Goal: Task Accomplishment & Management: Manage account settings

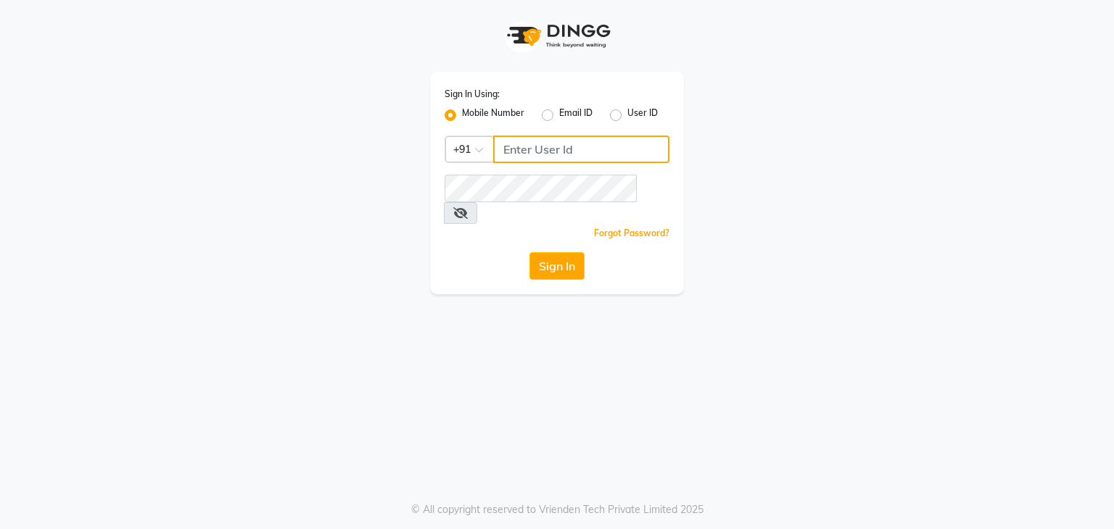
click at [547, 149] on input "Username" at bounding box center [581, 150] width 176 height 28
type input "8907660660"
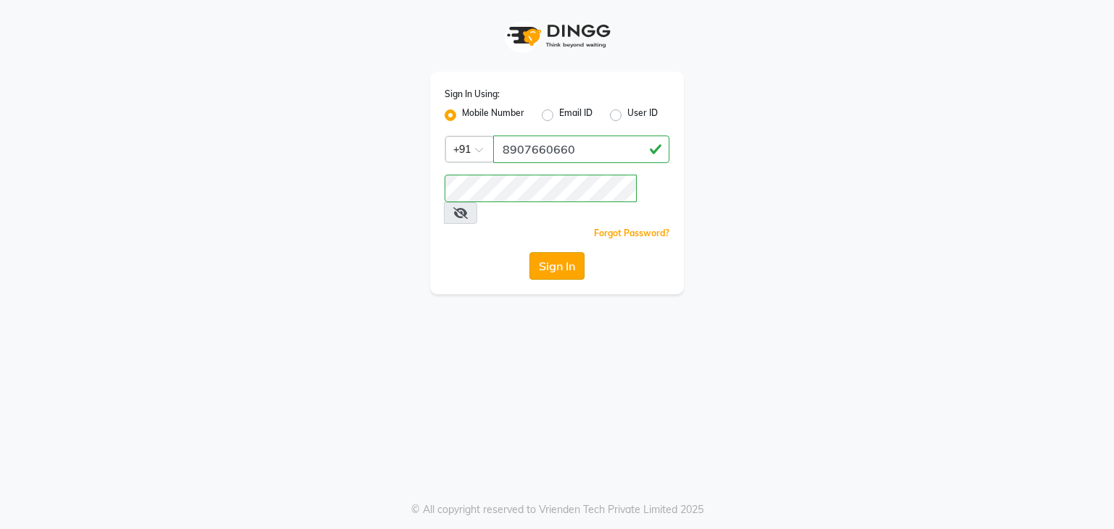
click at [551, 252] on button "Sign In" at bounding box center [556, 266] width 55 height 28
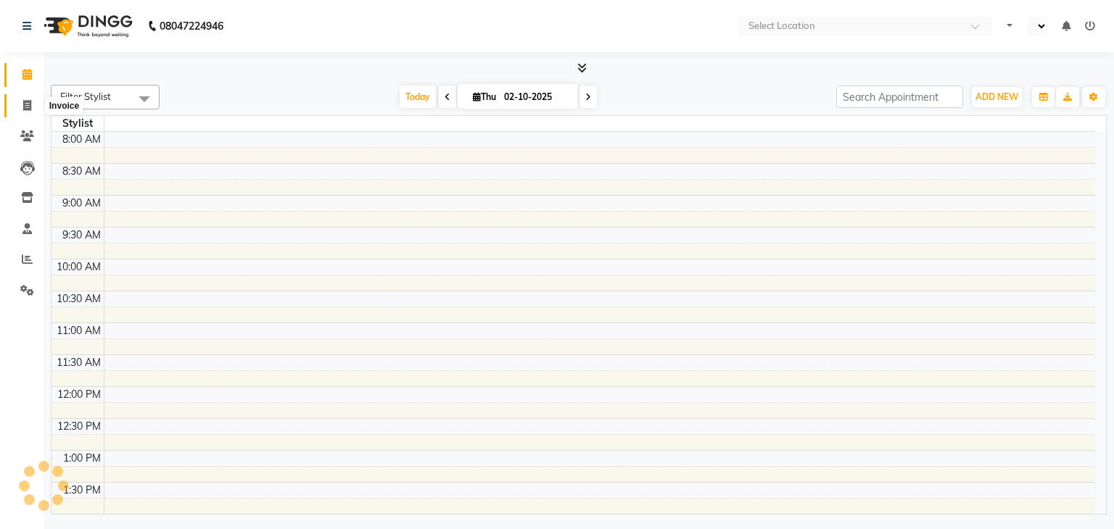
click at [26, 105] on icon at bounding box center [27, 105] width 8 height 11
select select "service"
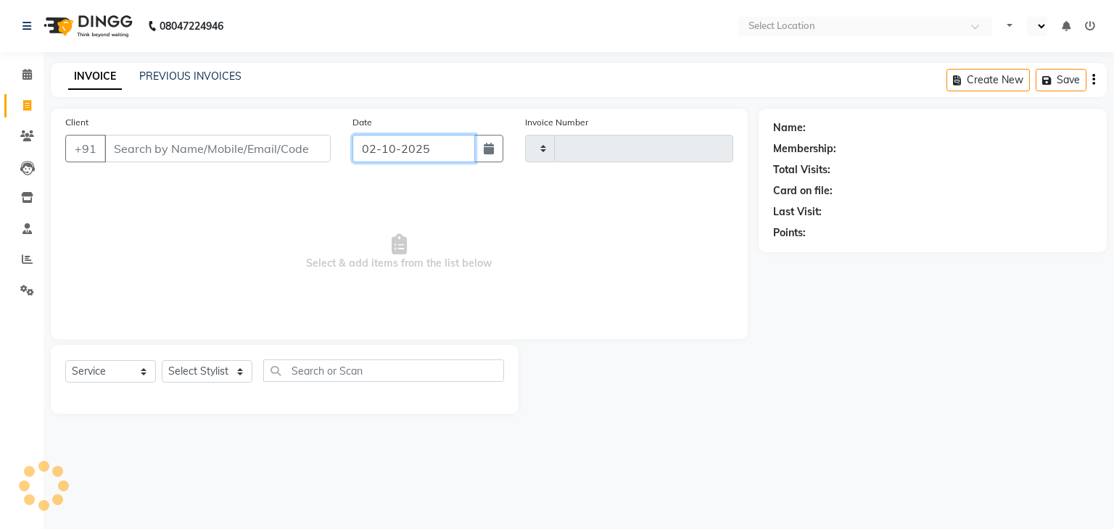
click at [465, 146] on input "02-10-2025" at bounding box center [413, 149] width 123 height 28
select select "10"
select select "2025"
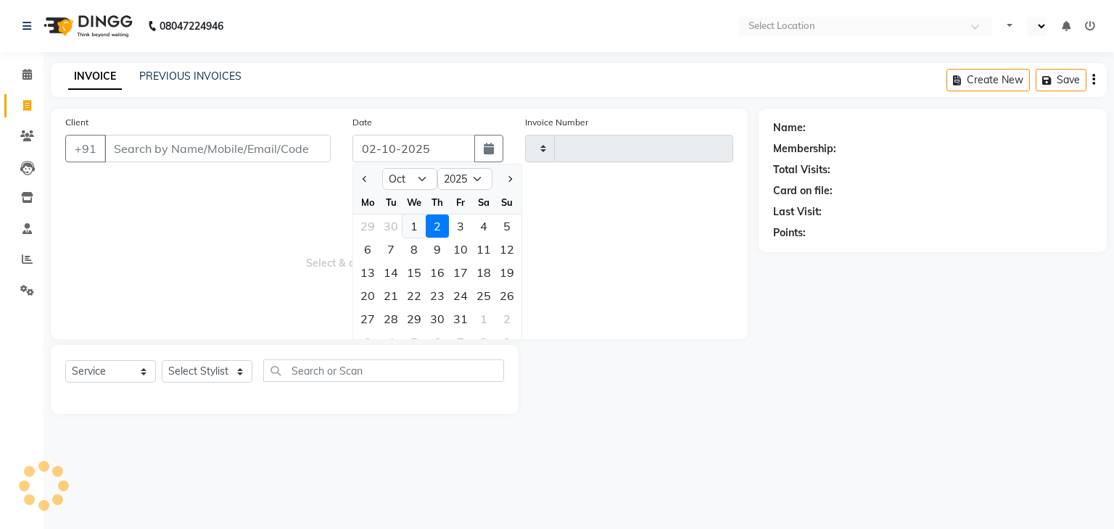
click at [413, 227] on div "1" at bounding box center [413, 226] width 23 height 23
type input "01-10-2025"
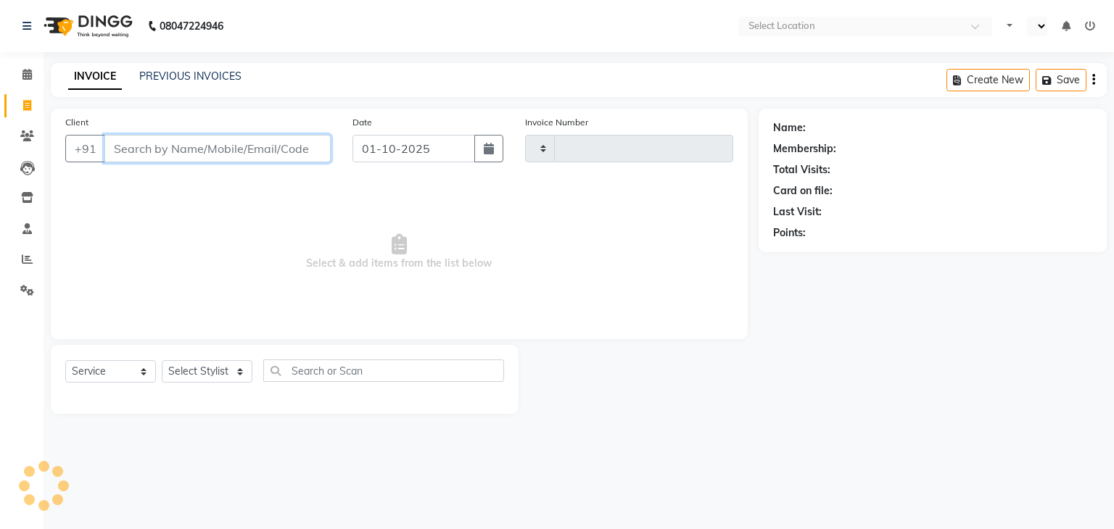
click at [202, 149] on input "Client" at bounding box center [217, 149] width 226 height 28
type input "9322200"
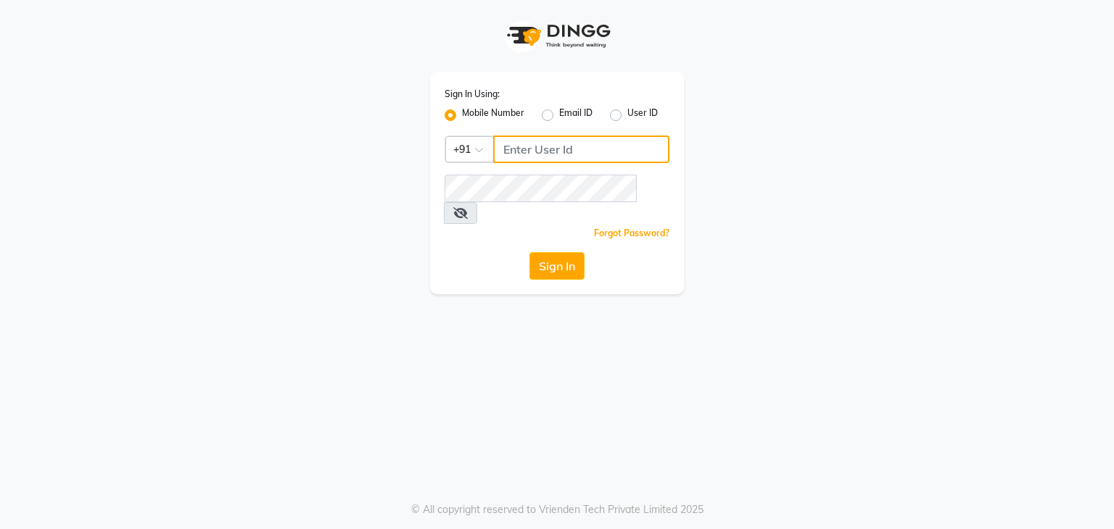
click at [565, 151] on input "Username" at bounding box center [581, 150] width 176 height 28
type input "8907660660"
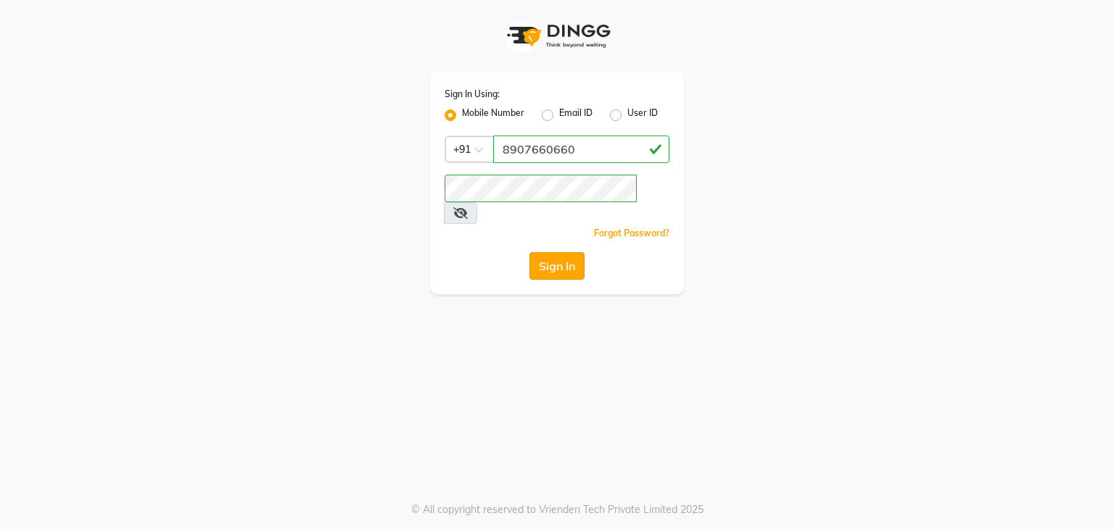
click at [560, 252] on button "Sign In" at bounding box center [556, 266] width 55 height 28
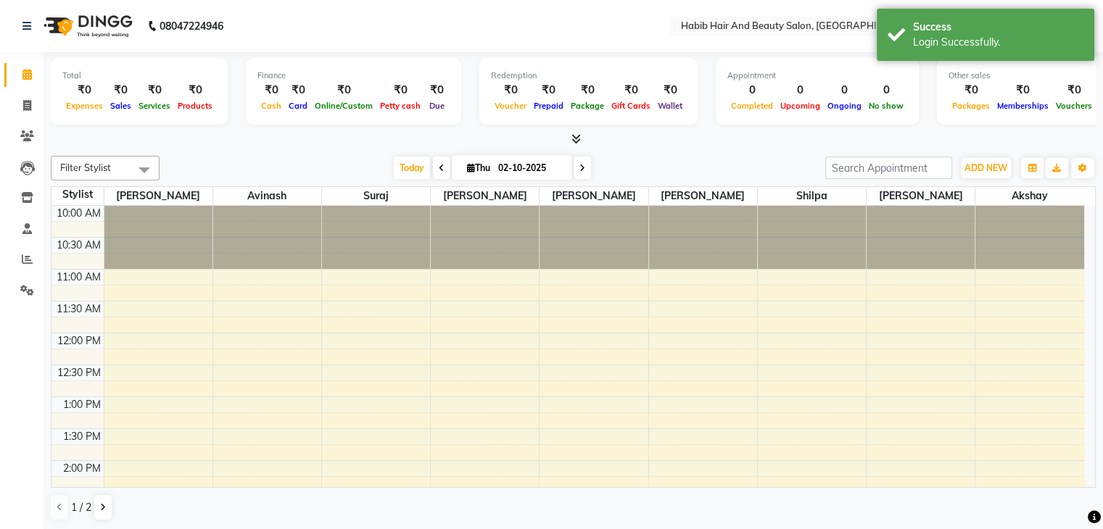
select select "en"
click at [28, 107] on icon at bounding box center [27, 105] width 8 height 11
select select "service"
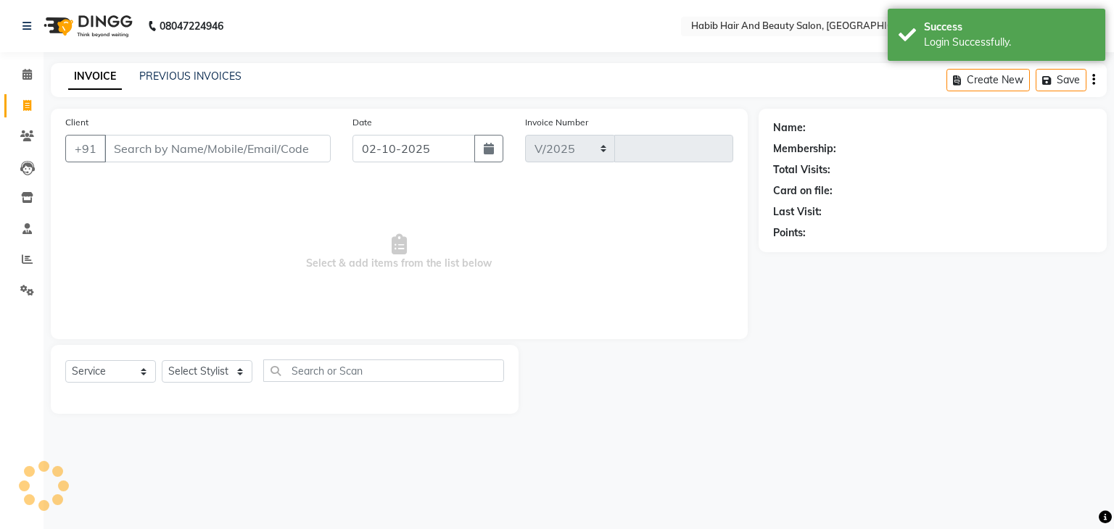
select select "8362"
type input "4986"
click at [373, 146] on input "02-10-2025" at bounding box center [413, 149] width 123 height 28
select select "10"
select select "2025"
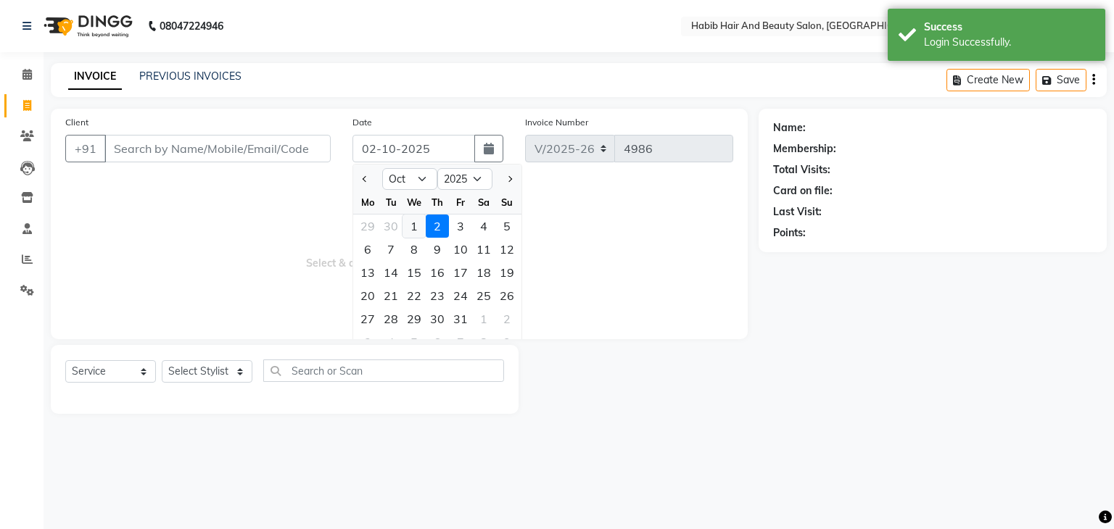
click at [414, 227] on div "1" at bounding box center [413, 226] width 23 height 23
type input "01-10-2025"
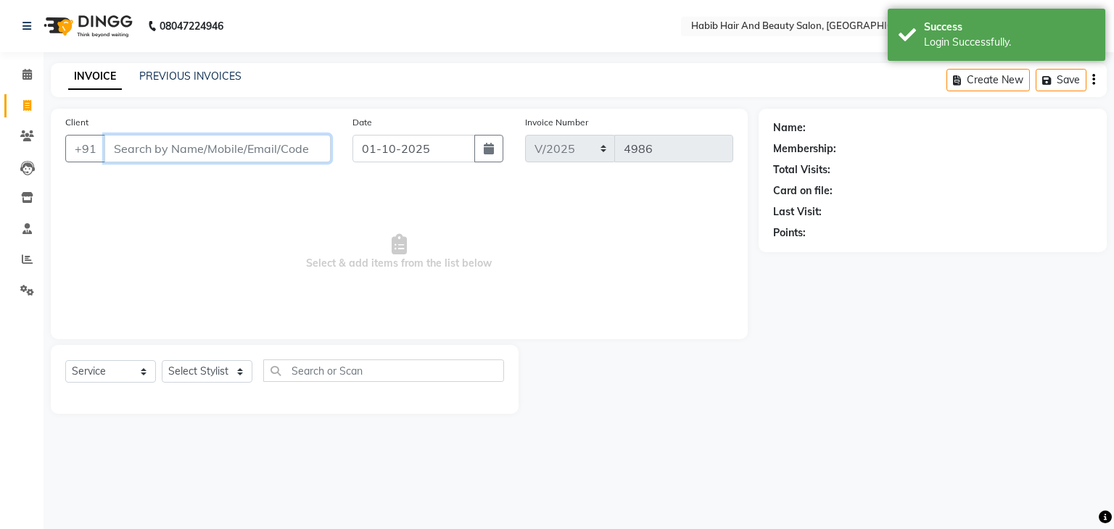
click at [197, 151] on input "Client" at bounding box center [217, 149] width 226 height 28
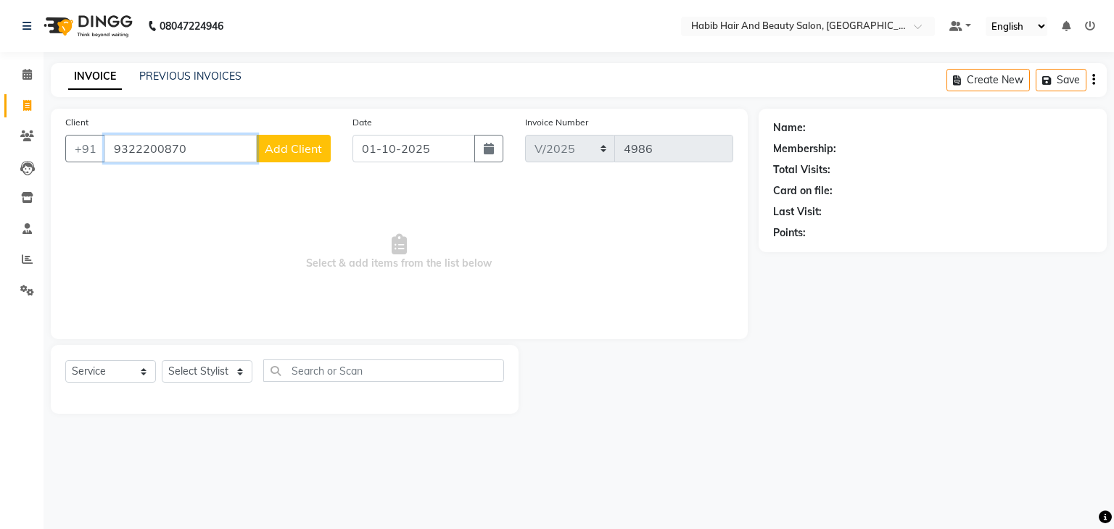
type input "9322200870"
click at [316, 148] on span "Add Client" at bounding box center [293, 148] width 57 height 14
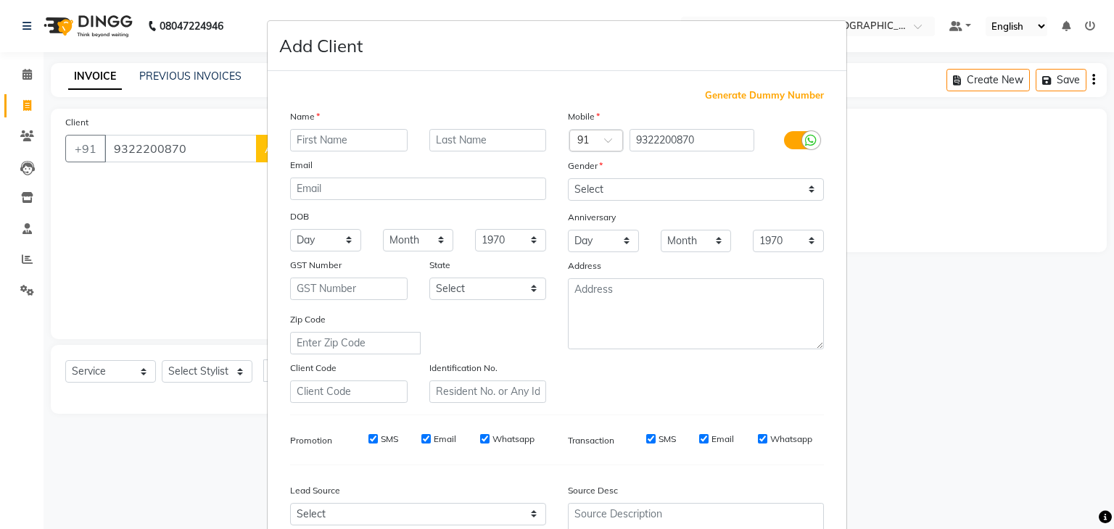
click at [323, 136] on input "text" at bounding box center [348, 140] width 117 height 22
type input "momine"
click at [610, 191] on select "Select [DEMOGRAPHIC_DATA] [DEMOGRAPHIC_DATA] Other Prefer Not To Say" at bounding box center [696, 189] width 256 height 22
select select "female"
click at [568, 179] on select "Select [DEMOGRAPHIC_DATA] [DEMOGRAPHIC_DATA] Other Prefer Not To Say" at bounding box center [696, 189] width 256 height 22
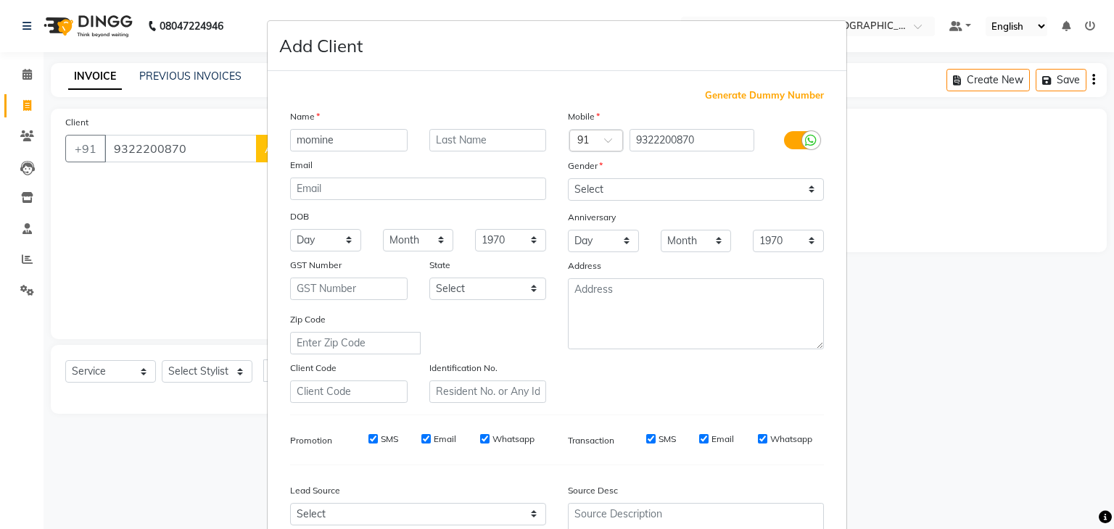
click at [565, 384] on div "Mobile Country Code × 91 9322200870 Gender Select Male Female Other Prefer Not …" at bounding box center [696, 256] width 278 height 294
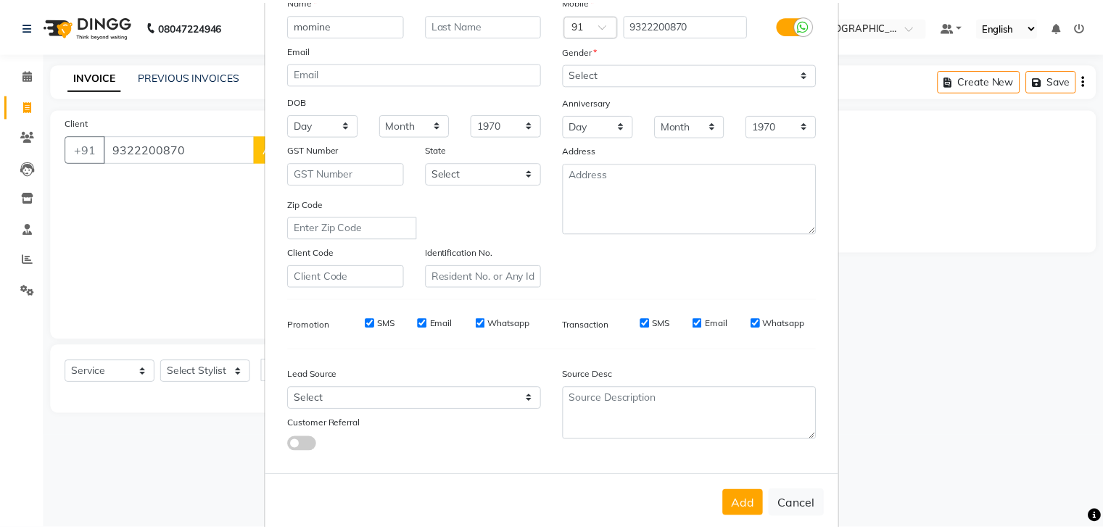
scroll to position [145, 0]
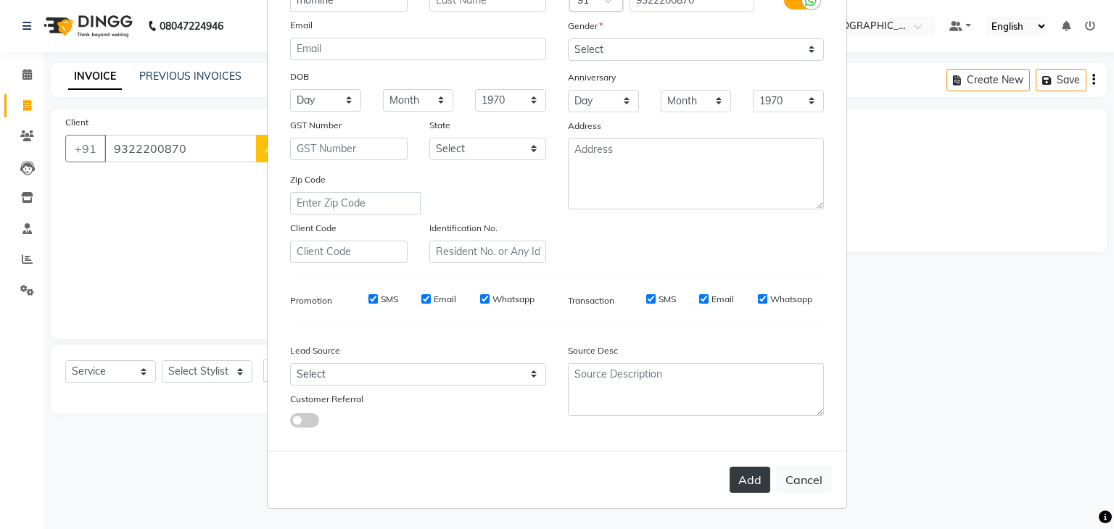
click at [750, 487] on button "Add" at bounding box center [749, 480] width 41 height 26
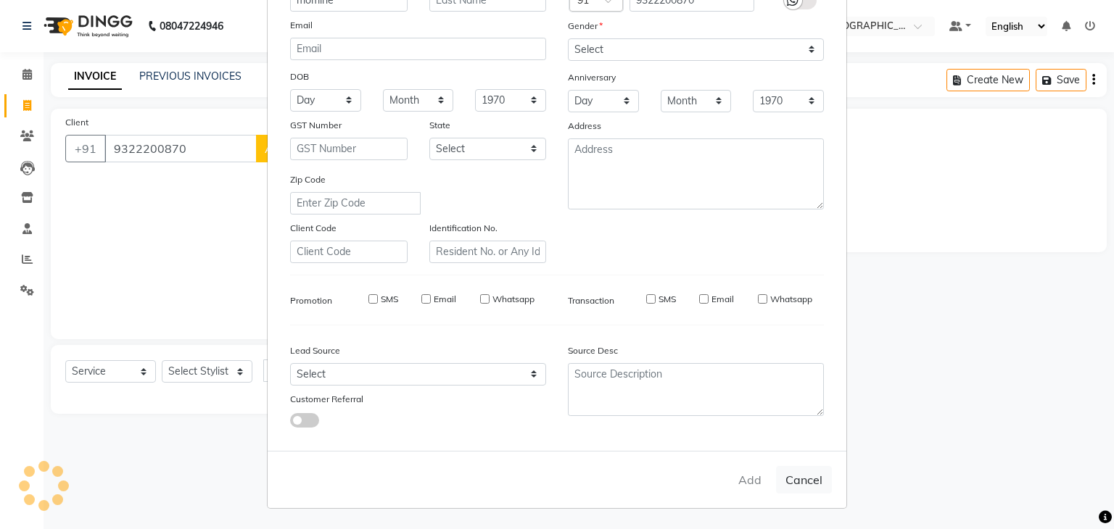
type input "93******70"
select select
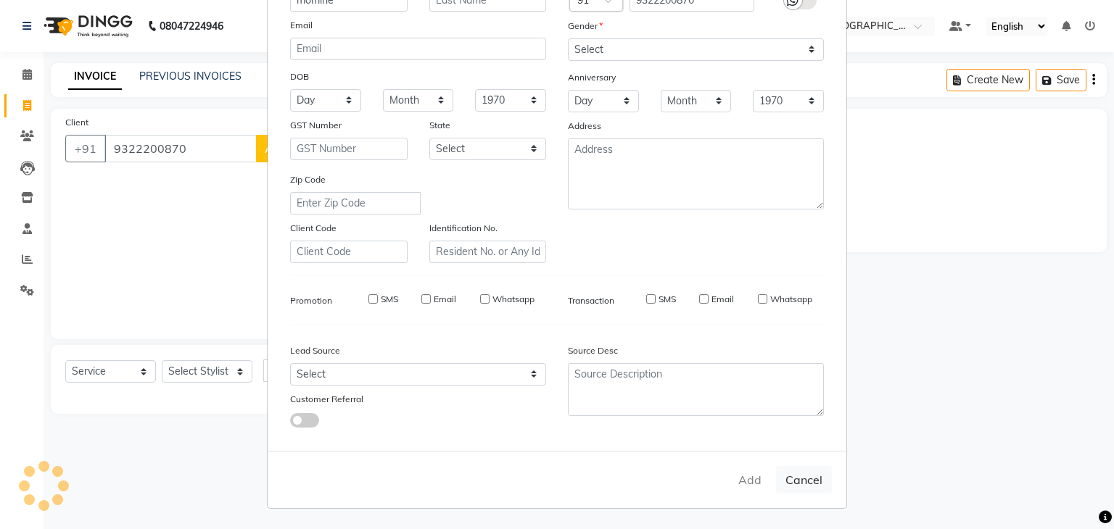
select select
checkbox input "false"
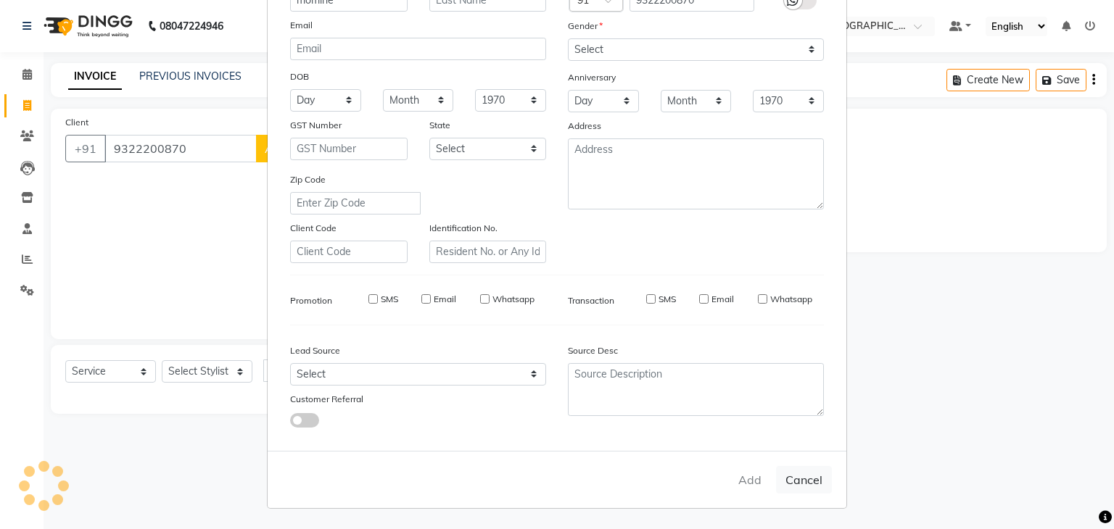
checkbox input "false"
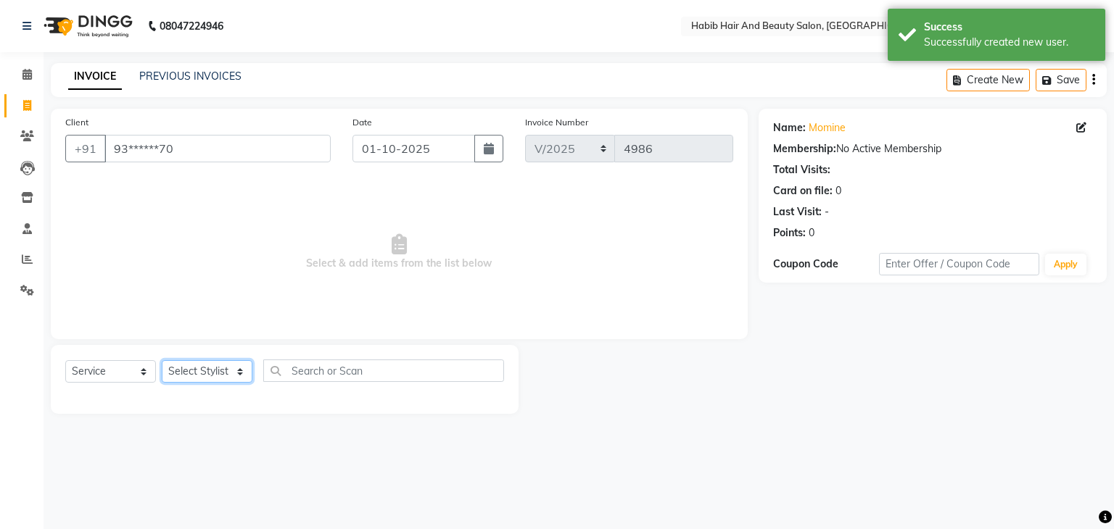
click at [233, 373] on select "Select Stylist akshay Avinash Debojit Manager Micheal sangeeta shilpa sujal Sur…" at bounding box center [207, 371] width 91 height 22
select select "81153"
click at [162, 361] on select "Select Stylist akshay Avinash Debojit Manager Micheal sangeeta shilpa sujal Sur…" at bounding box center [207, 371] width 91 height 22
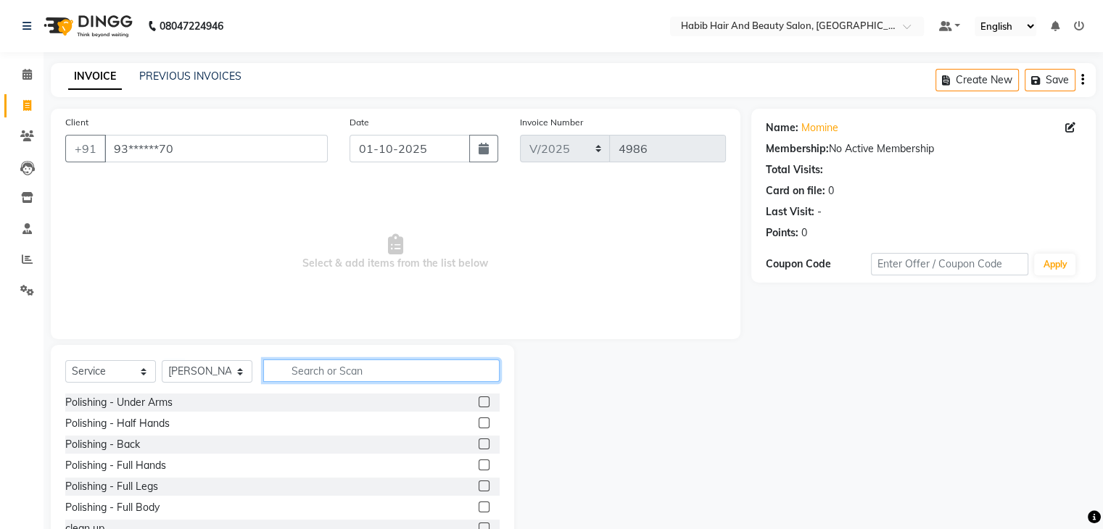
click at [329, 370] on input "text" at bounding box center [381, 371] width 236 height 22
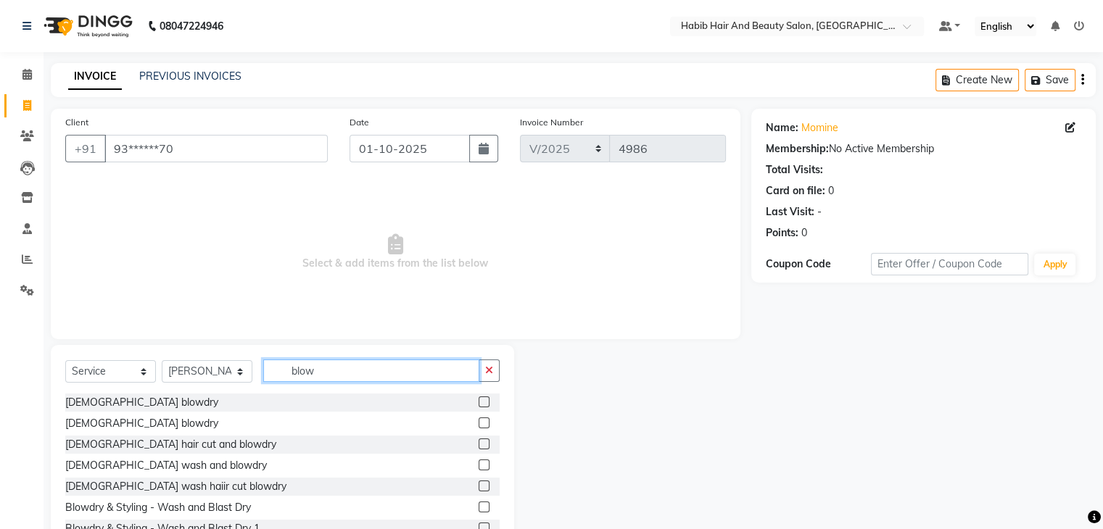
type input "blow"
click at [478, 444] on label at bounding box center [483, 444] width 11 height 11
click at [478, 444] on input "checkbox" at bounding box center [482, 444] width 9 height 9
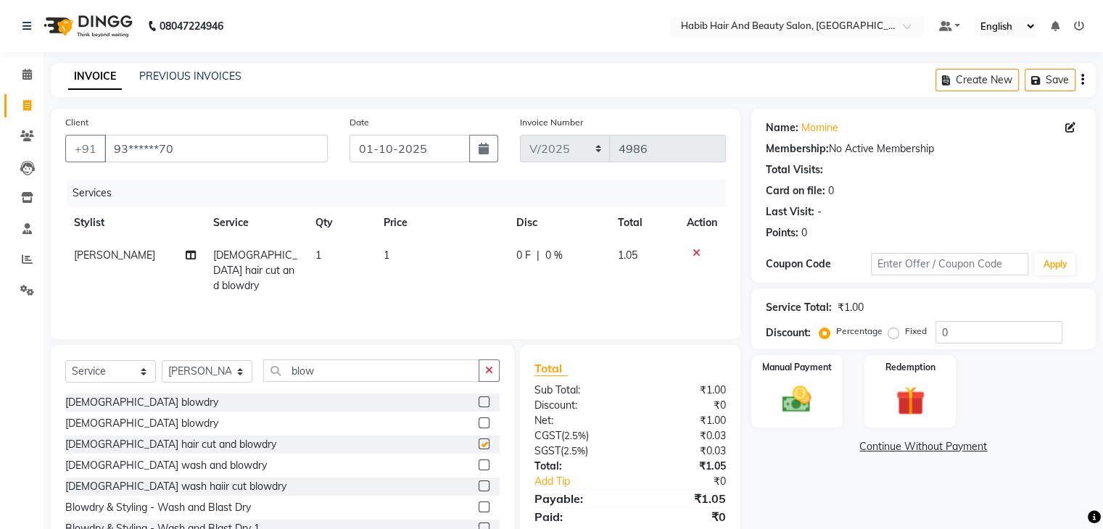
checkbox input "false"
click at [422, 269] on td "1" at bounding box center [441, 270] width 133 height 63
select select "81153"
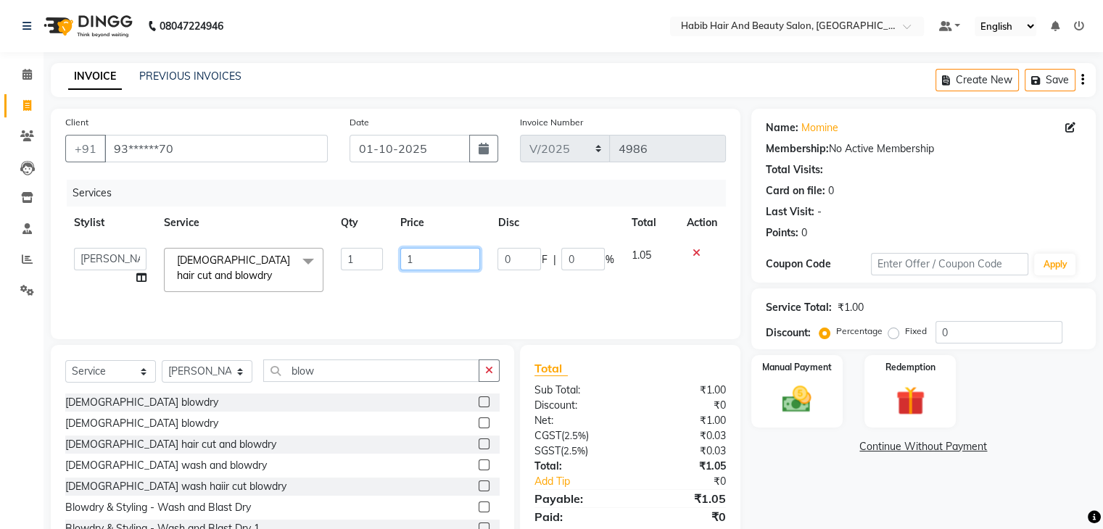
click at [422, 269] on input "1" at bounding box center [440, 259] width 80 height 22
type input "400"
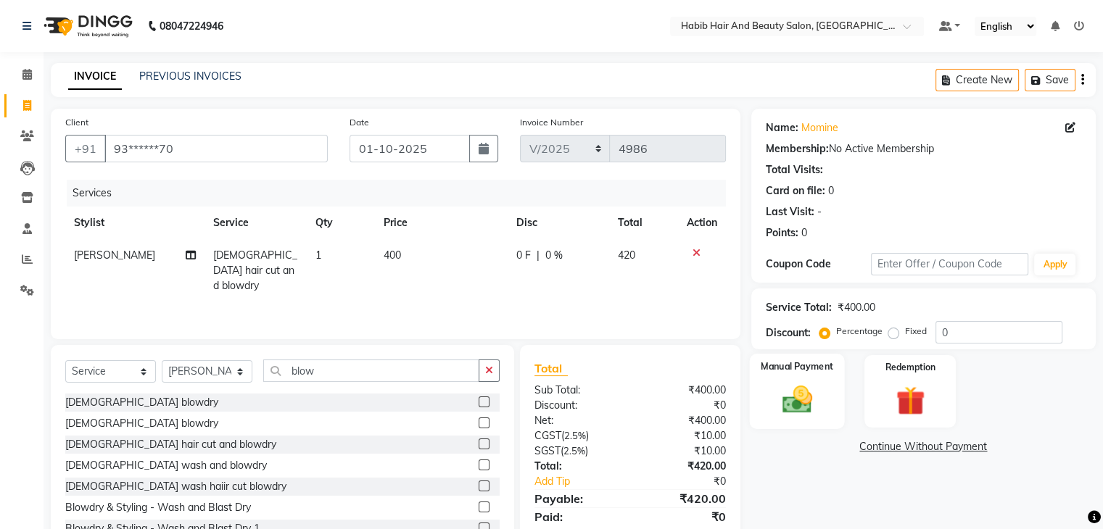
click at [803, 400] on img at bounding box center [796, 400] width 49 height 35
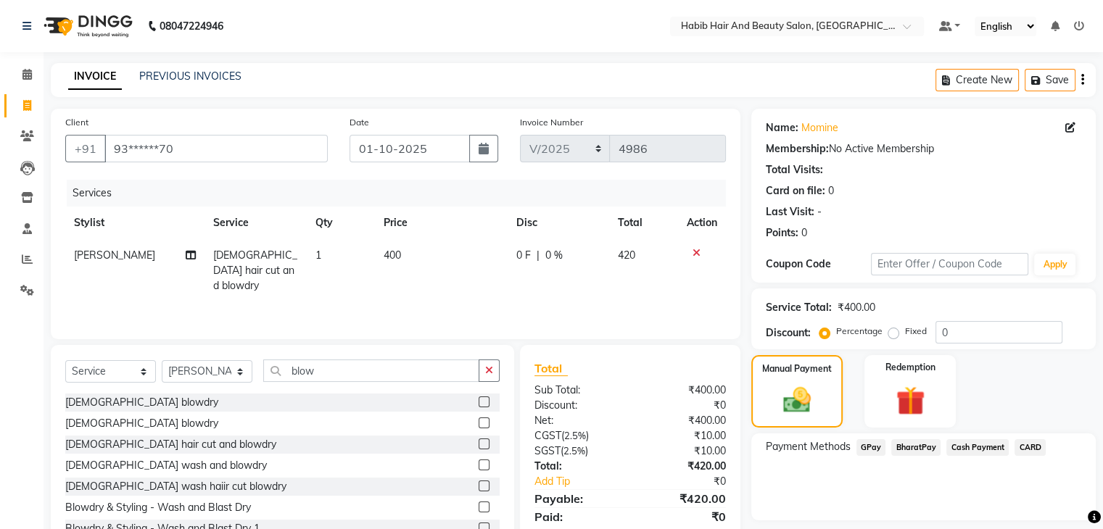
click at [966, 444] on span "Cash Payment" at bounding box center [977, 447] width 62 height 17
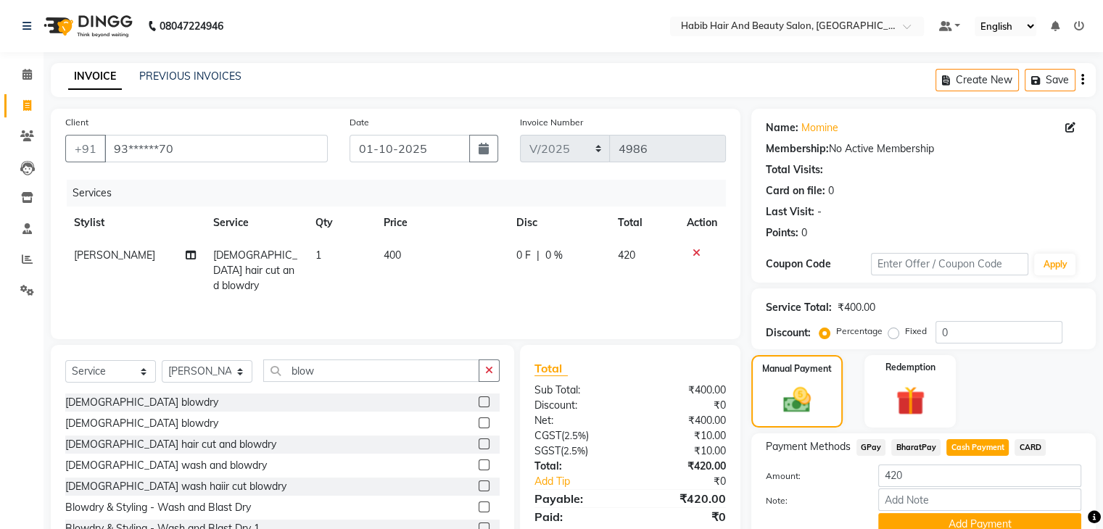
scroll to position [65, 0]
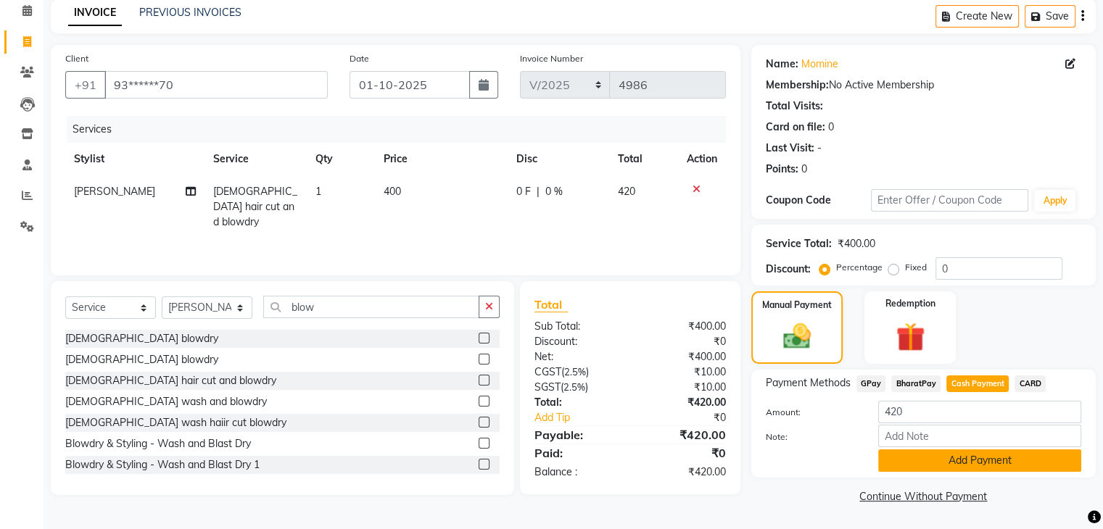
click at [974, 460] on button "Add Payment" at bounding box center [979, 460] width 203 height 22
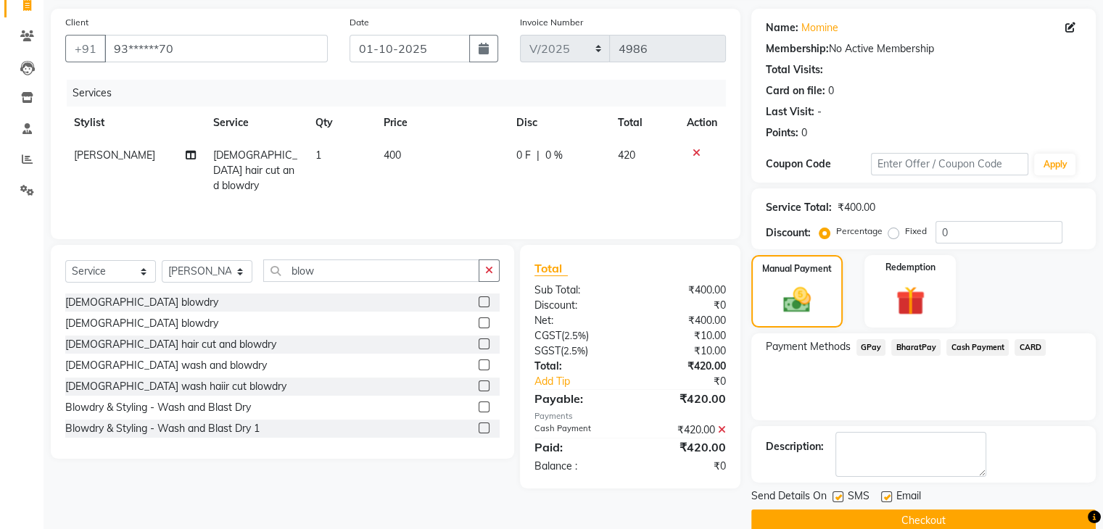
scroll to position [124, 0]
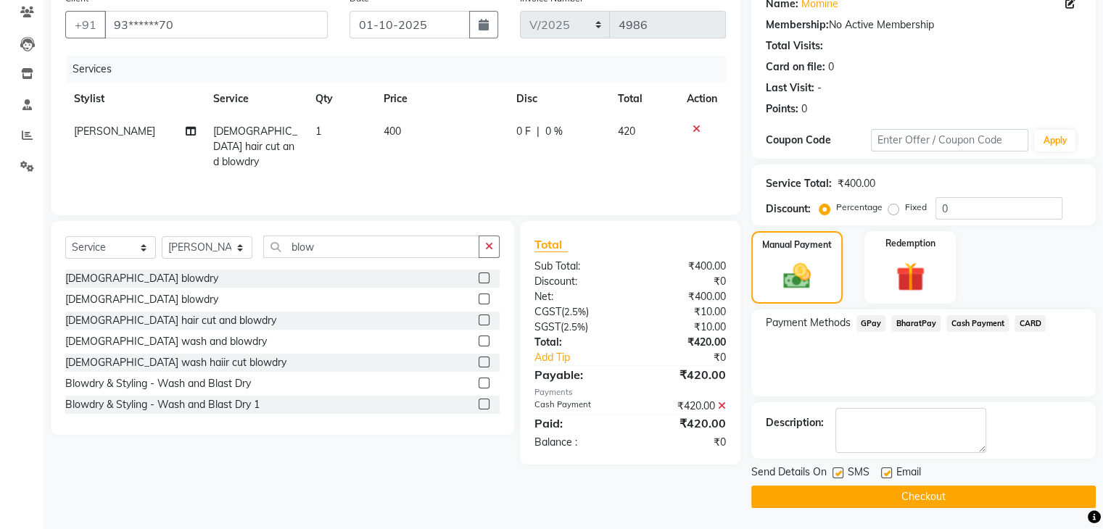
click at [975, 502] on button "Checkout" at bounding box center [923, 497] width 344 height 22
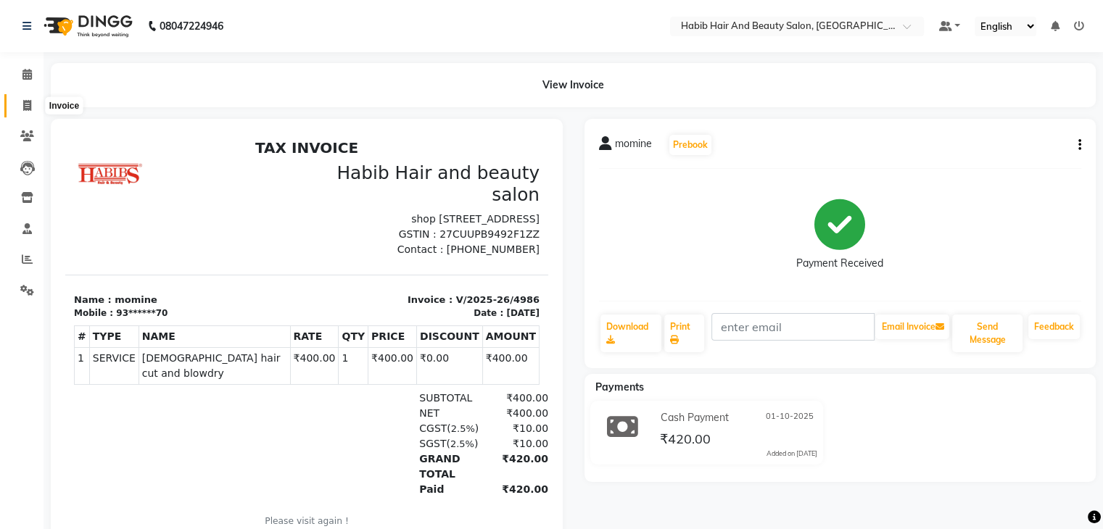
click at [23, 107] on icon at bounding box center [27, 105] width 8 height 11
select select "service"
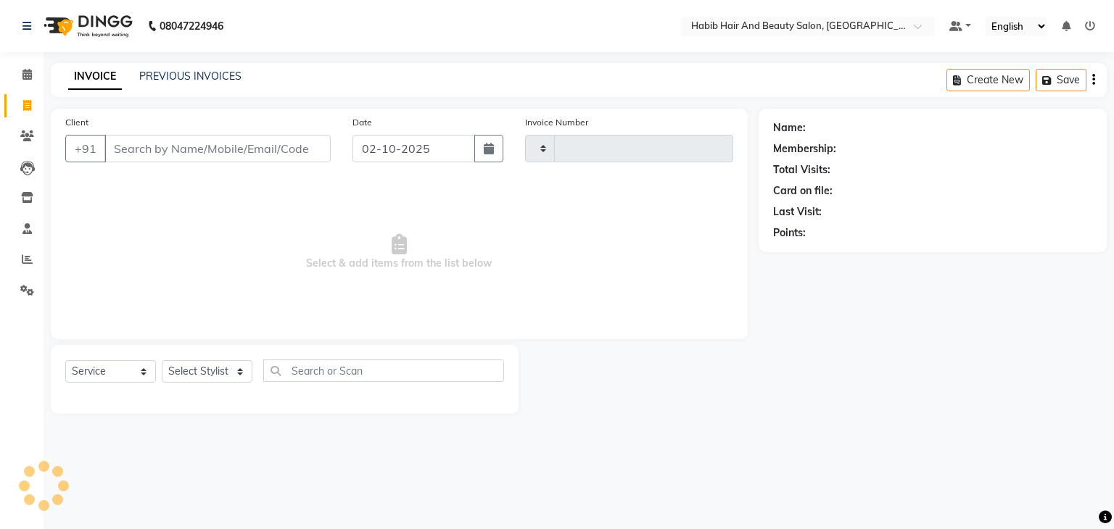
type input "4987"
select select "8362"
click at [415, 152] on input "02-10-2025" at bounding box center [413, 149] width 123 height 28
select select "10"
select select "2025"
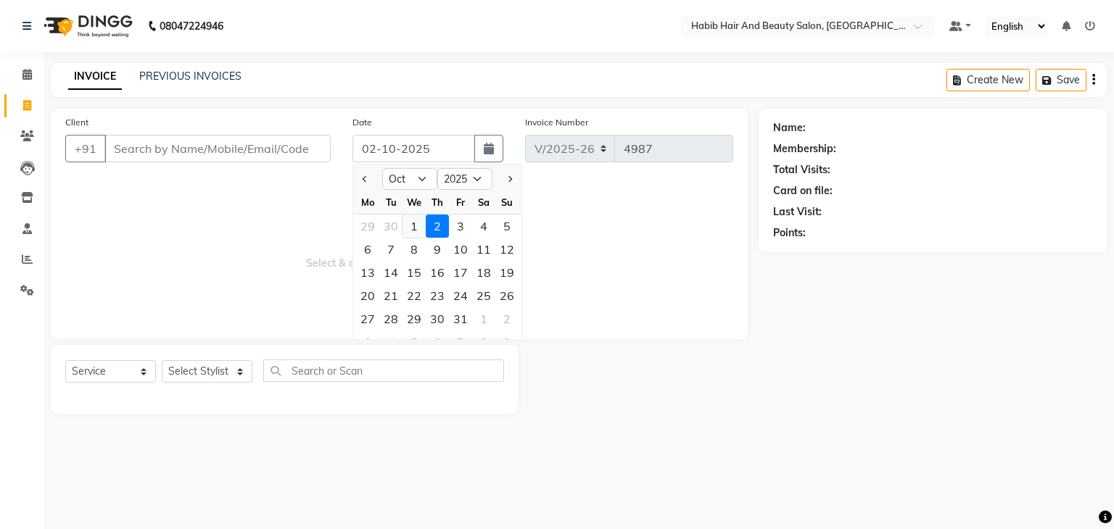
click at [412, 231] on div "1" at bounding box center [413, 226] width 23 height 23
type input "01-10-2025"
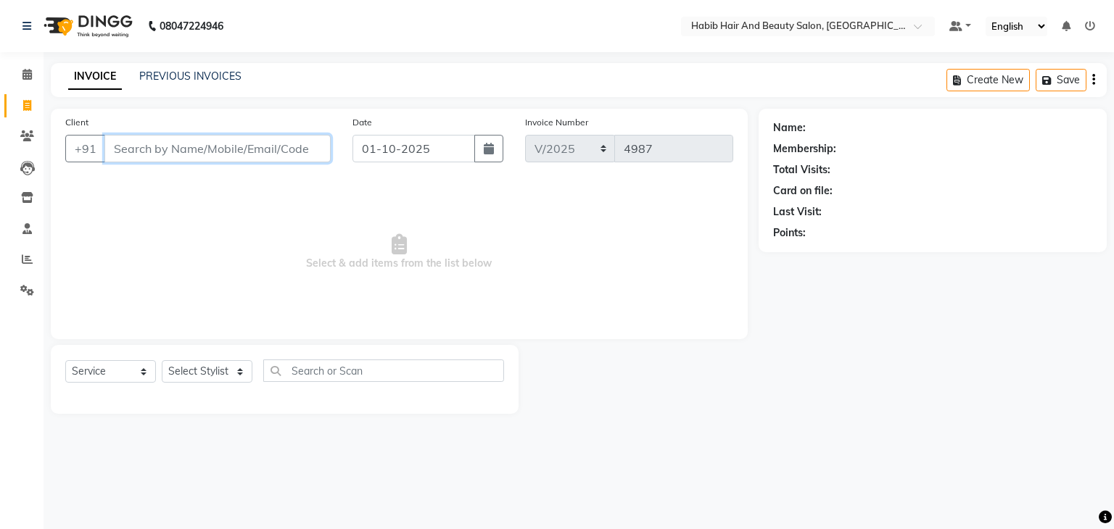
click at [213, 153] on input "Client" at bounding box center [217, 149] width 226 height 28
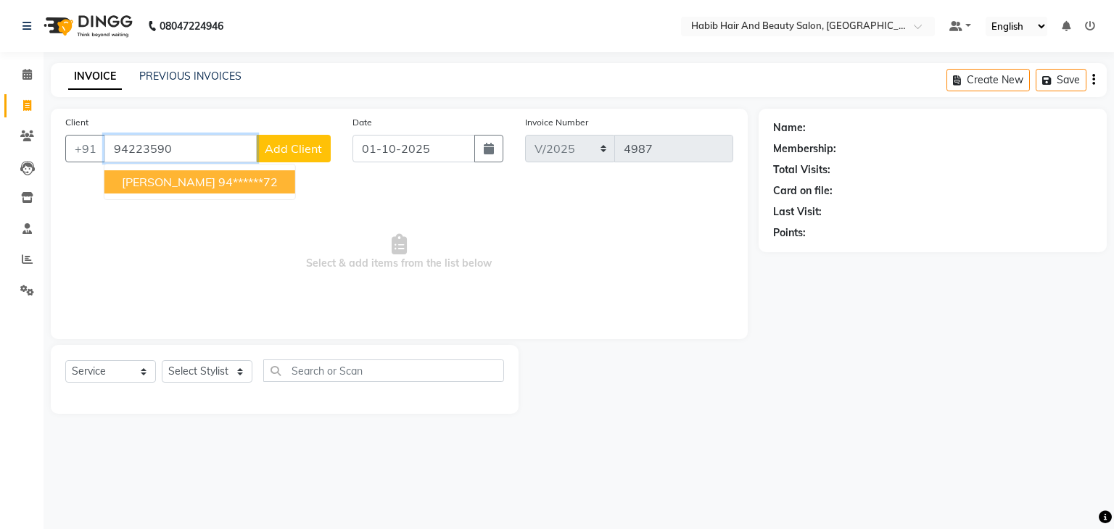
click at [223, 177] on ngb-highlight "94******72" at bounding box center [247, 182] width 59 height 14
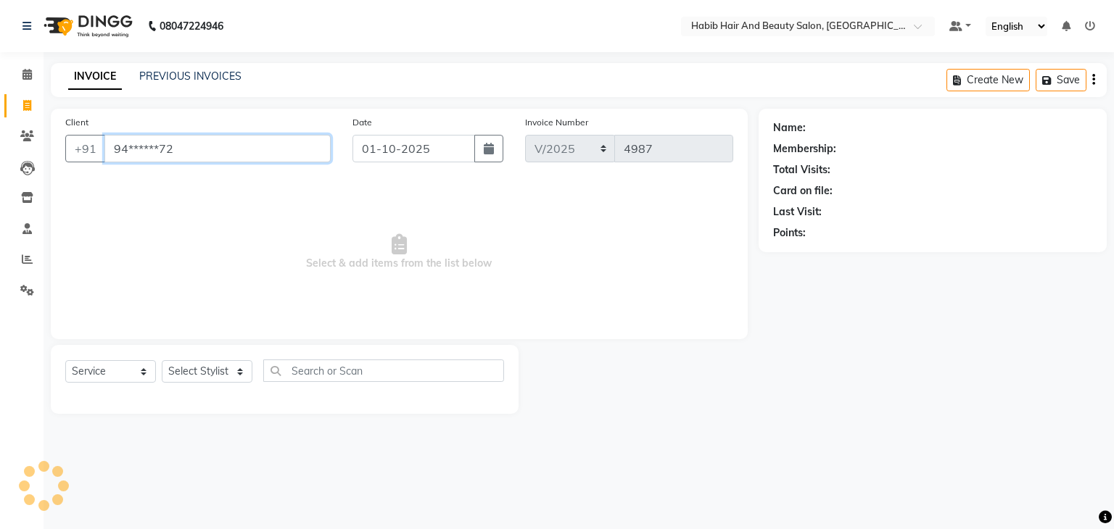
type input "94******72"
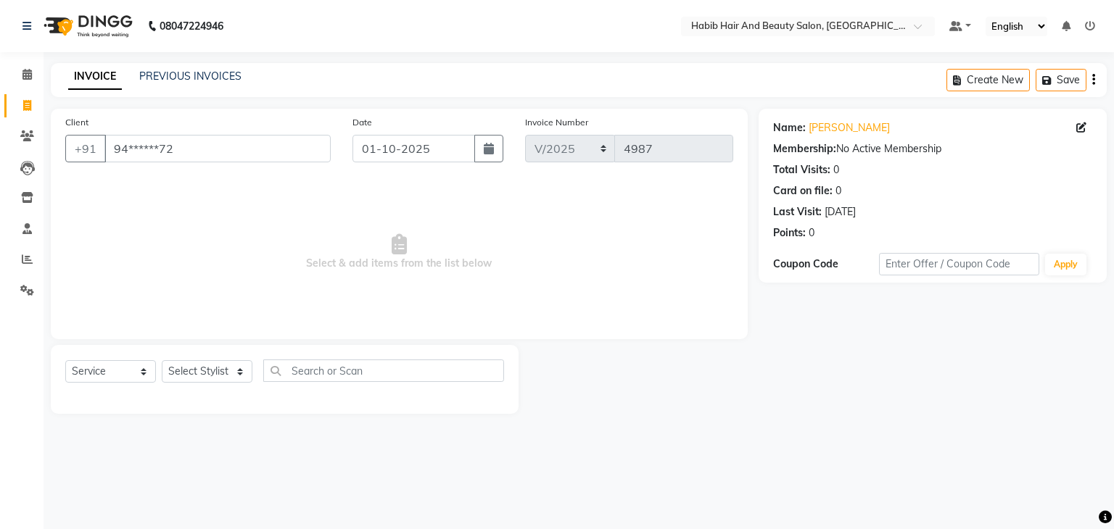
click at [1074, 130] on div "Name: Cherag" at bounding box center [932, 127] width 319 height 15
click at [1078, 127] on icon at bounding box center [1081, 128] width 10 height 10
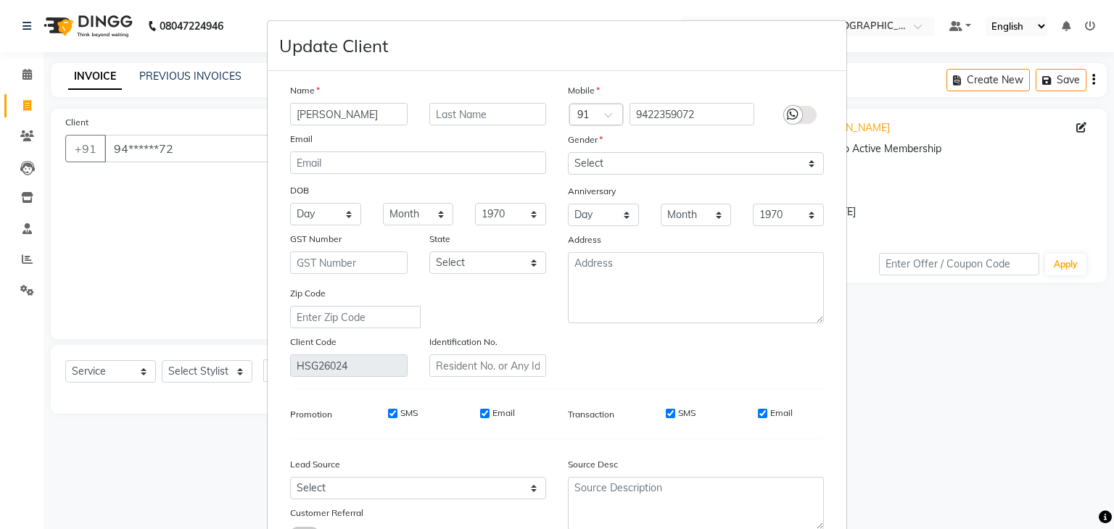
click at [374, 120] on input "Cherag" at bounding box center [348, 114] width 117 height 22
type input "Cheryl"
click at [602, 172] on select "Select [DEMOGRAPHIC_DATA] [DEMOGRAPHIC_DATA] Other Prefer Not To Say" at bounding box center [696, 163] width 256 height 22
select select "female"
click at [568, 153] on select "Select [DEMOGRAPHIC_DATA] [DEMOGRAPHIC_DATA] Other Prefer Not To Say" at bounding box center [696, 163] width 256 height 22
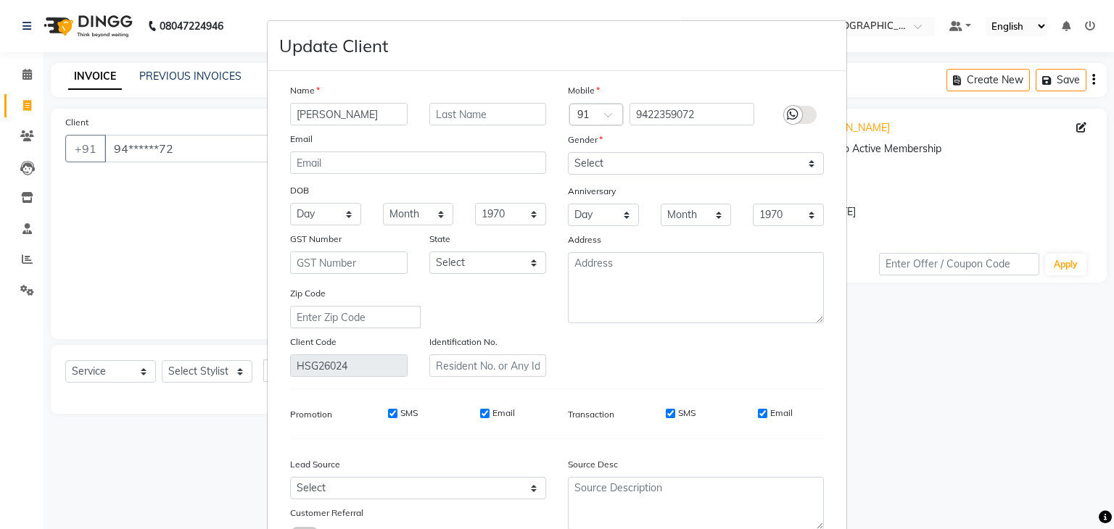
click at [532, 288] on div "Name Cheryl Email DOB Day 01 02 03 04 05 06 07 08 09 10 11 12 13 14 15 16 17 18…" at bounding box center [418, 230] width 278 height 294
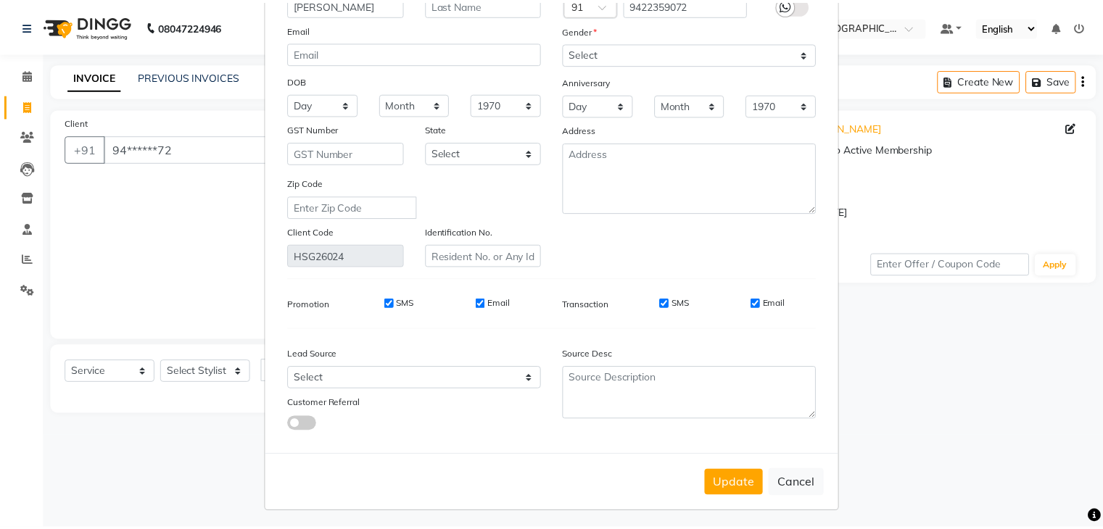
scroll to position [122, 0]
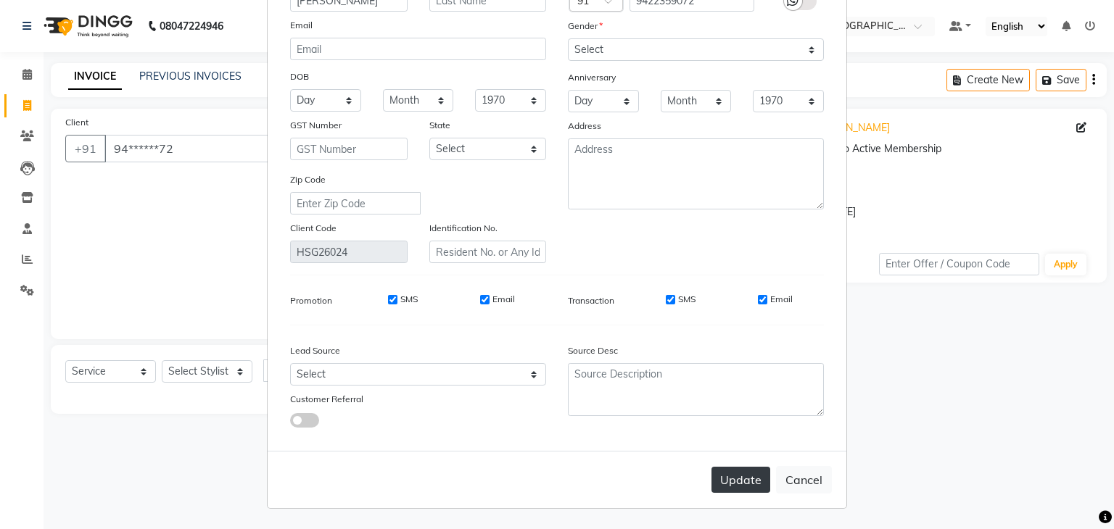
click at [739, 478] on button "Update" at bounding box center [740, 480] width 59 height 26
click at [727, 481] on div "Update Cancel" at bounding box center [557, 479] width 579 height 57
select select
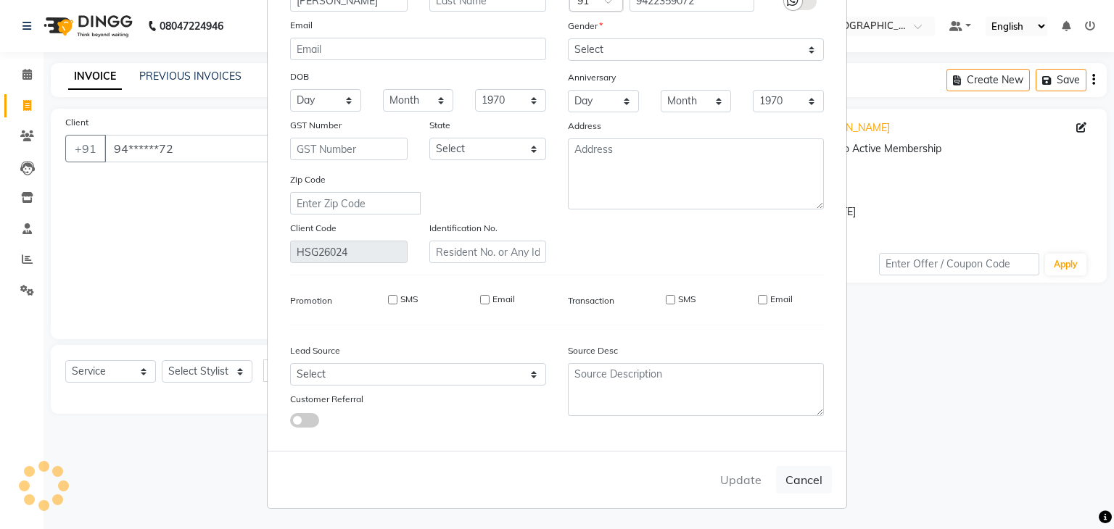
select select
checkbox input "false"
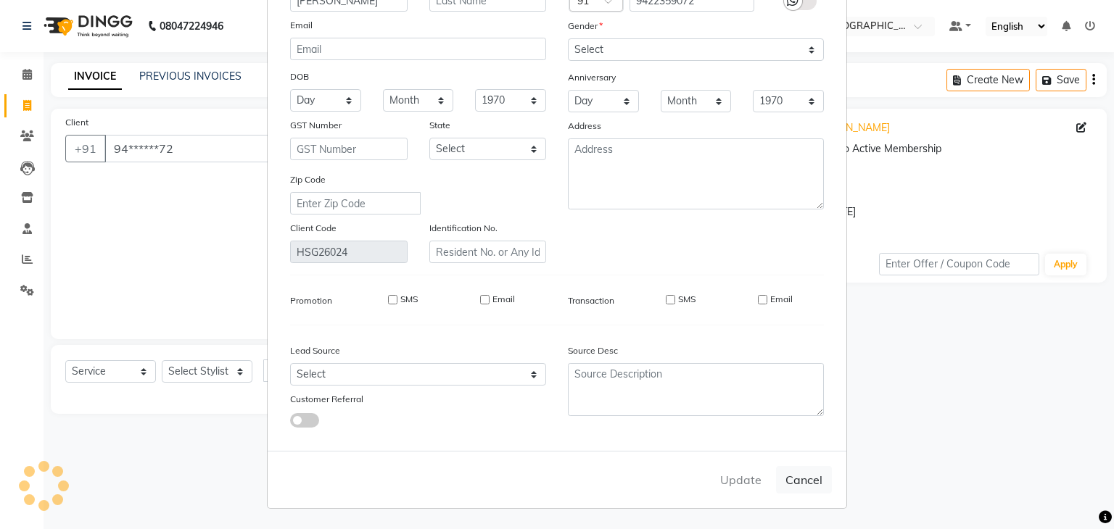
checkbox input "false"
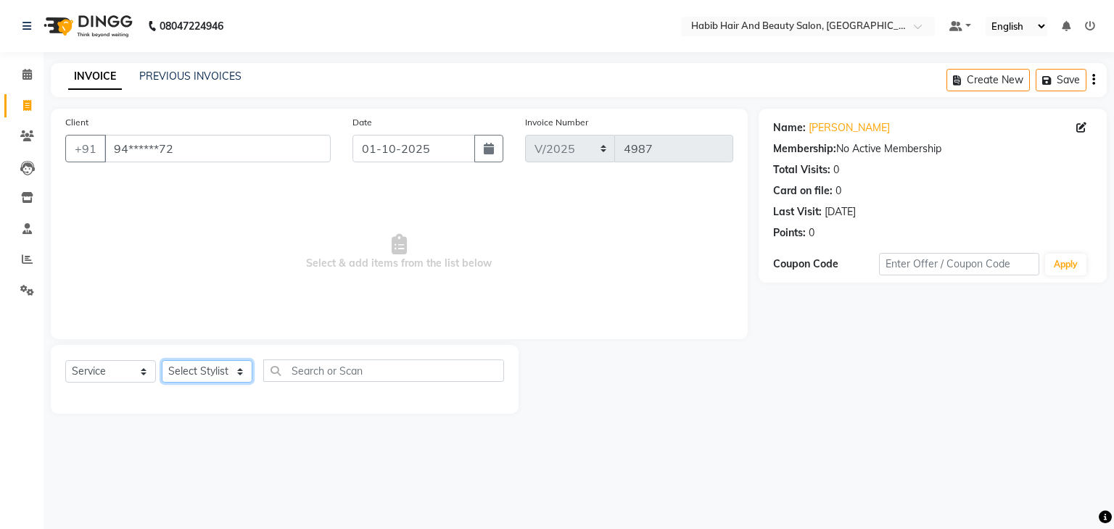
click at [241, 369] on select "Select Stylist akshay Avinash Debojit Manager Micheal sangeeta shilpa sujal Sur…" at bounding box center [207, 371] width 91 height 22
select select "81158"
click at [162, 361] on select "Select Stylist akshay Avinash Debojit Manager Micheal sangeeta shilpa sujal Sur…" at bounding box center [207, 371] width 91 height 22
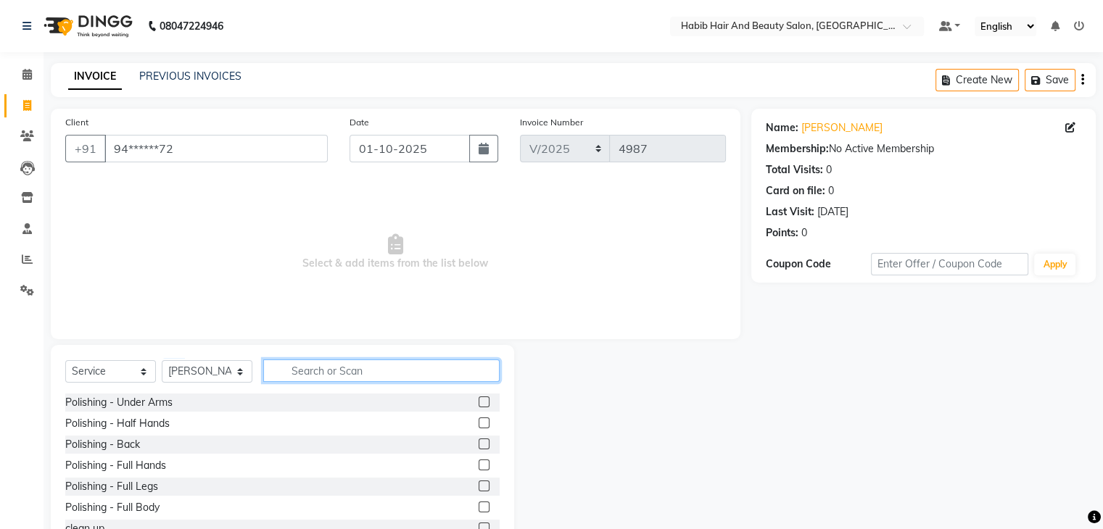
click at [337, 381] on input "text" at bounding box center [381, 371] width 236 height 22
type input "hair cut"
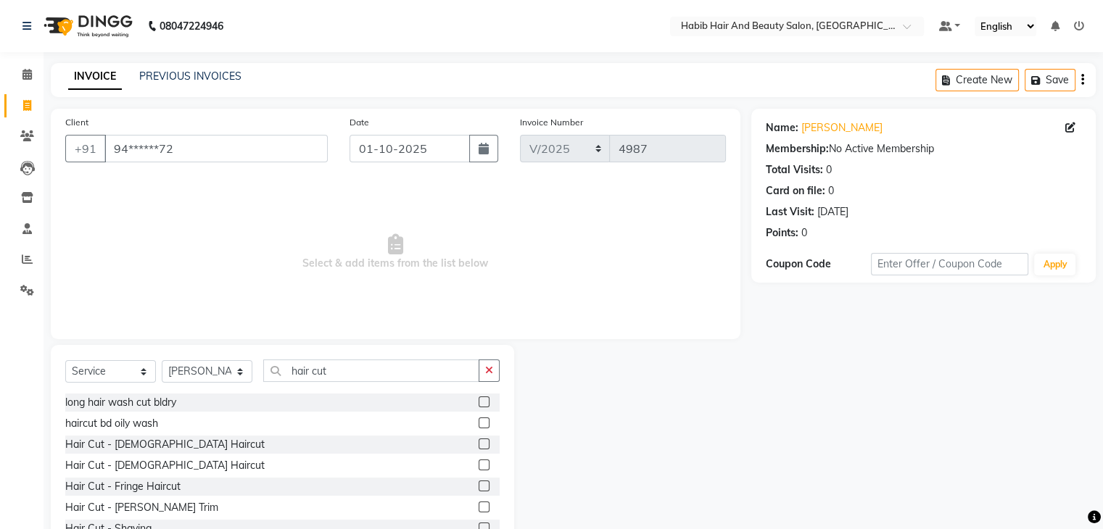
click at [478, 462] on label at bounding box center [483, 465] width 11 height 11
click at [478, 462] on input "checkbox" at bounding box center [482, 465] width 9 height 9
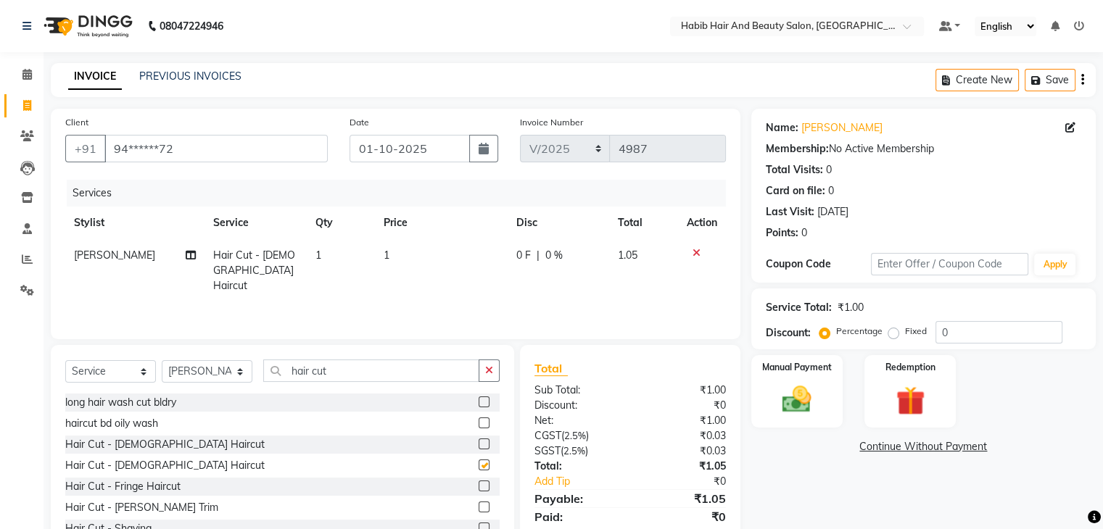
checkbox input "false"
click at [236, 373] on select "Select Stylist akshay Avinash Debojit Manager Micheal sangeeta shilpa sujal Sur…" at bounding box center [207, 371] width 91 height 22
select select "81160"
click at [162, 361] on select "Select Stylist akshay Avinash Debojit Manager Micheal sangeeta shilpa sujal Sur…" at bounding box center [207, 371] width 91 height 22
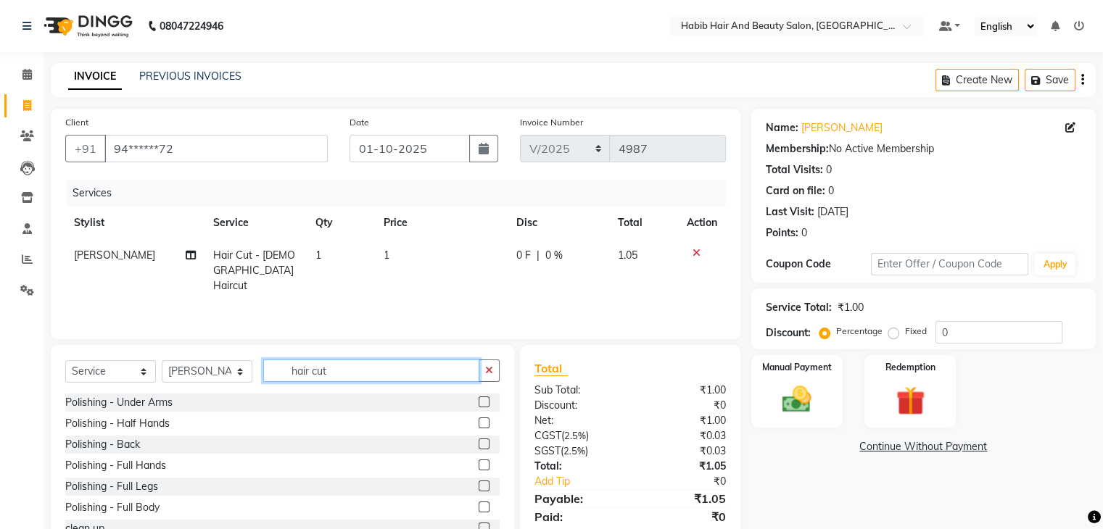
click at [380, 372] on input "hair cut" at bounding box center [371, 371] width 216 height 22
type input "h"
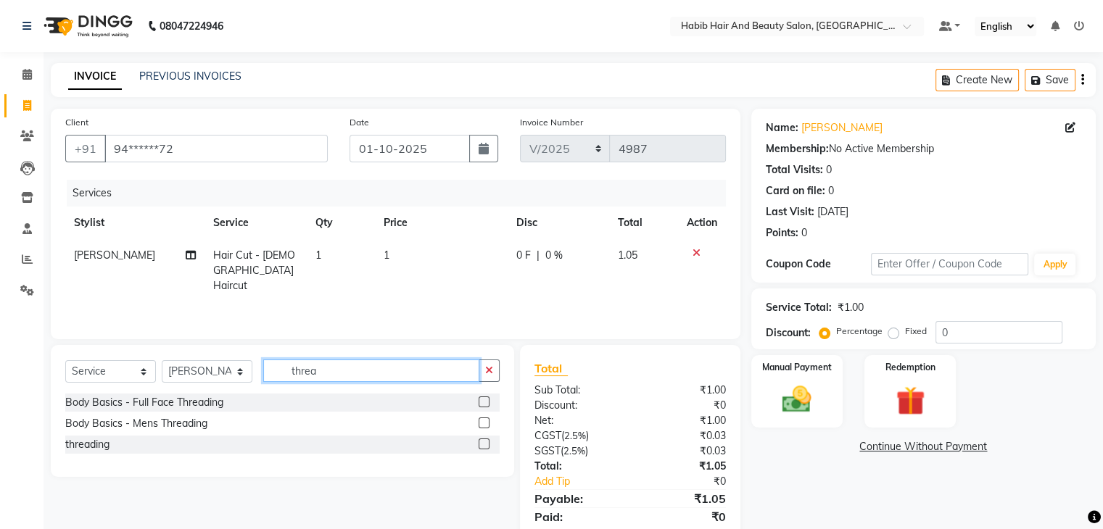
type input "threa"
click at [484, 443] on label at bounding box center [483, 444] width 11 height 11
click at [484, 443] on input "checkbox" at bounding box center [482, 444] width 9 height 9
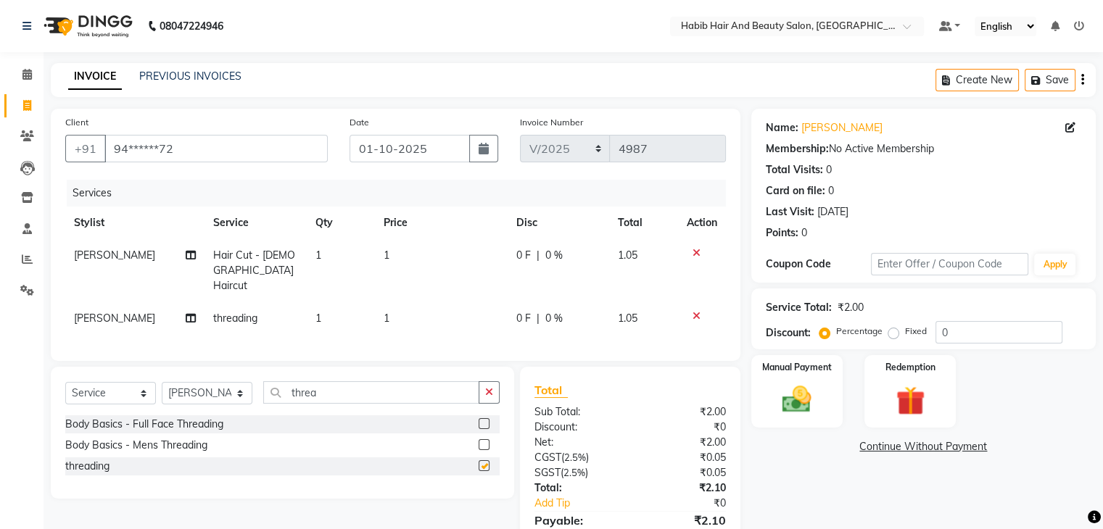
checkbox input "false"
click at [418, 253] on td "1" at bounding box center [441, 270] width 133 height 63
select select "81158"
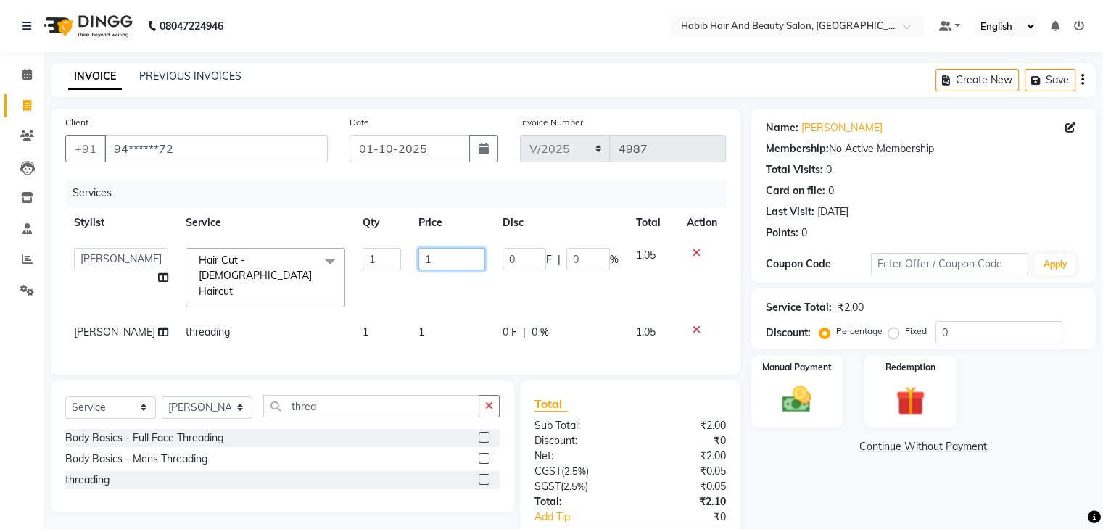
click at [418, 253] on input "1" at bounding box center [451, 259] width 67 height 22
type input "200"
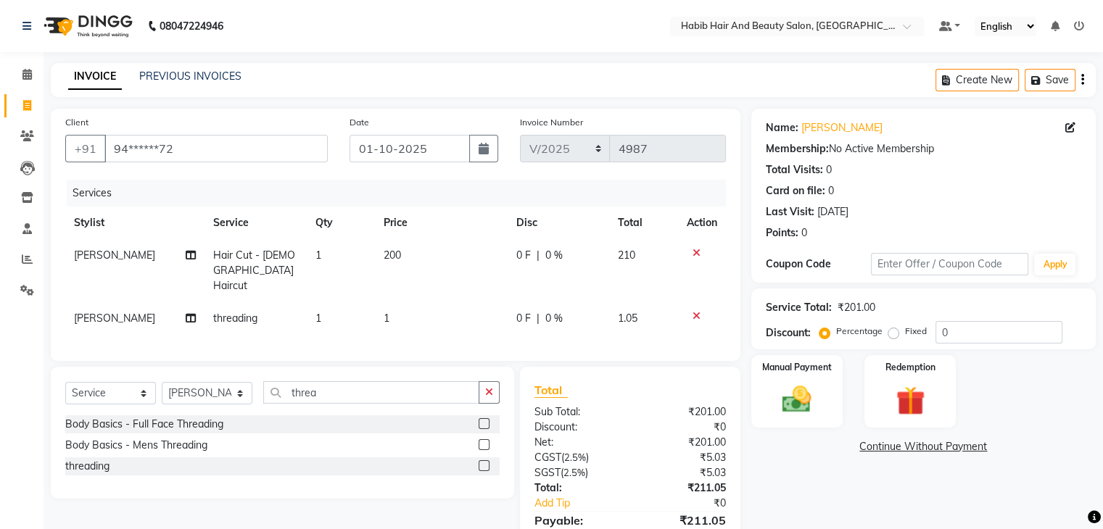
click at [420, 299] on tbody "Debojit Hair Cut - Female Haircut 1 200 0 F | 0 % 210 vishakha threading 1 1 0 …" at bounding box center [395, 287] width 660 height 96
click at [420, 302] on td "1" at bounding box center [441, 318] width 133 height 33
select select "81160"
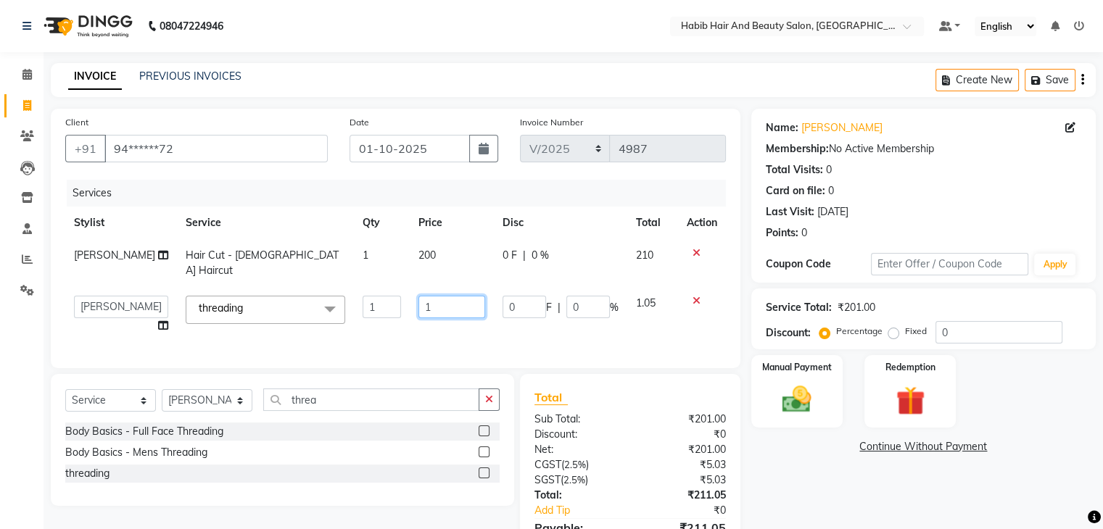
click at [420, 299] on input "1" at bounding box center [451, 307] width 67 height 22
type input "57"
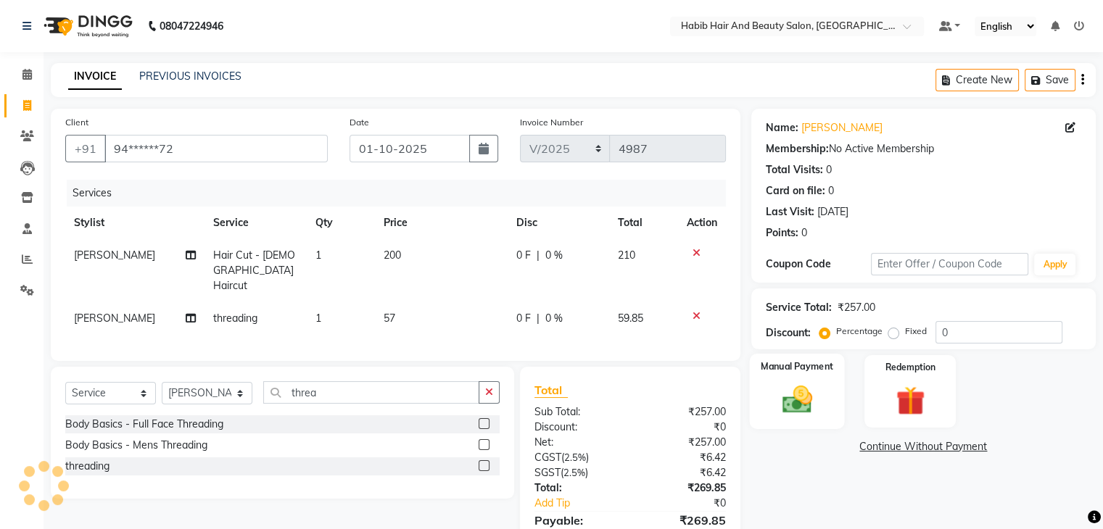
click at [813, 392] on img at bounding box center [796, 400] width 49 height 35
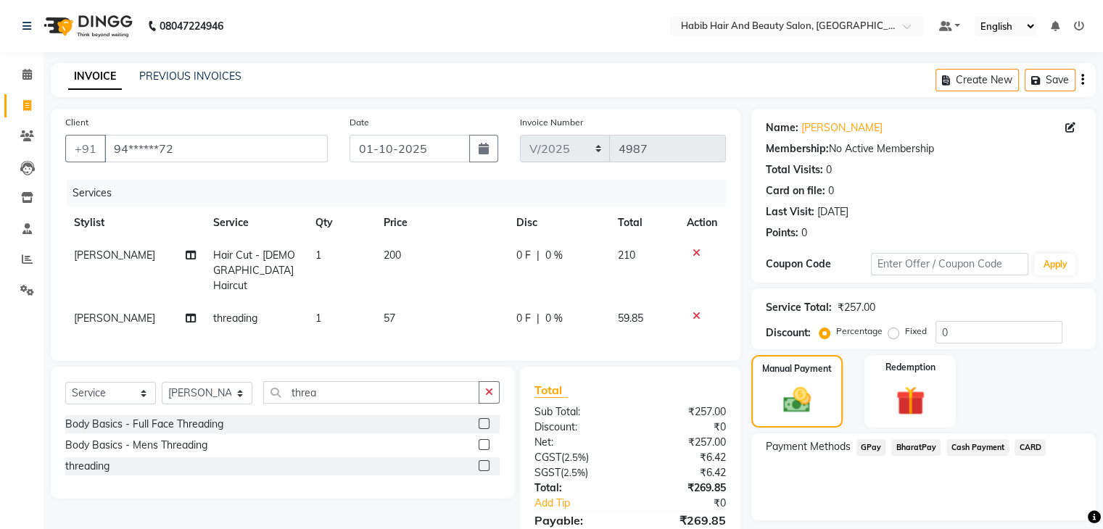
click at [974, 444] on span "Cash Payment" at bounding box center [977, 447] width 62 height 17
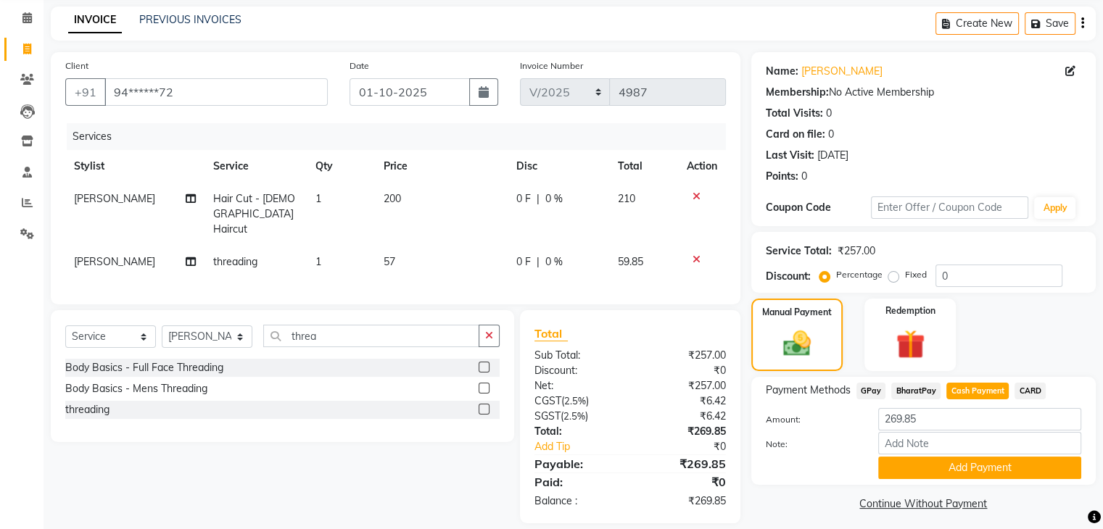
scroll to position [69, 0]
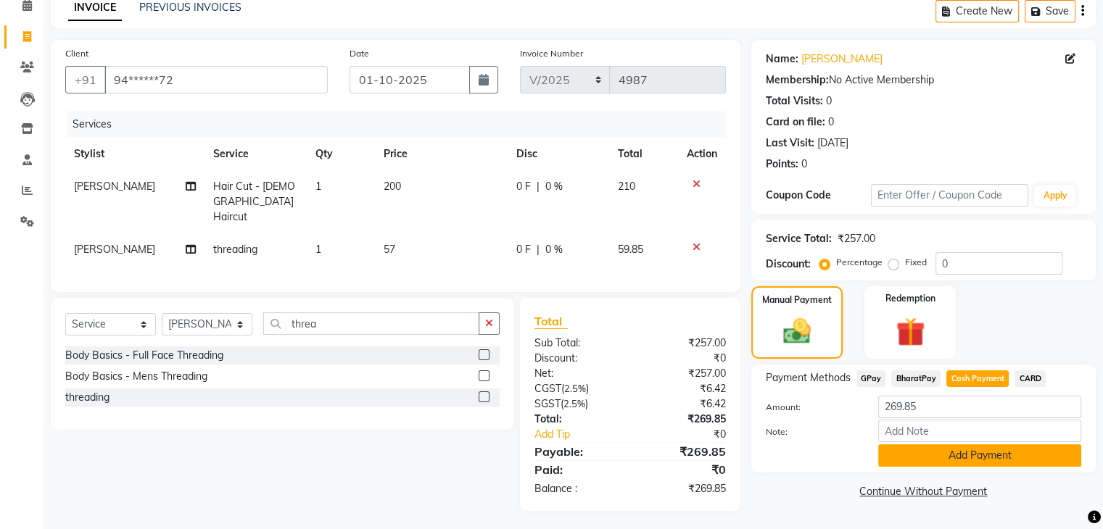
click at [998, 453] on button "Add Payment" at bounding box center [979, 455] width 203 height 22
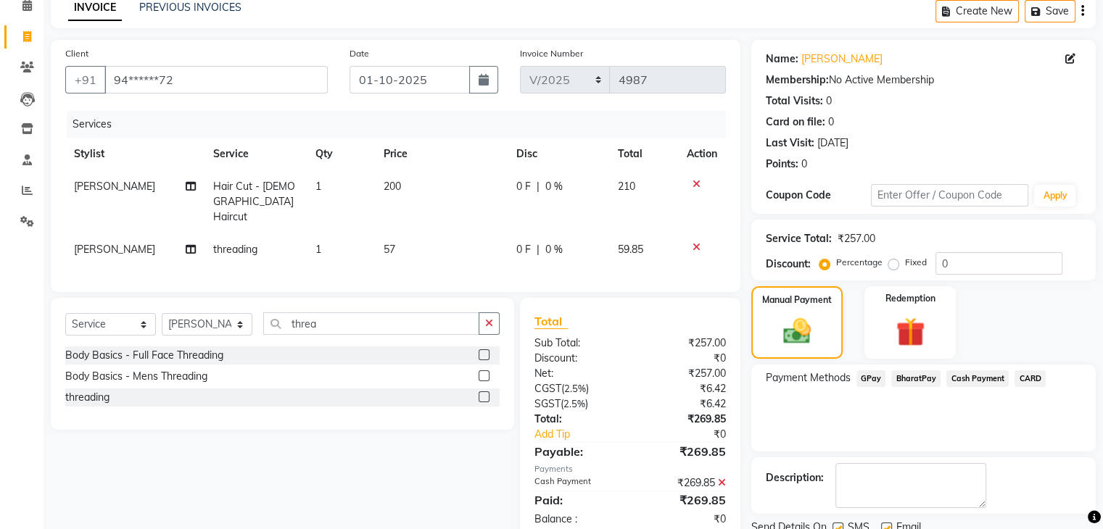
scroll to position [124, 0]
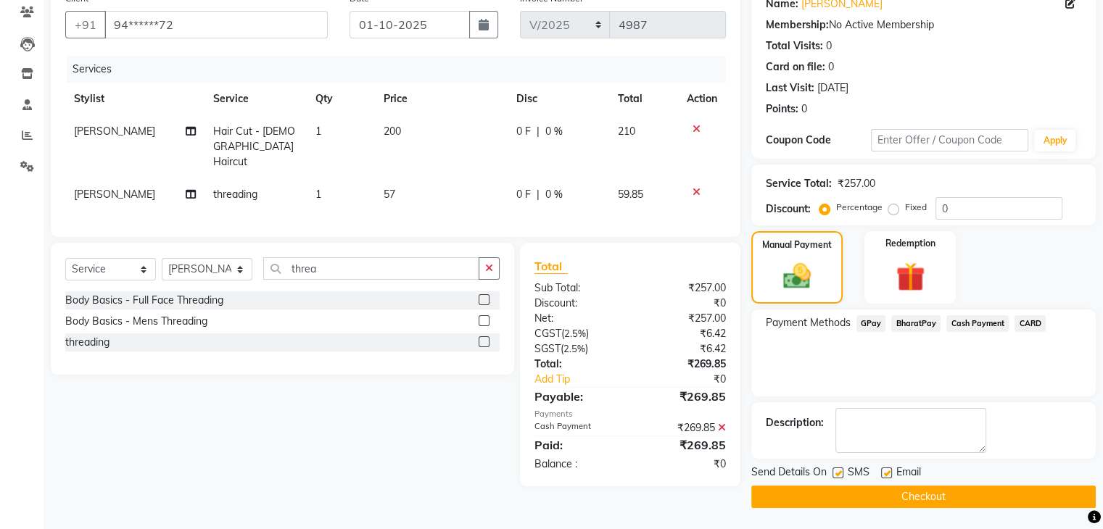
click at [1000, 489] on button "Checkout" at bounding box center [923, 497] width 344 height 22
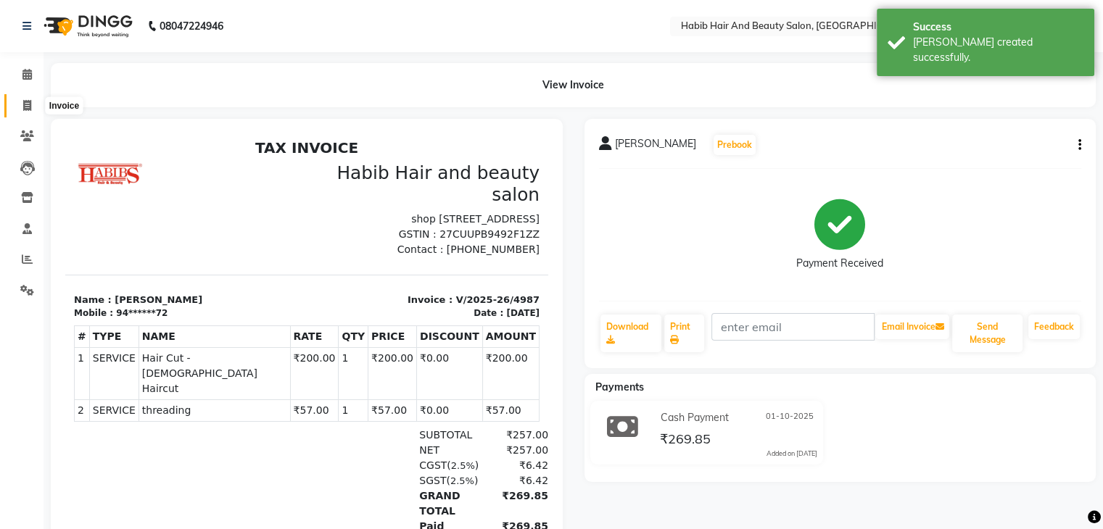
click at [25, 107] on icon at bounding box center [27, 105] width 8 height 11
select select "service"
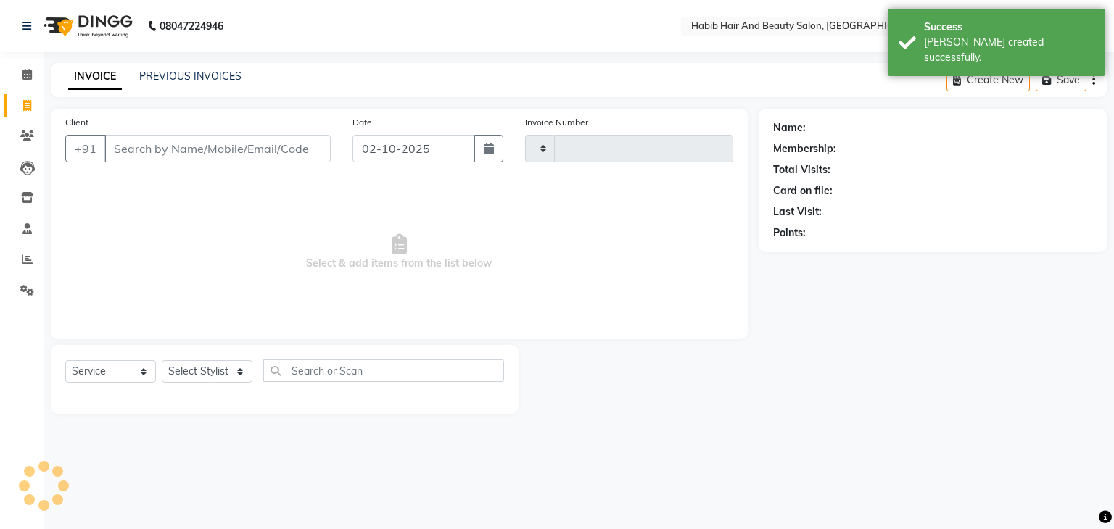
type input "4988"
select select "8362"
click at [373, 149] on input "02-10-2025" at bounding box center [413, 149] width 123 height 28
select select "10"
select select "2025"
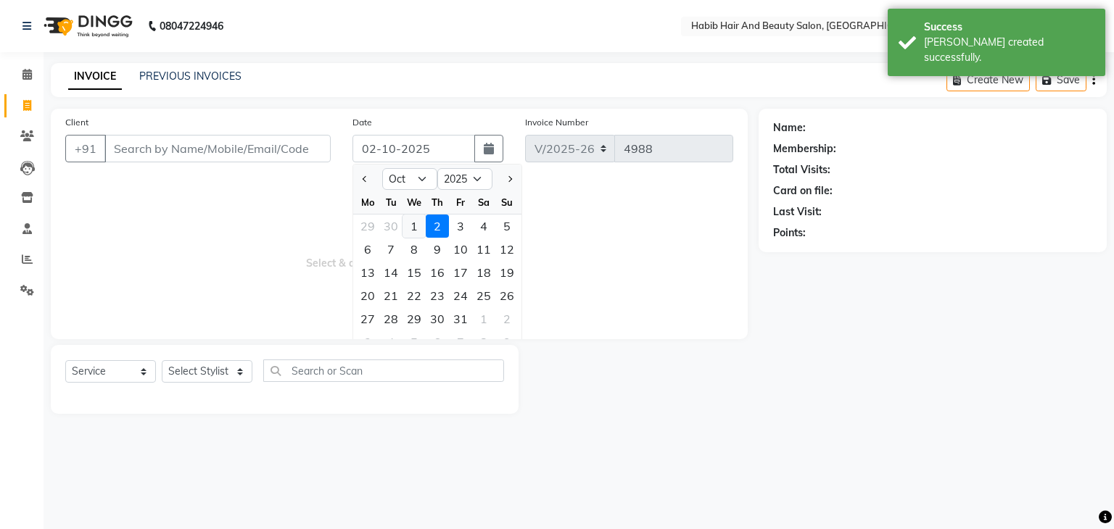
click at [415, 225] on div "1" at bounding box center [413, 226] width 23 height 23
type input "01-10-2025"
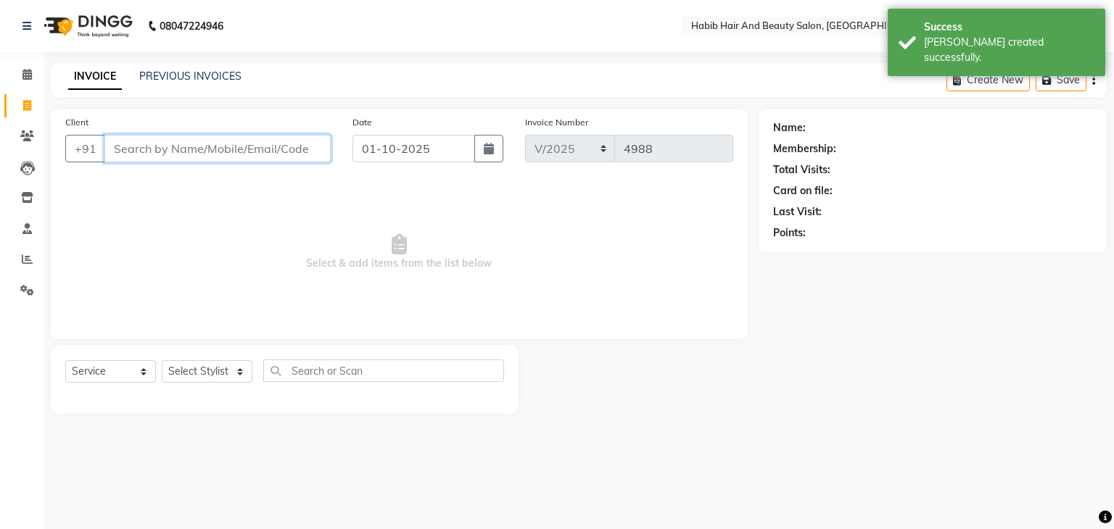
click at [214, 147] on input "Client" at bounding box center [217, 149] width 226 height 28
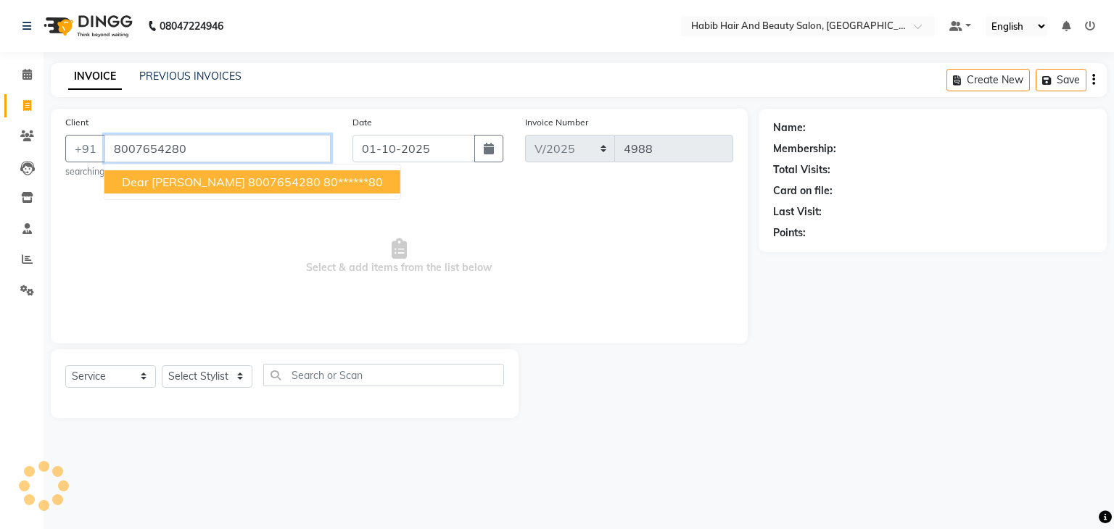
click at [241, 184] on span "Dear clinte 8007654280" at bounding box center [221, 182] width 199 height 14
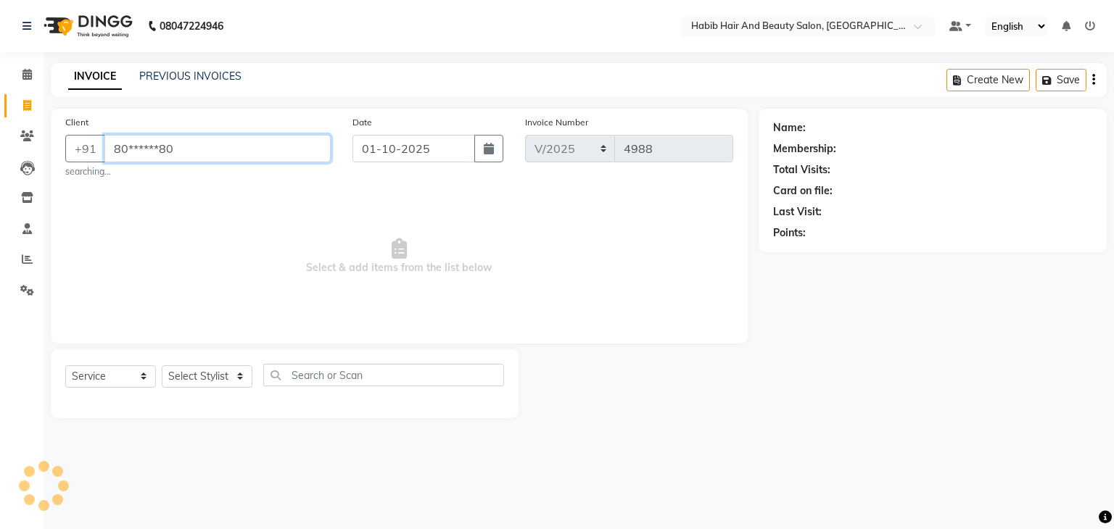
type input "80******80"
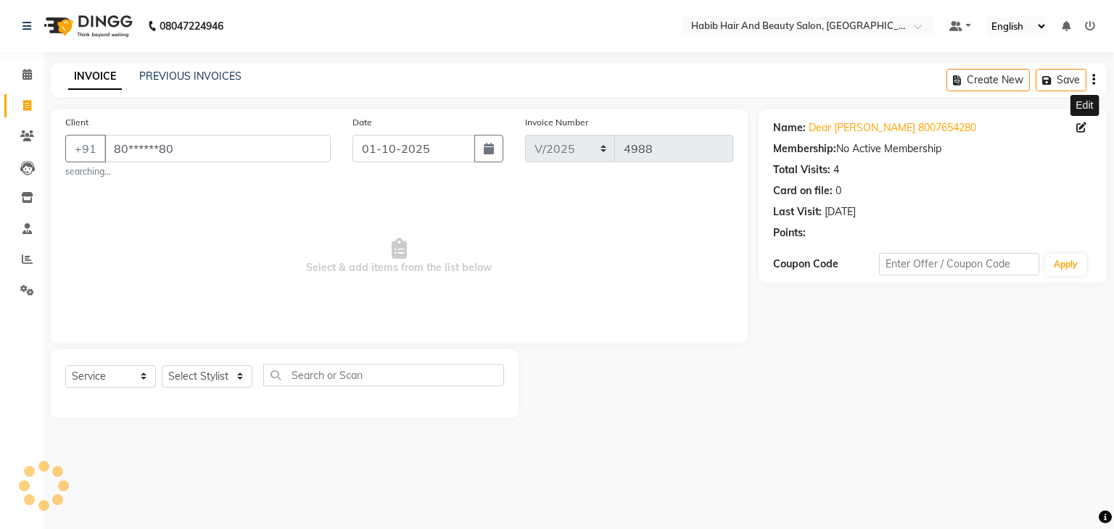
click at [1085, 125] on icon at bounding box center [1081, 128] width 10 height 10
click at [1082, 123] on icon at bounding box center [1081, 128] width 10 height 10
click at [232, 380] on select "Select Stylist akshay Avinash Debojit Manager Micheal sangeeta shilpa sujal Sur…" at bounding box center [207, 376] width 91 height 22
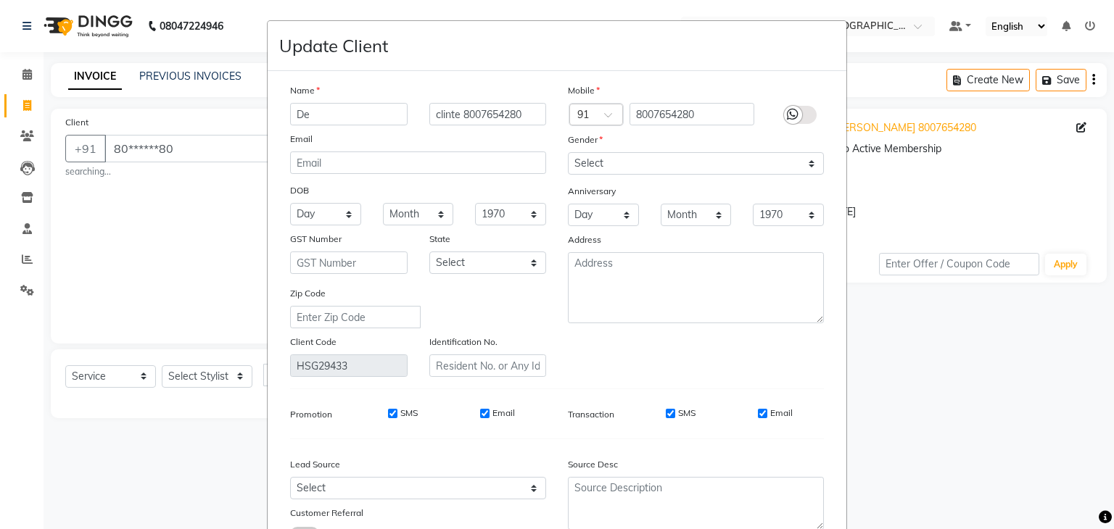
type input "D"
type input "najma"
click at [621, 167] on select "Select Male Female Other Prefer Not To Say" at bounding box center [696, 163] width 256 height 22
select select "female"
click at [568, 153] on select "Select Male Female Other Prefer Not To Say" at bounding box center [696, 163] width 256 height 22
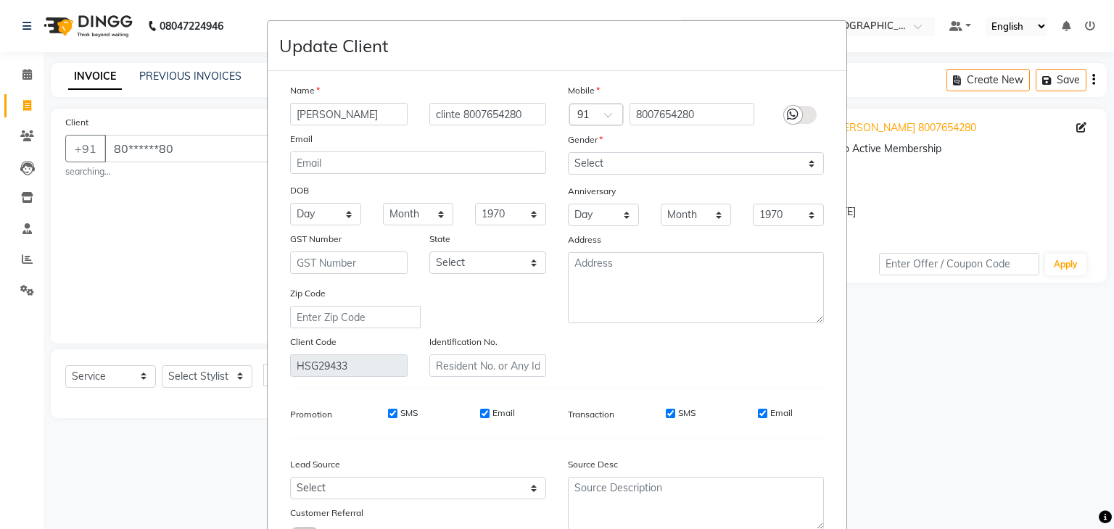
click at [542, 318] on div "Zip Code" at bounding box center [418, 307] width 278 height 43
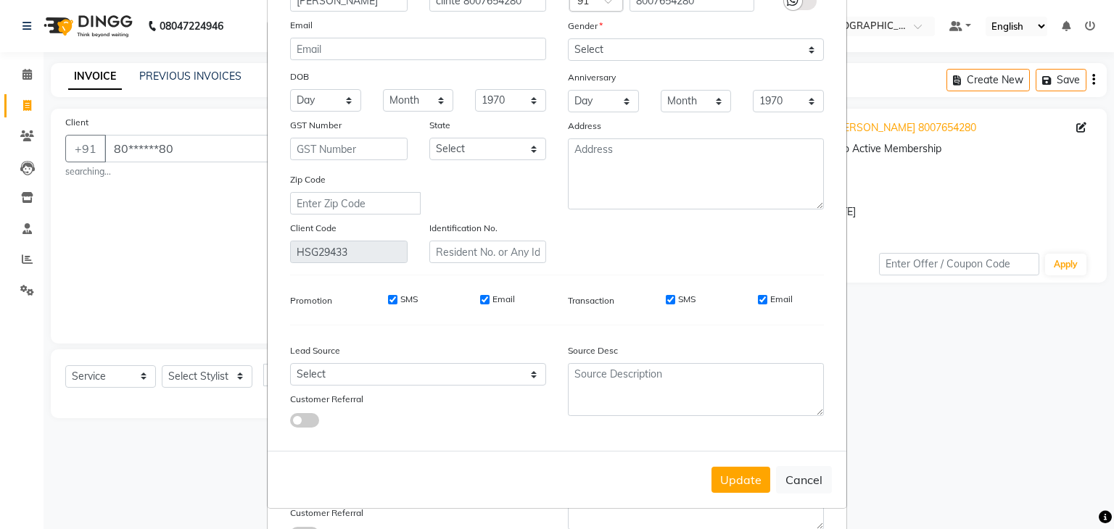
scroll to position [122, 0]
click at [732, 479] on button "Update" at bounding box center [740, 480] width 59 height 26
select select
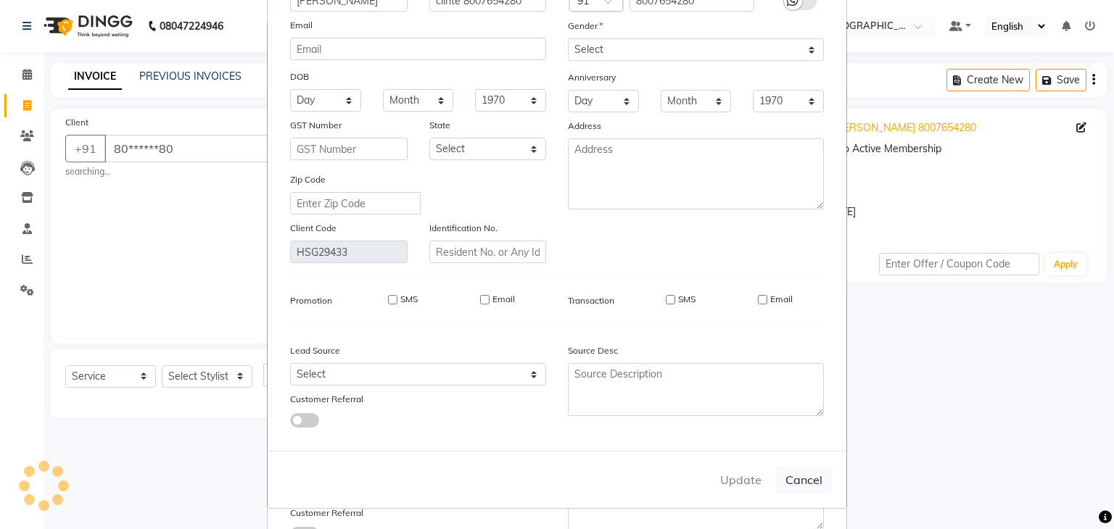
select select
checkbox input "false"
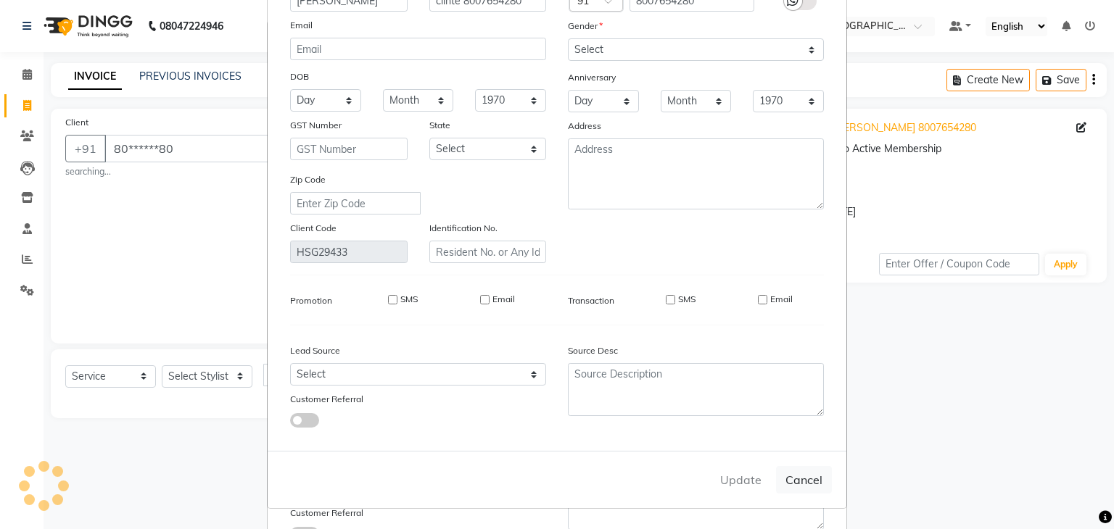
checkbox input "false"
select select
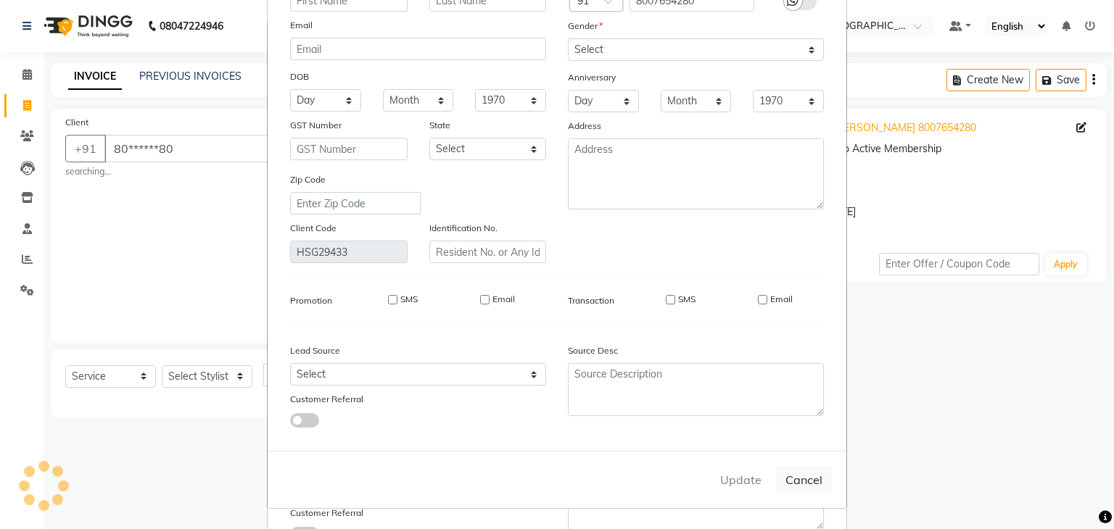
select select
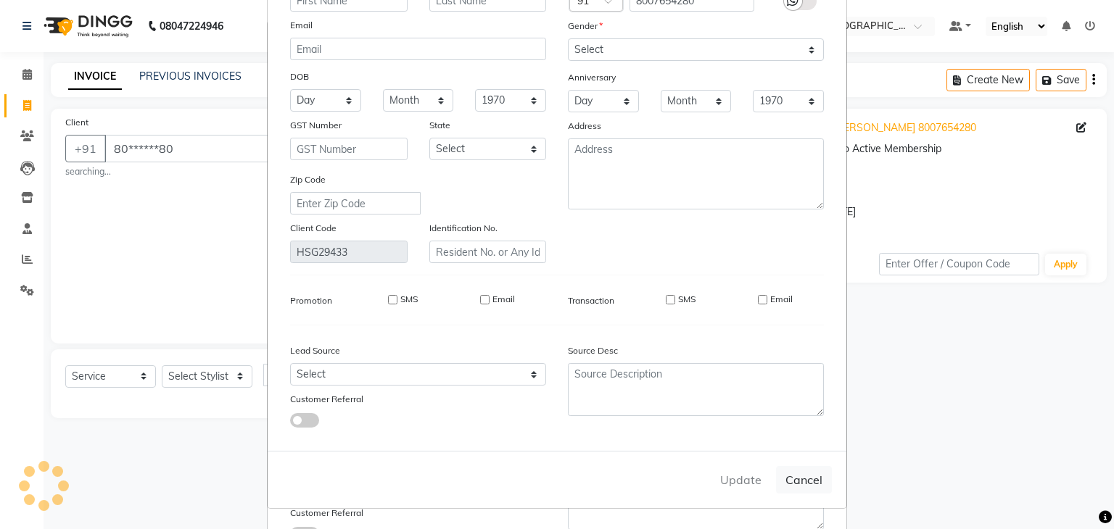
checkbox input "false"
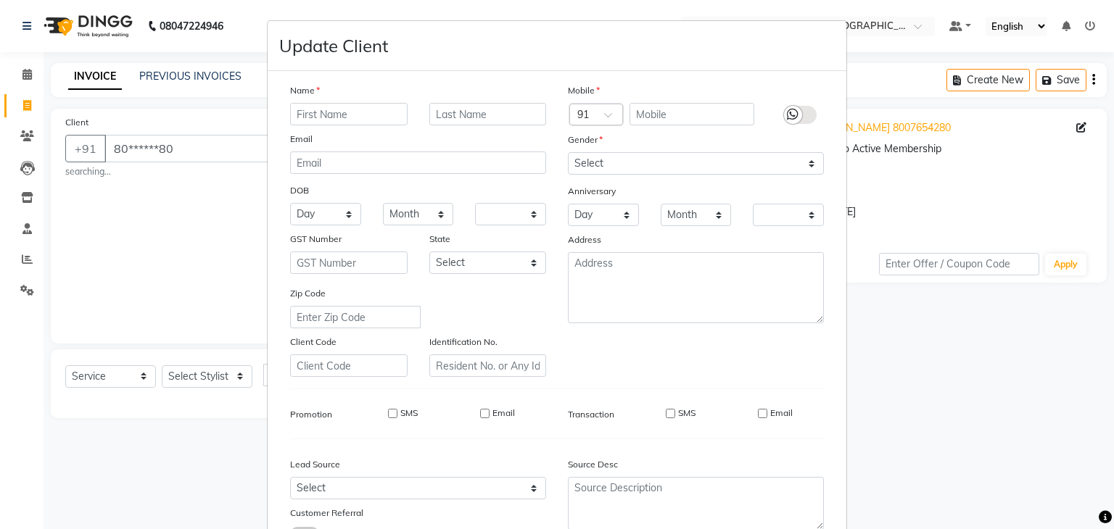
click at [122, 490] on ngb-modal-window "Update Client Name Email DOB Day 01 02 03 04 05 06 07 08 09 10 11 12 13 14 15 1…" at bounding box center [557, 264] width 1114 height 529
click at [526, 427] on div "SMS Email" at bounding box center [441, 417] width 231 height 20
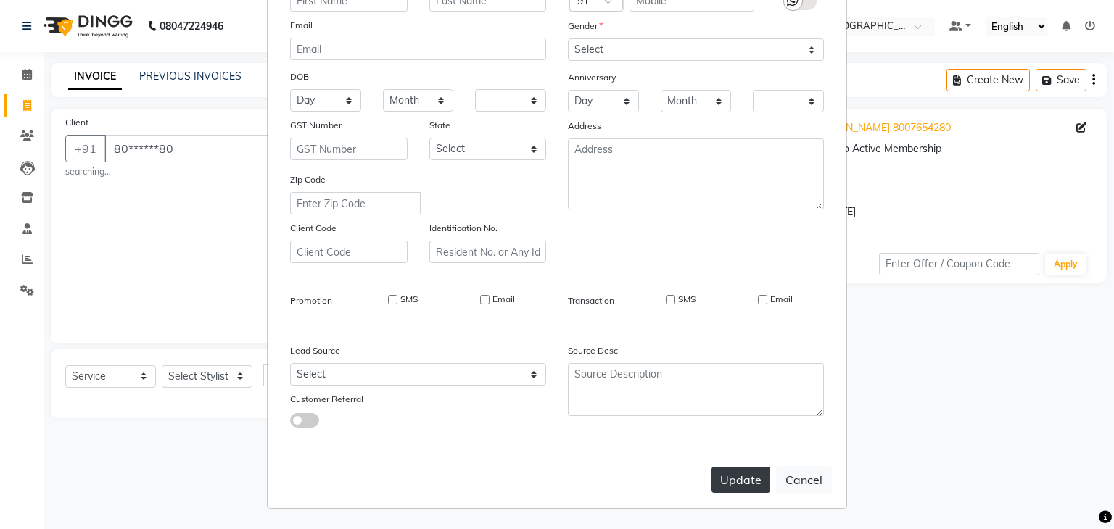
click at [724, 478] on button "Update" at bounding box center [740, 480] width 59 height 26
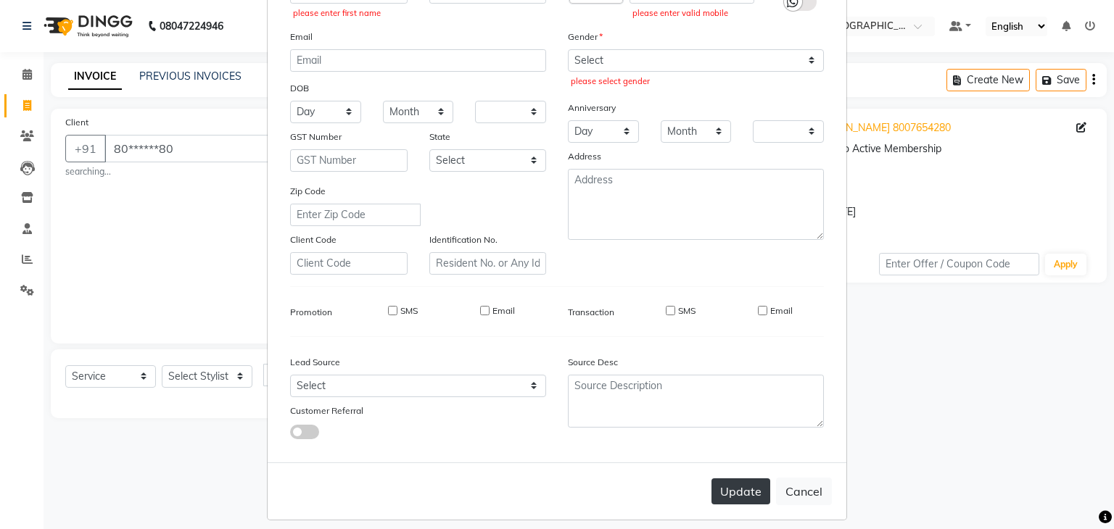
click at [743, 501] on button "Update" at bounding box center [740, 491] width 59 height 26
click at [547, 439] on div at bounding box center [418, 431] width 278 height 16
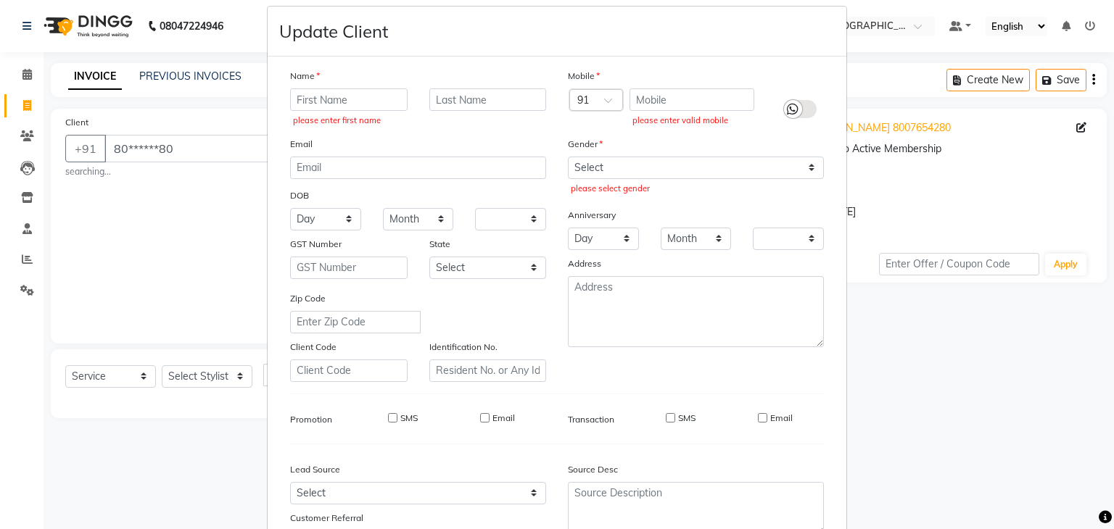
scroll to position [0, 0]
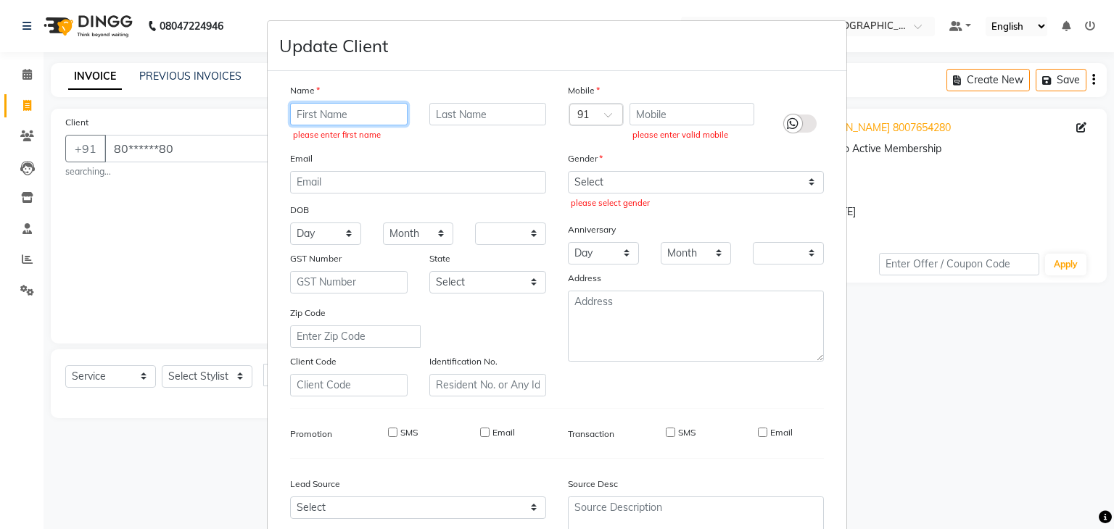
click at [331, 114] on input "text" at bounding box center [348, 114] width 117 height 22
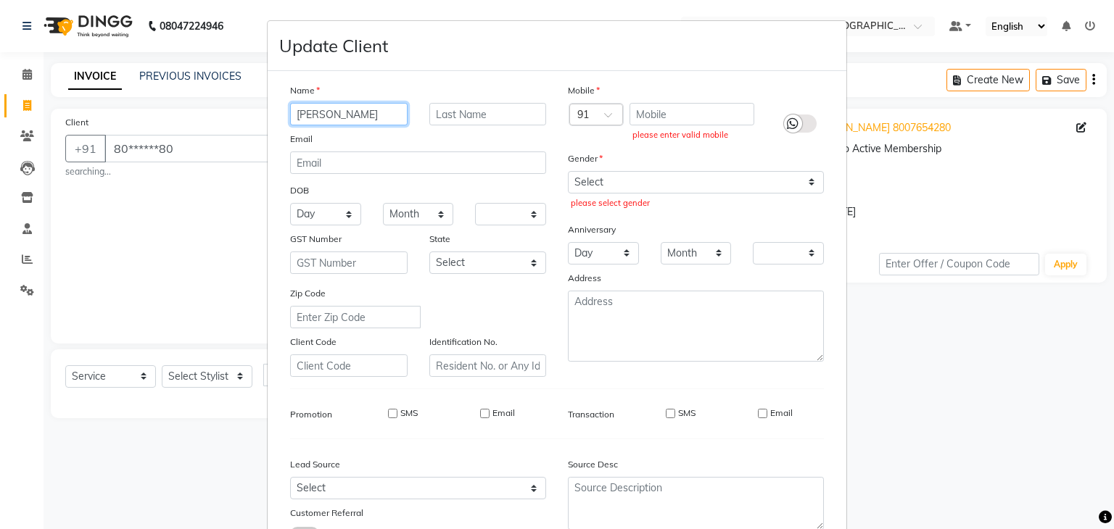
type input "najma"
click at [666, 120] on input "text" at bounding box center [691, 114] width 125 height 22
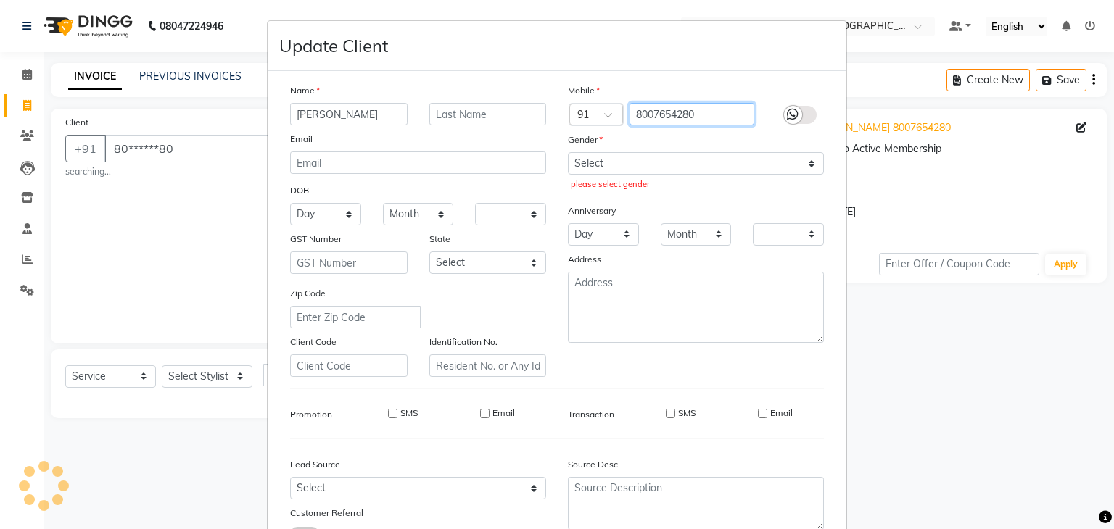
type input "8007654280"
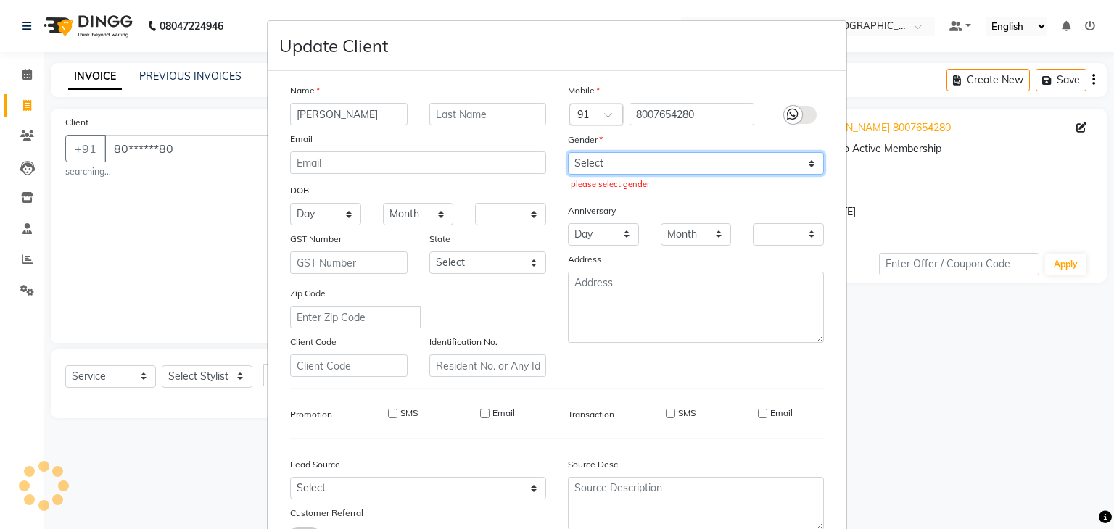
click at [640, 170] on select "Select Male Female Other Prefer Not To Say" at bounding box center [696, 163] width 256 height 22
select select "female"
click at [568, 153] on select "Select Male Female Other Prefer Not To Say" at bounding box center [696, 163] width 256 height 22
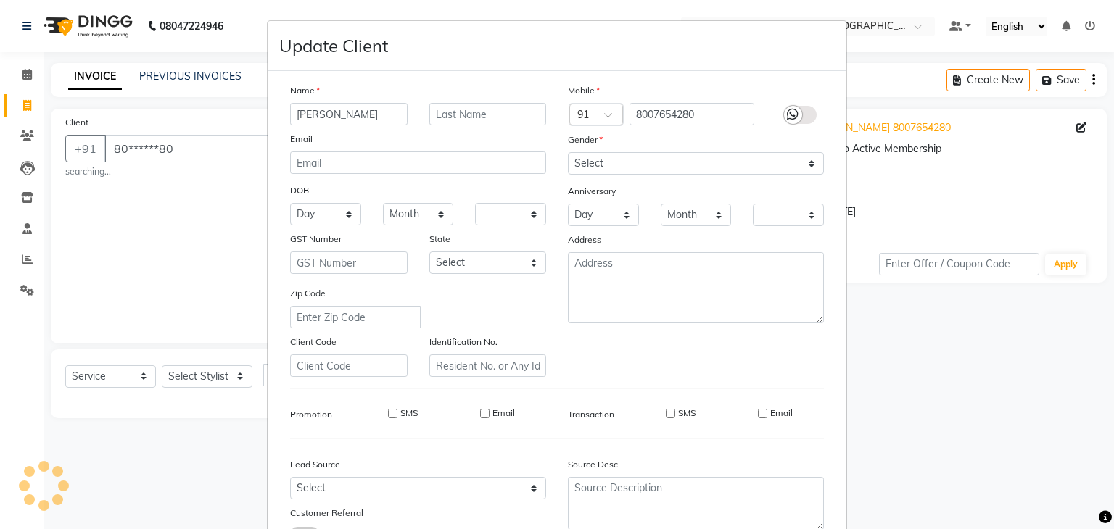
click at [539, 453] on div "Name najma Email DOB Day 01 02 03 04 05 06 07 08 09 10 11 12 13 14 15 16 17 18 …" at bounding box center [556, 318] width 555 height 471
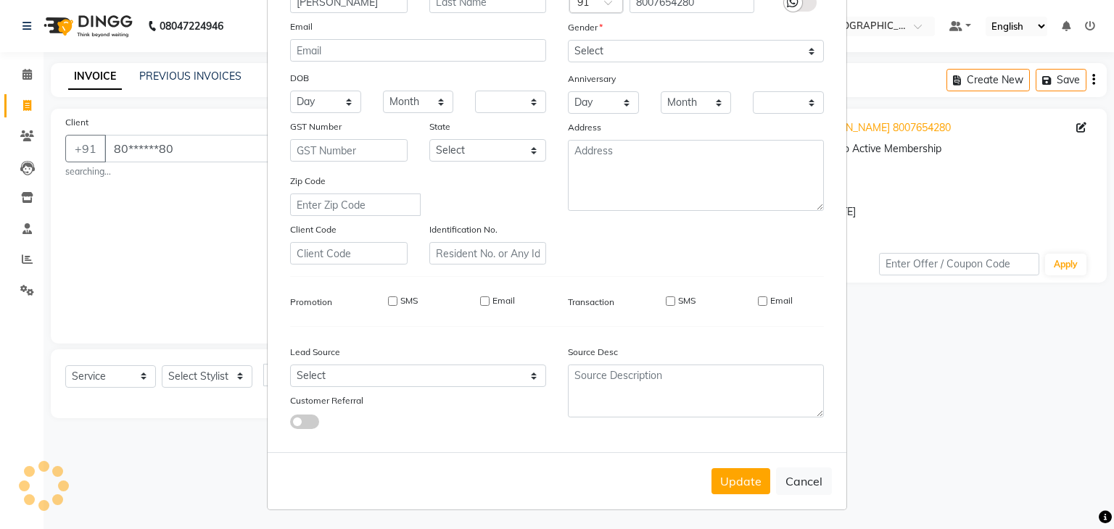
scroll to position [122, 0]
click at [729, 475] on button "Update" at bounding box center [740, 480] width 59 height 26
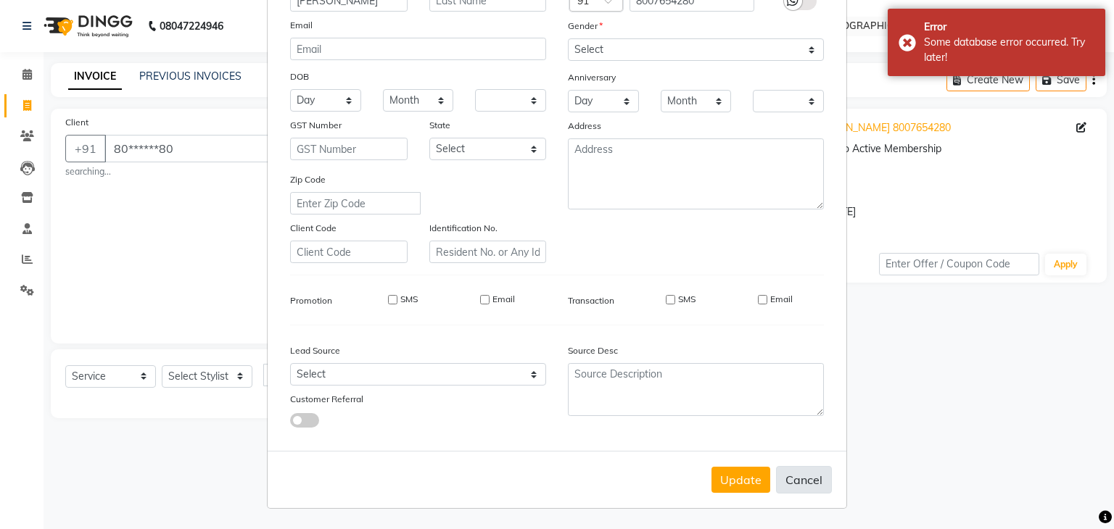
click at [800, 481] on button "Cancel" at bounding box center [804, 480] width 56 height 28
select select
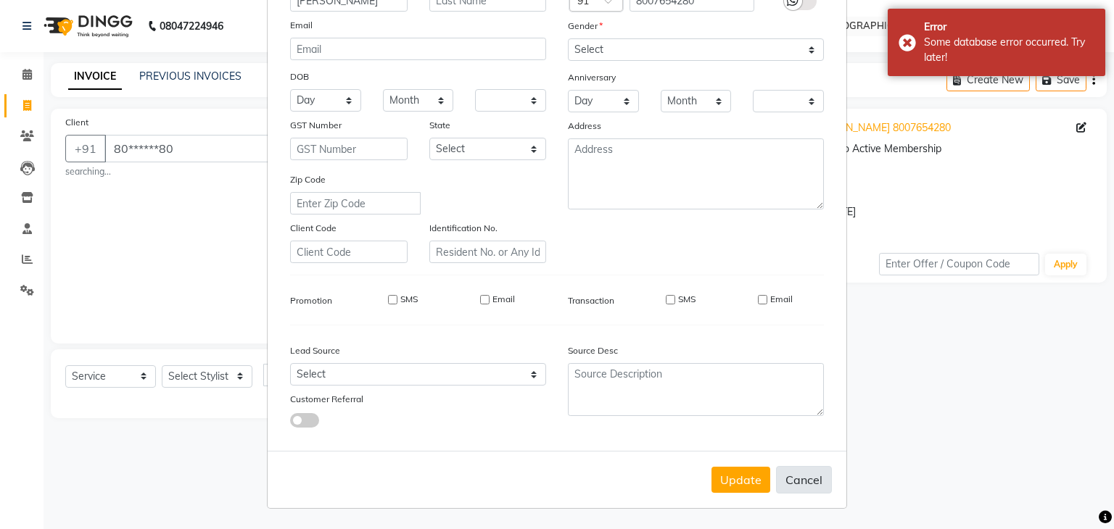
select select
checkbox input "false"
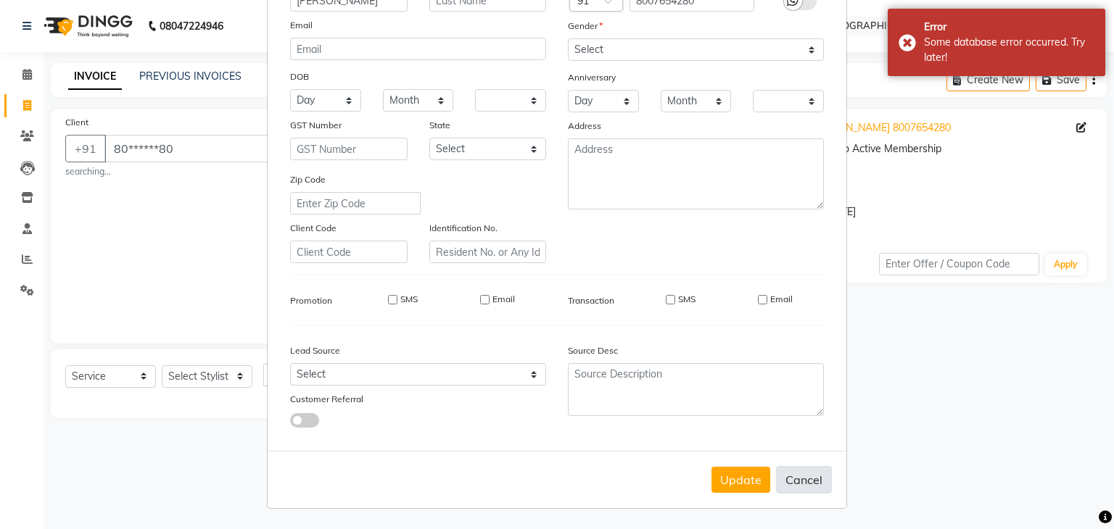
checkbox input "false"
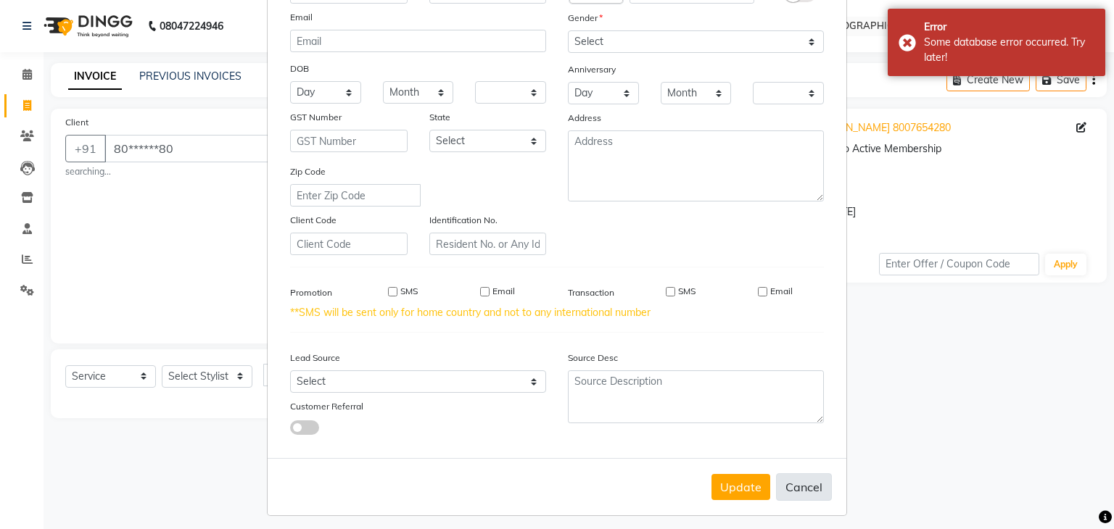
click at [797, 495] on button "Cancel" at bounding box center [804, 487] width 56 height 28
select select
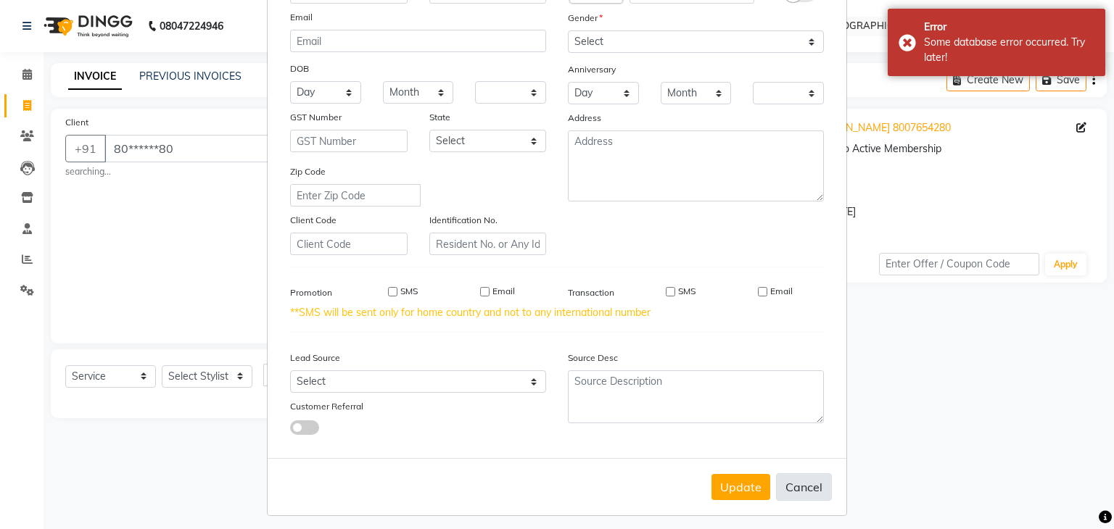
select select
checkbox input "false"
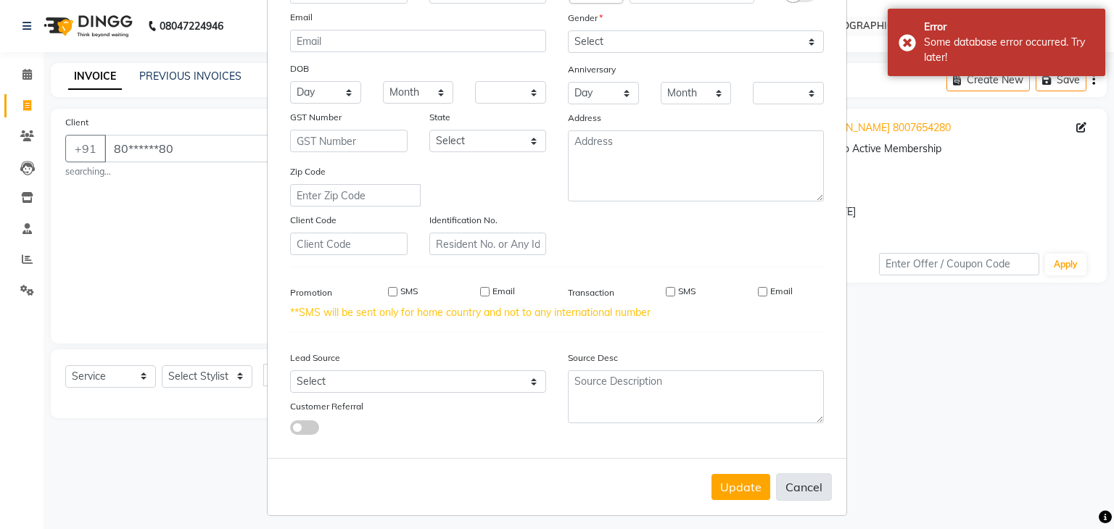
checkbox input "false"
click at [797, 495] on button "Cancel" at bounding box center [804, 487] width 56 height 28
select select
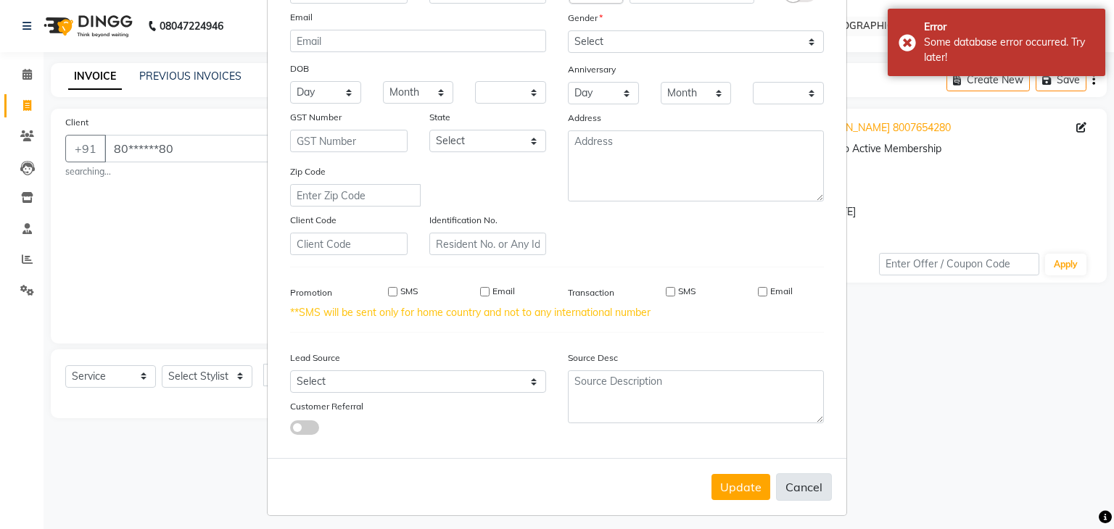
select select
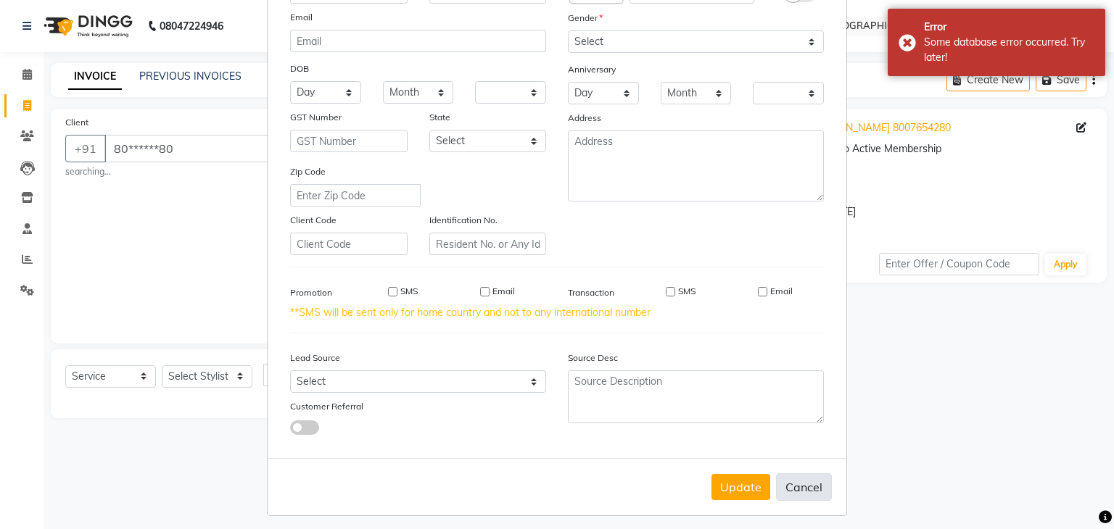
checkbox input "false"
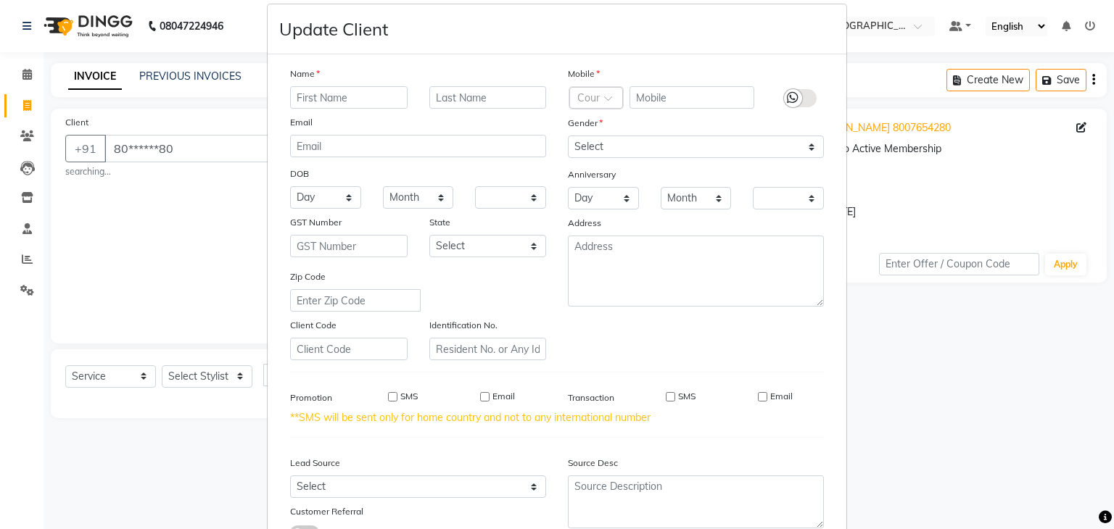
scroll to position [0, 0]
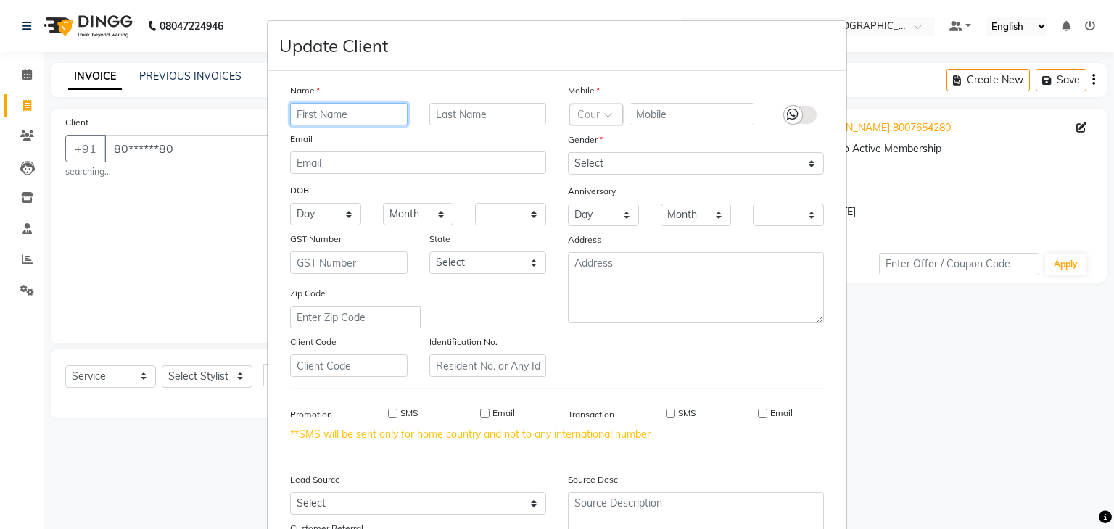
click at [371, 118] on input "text" at bounding box center [348, 114] width 117 height 22
type input "najma"
click at [661, 117] on input "text" at bounding box center [691, 114] width 125 height 22
click at [658, 420] on div "SMS" at bounding box center [670, 413] width 50 height 13
click at [666, 417] on input "SMS" at bounding box center [670, 413] width 9 height 9
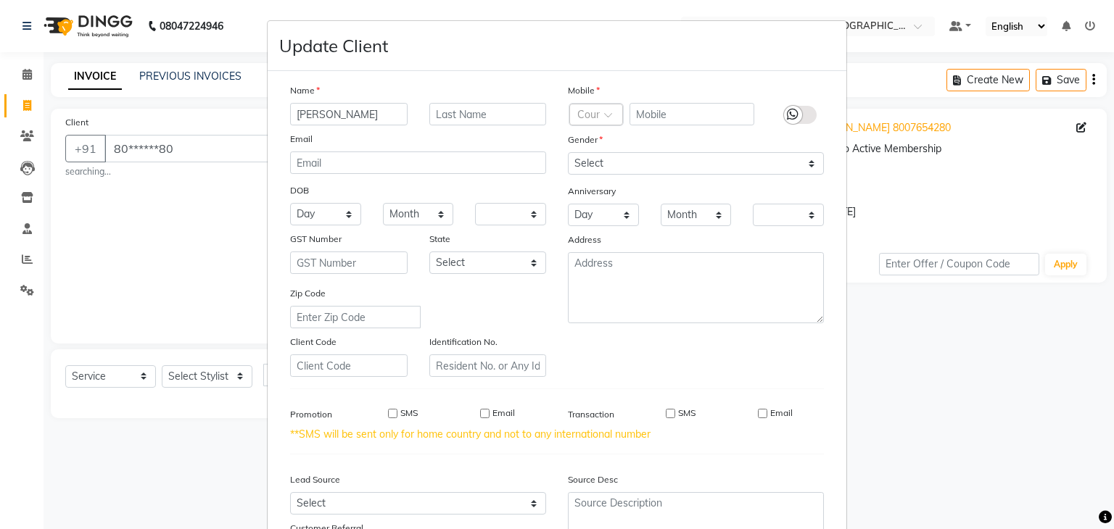
checkbox input "true"
click at [600, 164] on select "Select Male Female Other Prefer Not To Say" at bounding box center [696, 163] width 256 height 22
select select "female"
click at [568, 153] on select "Select Male Female Other Prefer Not To Say" at bounding box center [696, 163] width 256 height 22
click at [664, 120] on input "text" at bounding box center [691, 114] width 125 height 22
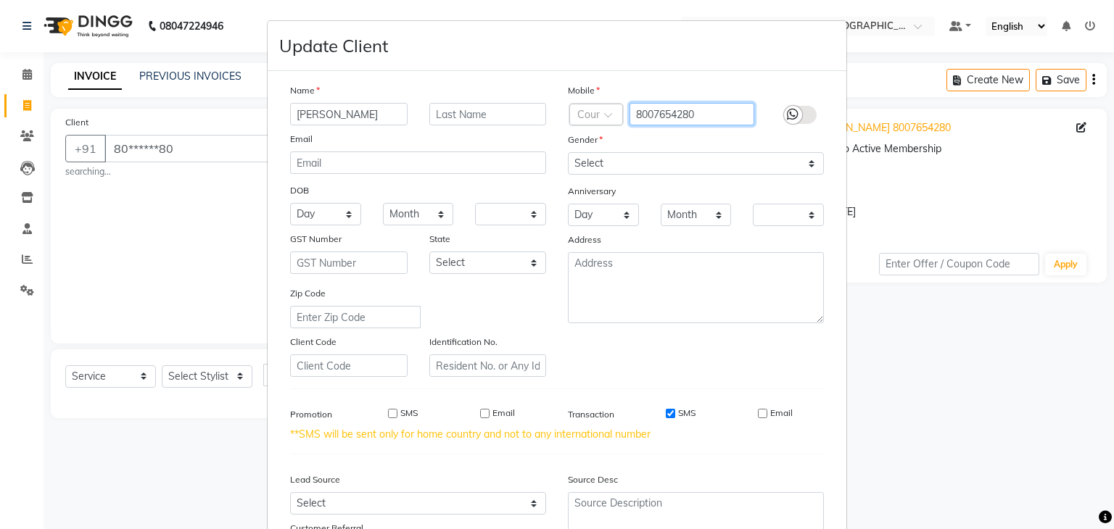
type input "8007654280"
click at [578, 336] on div "Mobile Country Code 8007654280 Gender Select Male Female Other Prefer Not To Sa…" at bounding box center [696, 230] width 278 height 294
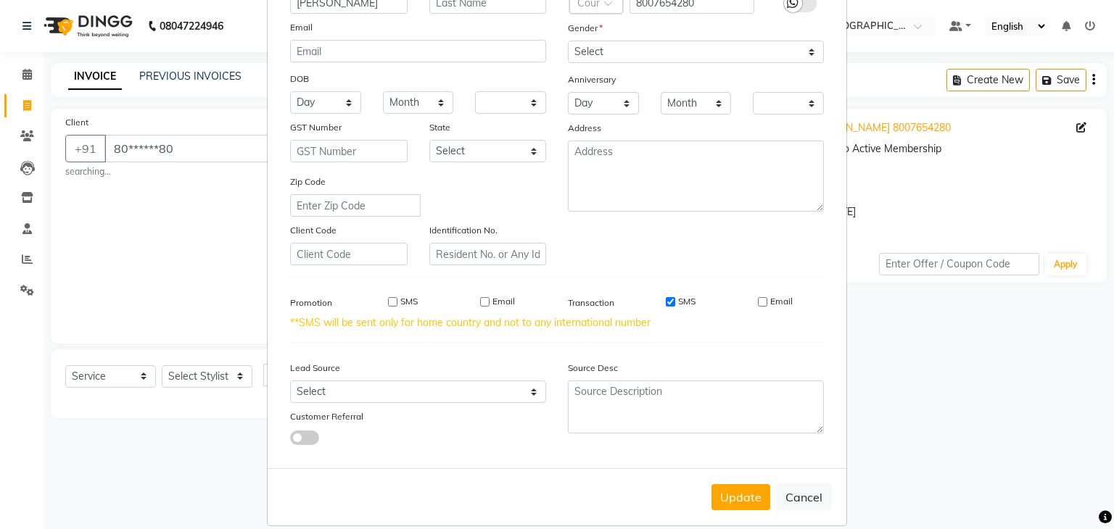
scroll to position [136, 0]
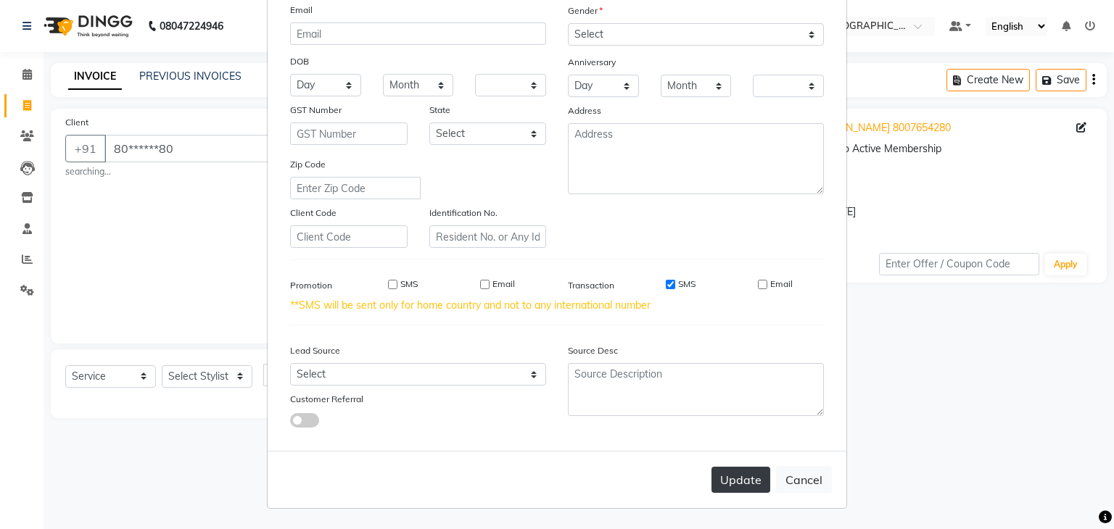
click at [733, 480] on button "Update" at bounding box center [740, 480] width 59 height 26
click at [389, 282] on input "SMS" at bounding box center [392, 284] width 9 height 9
checkbox input "true"
click at [737, 474] on button "Update" at bounding box center [740, 480] width 59 height 26
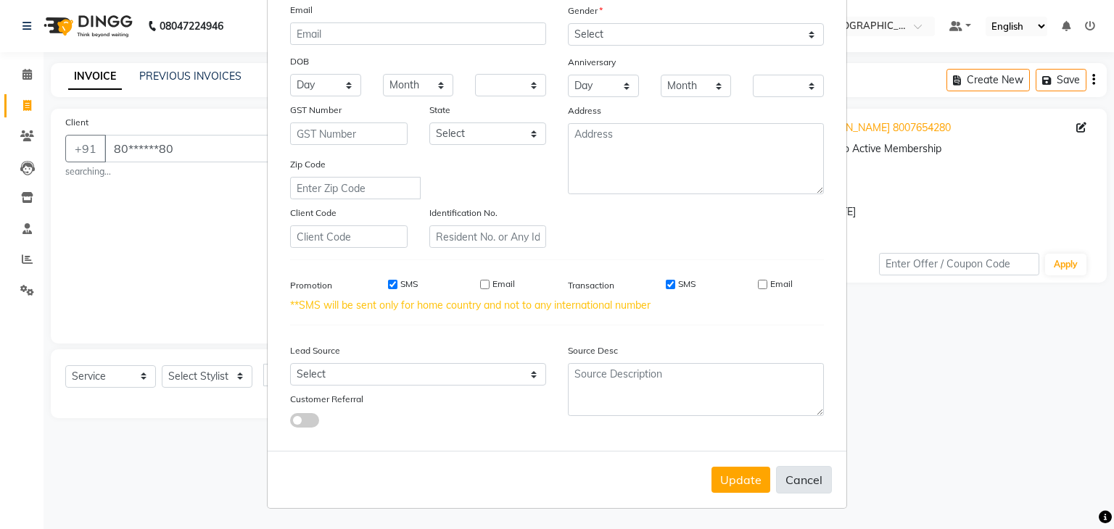
click at [805, 483] on button "Cancel" at bounding box center [804, 480] width 56 height 28
select select
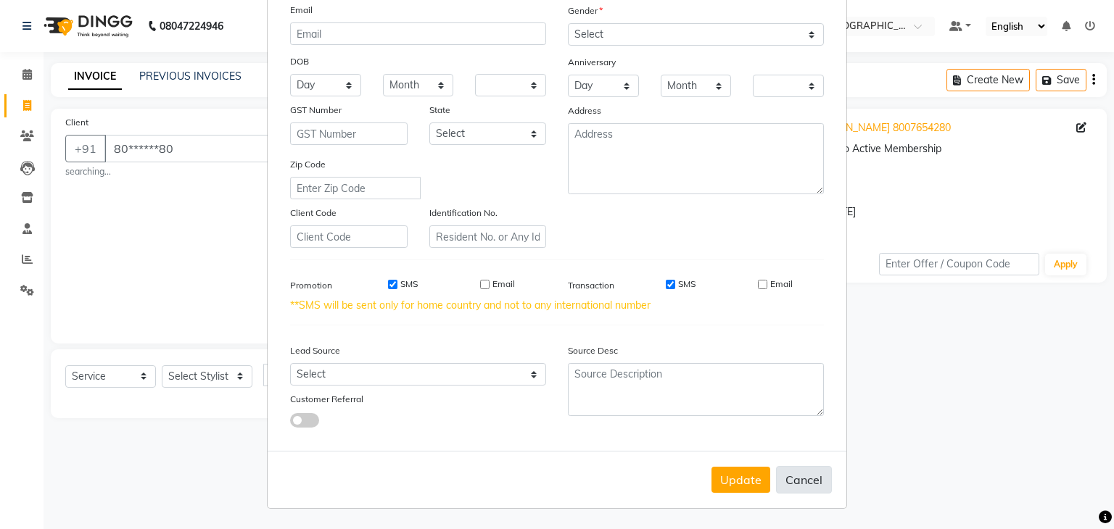
select select
checkbox input "false"
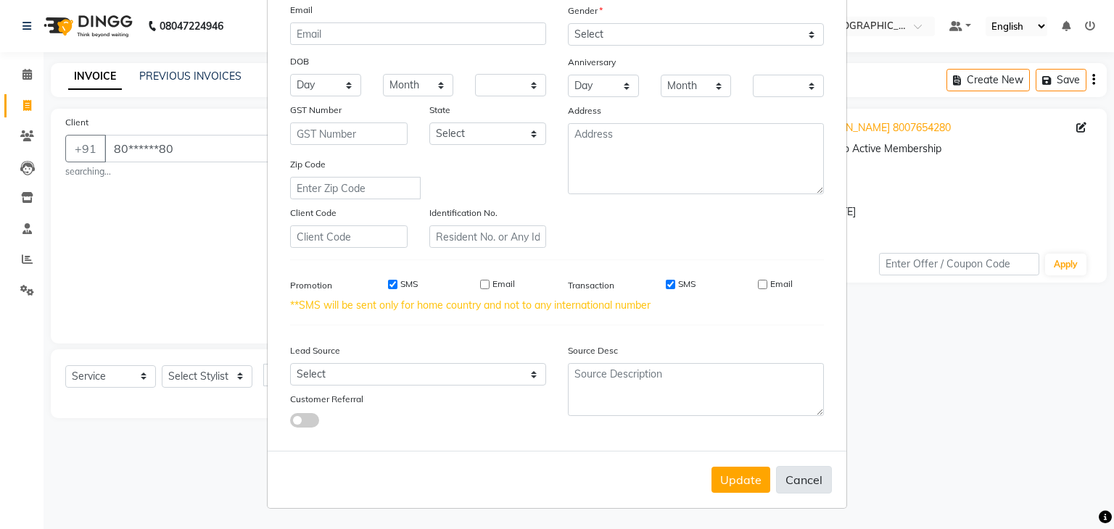
checkbox input "false"
click at [805, 483] on button "Cancel" at bounding box center [804, 480] width 56 height 28
select select
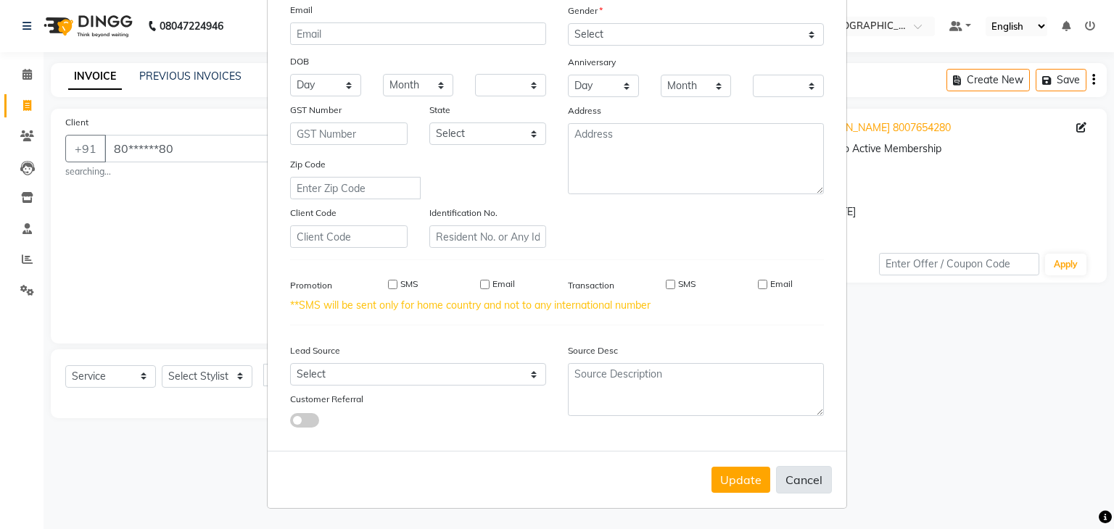
select select
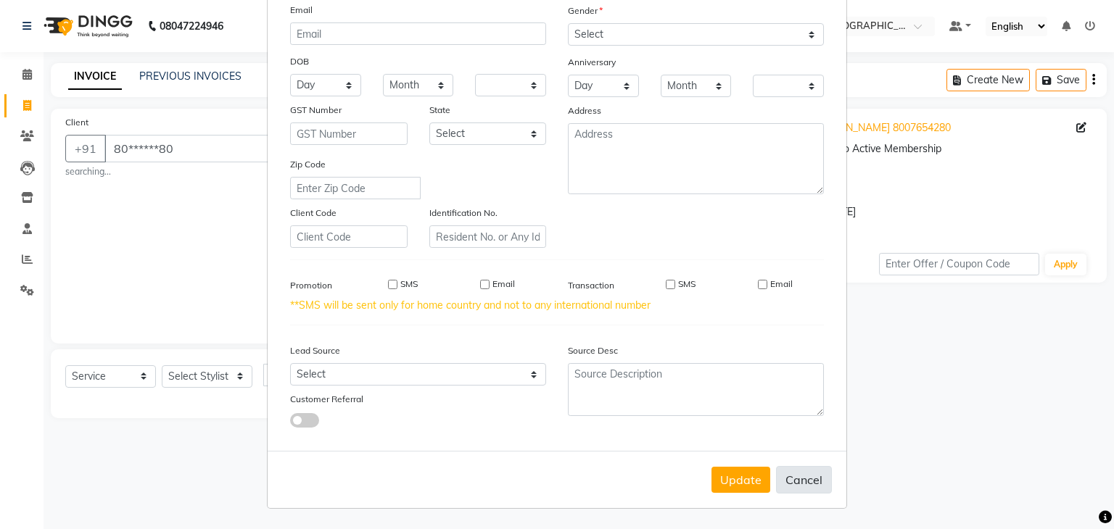
checkbox input "false"
click at [805, 483] on button "Cancel" at bounding box center [804, 480] width 56 height 28
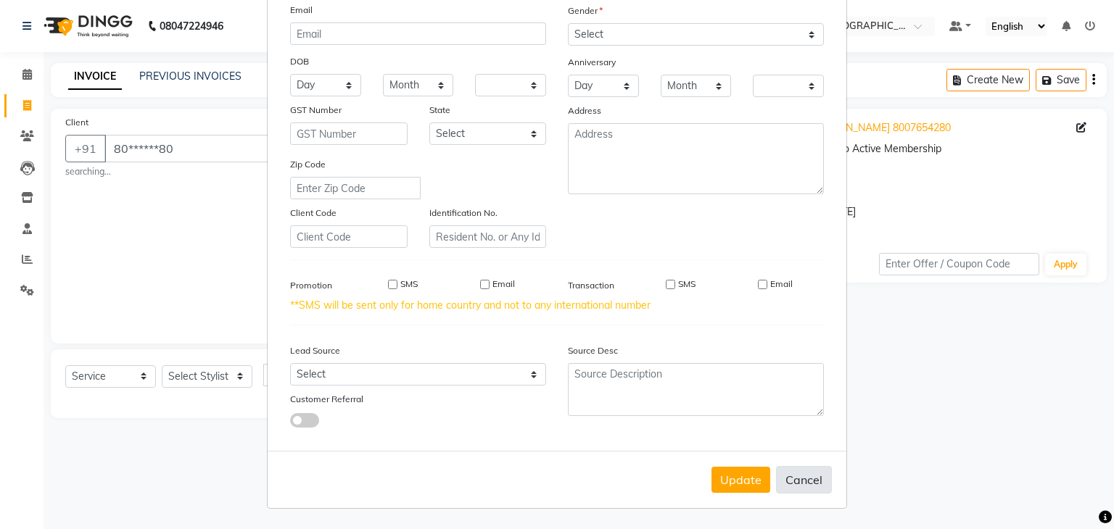
select select
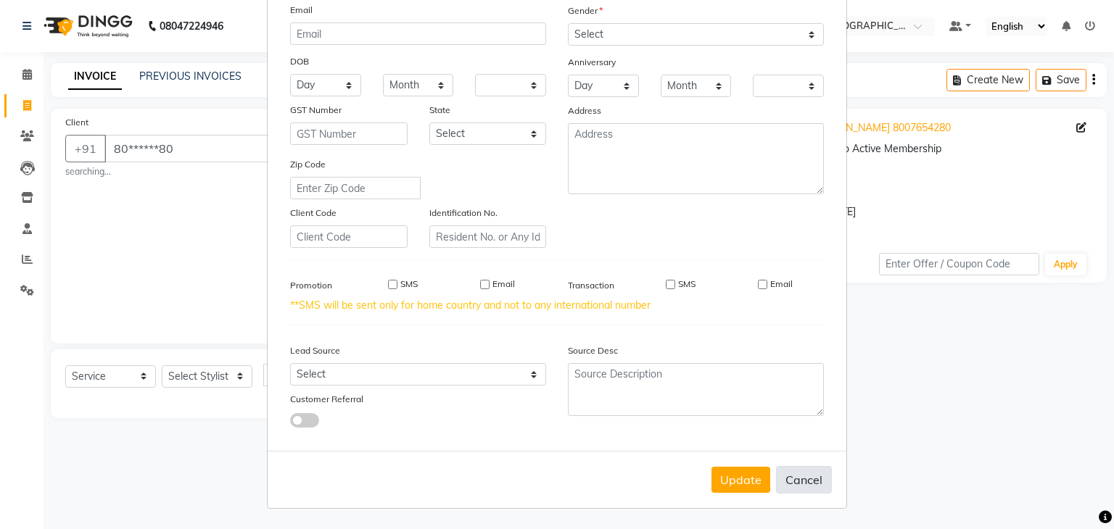
select select
checkbox input "false"
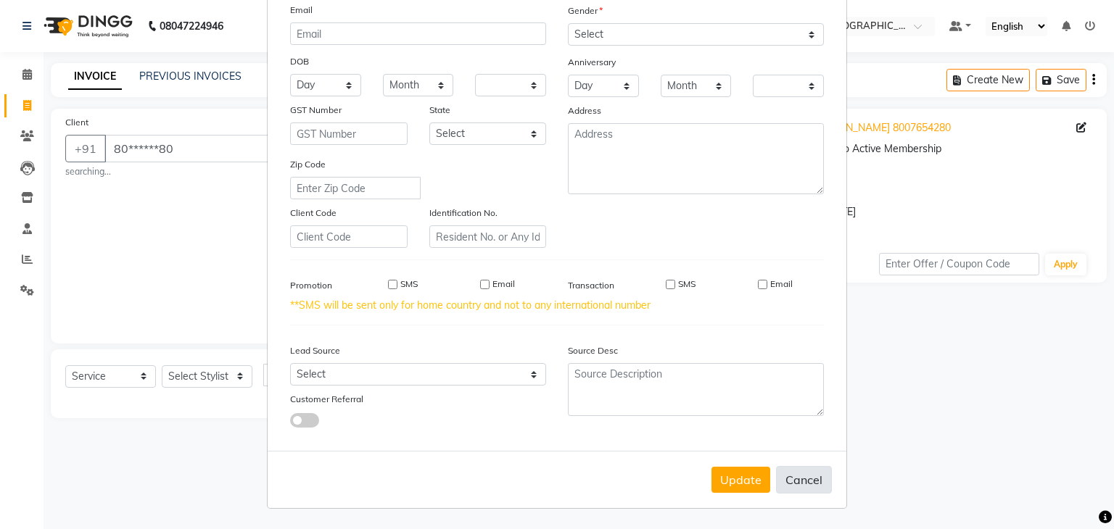
checkbox input "false"
click at [805, 483] on button "Cancel" at bounding box center [804, 480] width 56 height 28
select select
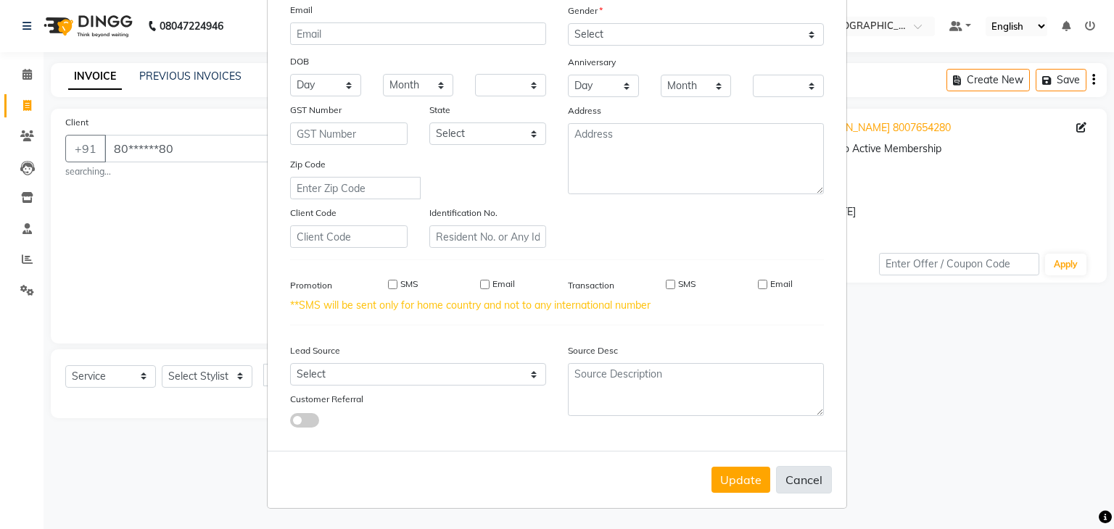
select select
checkbox input "false"
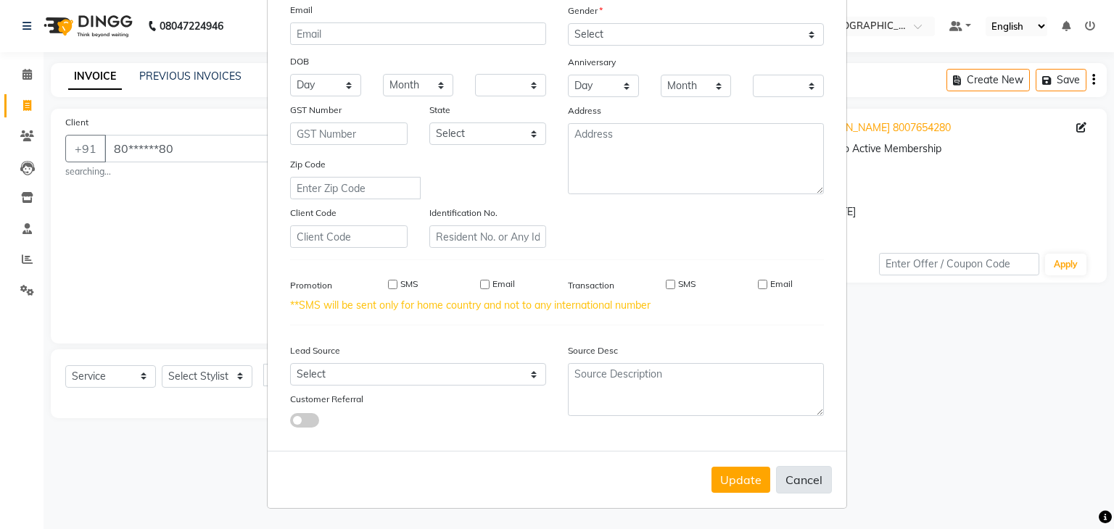
checkbox input "false"
click at [603, 471] on div "Update Cancel" at bounding box center [557, 479] width 579 height 57
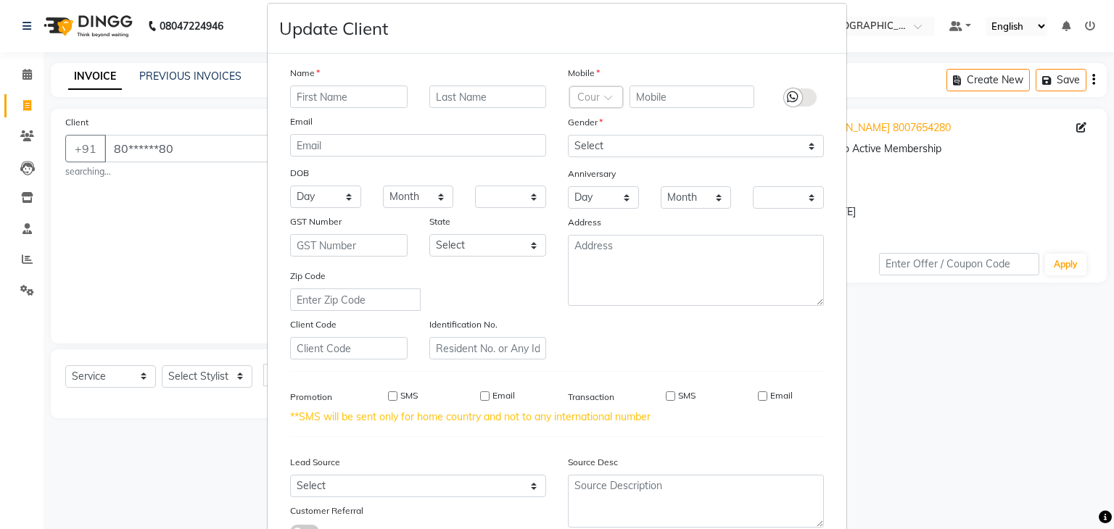
scroll to position [0, 0]
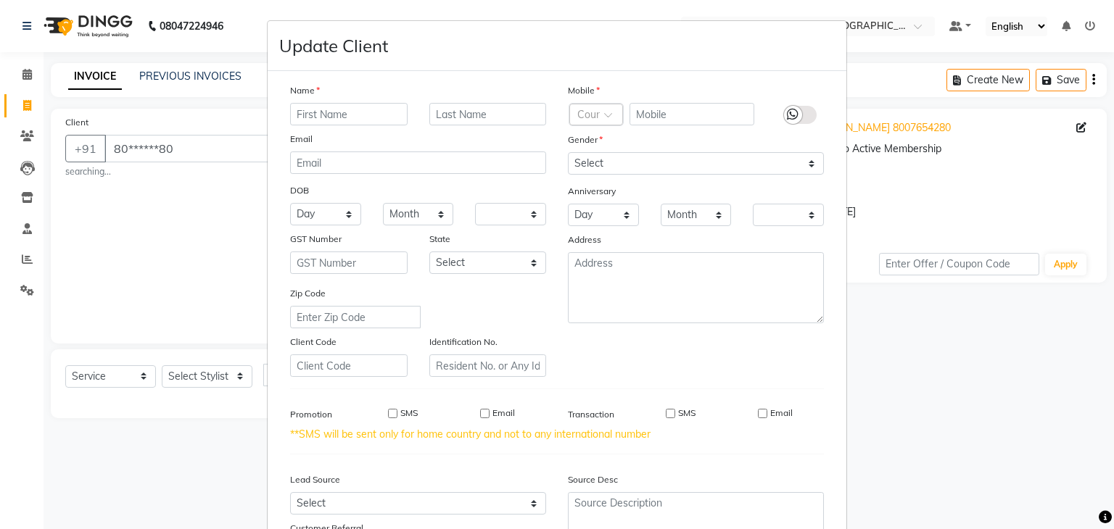
click at [757, 463] on div "Name Email DOB Day 01 02 03 04 05 06 07 08 09 10 11 12 13 14 15 16 17 18 19 20 …" at bounding box center [556, 326] width 555 height 486
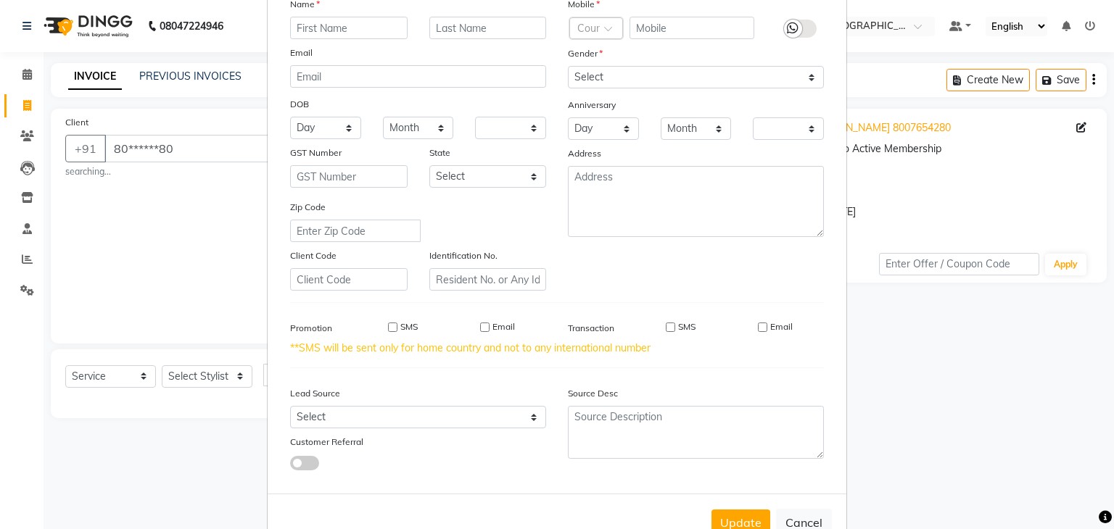
scroll to position [87, 0]
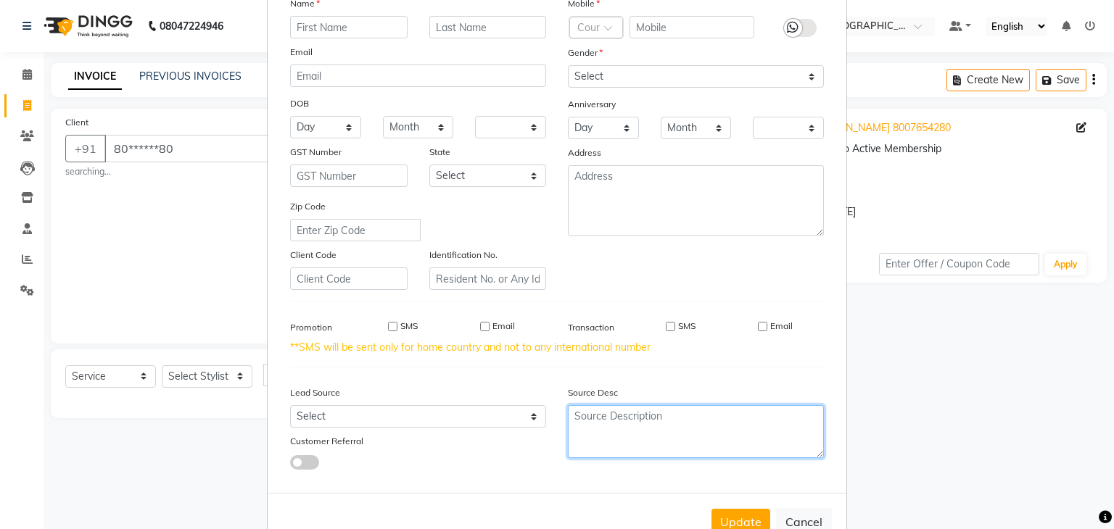
click at [781, 426] on textarea at bounding box center [696, 431] width 256 height 53
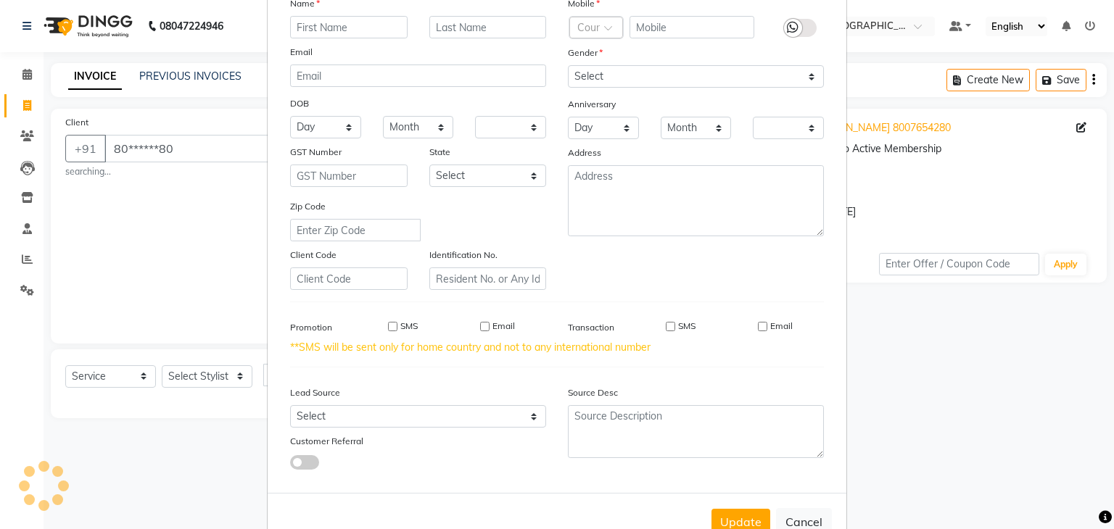
click at [760, 470] on div "Source Desc" at bounding box center [696, 424] width 278 height 91
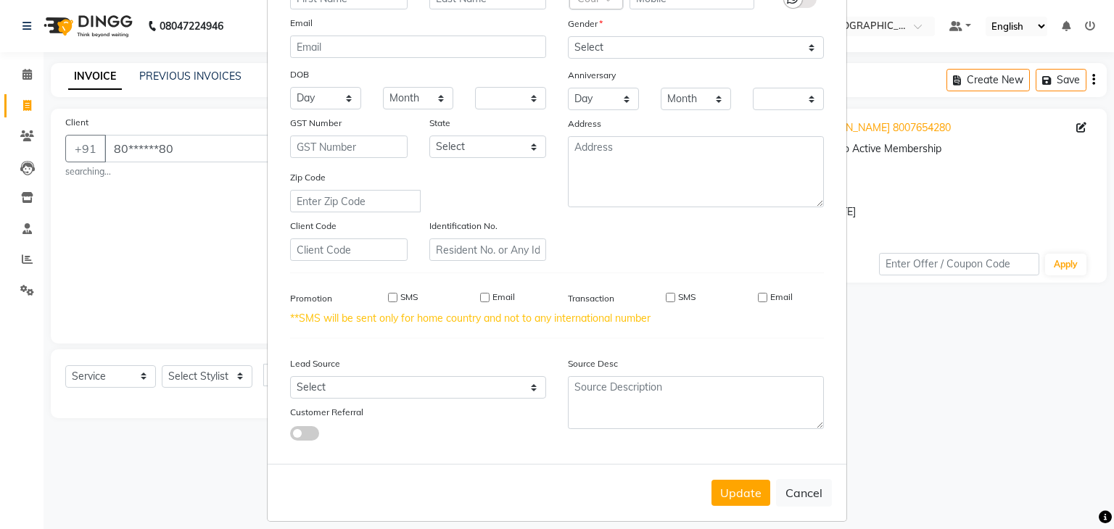
scroll to position [136, 0]
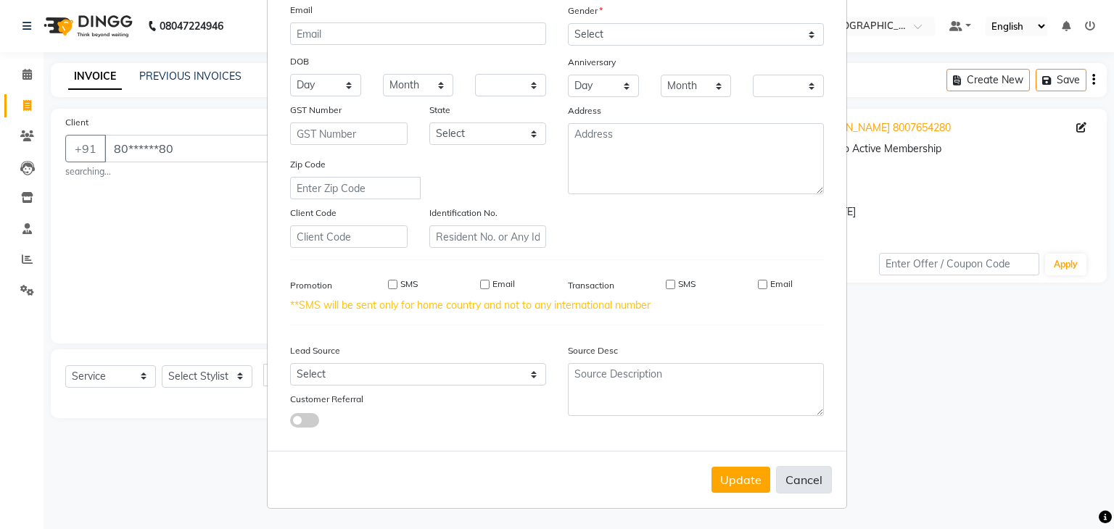
click at [789, 476] on button "Cancel" at bounding box center [804, 480] width 56 height 28
select select
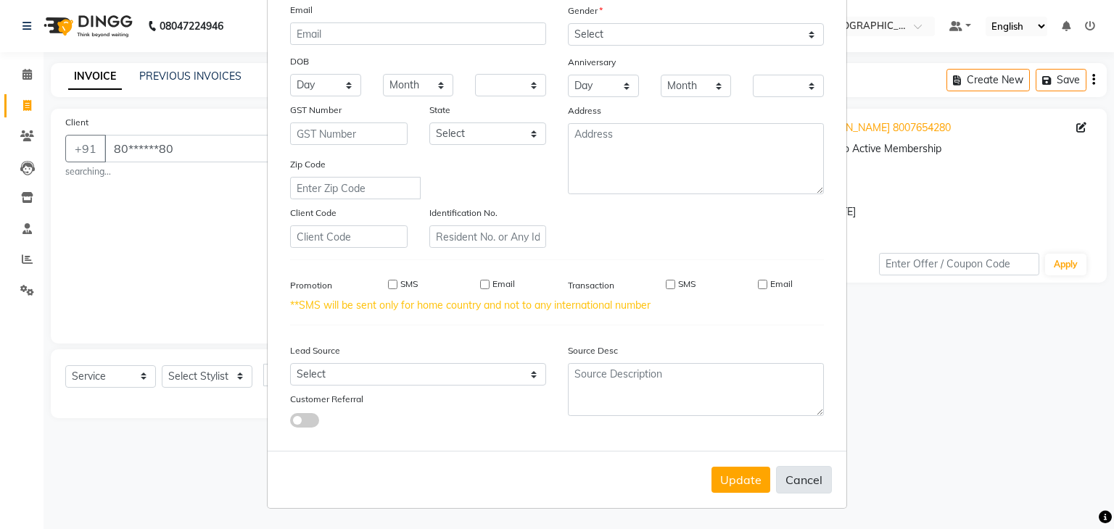
select select
click at [789, 476] on button "Cancel" at bounding box center [804, 480] width 56 height 28
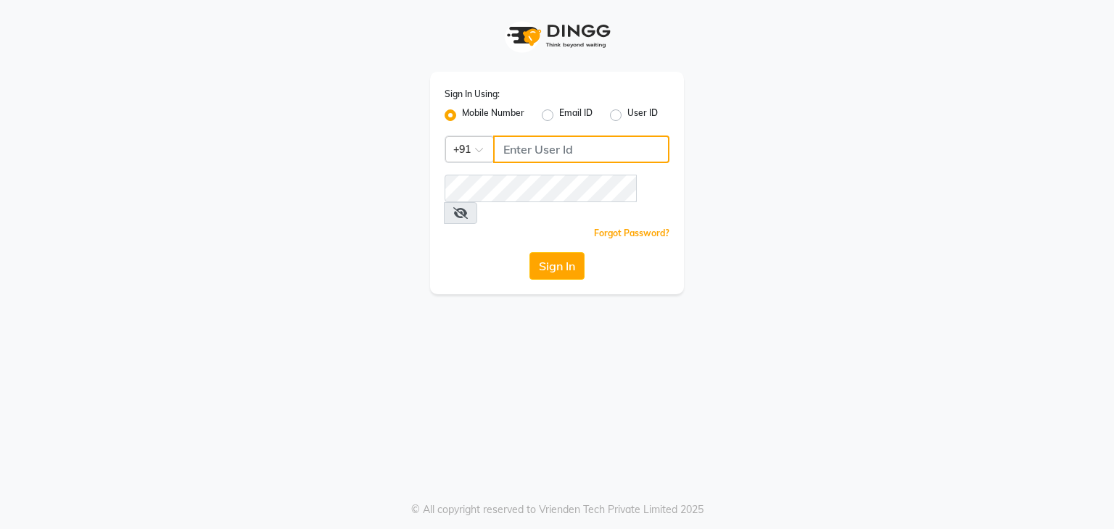
click at [530, 155] on input "Username" at bounding box center [581, 150] width 176 height 28
type input "8907660660"
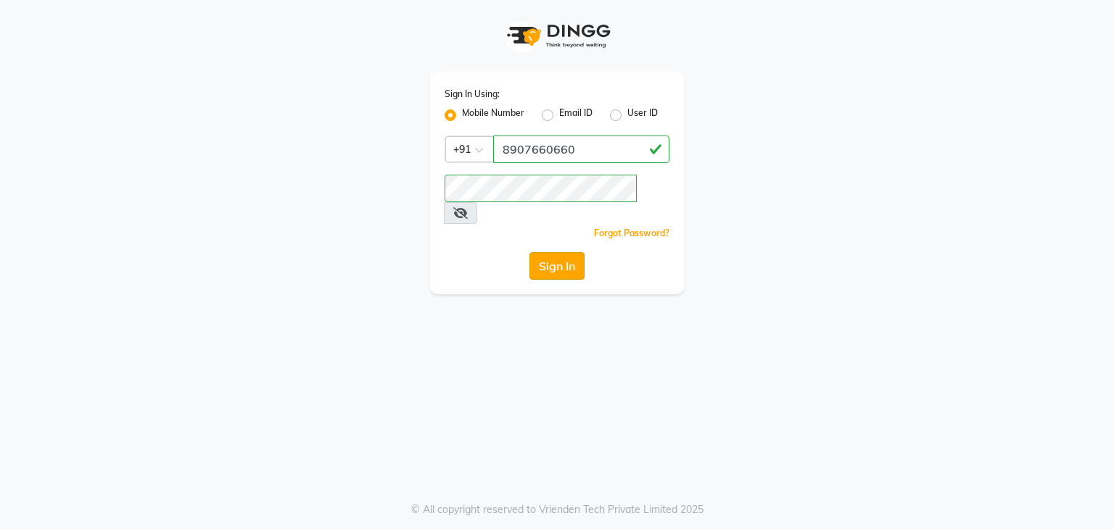
click at [554, 252] on button "Sign In" at bounding box center [556, 266] width 55 height 28
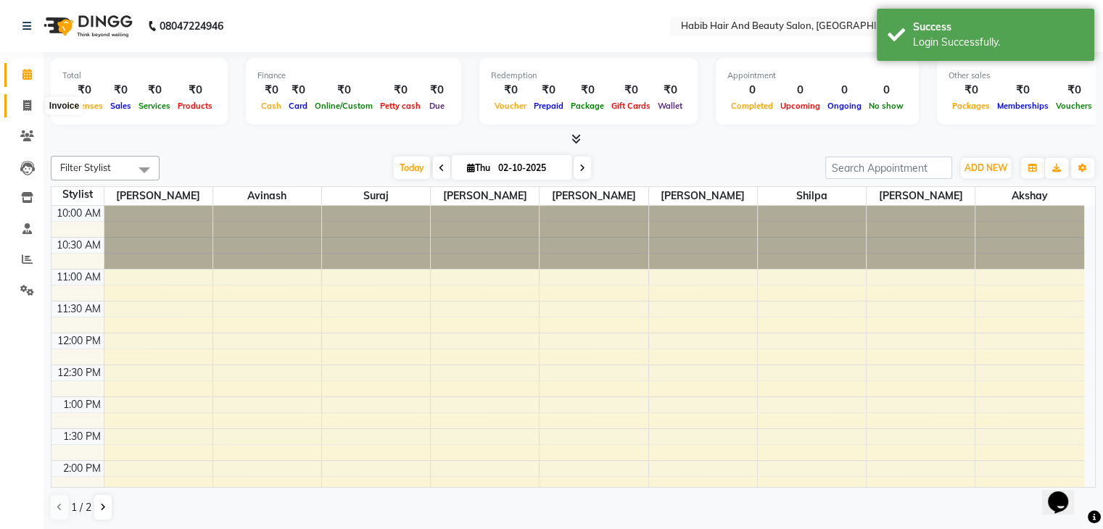
click at [20, 111] on span at bounding box center [26, 106] width 25 height 17
select select "service"
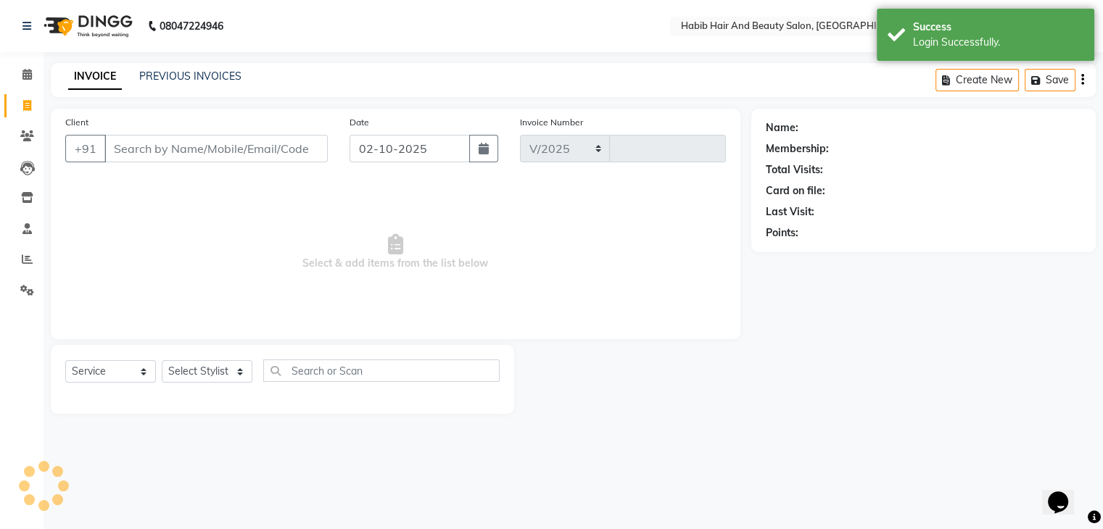
select select "8362"
type input "4988"
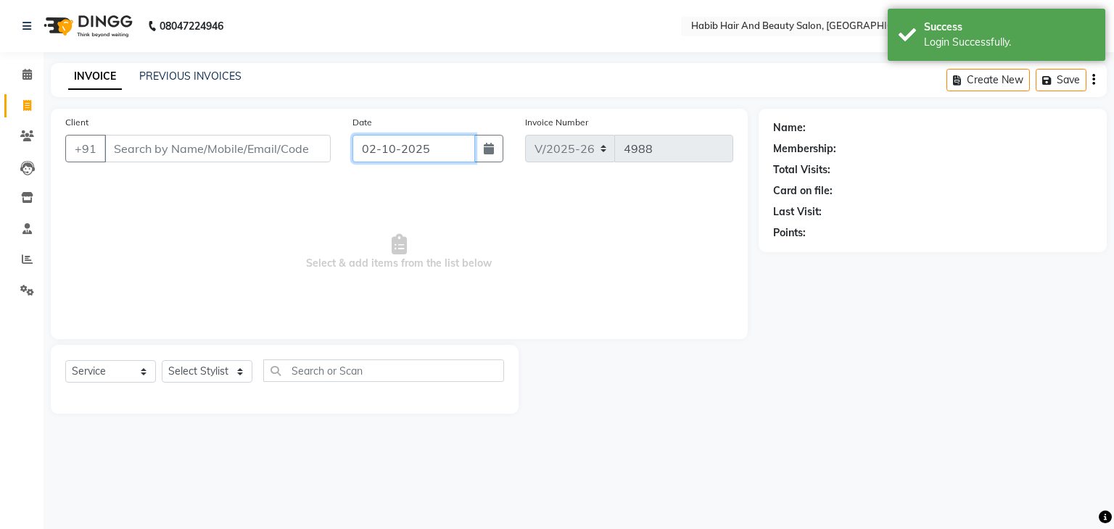
click at [377, 154] on input "02-10-2025" at bounding box center [413, 149] width 123 height 28
select select "10"
select select "2025"
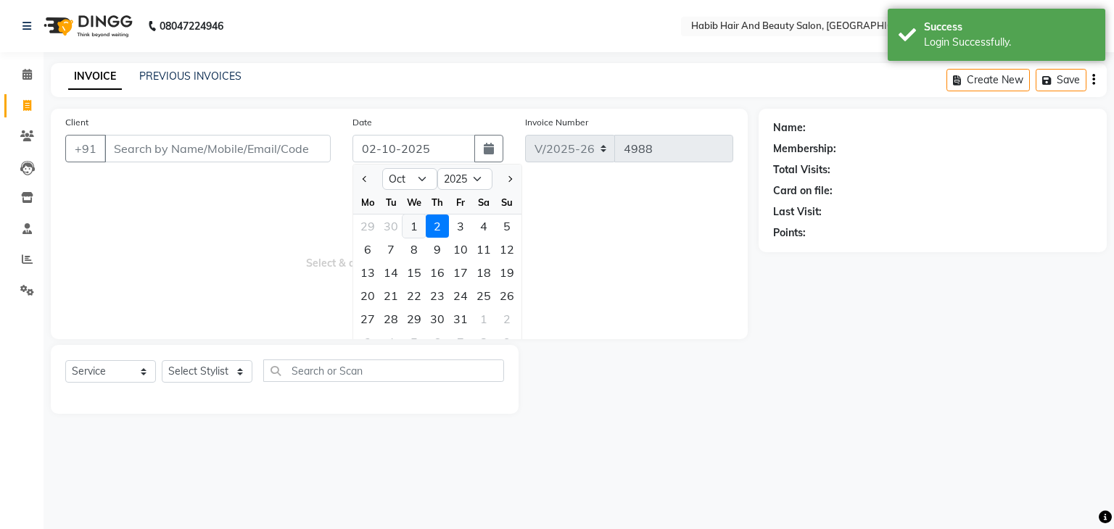
click at [412, 227] on div "1" at bounding box center [413, 226] width 23 height 23
type input "01-10-2025"
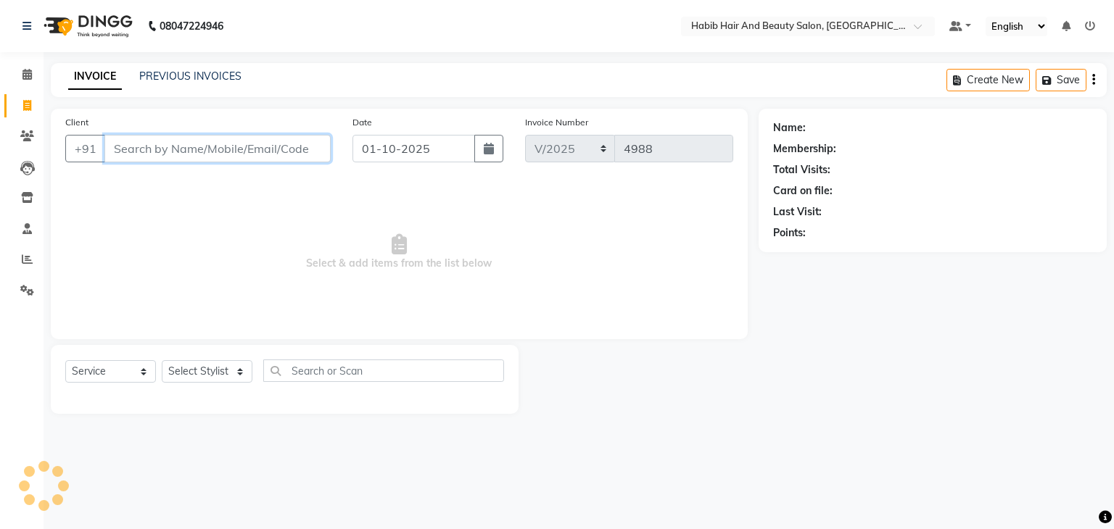
click at [196, 149] on input "Client" at bounding box center [217, 149] width 226 height 28
type input "8007654280"
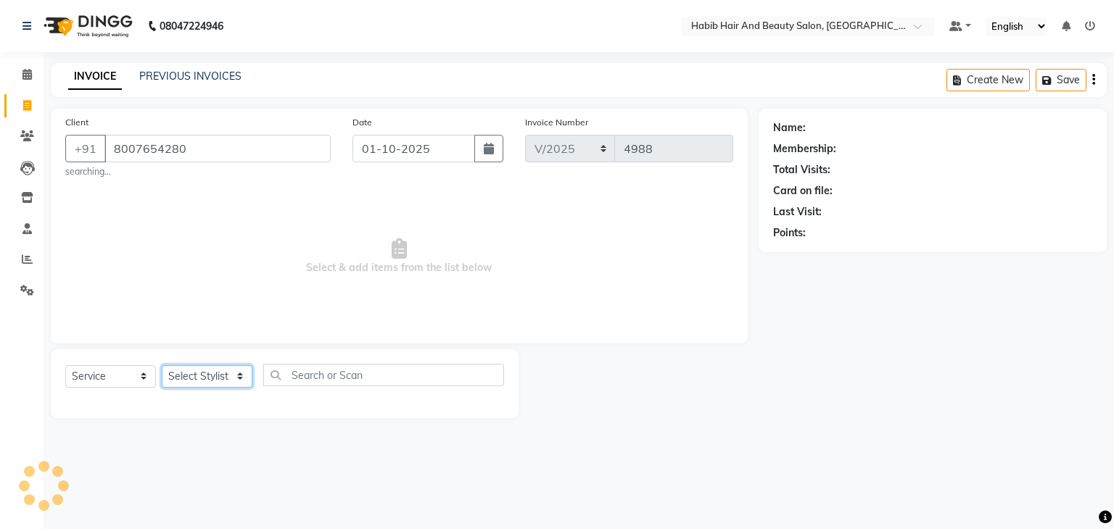
click at [237, 366] on select "Select Stylist akshay Avinash Debojit Manager Micheal sangeeta shilpa sujal Sur…" at bounding box center [207, 376] width 91 height 22
select select "81153"
click at [162, 366] on select "Select Stylist akshay Avinash Debojit Manager Micheal sangeeta shilpa sujal Sur…" at bounding box center [207, 376] width 91 height 22
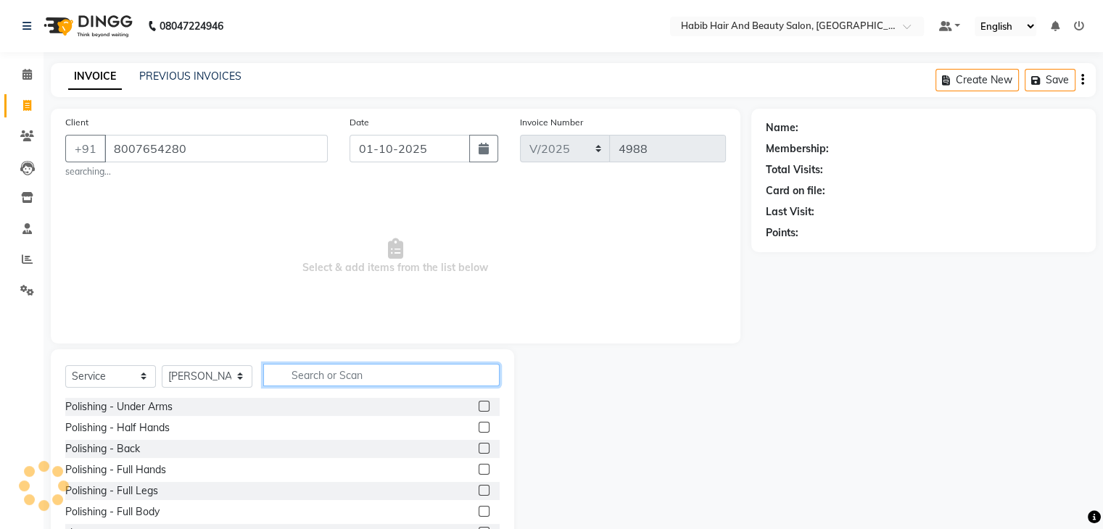
click at [300, 368] on input "text" at bounding box center [381, 375] width 236 height 22
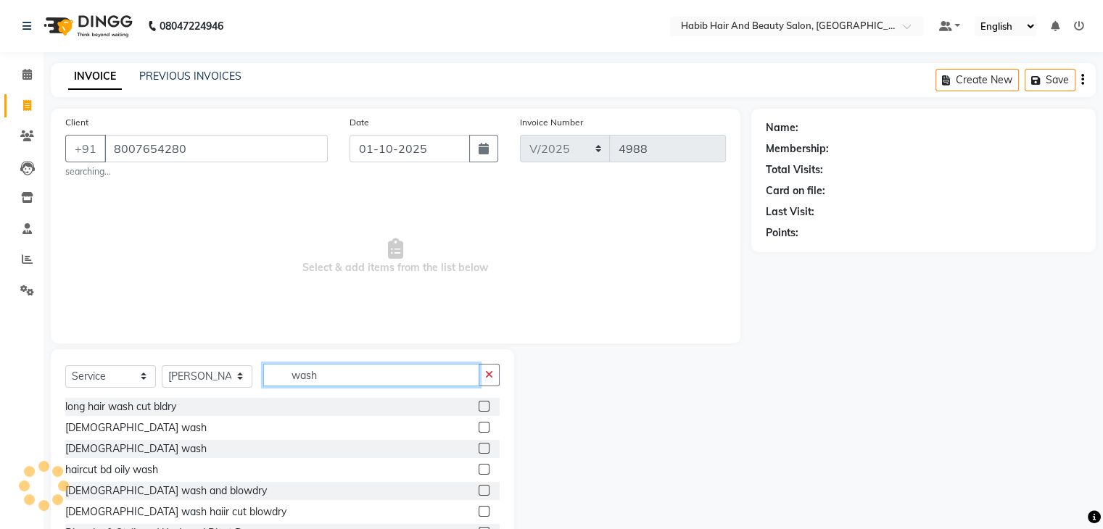
type input "wash"
click at [478, 448] on label at bounding box center [483, 448] width 11 height 11
click at [478, 448] on input "checkbox" at bounding box center [482, 448] width 9 height 9
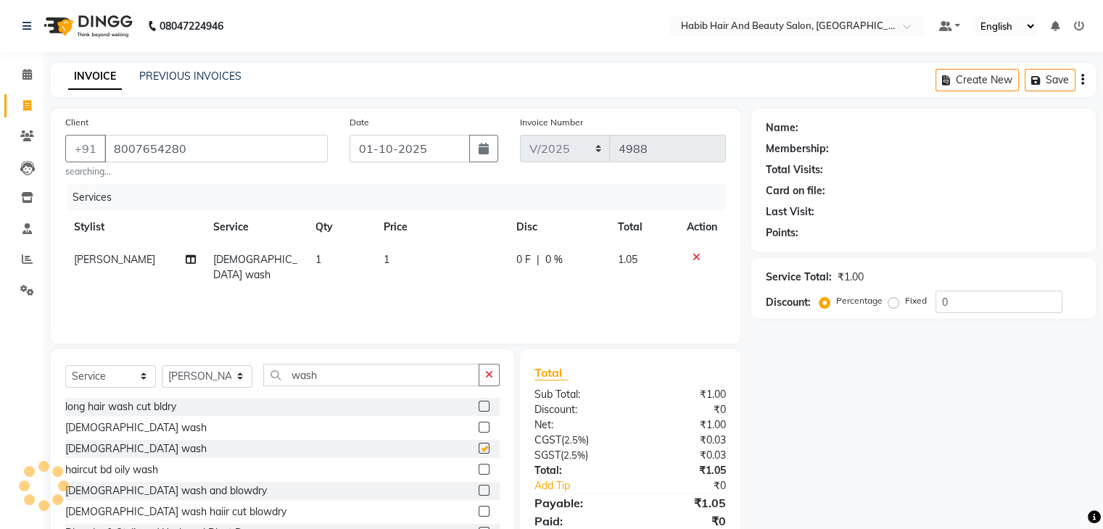
checkbox input "false"
click at [218, 379] on select "Select Stylist akshay Avinash Debojit Manager Micheal sangeeta shilpa sujal Sur…" at bounding box center [207, 376] width 91 height 22
select select "81160"
click at [162, 366] on select "Select Stylist akshay Avinash Debojit Manager Micheal sangeeta shilpa sujal Sur…" at bounding box center [207, 376] width 91 height 22
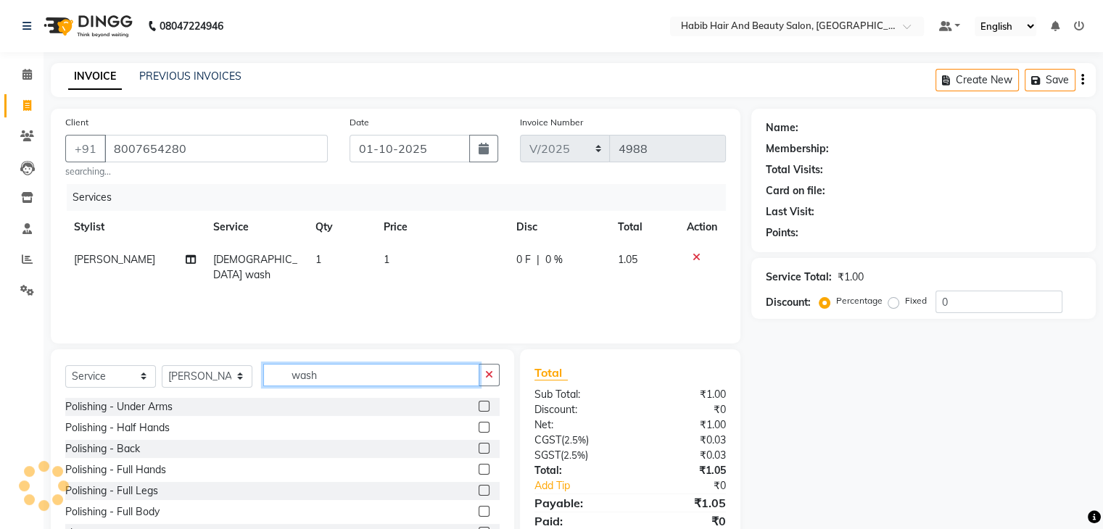
click at [331, 372] on input "wash" at bounding box center [371, 375] width 216 height 22
type input "w"
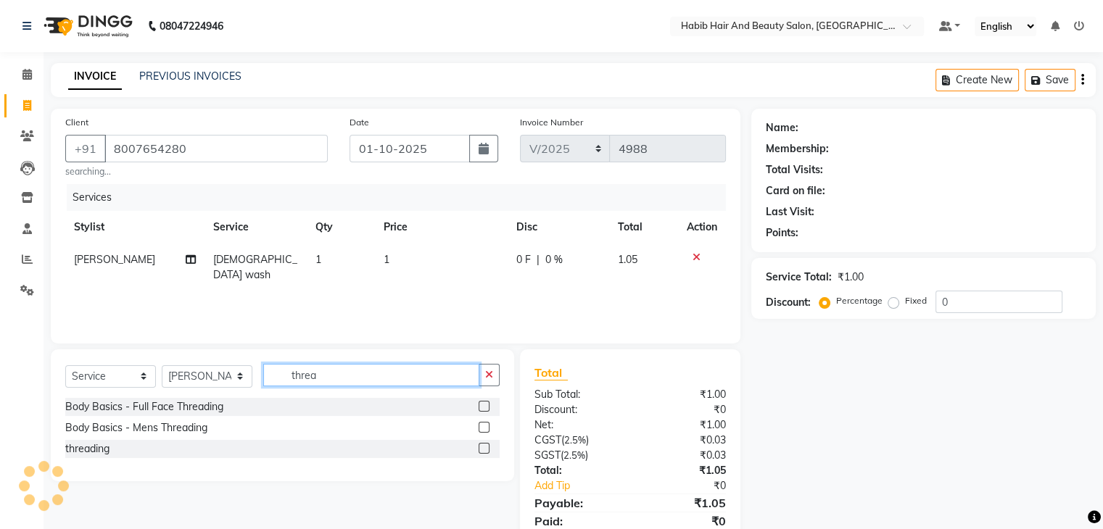
type input "threa"
click at [484, 449] on label at bounding box center [483, 448] width 11 height 11
click at [484, 449] on input "checkbox" at bounding box center [482, 448] width 9 height 9
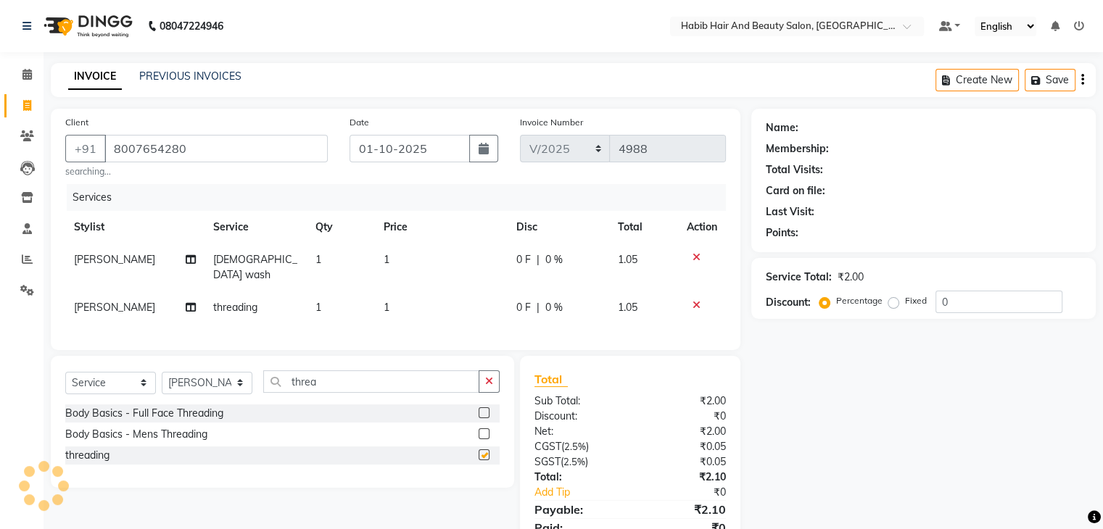
checkbox input "false"
click at [441, 256] on td "1" at bounding box center [441, 268] width 133 height 48
select select "81153"
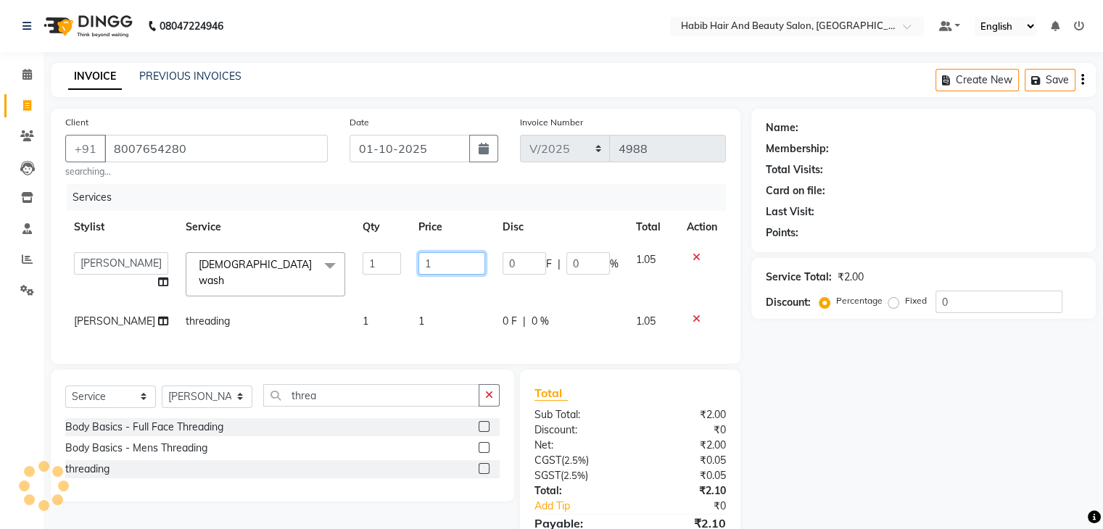
click at [441, 256] on input "1" at bounding box center [451, 263] width 67 height 22
type input "2"
type input "300"
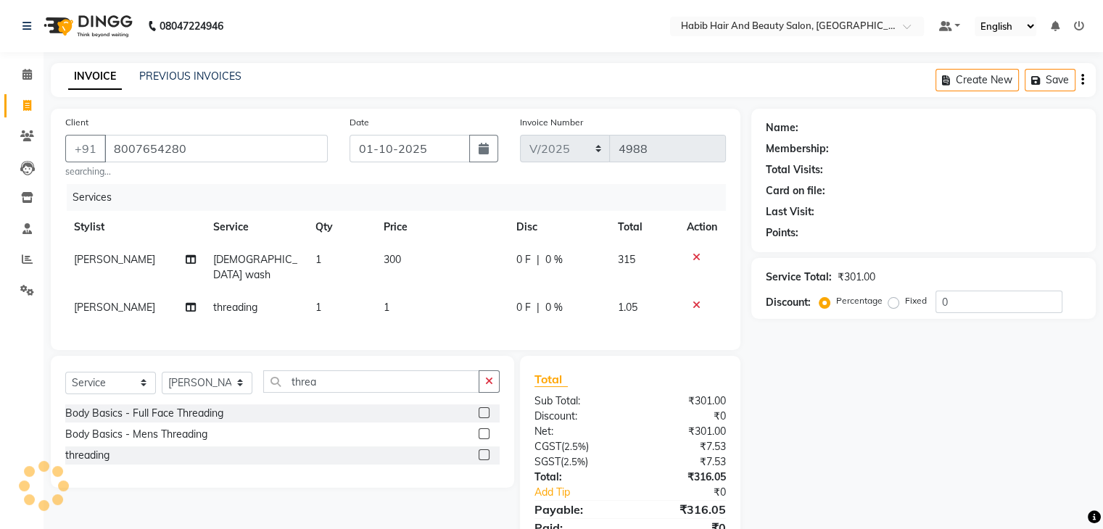
click at [433, 302] on td "1" at bounding box center [441, 307] width 133 height 33
select select "81160"
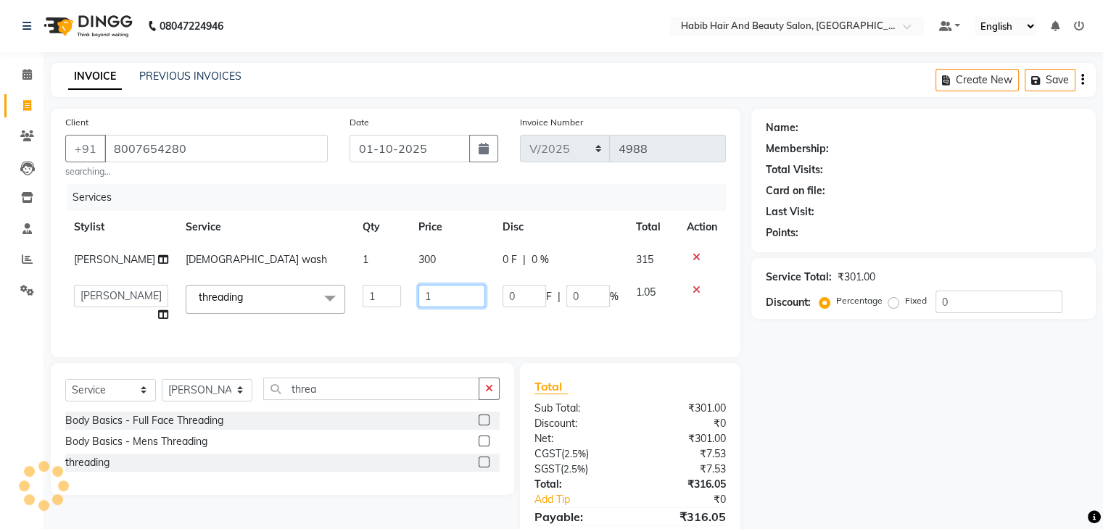
click at [432, 297] on input "1" at bounding box center [451, 296] width 67 height 22
type input "57"
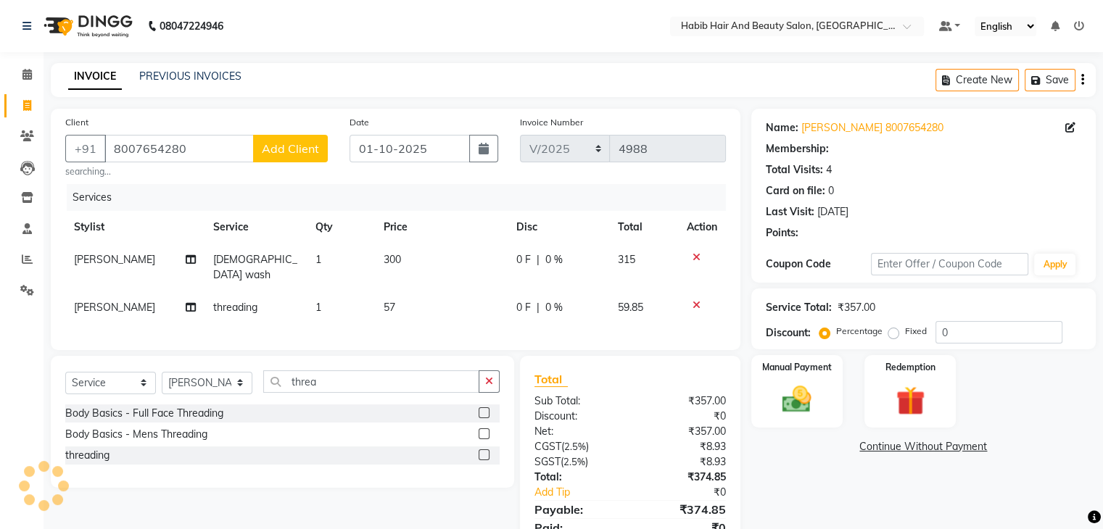
click at [261, 169] on small "searching..." at bounding box center [196, 171] width 262 height 13
click at [787, 393] on img at bounding box center [796, 400] width 49 height 35
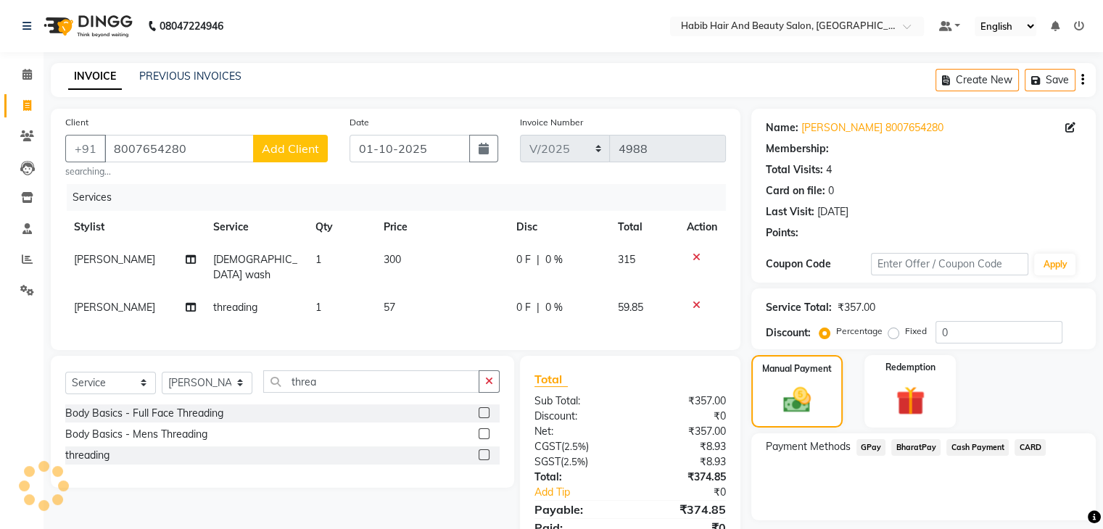
click at [907, 439] on span "BharatPay" at bounding box center [915, 447] width 49 height 17
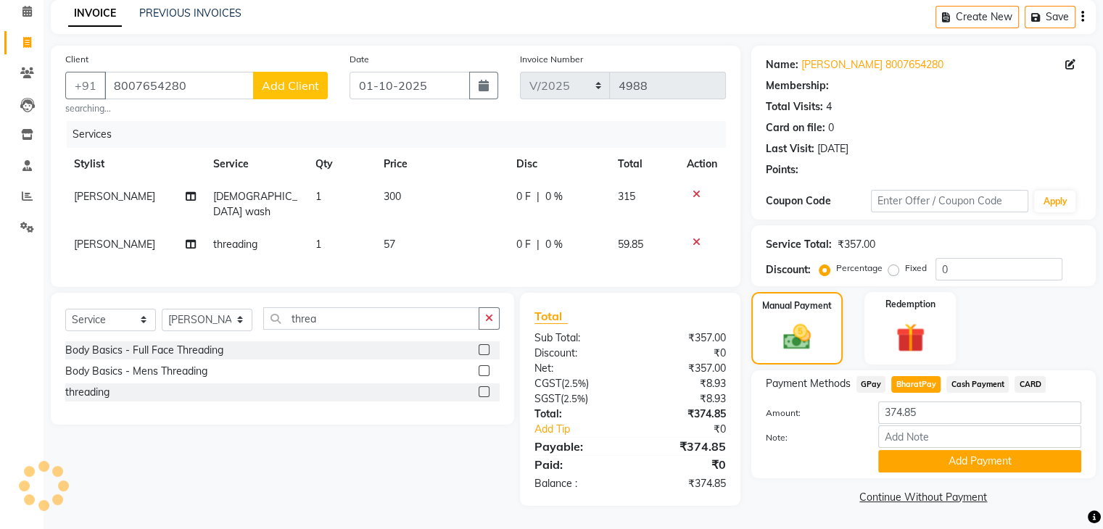
scroll to position [65, 0]
click at [1005, 455] on button "Add Payment" at bounding box center [979, 460] width 203 height 22
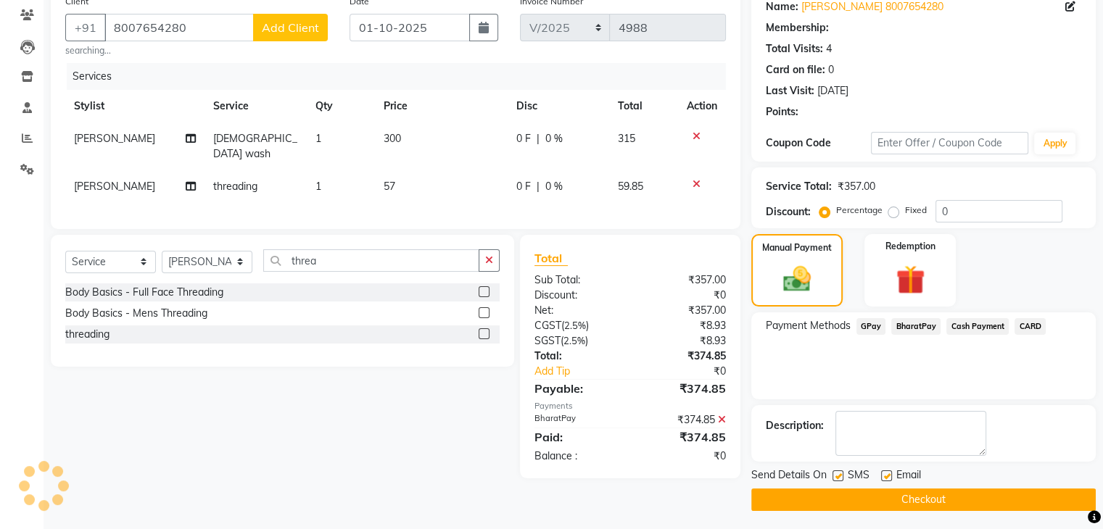
scroll to position [124, 0]
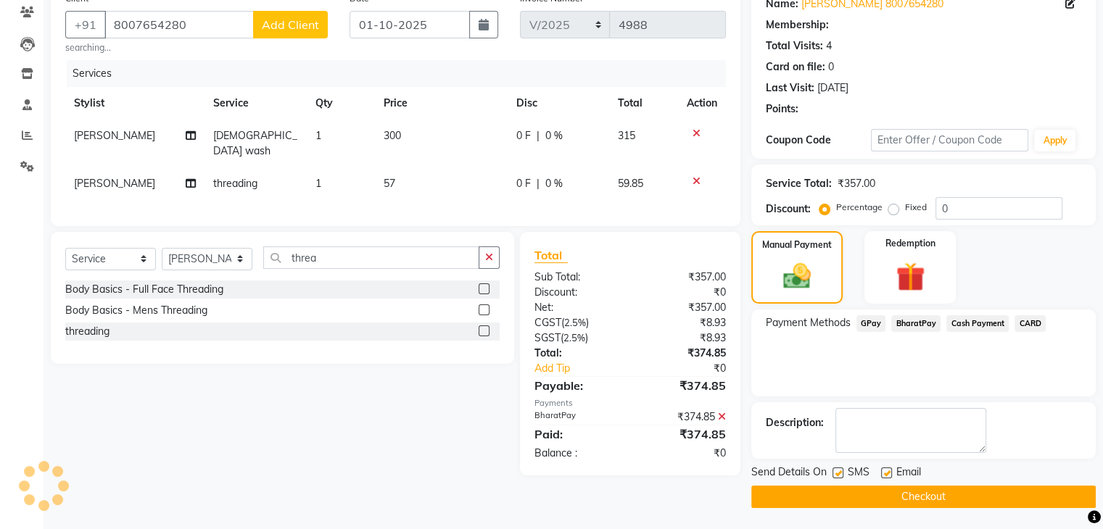
click at [1019, 491] on button "Checkout" at bounding box center [923, 497] width 344 height 22
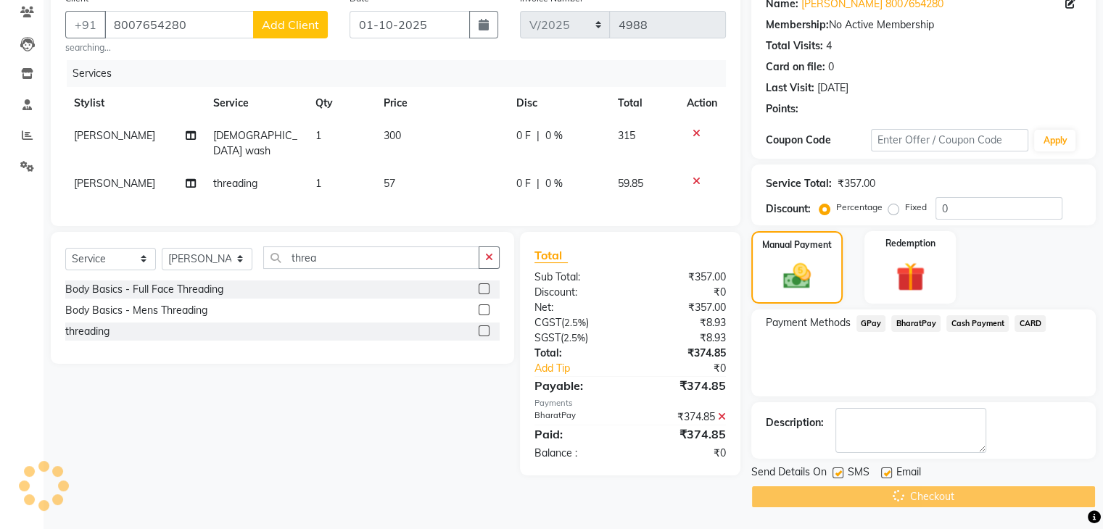
click at [1019, 491] on div "Checkout" at bounding box center [923, 497] width 344 height 22
drag, startPoint x: 1019, startPoint y: 491, endPoint x: 962, endPoint y: 495, distance: 56.7
click at [962, 495] on div "Checkout" at bounding box center [923, 497] width 344 height 22
click at [963, 496] on div "Checkout" at bounding box center [923, 497] width 344 height 22
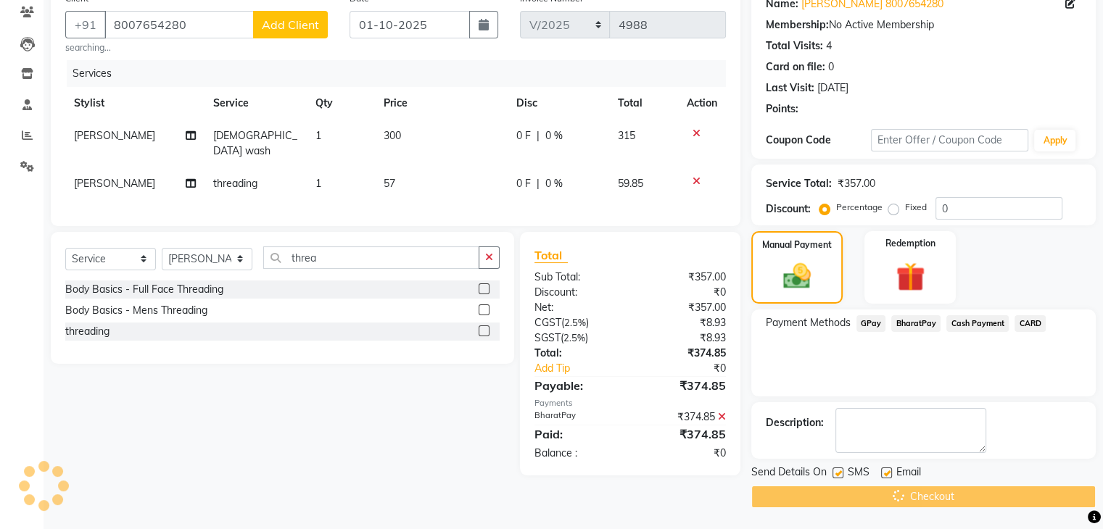
click at [963, 496] on div "Checkout" at bounding box center [923, 497] width 344 height 22
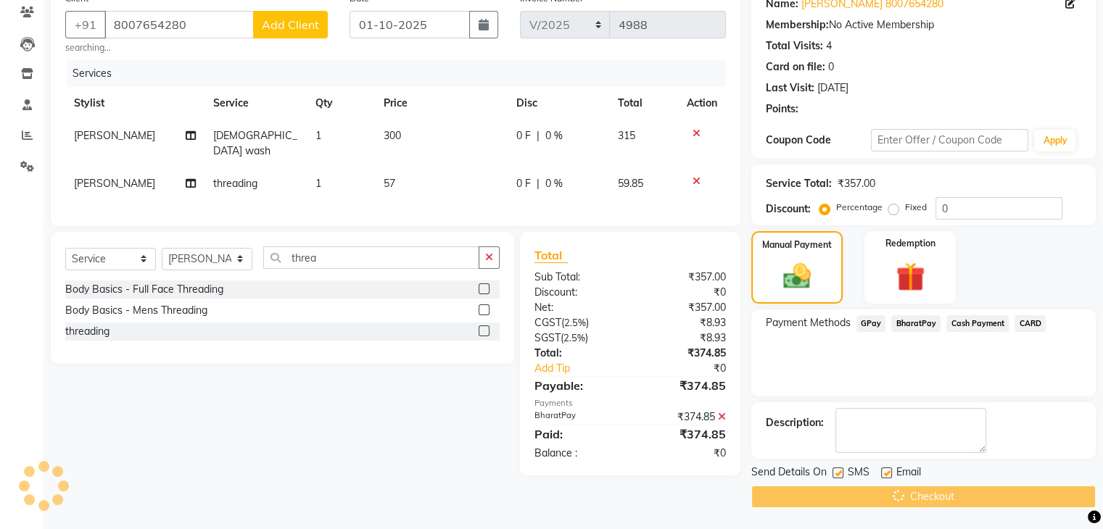
click at [963, 496] on div "Checkout" at bounding box center [923, 497] width 344 height 22
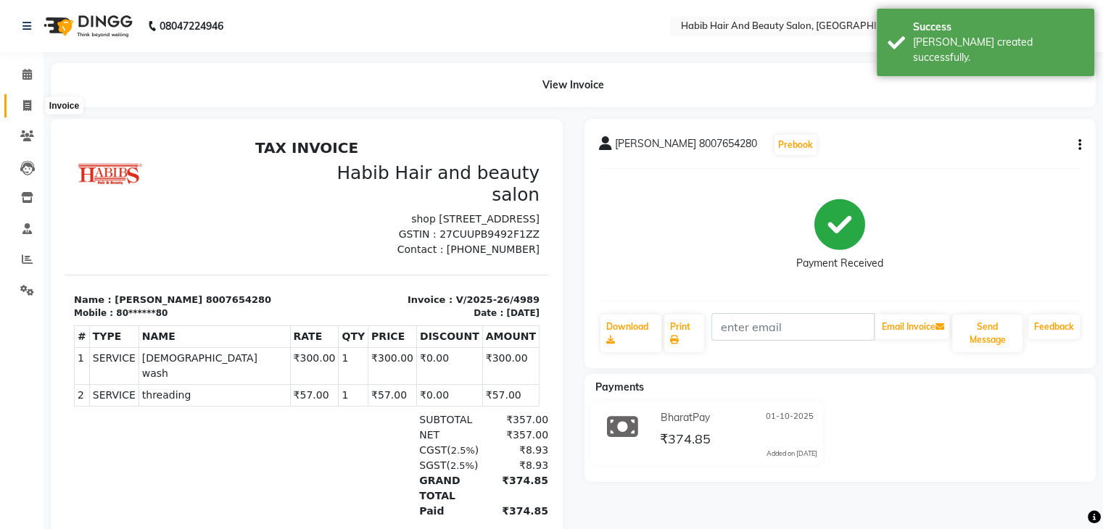
click at [24, 106] on icon at bounding box center [27, 105] width 8 height 11
select select "service"
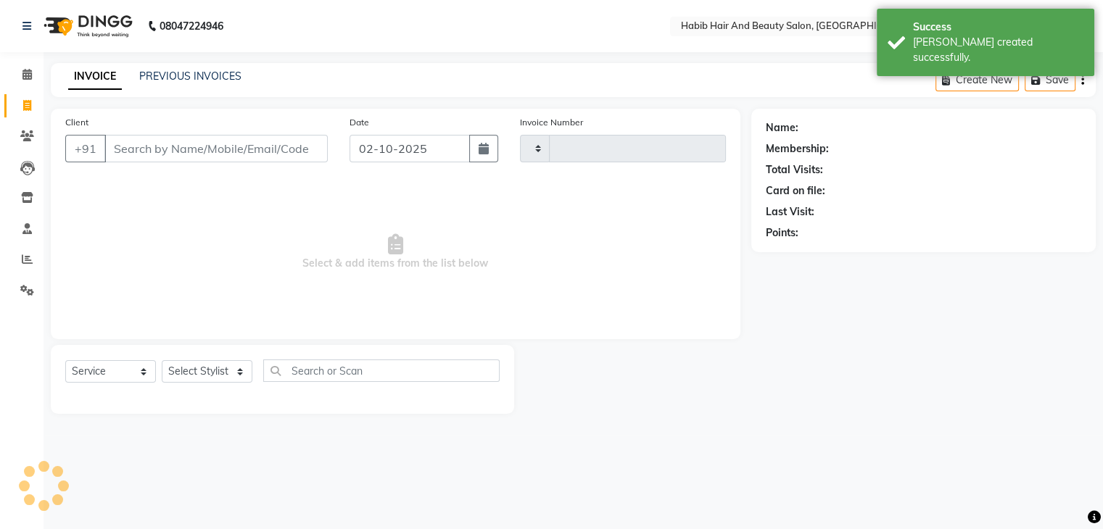
type input "4990"
select select "8362"
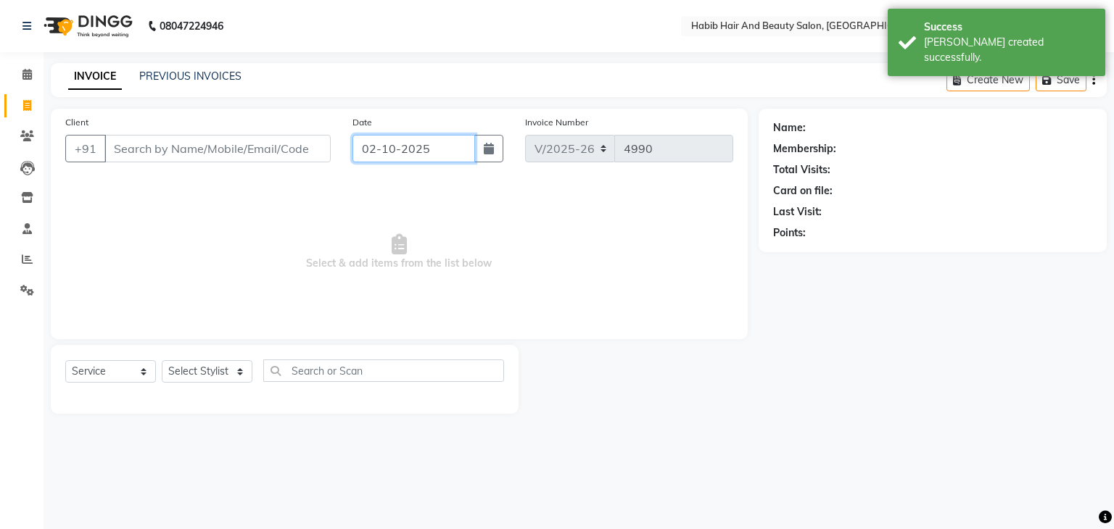
click at [391, 154] on input "02-10-2025" at bounding box center [413, 149] width 123 height 28
select select "10"
select select "2025"
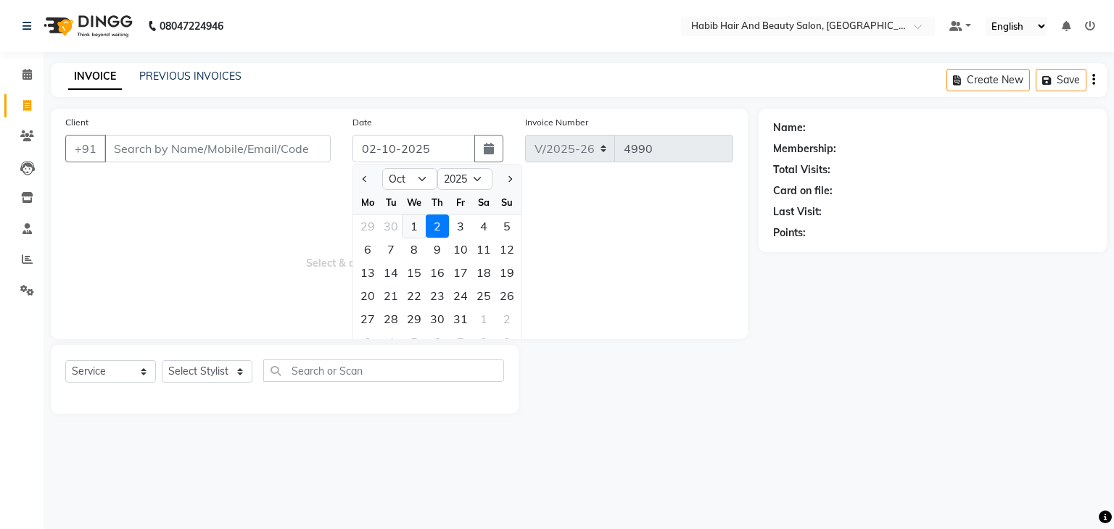
click at [410, 225] on div "1" at bounding box center [413, 226] width 23 height 23
type input "01-10-2025"
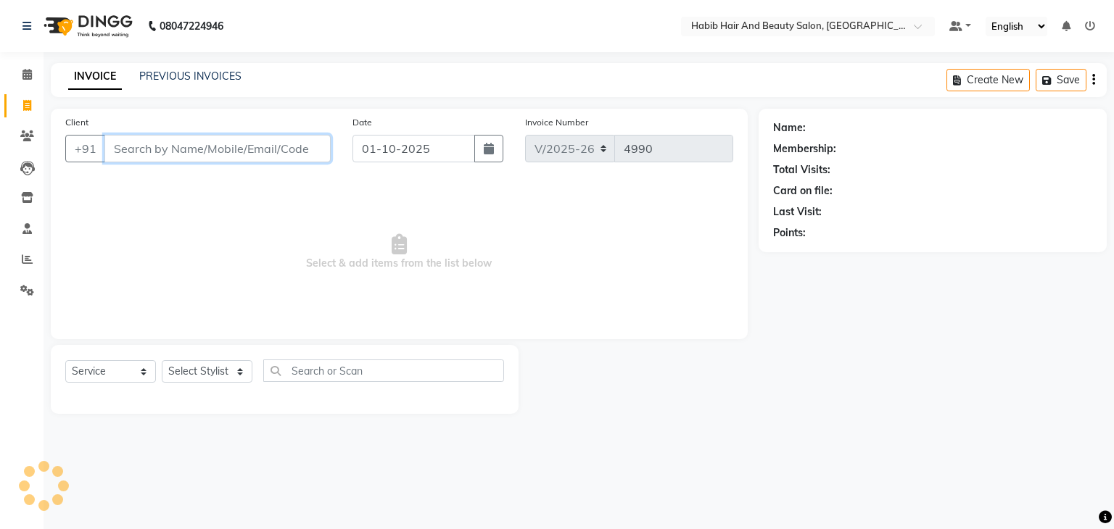
click at [188, 153] on input "Client" at bounding box center [217, 149] width 226 height 28
type input "9892761516"
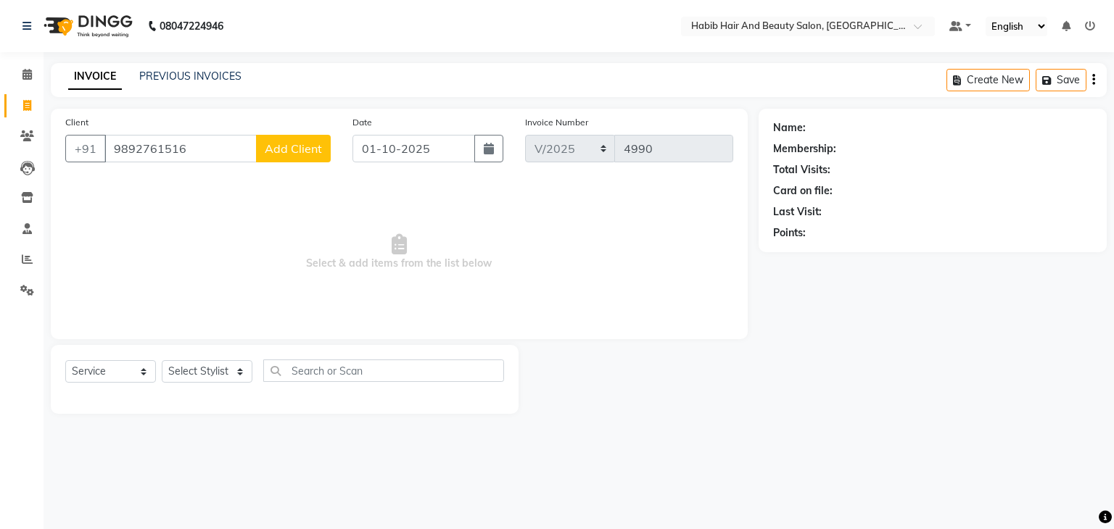
click at [301, 155] on span "Add Client" at bounding box center [293, 148] width 57 height 14
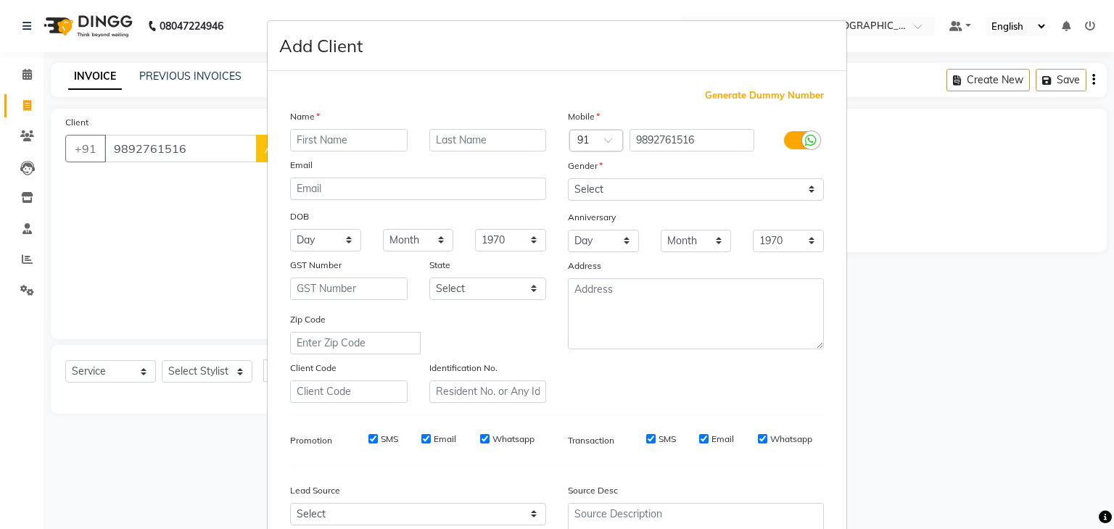
click at [322, 138] on input "text" at bounding box center [348, 140] width 117 height 22
type input "prashant"
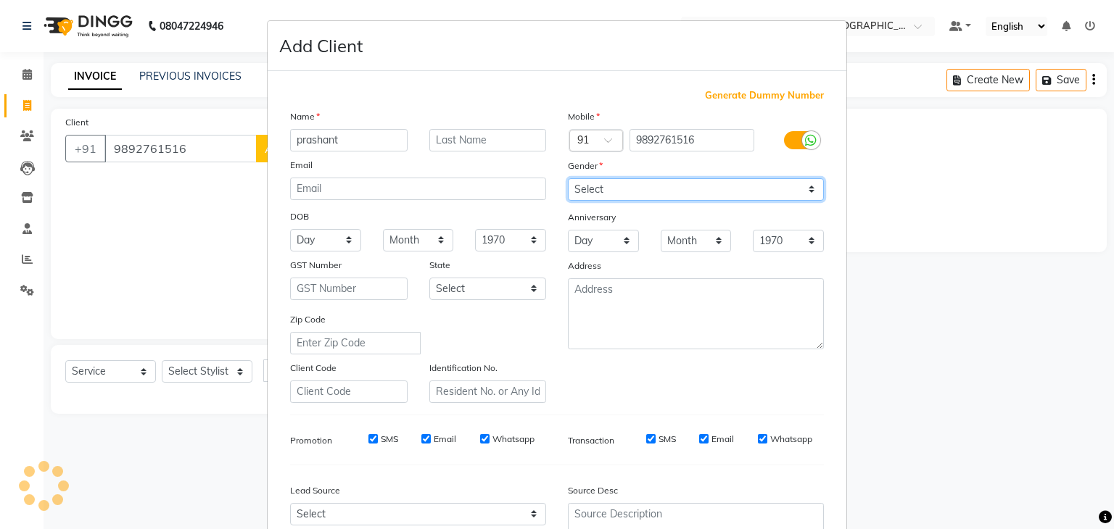
click at [655, 194] on select "Select Male Female Other Prefer Not To Say" at bounding box center [696, 189] width 256 height 22
select select "male"
click at [568, 179] on select "Select Male Female Other Prefer Not To Say" at bounding box center [696, 189] width 256 height 22
click at [543, 358] on div "Name prashant Email DOB Day 01 02 03 04 05 06 07 08 09 10 11 12 13 14 15 16 17 …" at bounding box center [418, 256] width 278 height 294
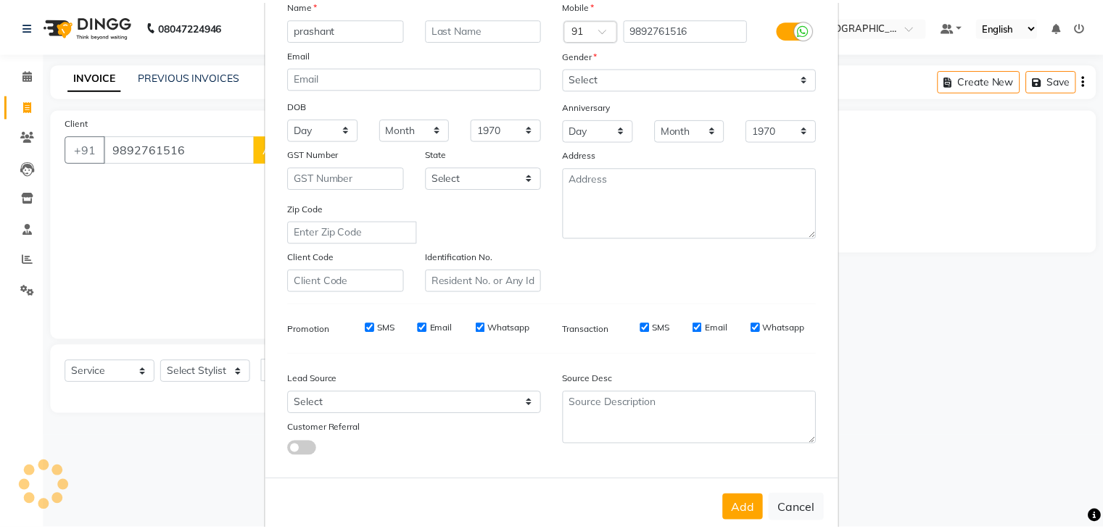
scroll to position [147, 0]
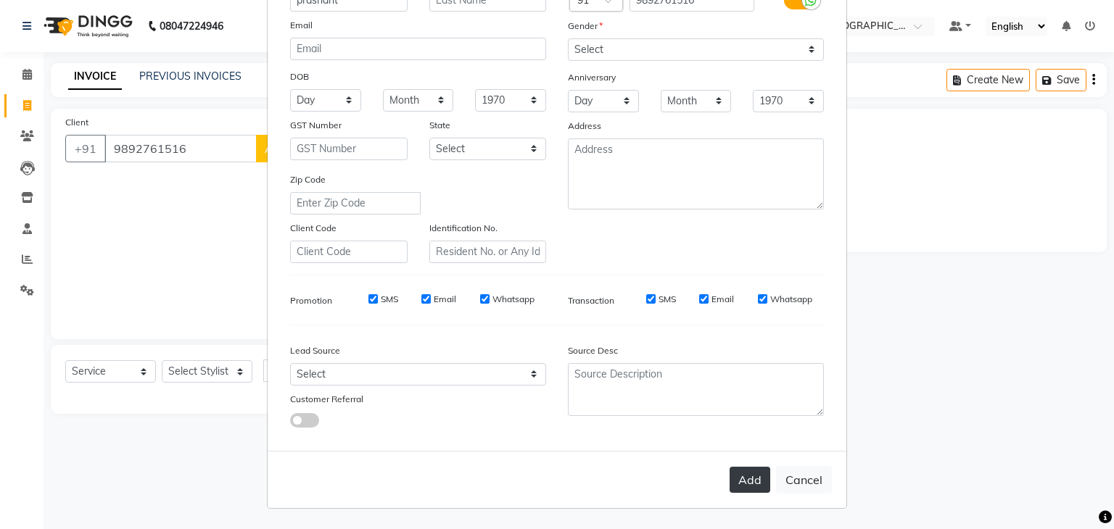
click at [753, 471] on button "Add" at bounding box center [749, 480] width 41 height 26
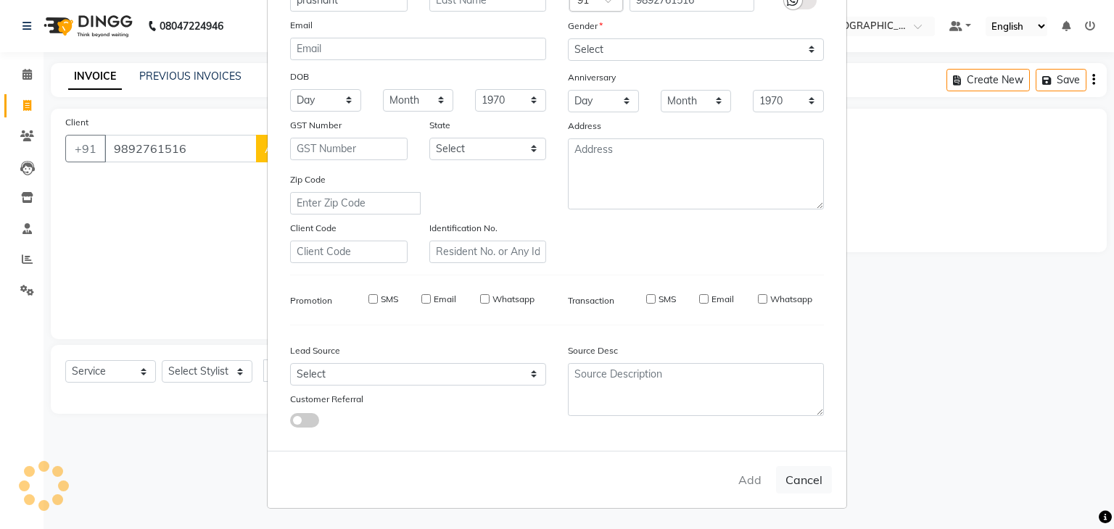
type input "98******16"
select select
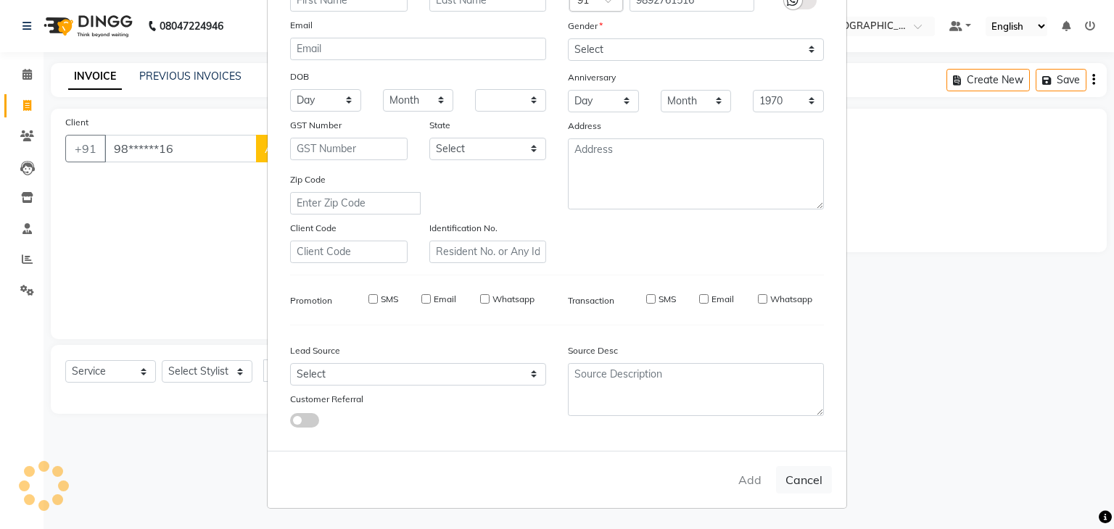
select select
checkbox input "false"
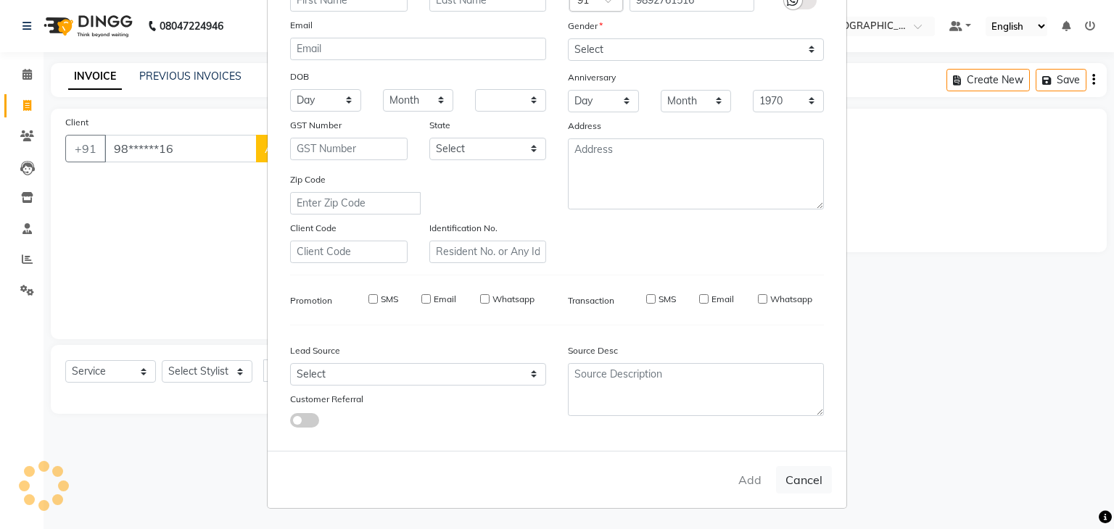
checkbox input "false"
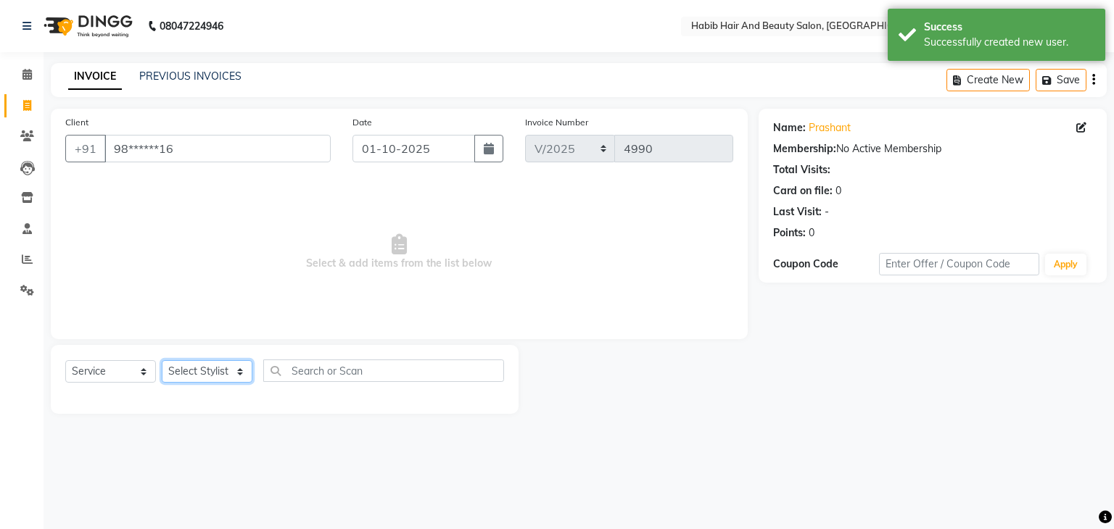
click at [235, 370] on select "Select Stylist akshay Avinash Debojit Manager Micheal sangeeta shilpa sujal Sur…" at bounding box center [207, 371] width 91 height 22
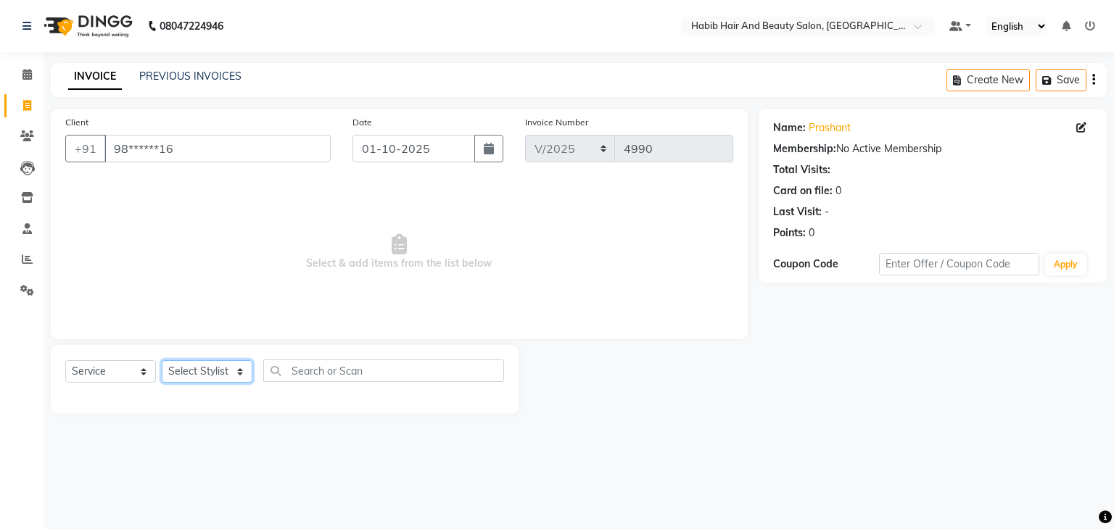
select select "81159"
click at [162, 361] on select "Select Stylist akshay Avinash Debojit Manager Micheal sangeeta shilpa sujal Sur…" at bounding box center [207, 371] width 91 height 22
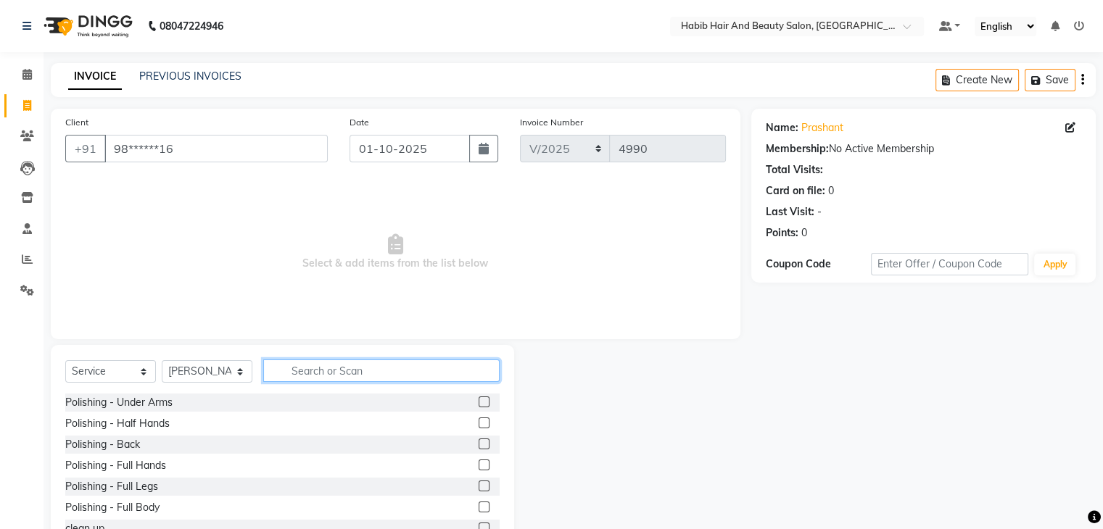
click at [312, 372] on input "text" at bounding box center [381, 371] width 236 height 22
type input "hair cut"
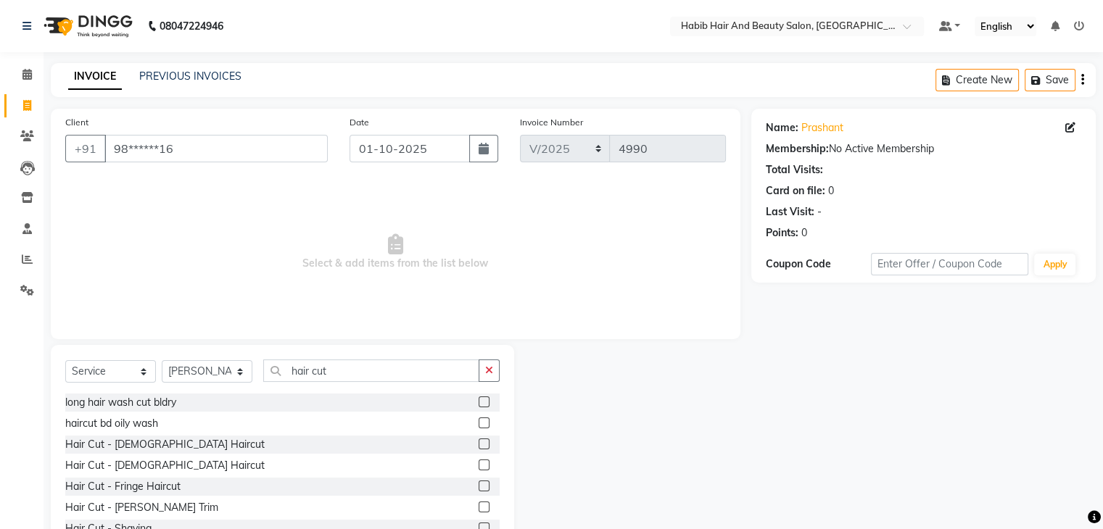
click at [478, 444] on label at bounding box center [483, 444] width 11 height 11
click at [478, 444] on input "checkbox" at bounding box center [482, 444] width 9 height 9
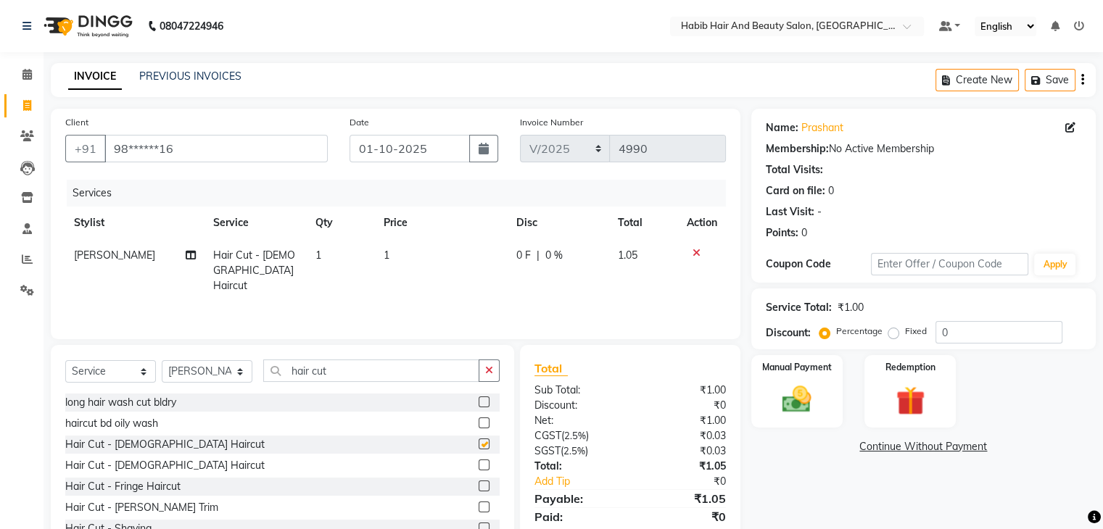
checkbox input "false"
click at [434, 260] on td "1" at bounding box center [441, 270] width 133 height 63
select select "81159"
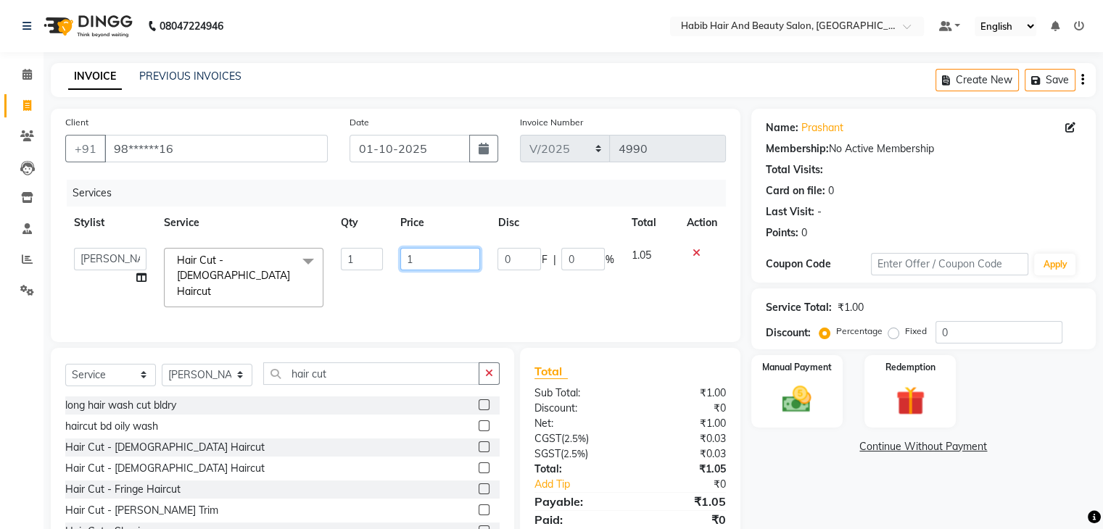
click at [434, 260] on input "1" at bounding box center [440, 259] width 80 height 22
type input "200"
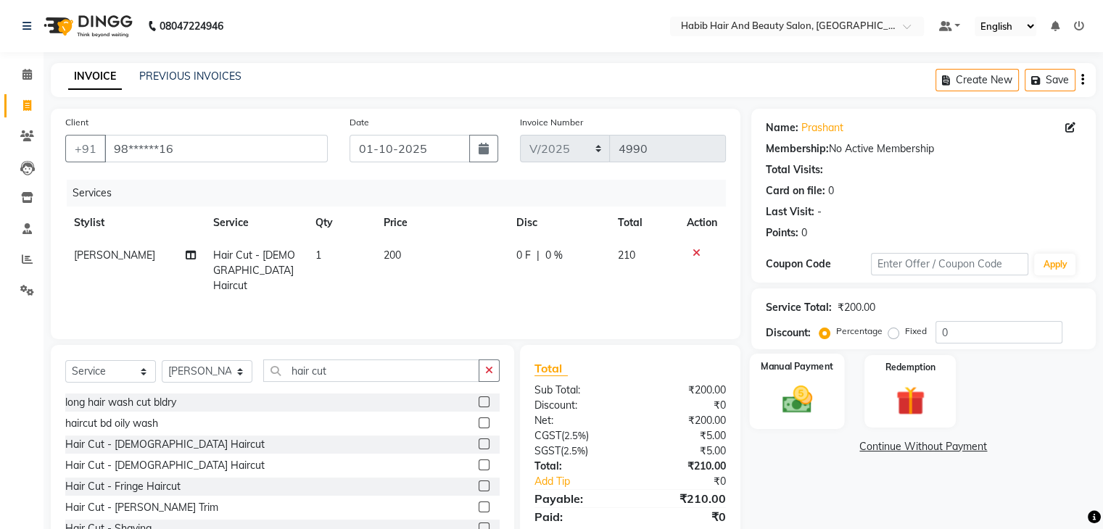
click at [822, 413] on div "Manual Payment" at bounding box center [796, 391] width 95 height 75
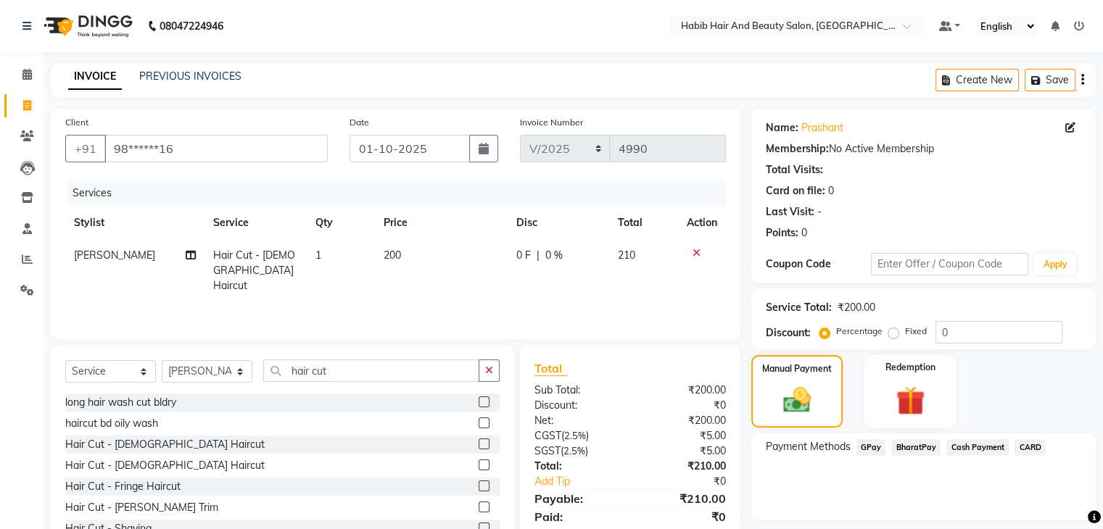
click at [1016, 444] on span "CARD" at bounding box center [1029, 447] width 31 height 17
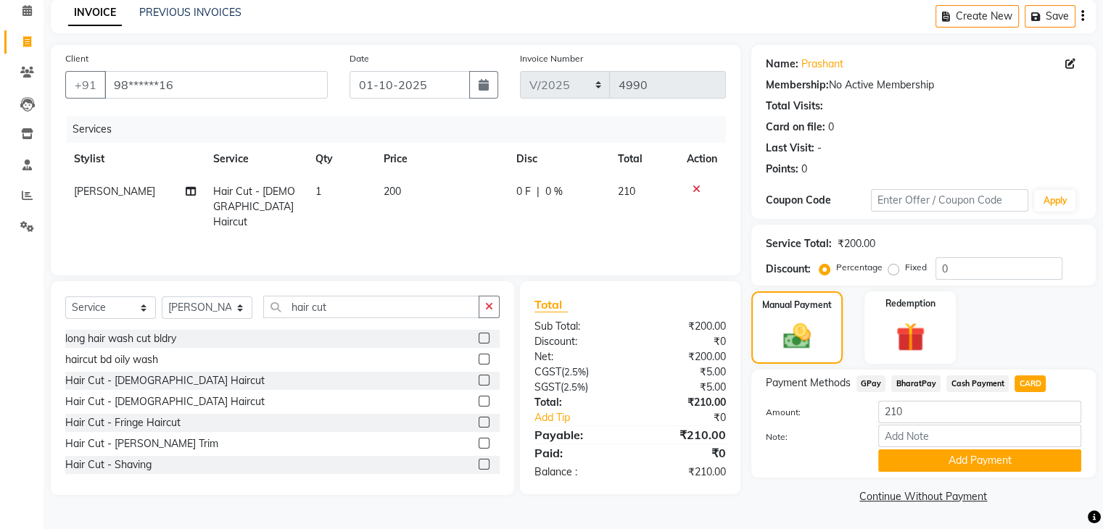
scroll to position [65, 0]
click at [983, 455] on button "Add Payment" at bounding box center [979, 460] width 203 height 22
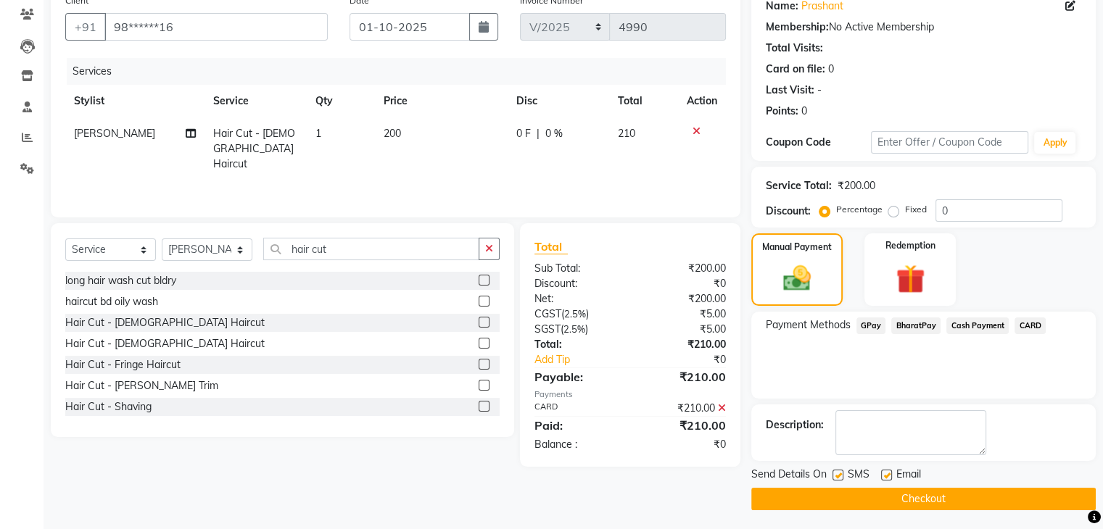
scroll to position [124, 0]
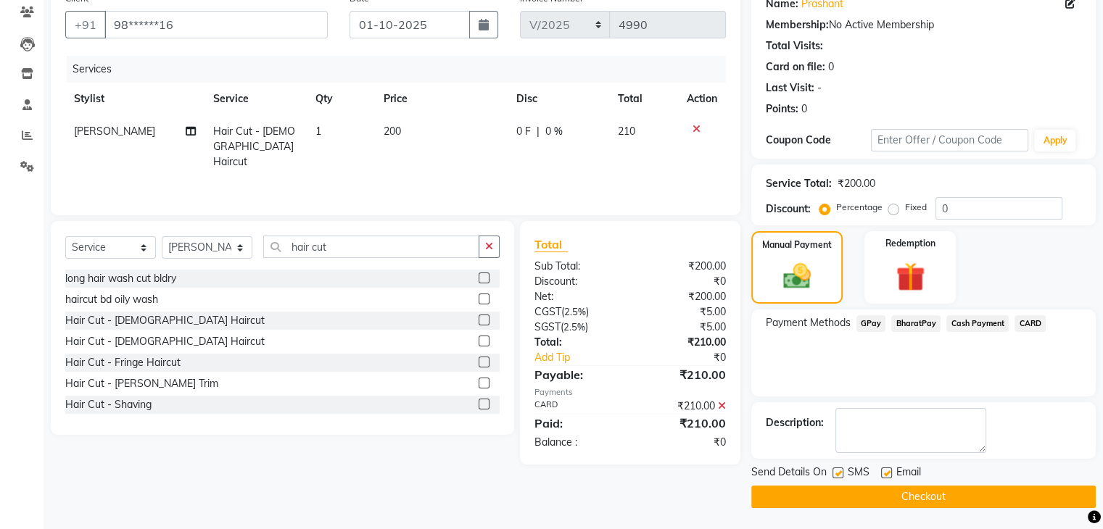
click at [989, 496] on button "Checkout" at bounding box center [923, 497] width 344 height 22
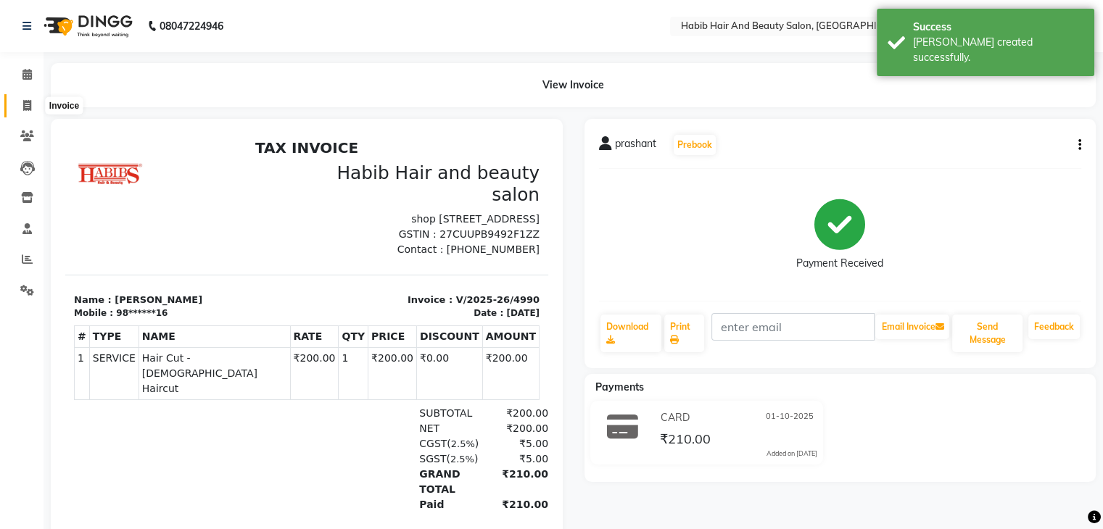
click at [24, 102] on icon at bounding box center [27, 105] width 8 height 11
select select "service"
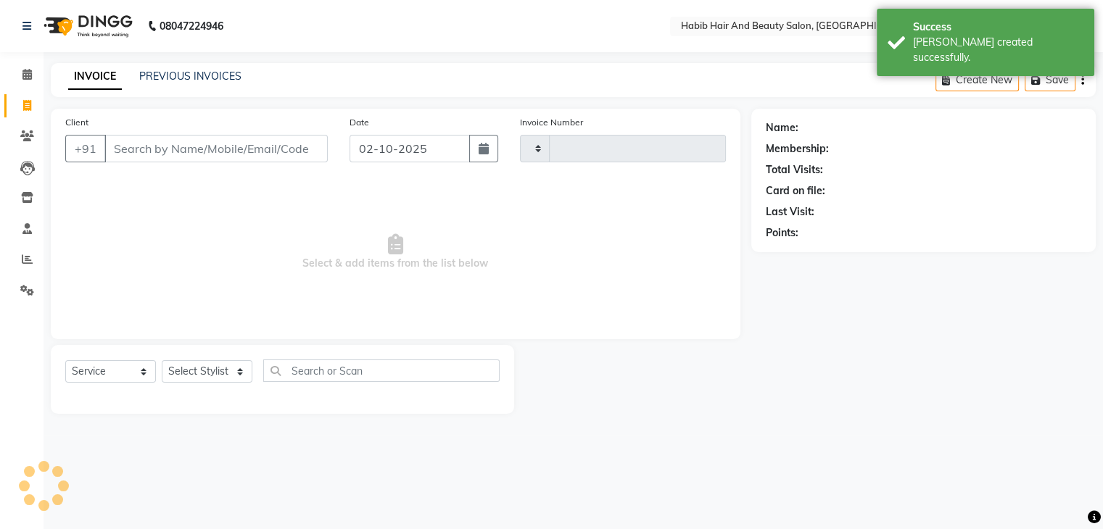
type input "4991"
select select "8362"
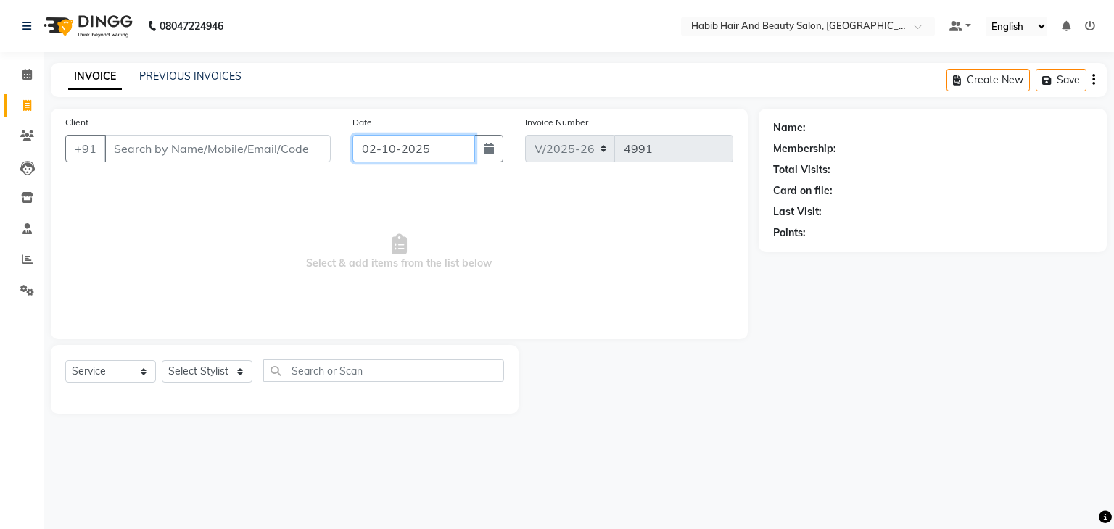
click at [366, 146] on input "02-10-2025" at bounding box center [413, 149] width 123 height 28
select select "10"
select select "2025"
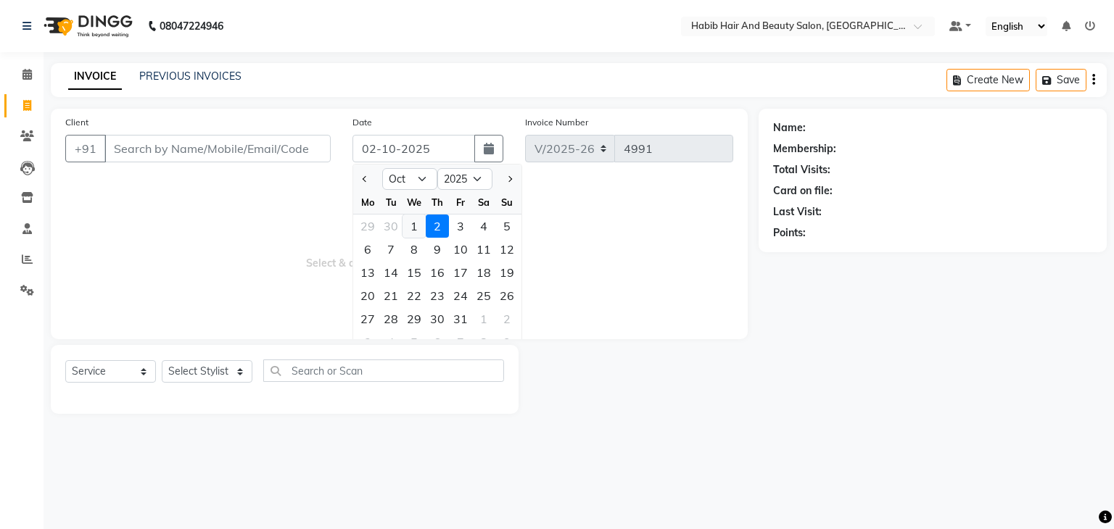
click at [415, 226] on div "1" at bounding box center [413, 226] width 23 height 23
type input "01-10-2025"
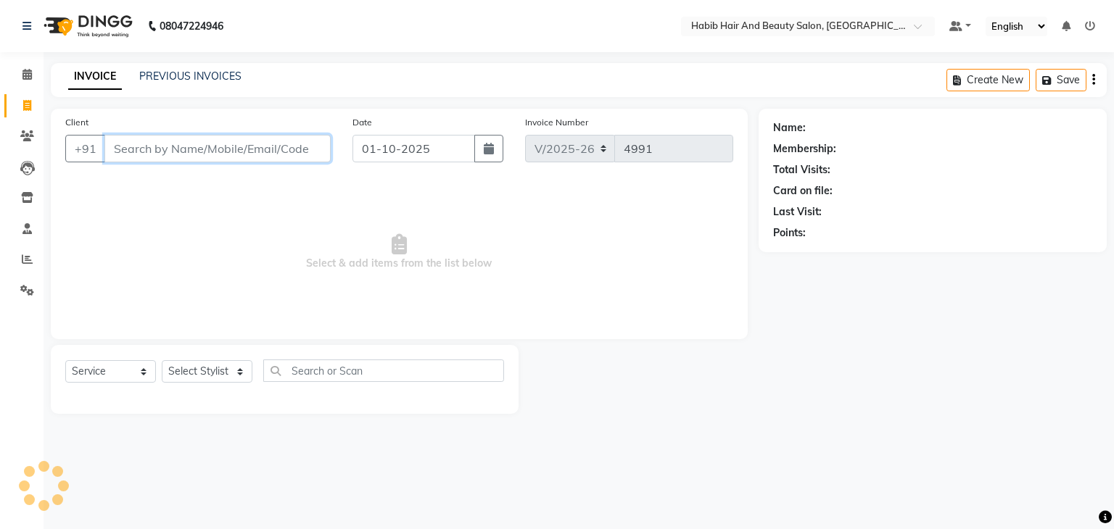
click at [215, 149] on input "Client" at bounding box center [217, 149] width 226 height 28
type input "7083544732"
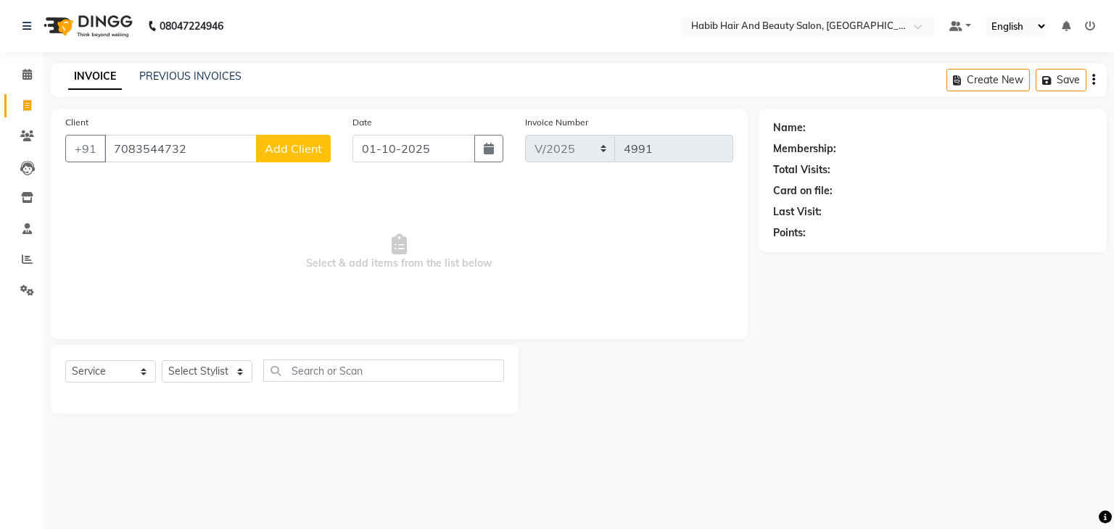
click at [316, 146] on span "Add Client" at bounding box center [293, 148] width 57 height 14
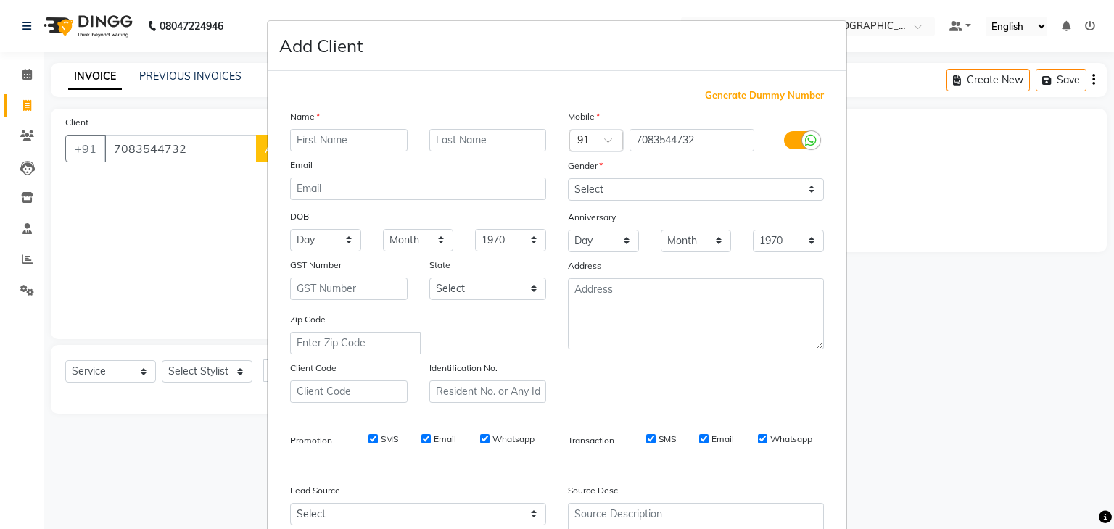
click at [336, 131] on input "text" at bounding box center [348, 140] width 117 height 22
type input "anjali"
click at [640, 187] on select "Select Male Female Other Prefer Not To Say" at bounding box center [696, 189] width 256 height 22
select select "female"
click at [568, 179] on select "Select Male Female Other Prefer Not To Say" at bounding box center [696, 189] width 256 height 22
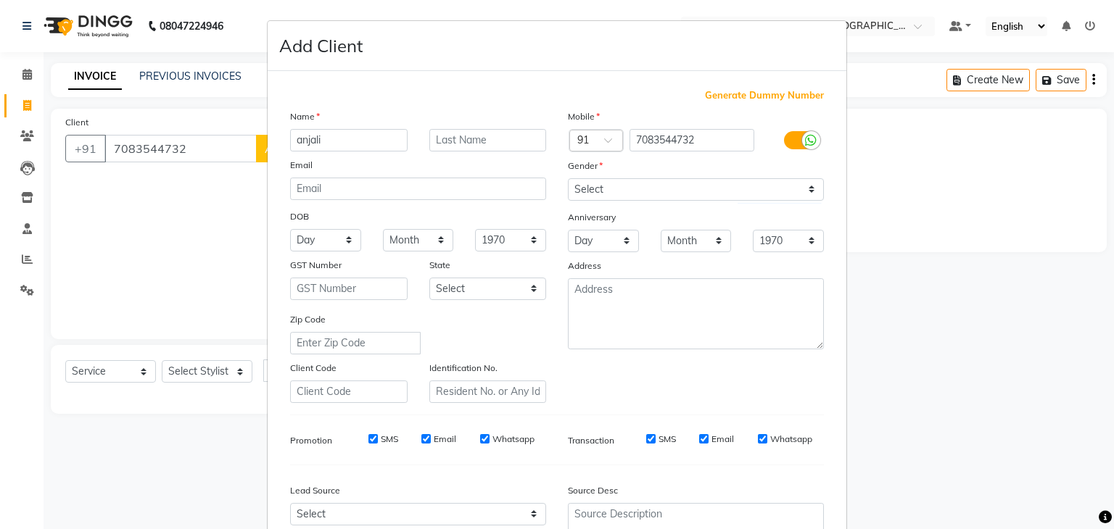
click at [539, 352] on div "Zip Code" at bounding box center [418, 333] width 278 height 43
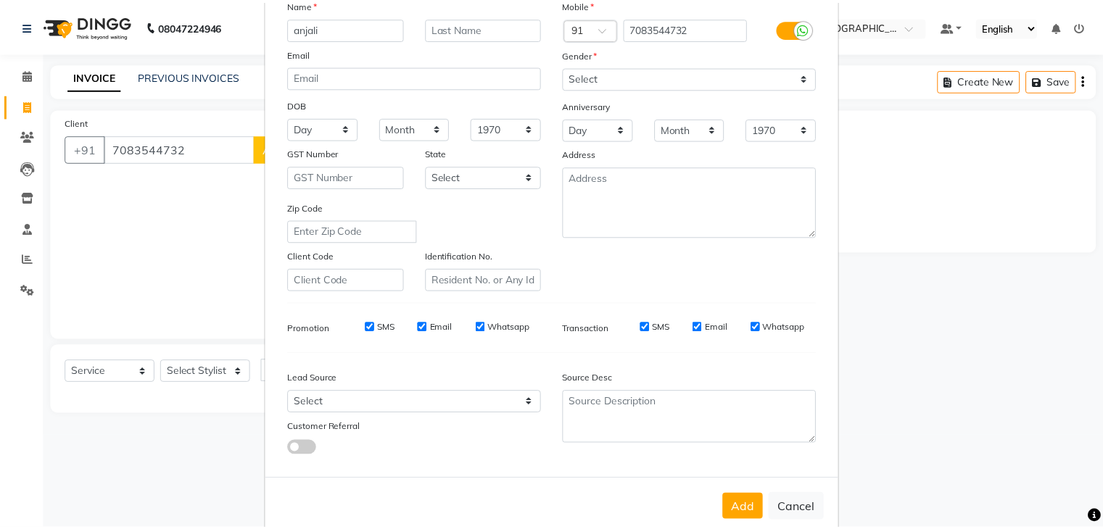
scroll to position [147, 0]
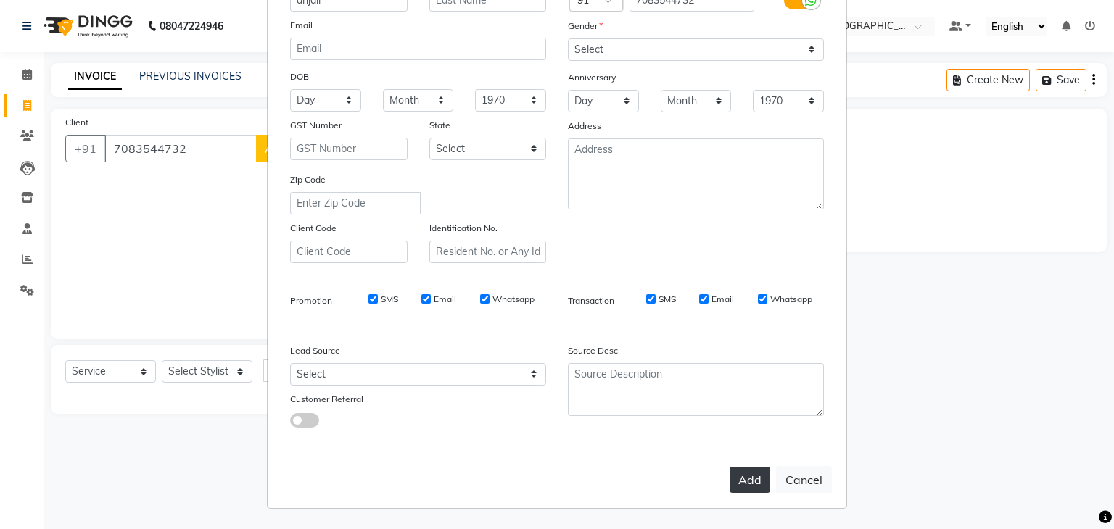
click at [737, 480] on button "Add" at bounding box center [749, 480] width 41 height 26
click at [737, 480] on div "Add Cancel" at bounding box center [557, 479] width 579 height 57
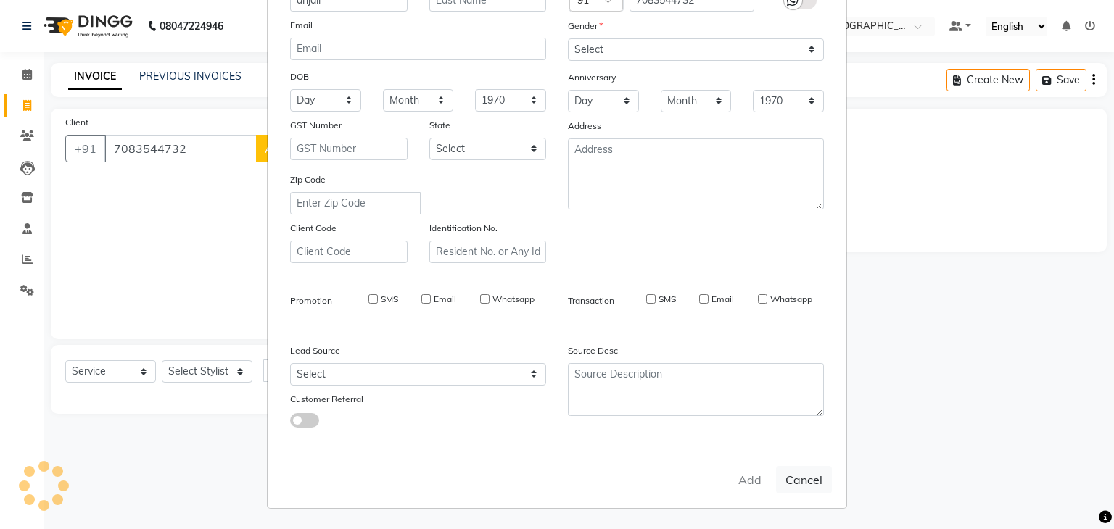
type input "70******32"
select select
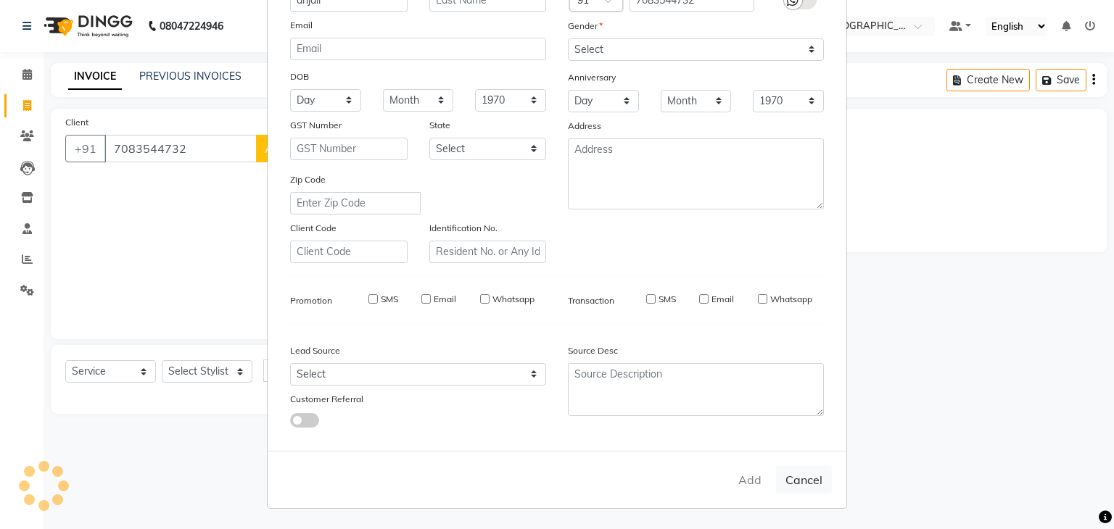
select select
checkbox input "false"
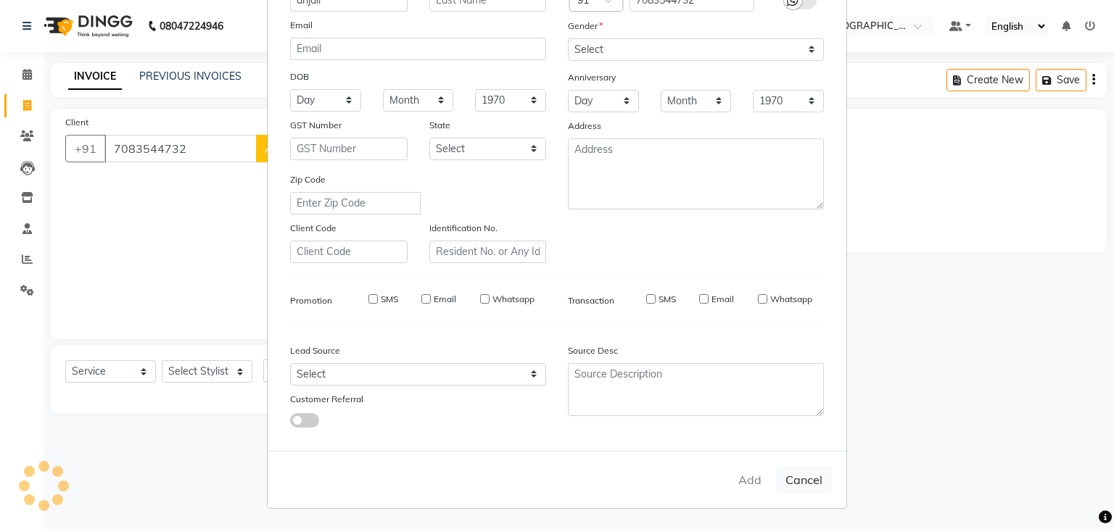
checkbox input "false"
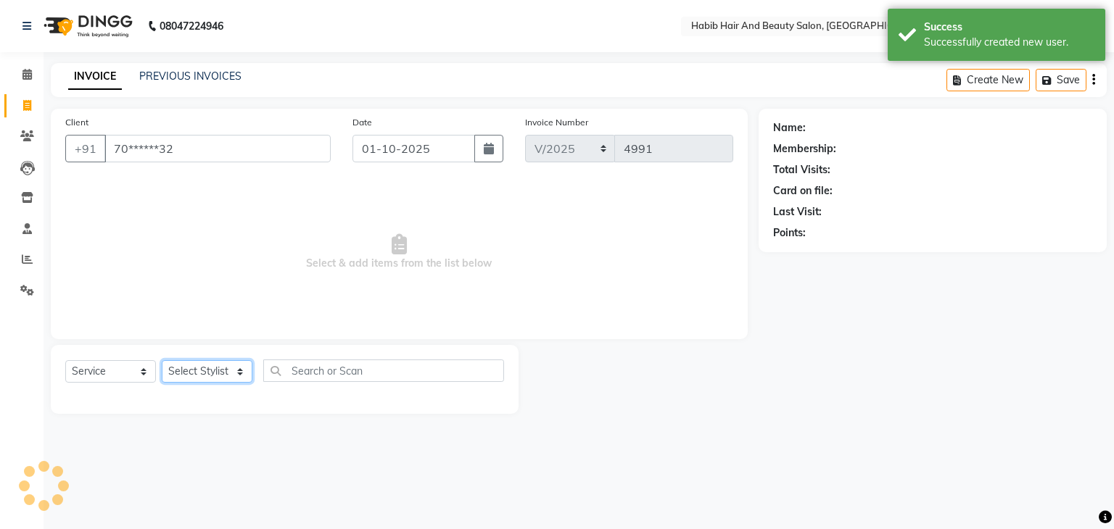
click at [244, 373] on select "Select Stylist akshay Avinash Debojit Manager Micheal sangeeta shilpa sujal Sur…" at bounding box center [207, 371] width 91 height 22
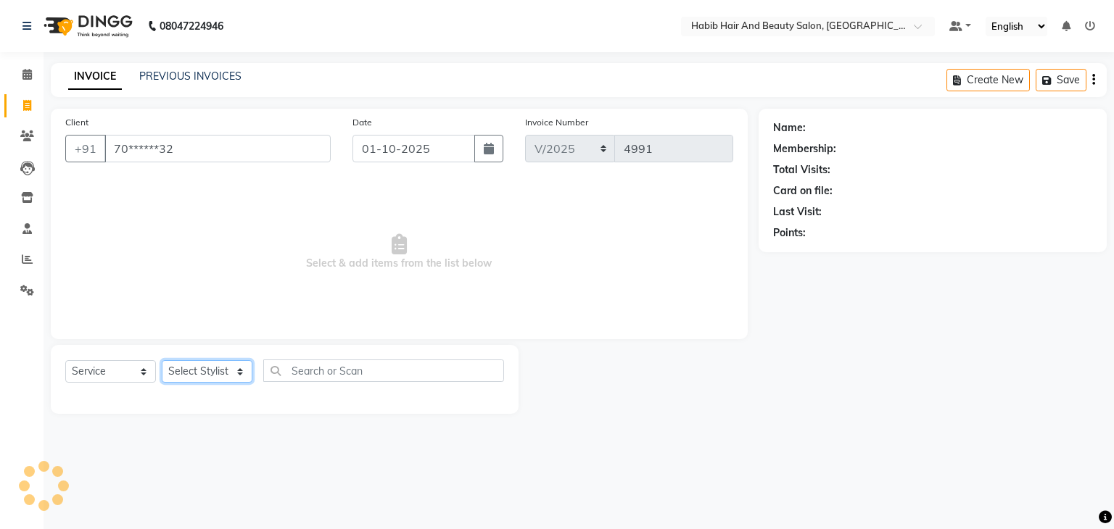
select select "81153"
click at [162, 361] on select "Select Stylist akshay Avinash Debojit Manager Micheal sangeeta shilpa sujal Sur…" at bounding box center [207, 371] width 91 height 22
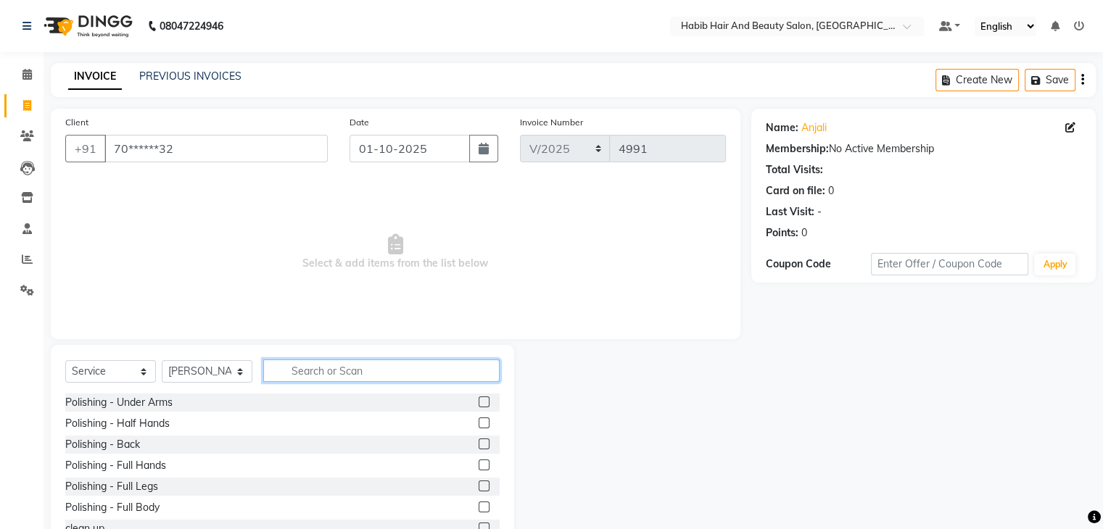
click at [328, 369] on input "text" at bounding box center [381, 371] width 236 height 22
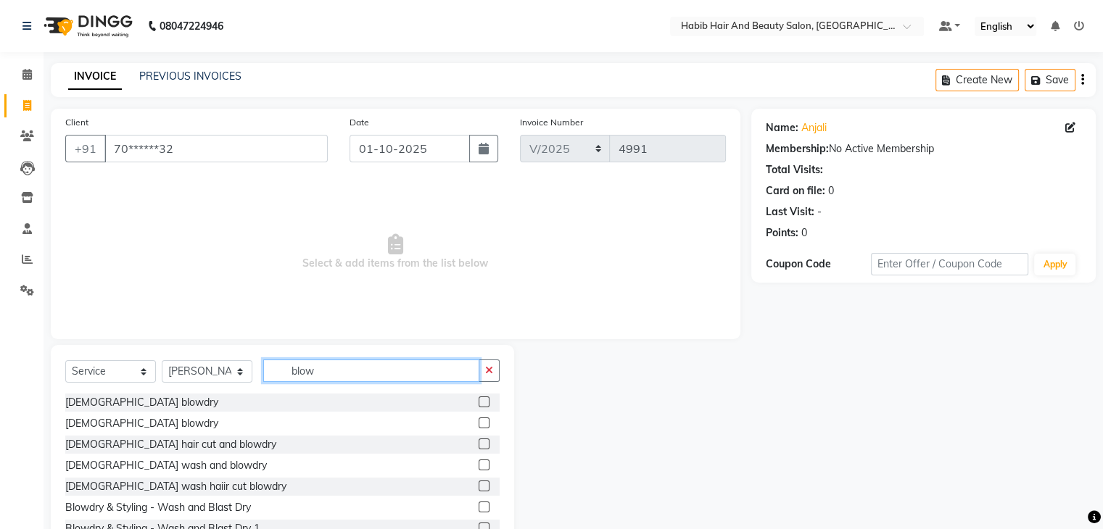
type input "blow"
click at [478, 439] on label at bounding box center [483, 444] width 11 height 11
click at [478, 440] on input "checkbox" at bounding box center [482, 444] width 9 height 9
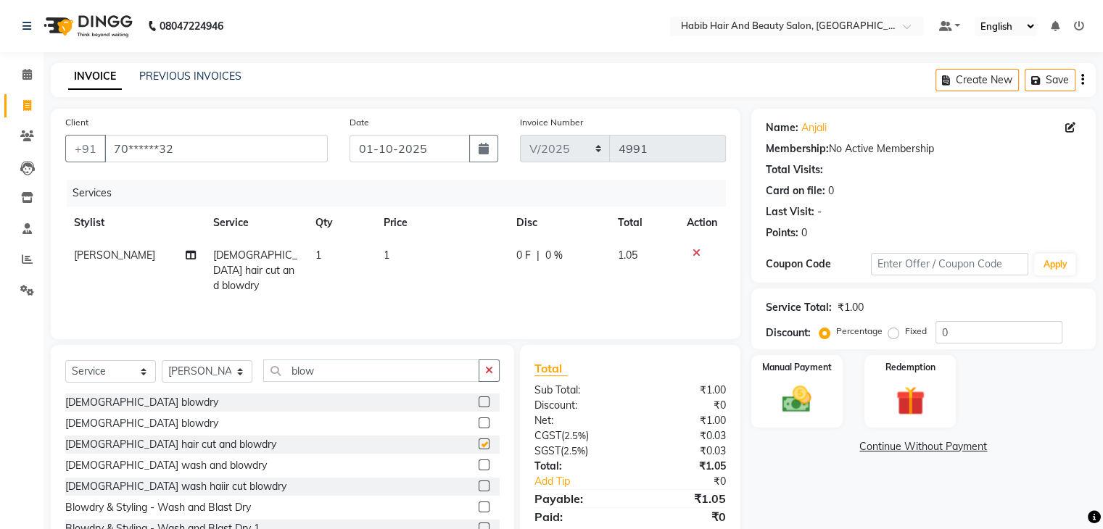
checkbox input "false"
click at [238, 372] on select "Select Stylist akshay Avinash Debojit Manager Micheal sangeeta shilpa sujal Sur…" at bounding box center [207, 371] width 91 height 22
select select "87131"
click at [162, 361] on select "Select Stylist akshay Avinash Debojit Manager Micheal sangeeta shilpa sujal Sur…" at bounding box center [207, 371] width 91 height 22
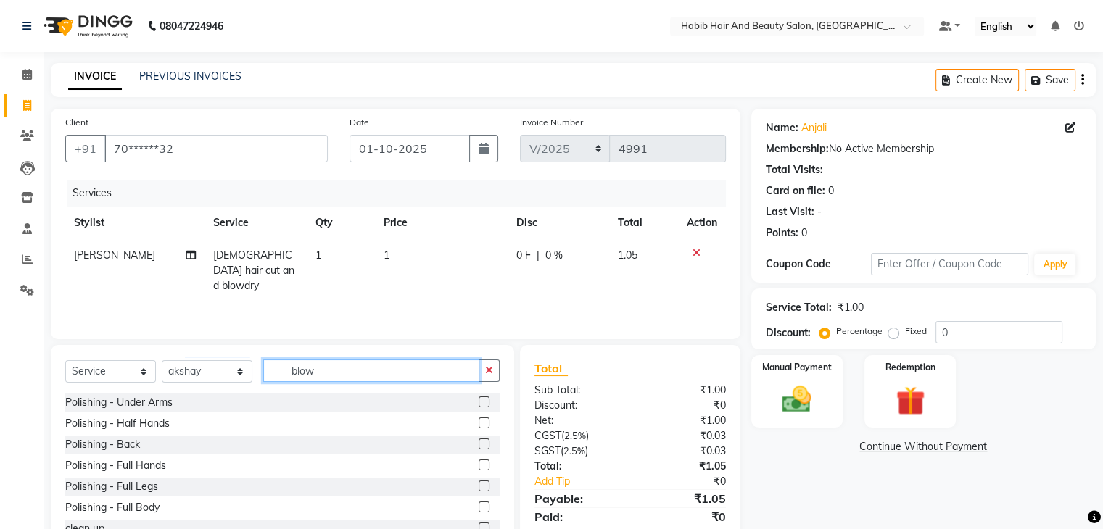
click at [338, 370] on input "blow" at bounding box center [371, 371] width 216 height 22
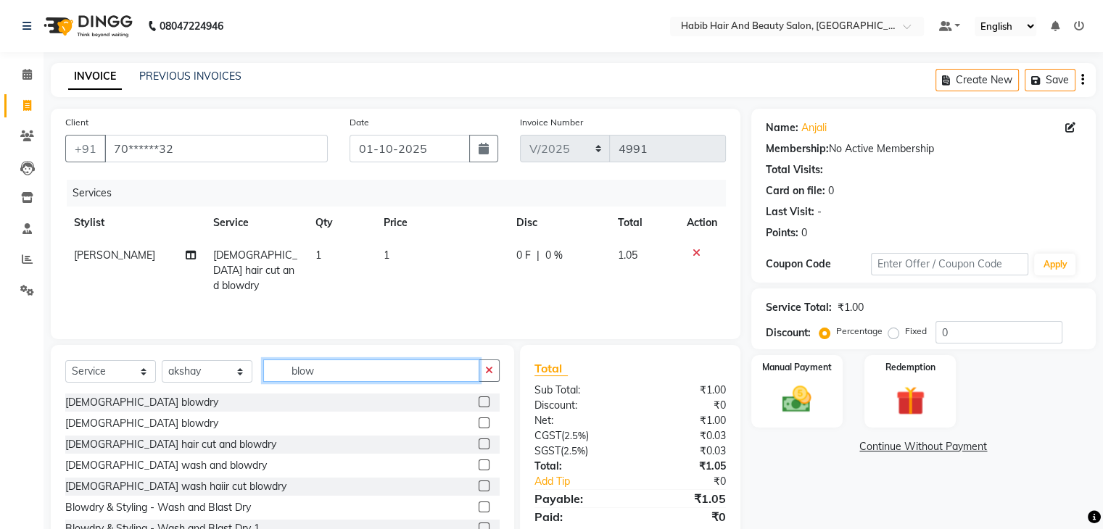
type input "blow"
click at [478, 442] on label at bounding box center [483, 444] width 11 height 11
click at [478, 442] on input "checkbox" at bounding box center [482, 444] width 9 height 9
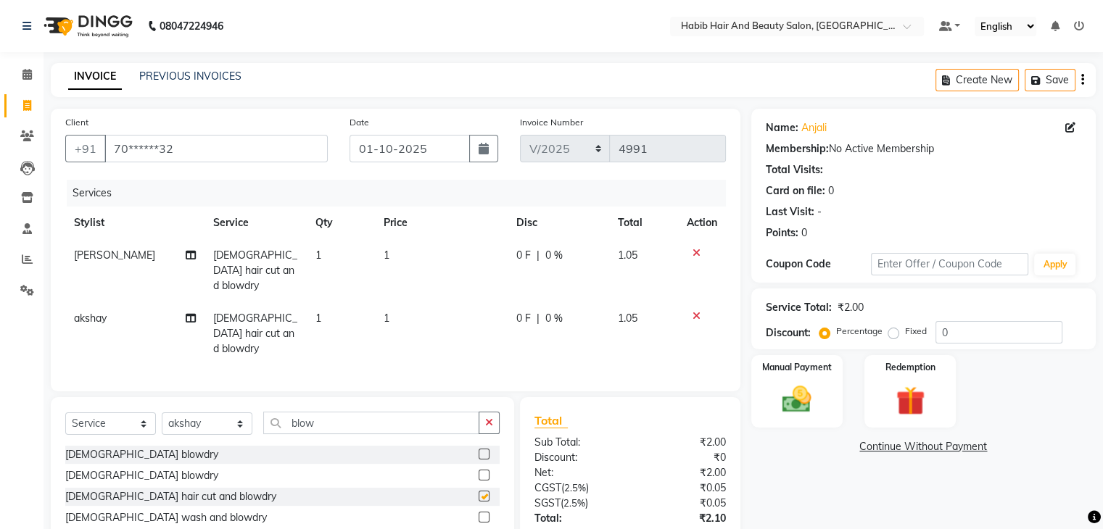
checkbox input "false"
click at [428, 252] on td "1" at bounding box center [441, 270] width 133 height 63
select select "81153"
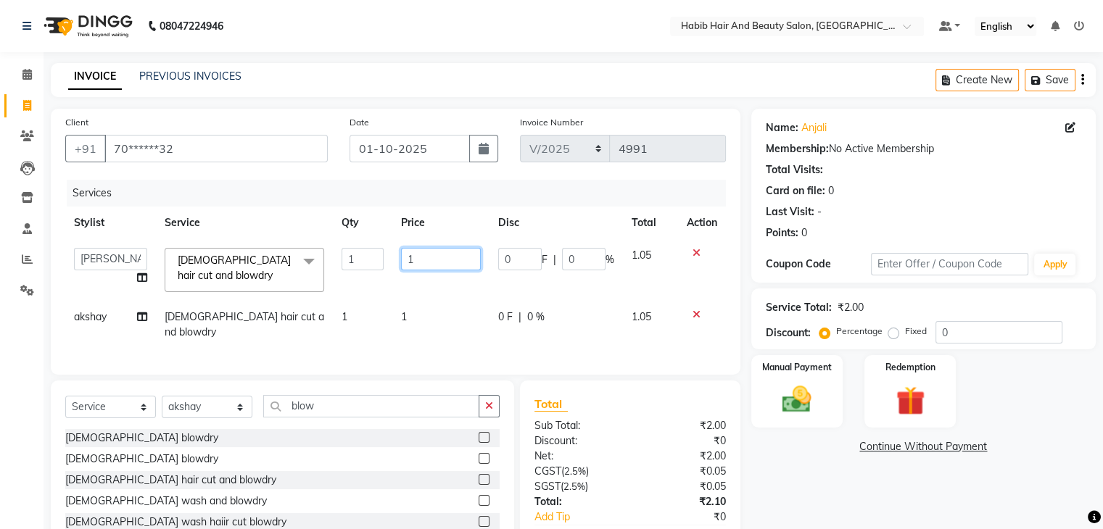
click at [428, 252] on input "1" at bounding box center [441, 259] width 80 height 22
type input "400"
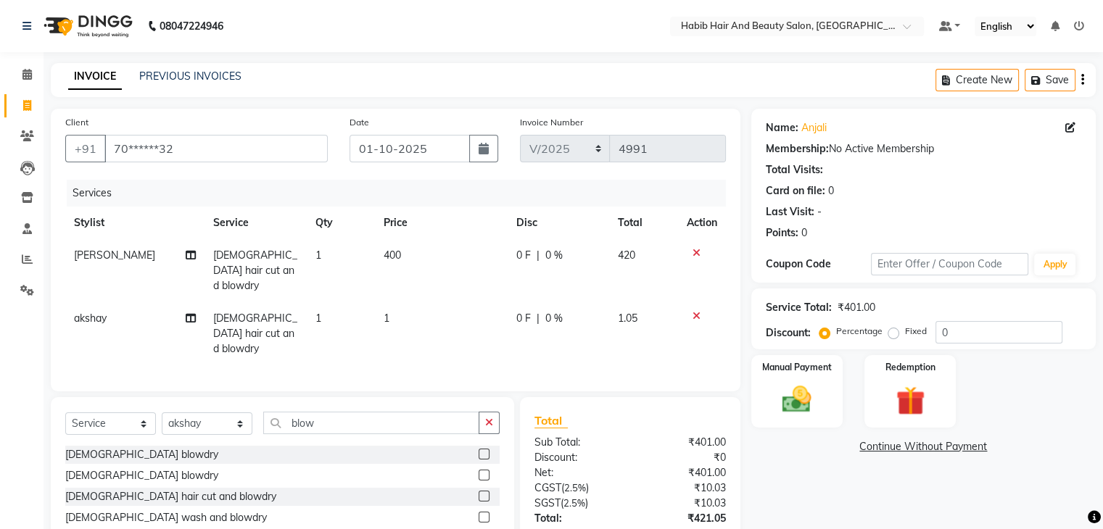
click at [429, 303] on td "1" at bounding box center [441, 333] width 133 height 63
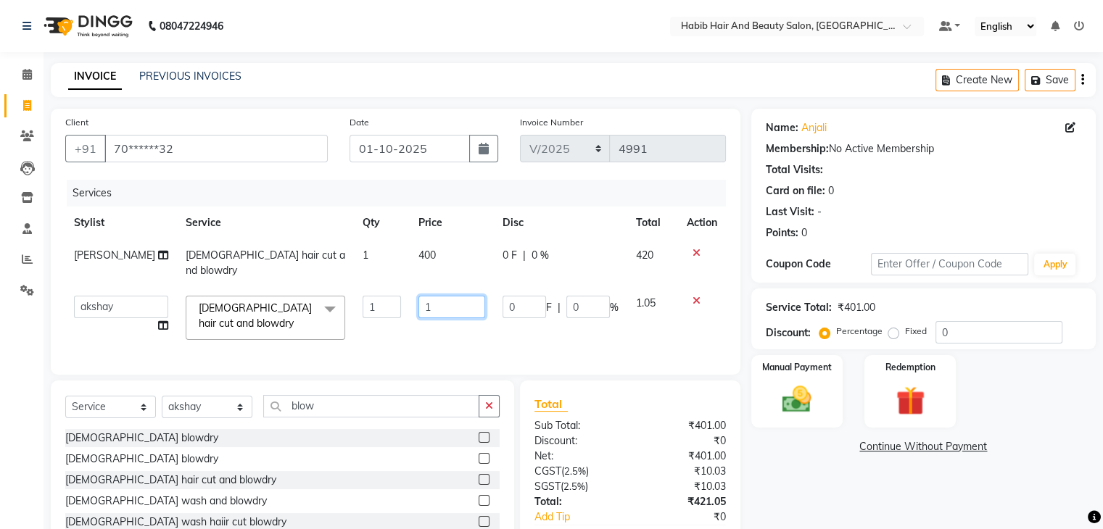
click at [429, 303] on input "1" at bounding box center [451, 307] width 67 height 22
type input "400"
click at [770, 388] on div "Manual Payment" at bounding box center [796, 391] width 95 height 75
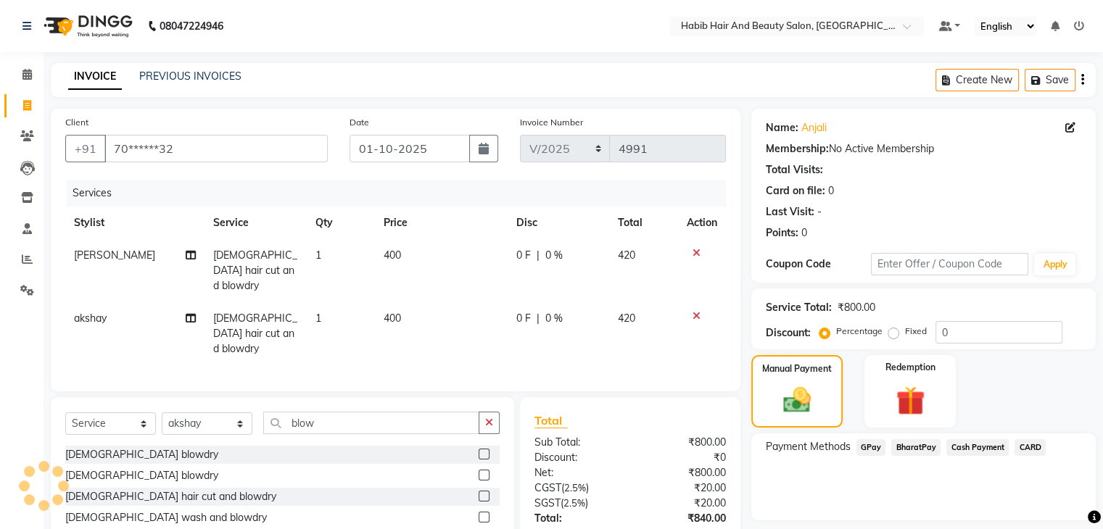
click at [921, 444] on span "BharatPay" at bounding box center [915, 447] width 49 height 17
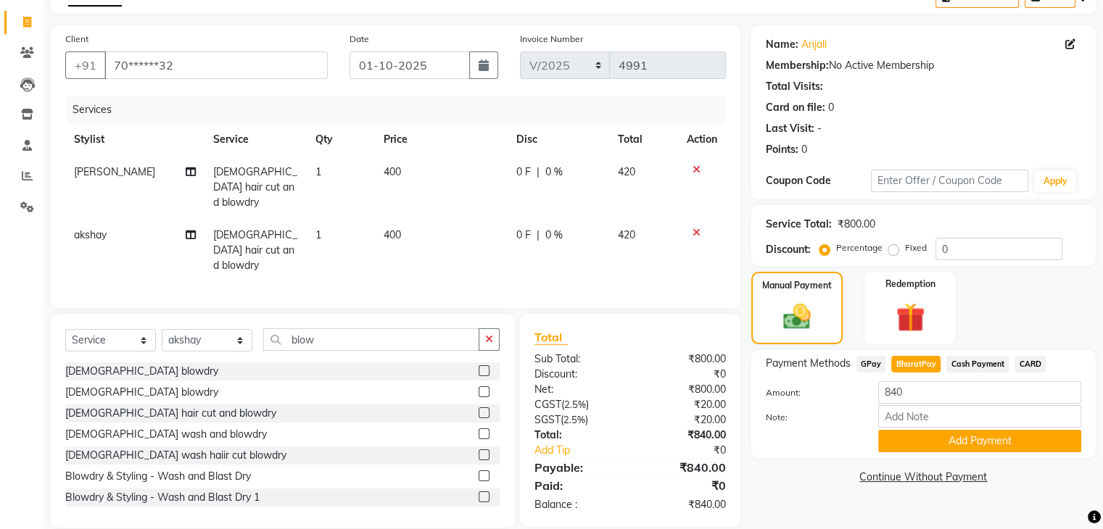
scroll to position [85, 0]
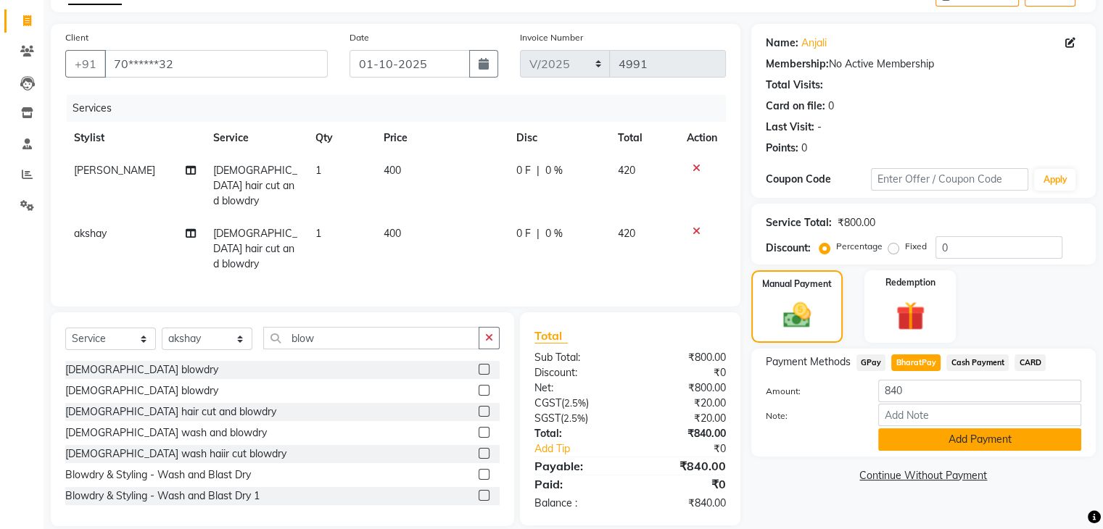
click at [992, 445] on button "Add Payment" at bounding box center [979, 439] width 203 height 22
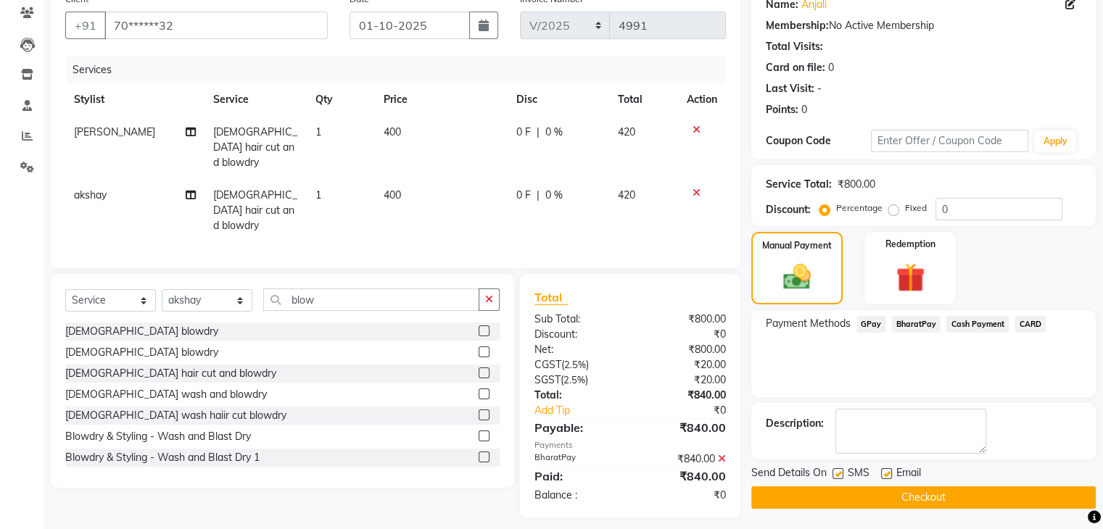
scroll to position [124, 0]
click at [958, 497] on button "Checkout" at bounding box center [923, 497] width 344 height 22
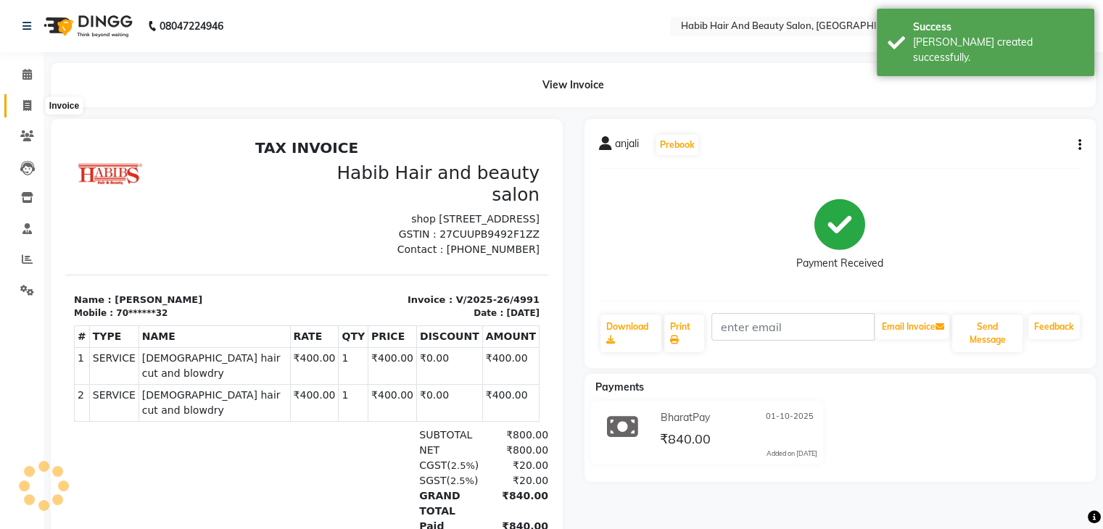
click at [30, 107] on icon at bounding box center [27, 105] width 8 height 11
select select "service"
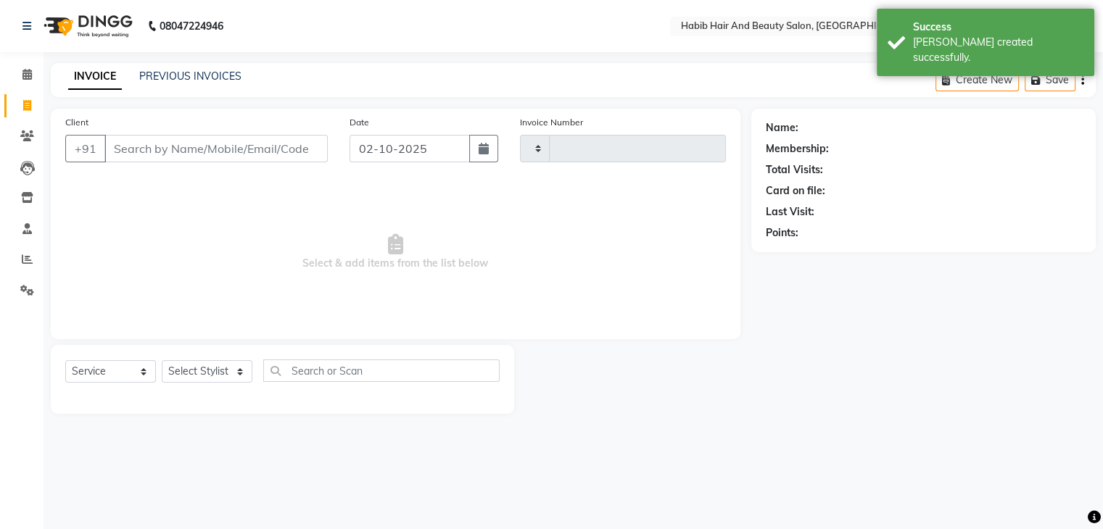
type input "4992"
select select "8362"
click at [390, 154] on input "02-10-2025" at bounding box center [413, 149] width 123 height 28
select select "10"
select select "2025"
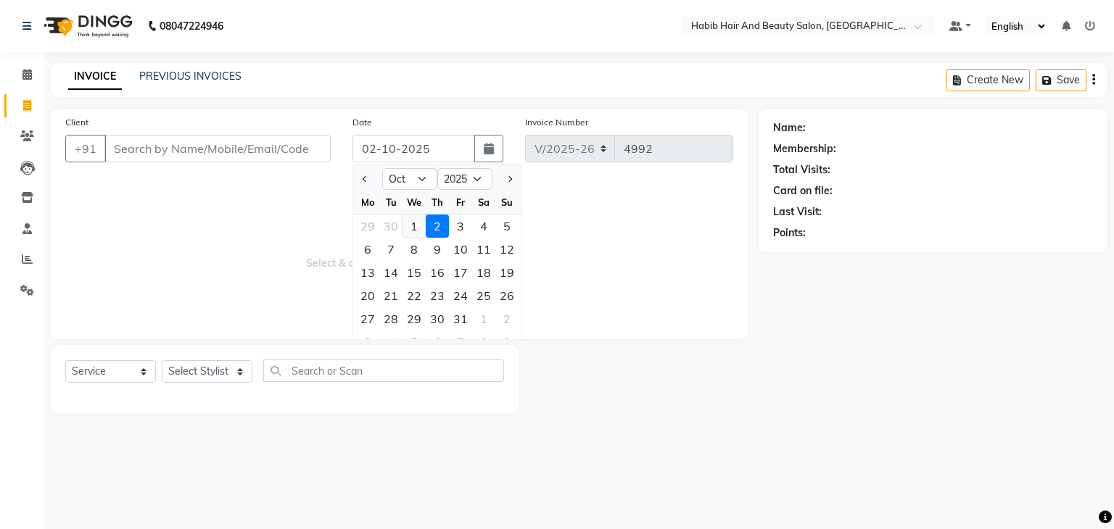
click at [411, 225] on div "1" at bounding box center [413, 226] width 23 height 23
type input "01-10-2025"
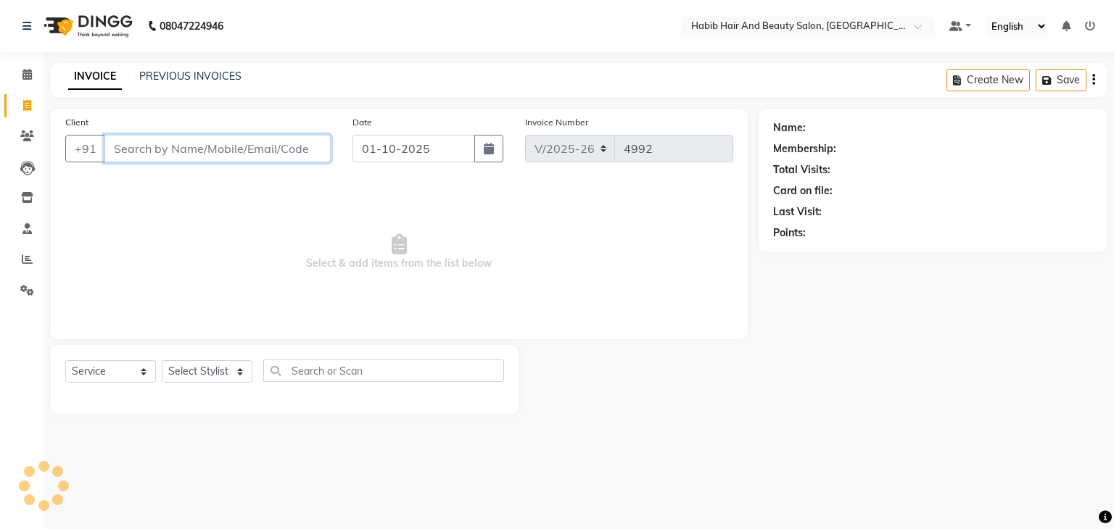
click at [209, 157] on input "Client" at bounding box center [217, 149] width 226 height 28
type input "d"
type input "salon num"
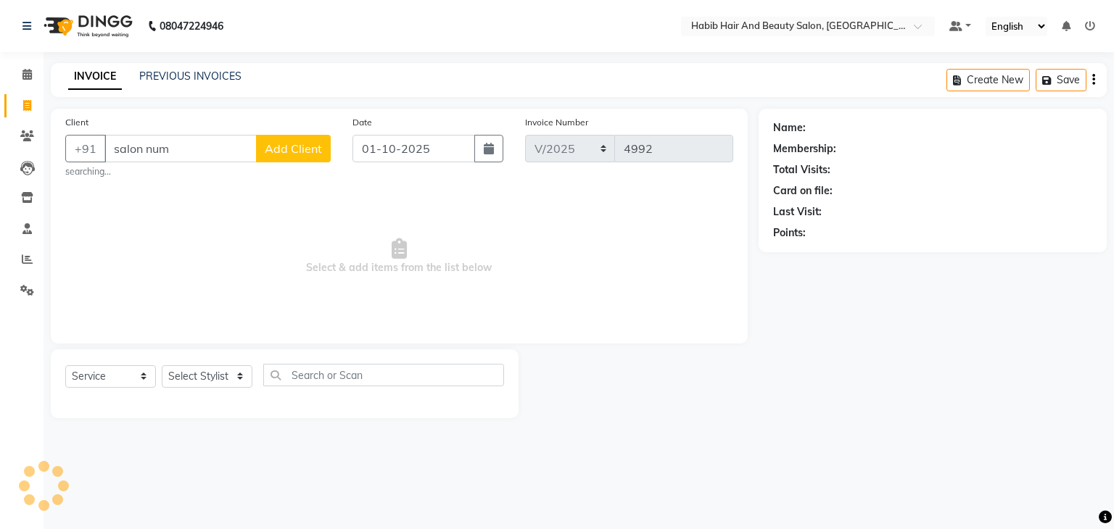
click at [257, 185] on span "Select & add items from the list below" at bounding box center [399, 256] width 668 height 145
click at [191, 154] on input "salon num" at bounding box center [180, 149] width 152 height 28
click at [249, 373] on select "Select Stylist akshay Avinash Debojit Manager Micheal sangeeta shilpa sujal Sur…" at bounding box center [207, 376] width 91 height 22
select select "87131"
click at [162, 366] on select "Select Stylist akshay Avinash Debojit Manager Micheal sangeeta shilpa sujal Sur…" at bounding box center [207, 376] width 91 height 22
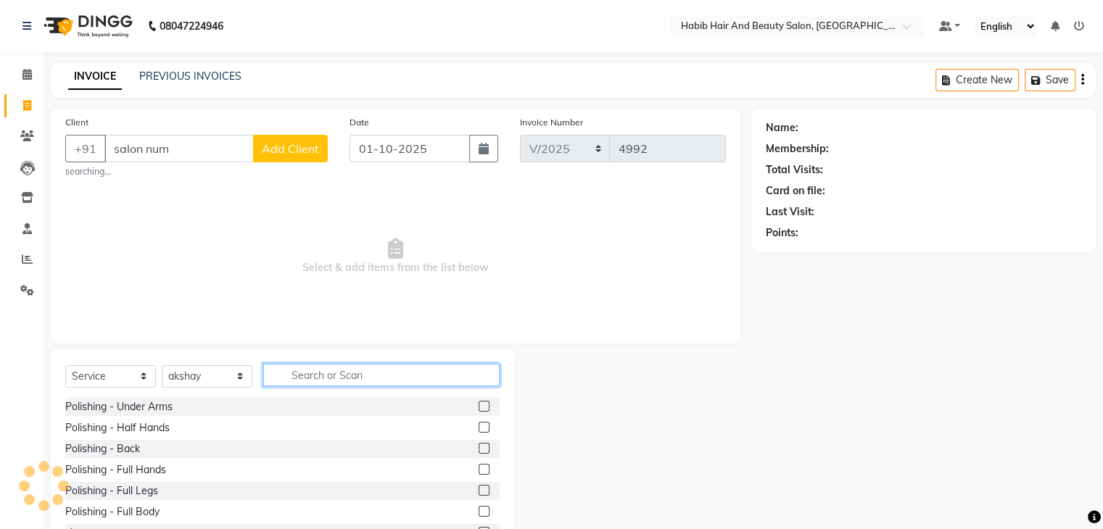
click at [299, 375] on input "text" at bounding box center [381, 375] width 236 height 22
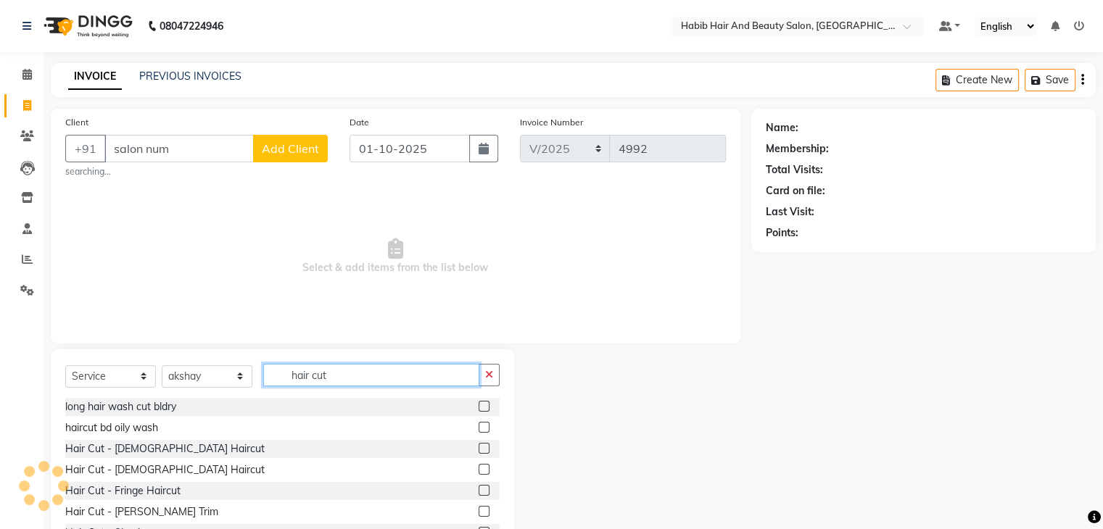
type input "hair cut"
click at [482, 449] on div at bounding box center [488, 449] width 21 height 18
click at [478, 447] on label at bounding box center [483, 448] width 11 height 11
click at [478, 447] on input "checkbox" at bounding box center [482, 448] width 9 height 9
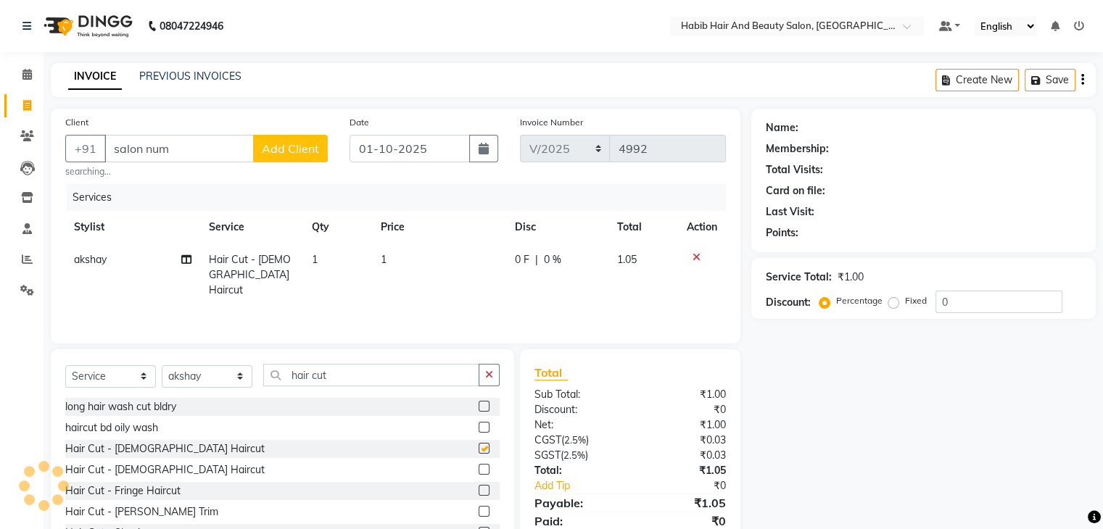
checkbox input "false"
click at [201, 146] on input "salon num" at bounding box center [178, 149] width 149 height 28
click at [426, 256] on td "1" at bounding box center [439, 275] width 134 height 63
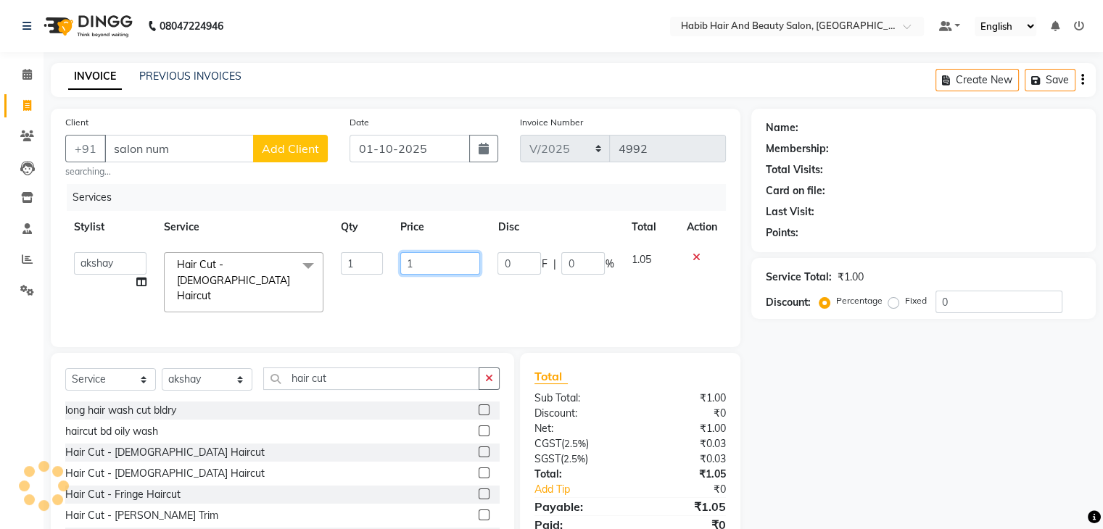
click at [426, 256] on input "1" at bounding box center [440, 263] width 80 height 22
type input "200"
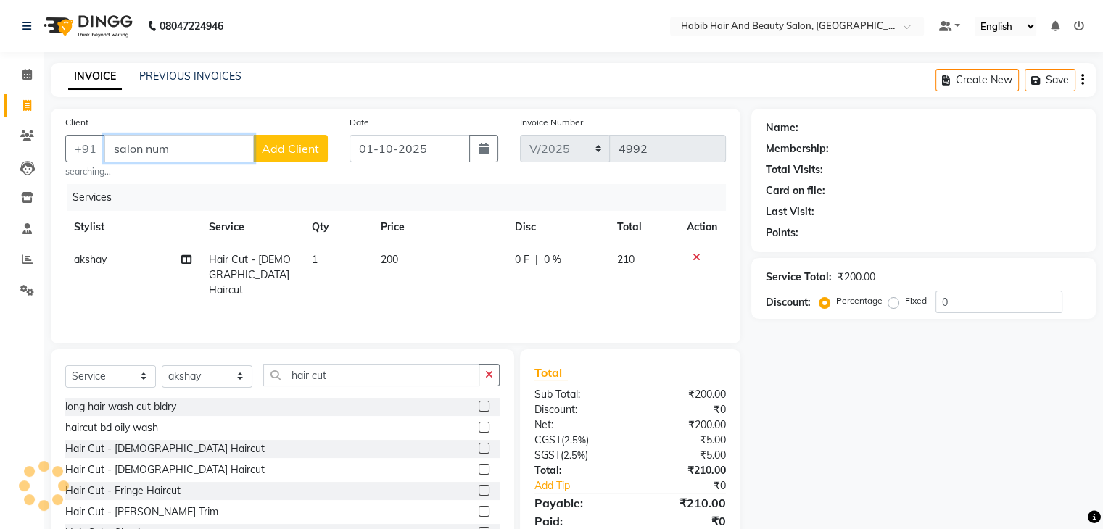
click at [217, 143] on input "salon num" at bounding box center [178, 149] width 149 height 28
type input "s"
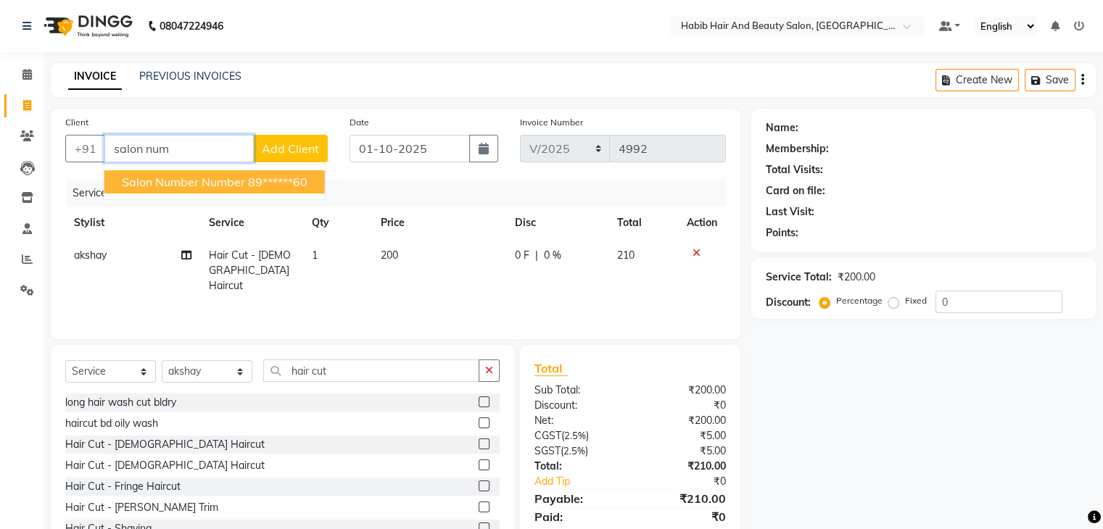
click at [251, 183] on ngb-highlight "89******60" at bounding box center [277, 182] width 59 height 14
type input "89******60"
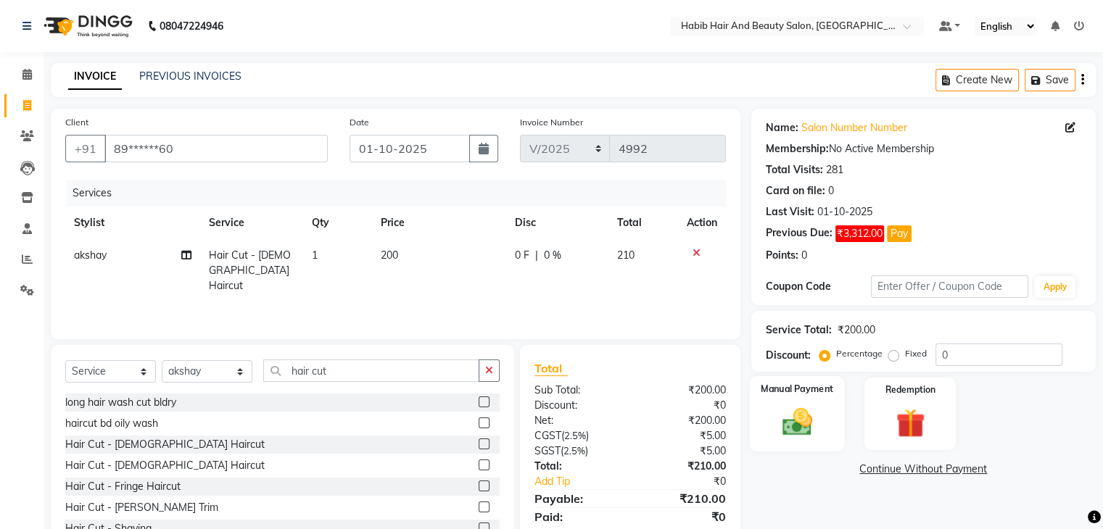
click at [780, 404] on div "Manual Payment" at bounding box center [796, 413] width 95 height 75
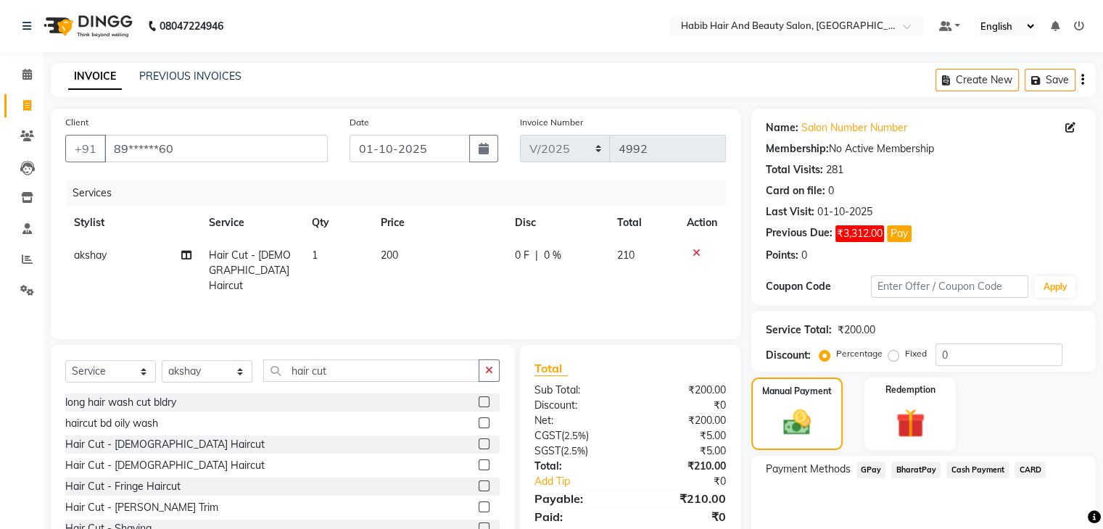
click at [973, 471] on span "Cash Payment" at bounding box center [977, 470] width 62 height 17
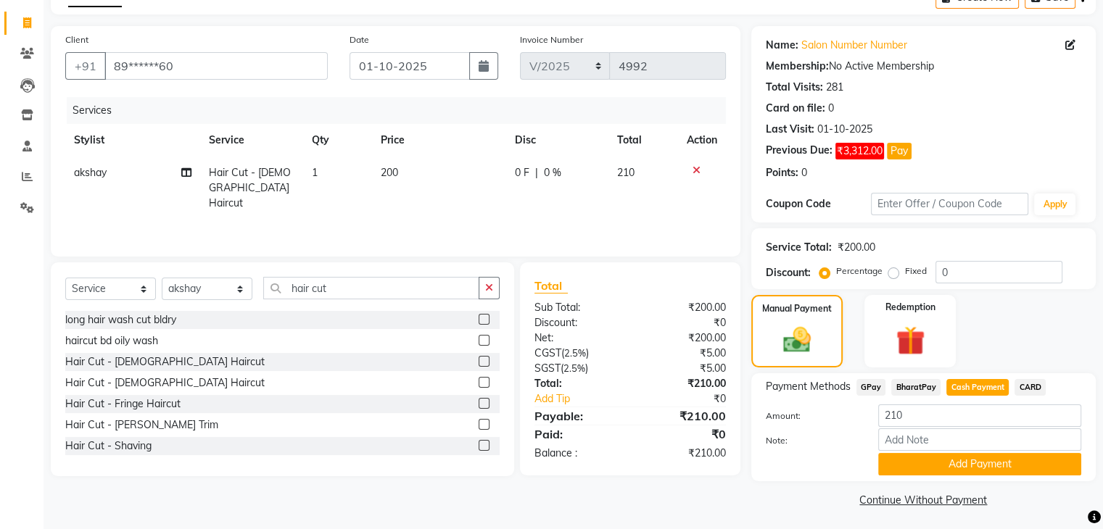
scroll to position [87, 0]
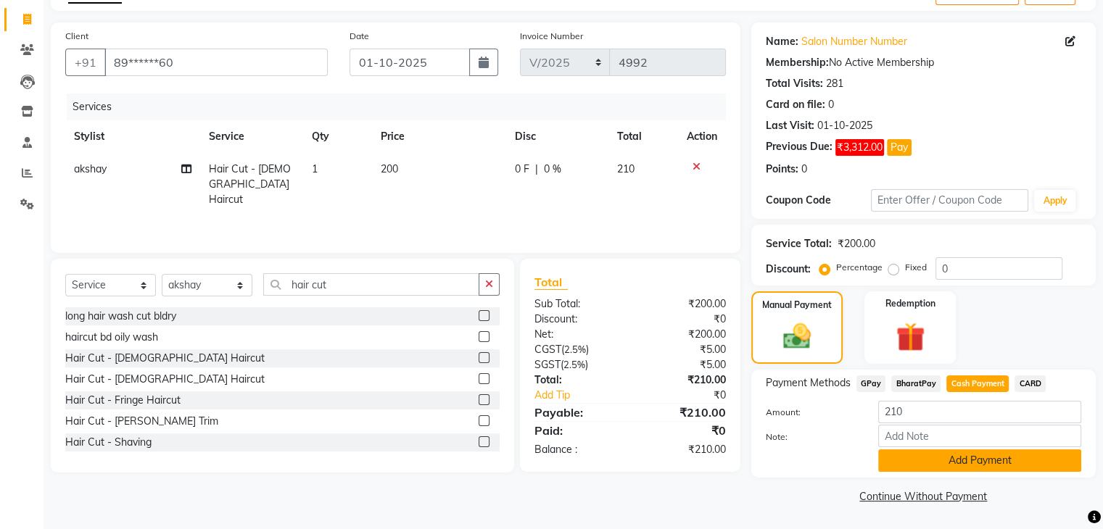
click at [993, 465] on button "Add Payment" at bounding box center [979, 460] width 203 height 22
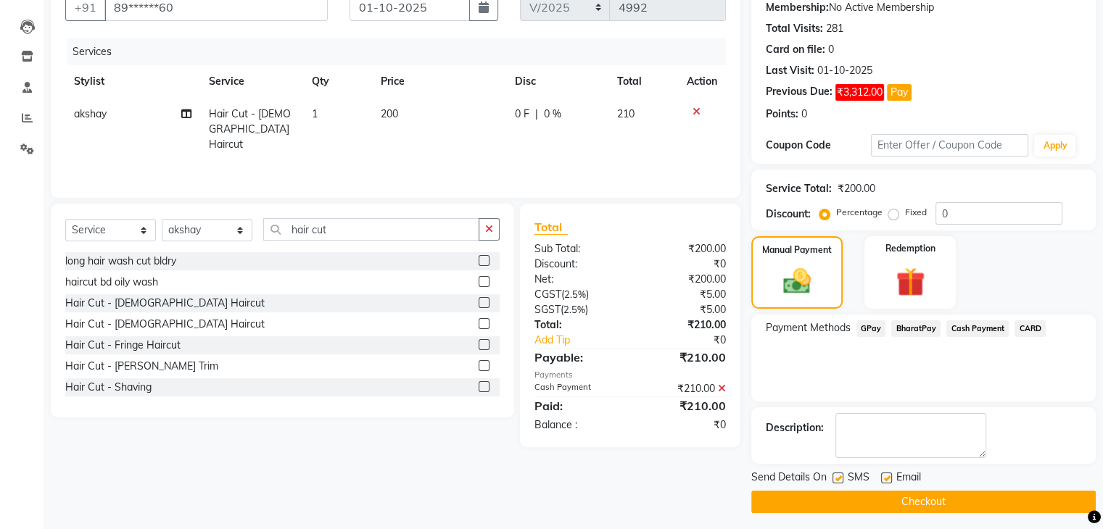
scroll to position [146, 0]
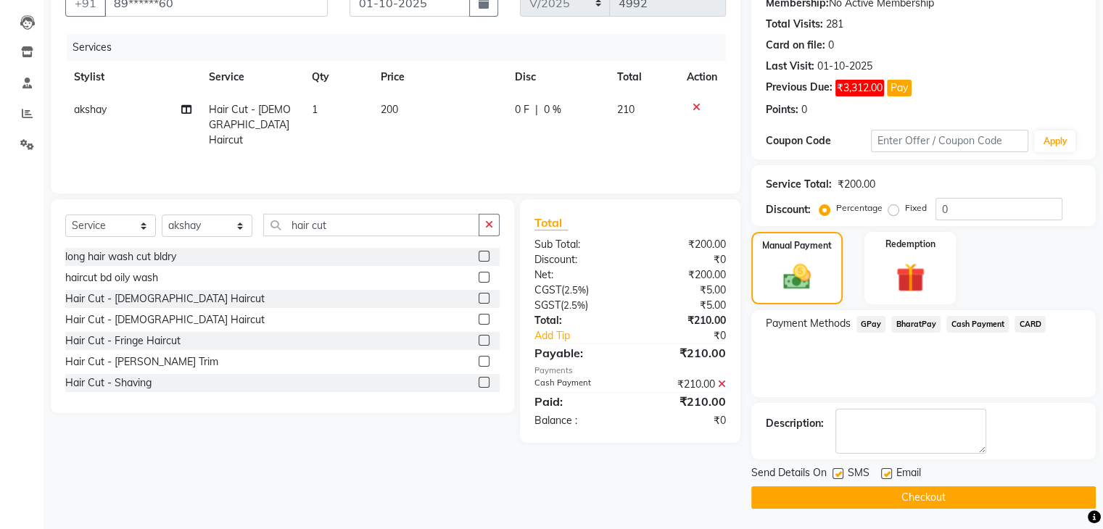
click at [924, 491] on button "Checkout" at bounding box center [923, 497] width 344 height 22
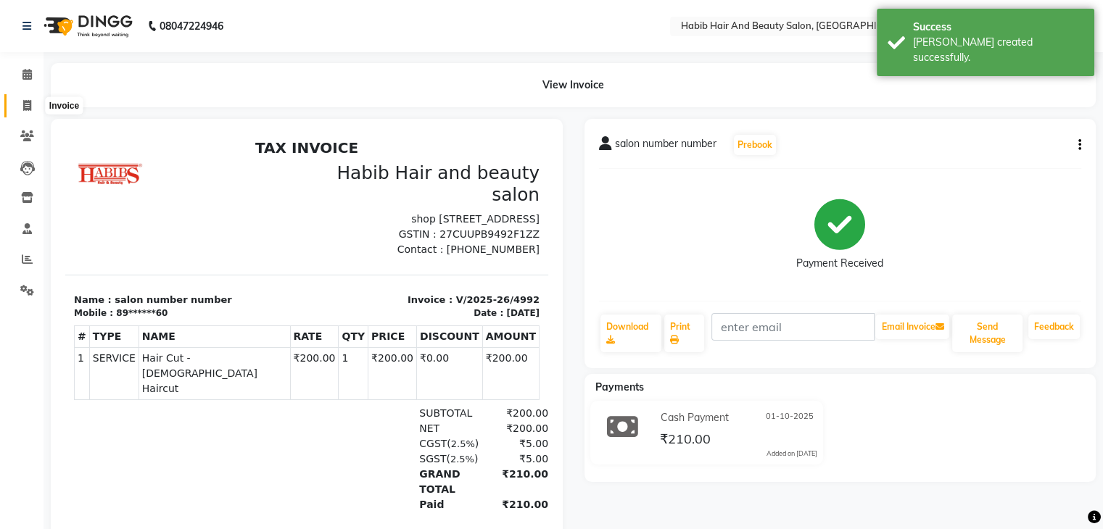
click at [26, 102] on icon at bounding box center [27, 105] width 8 height 11
select select "service"
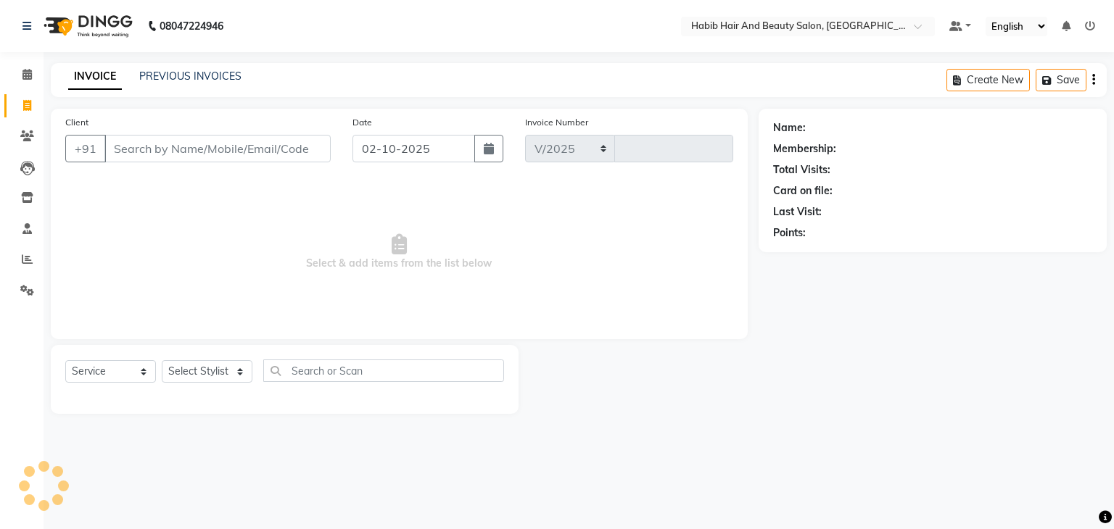
select select "8362"
type input "4993"
click at [384, 160] on input "02-10-2025" at bounding box center [413, 149] width 123 height 28
select select "10"
select select "2025"
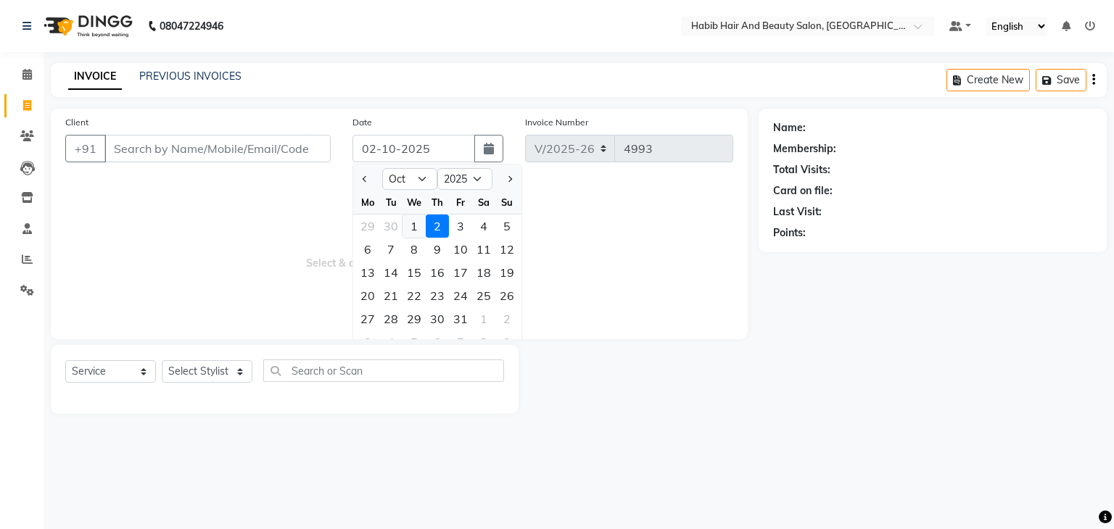
click at [409, 228] on div "1" at bounding box center [413, 226] width 23 height 23
type input "01-10-2025"
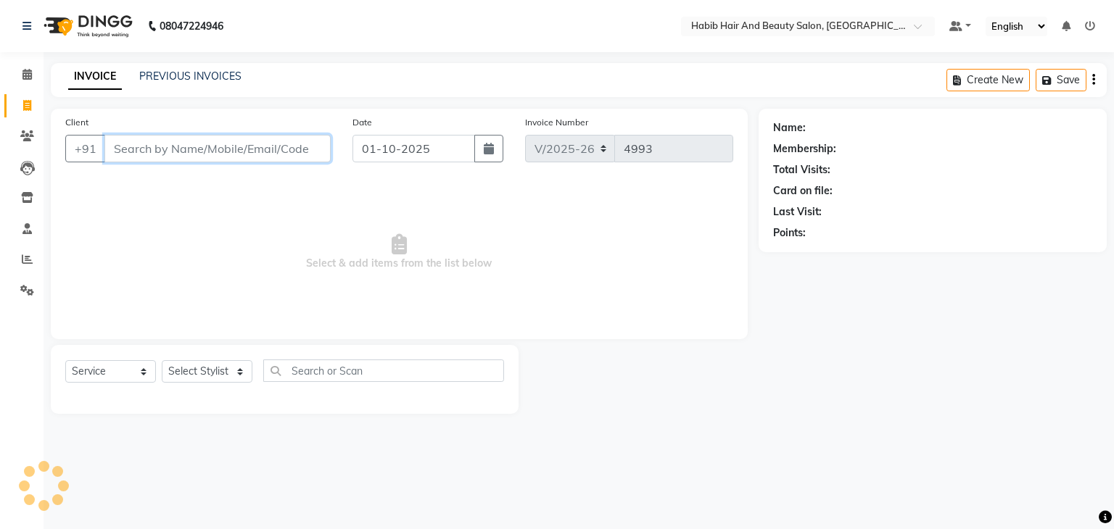
click at [186, 154] on input "Client" at bounding box center [217, 149] width 226 height 28
type input "salon num"
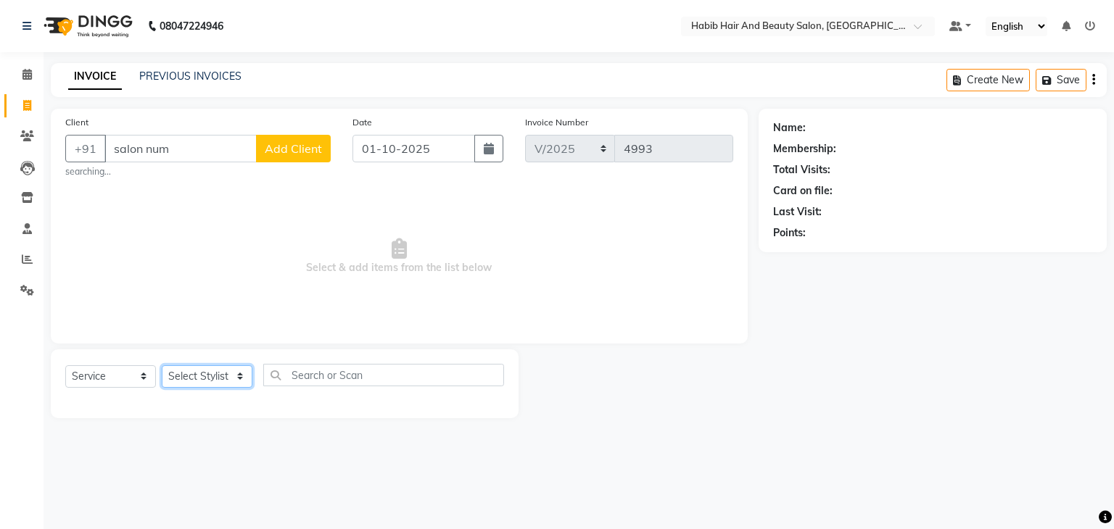
click at [238, 382] on select "Select Stylist akshay Avinash Debojit Manager Micheal sangeeta shilpa sujal Sur…" at bounding box center [207, 376] width 91 height 22
select select "81153"
click at [162, 366] on select "Select Stylist akshay Avinash Debojit Manager Micheal sangeeta shilpa sujal Sur…" at bounding box center [207, 376] width 91 height 22
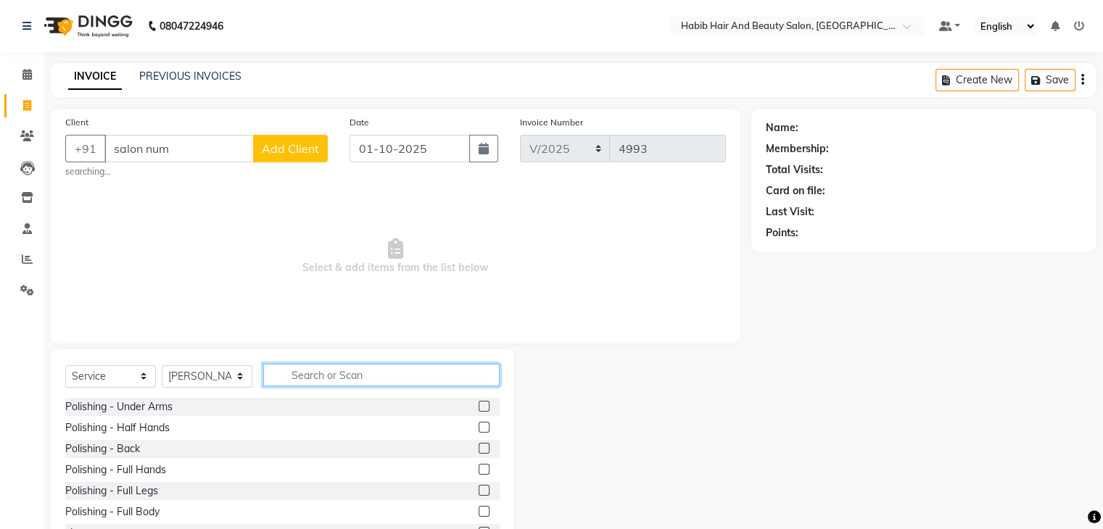
click at [317, 374] on input "text" at bounding box center [381, 375] width 236 height 22
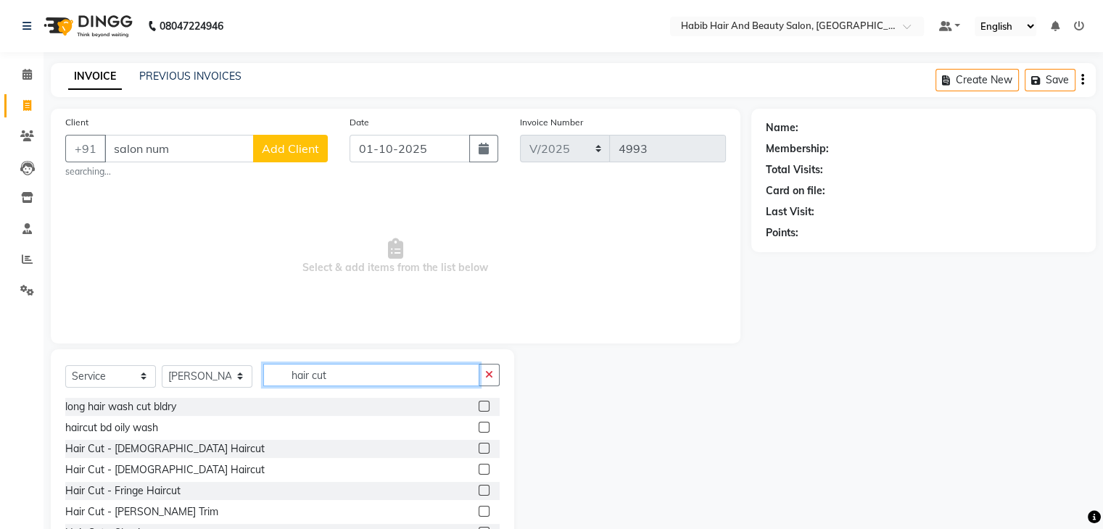
type input "hair cut"
click at [478, 449] on label at bounding box center [483, 448] width 11 height 11
click at [478, 449] on input "checkbox" at bounding box center [482, 448] width 9 height 9
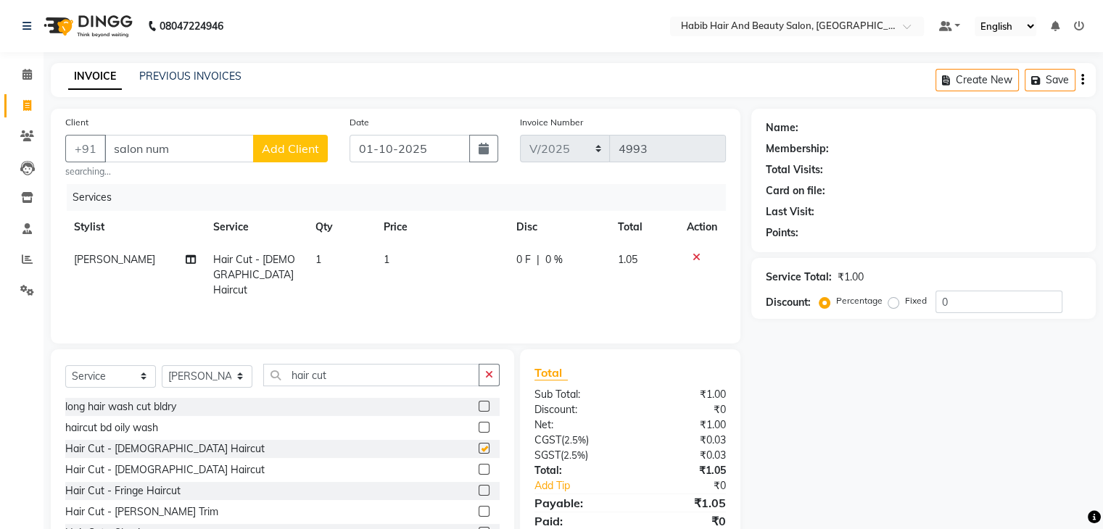
checkbox input "false"
click at [432, 265] on td "1" at bounding box center [441, 275] width 133 height 63
select select "81153"
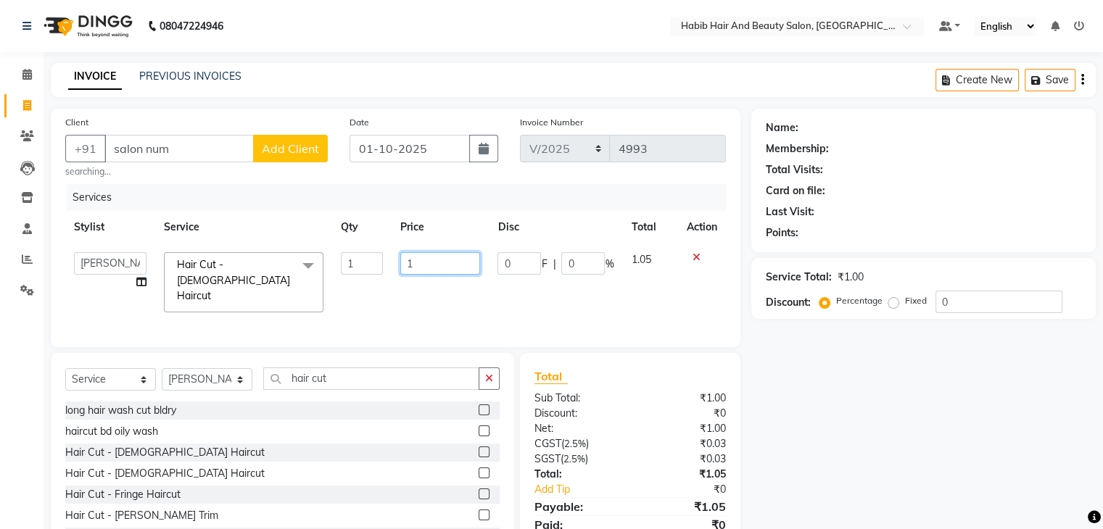
click at [432, 265] on input "1" at bounding box center [440, 263] width 80 height 22
type input "200"
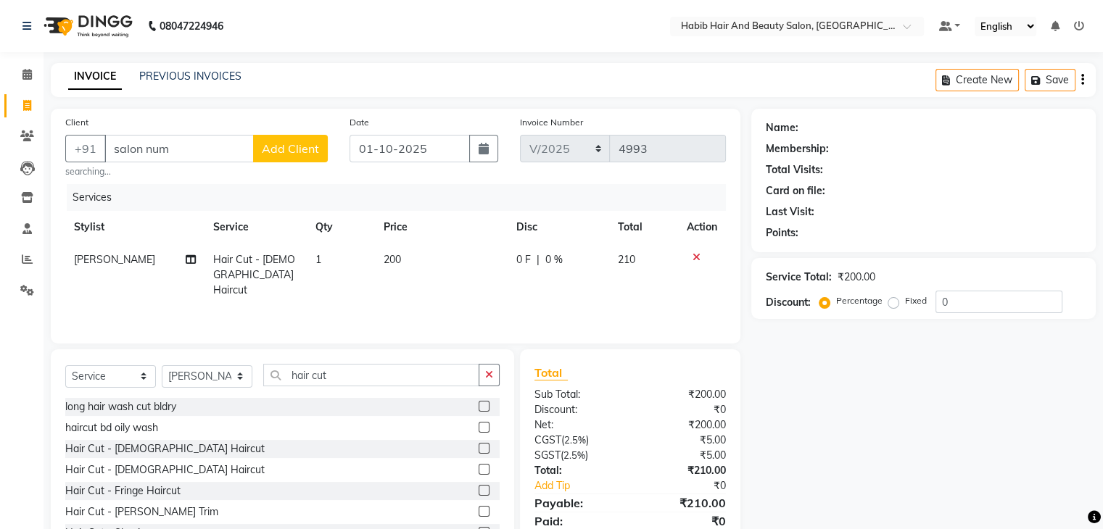
click at [788, 375] on div "Name: Membership: Total Visits: Card on file: Last Visit: Points: Service Total…" at bounding box center [928, 336] width 355 height 455
click at [196, 145] on input "salon num" at bounding box center [178, 149] width 149 height 28
type input "s"
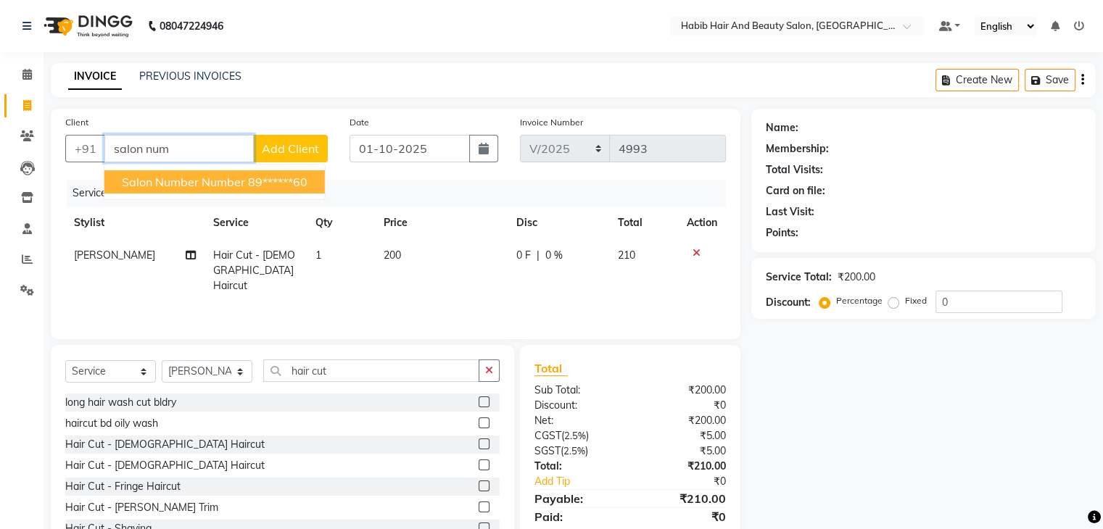
click at [241, 181] on span "salon number number" at bounding box center [183, 182] width 123 height 14
type input "89******60"
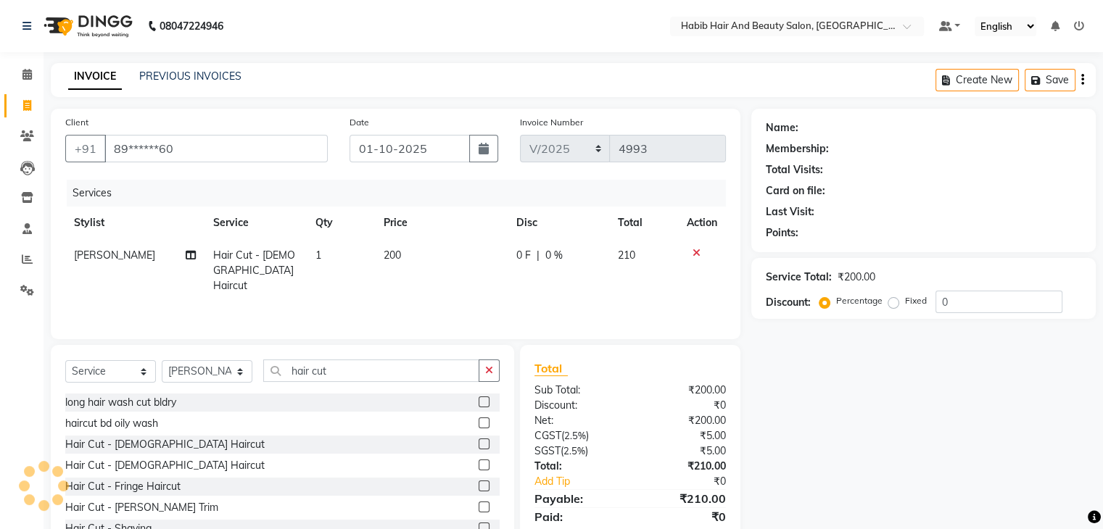
click at [826, 375] on div "Name: Membership: Total Visits: Card on file: Last Visit: Points: Service Total…" at bounding box center [928, 334] width 355 height 450
click at [460, 258] on td "200" at bounding box center [441, 270] width 133 height 63
select select "81153"
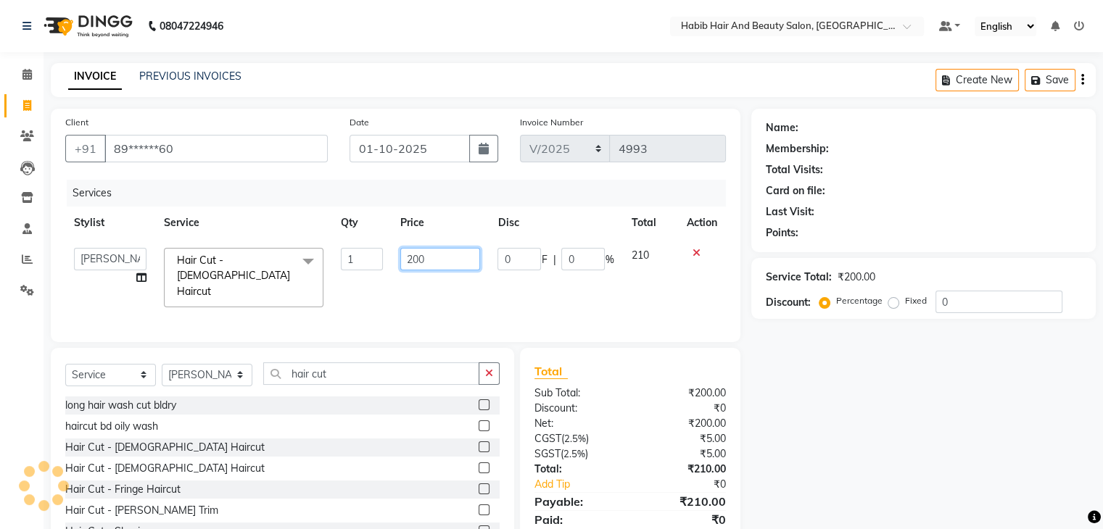
click at [460, 258] on input "200" at bounding box center [440, 259] width 80 height 22
type input "2"
type input "200"
click at [814, 404] on div "Name: Membership: Total Visits: Card on file: Last Visit: Points: Service Total…" at bounding box center [928, 335] width 355 height 453
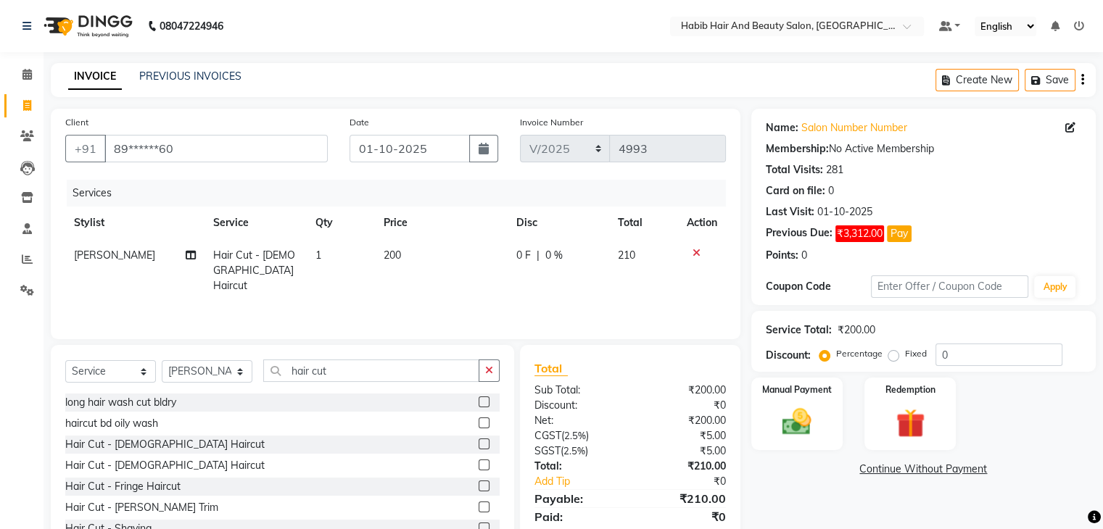
click at [814, 404] on div "Manual Payment" at bounding box center [796, 414] width 91 height 72
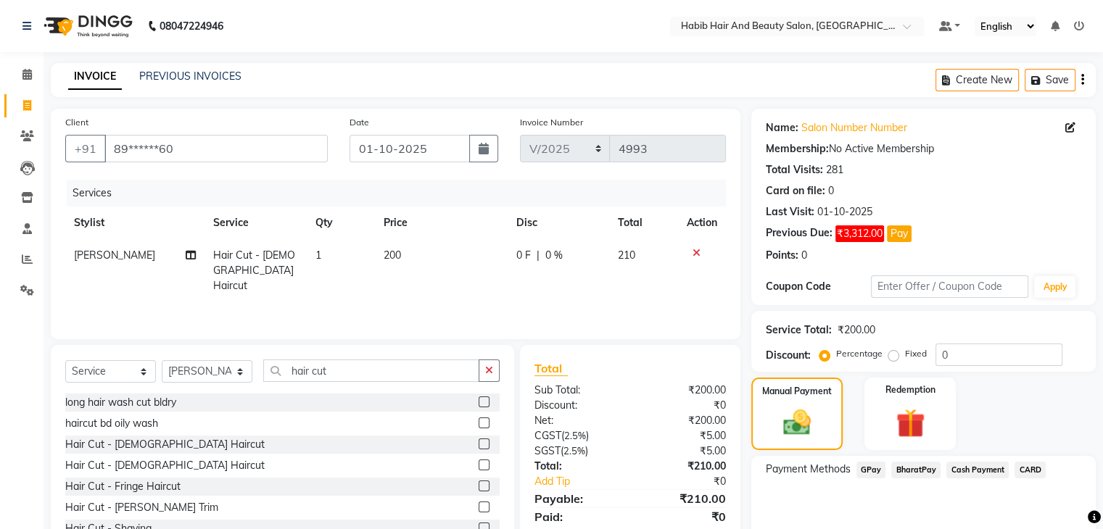
click at [902, 468] on span "BharatPay" at bounding box center [915, 470] width 49 height 17
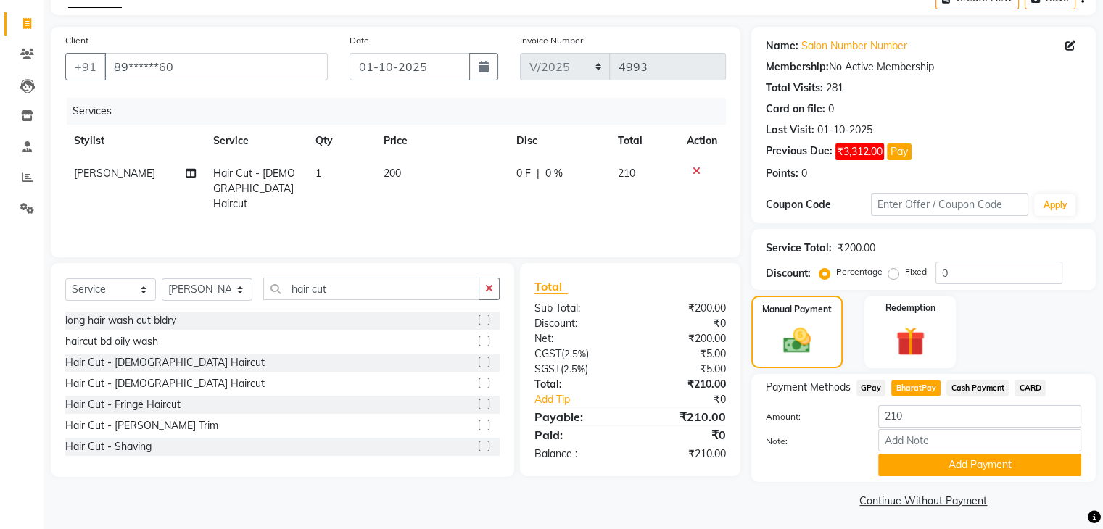
scroll to position [87, 0]
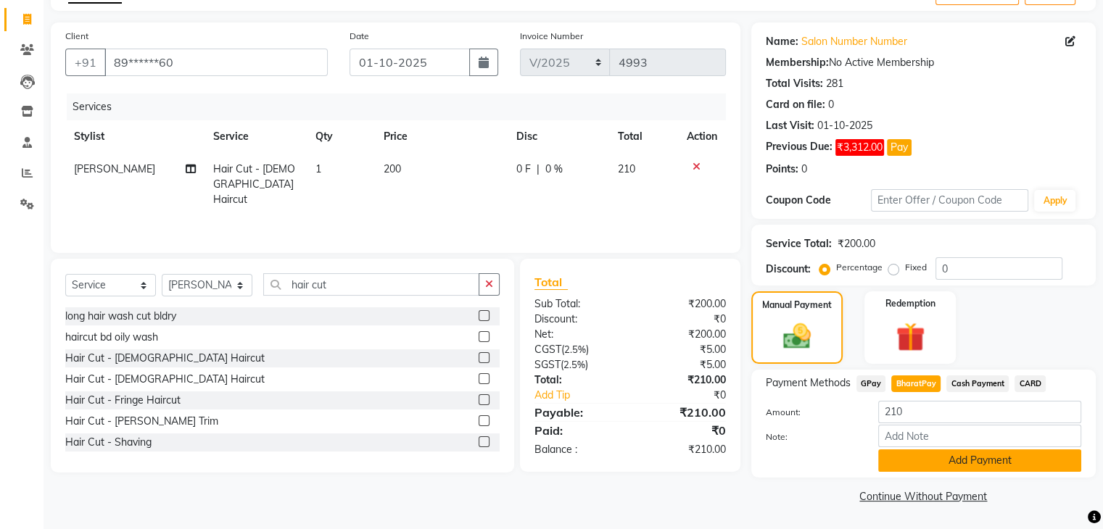
click at [995, 460] on button "Add Payment" at bounding box center [979, 460] width 203 height 22
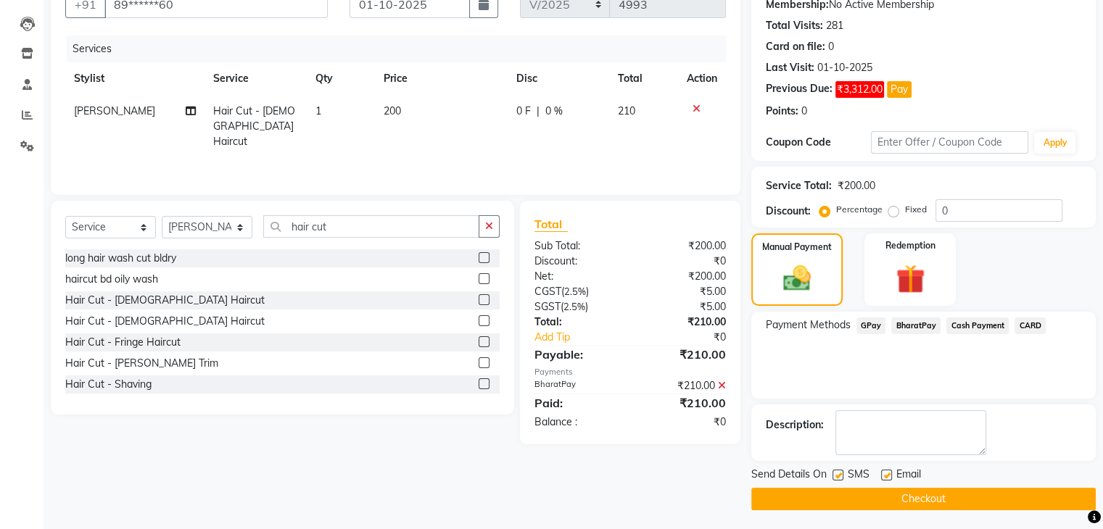
scroll to position [146, 0]
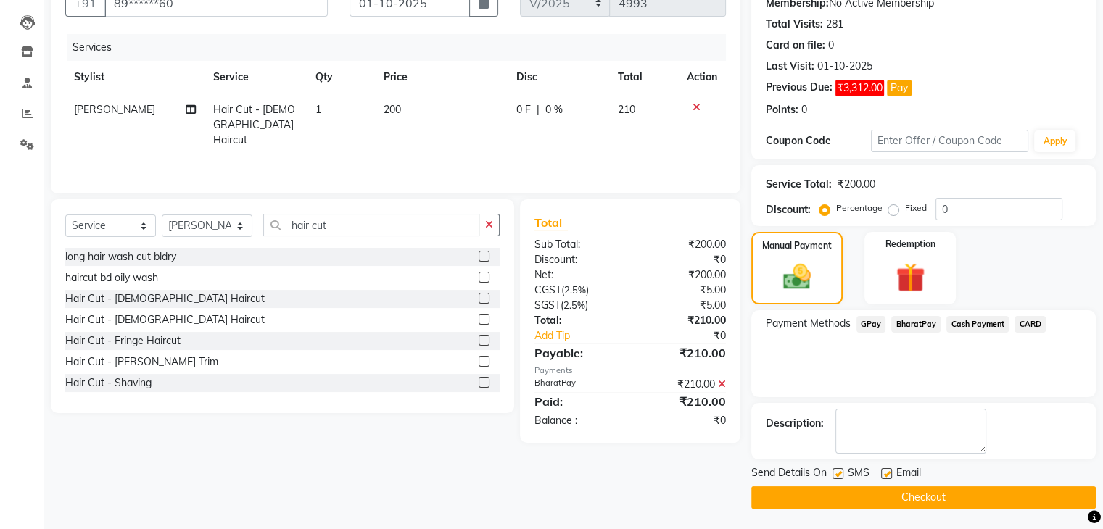
click at [933, 492] on button "Checkout" at bounding box center [923, 497] width 344 height 22
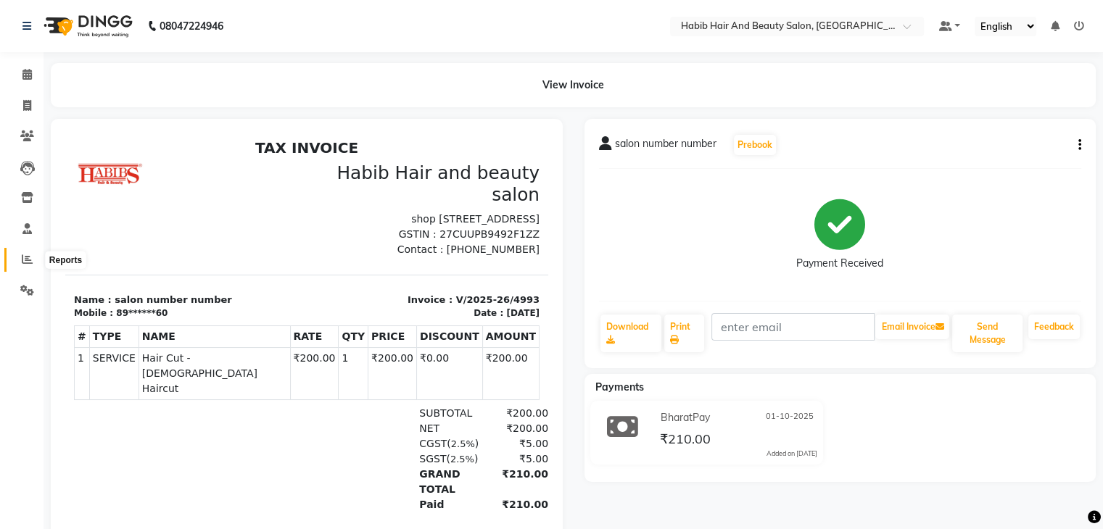
click at [26, 260] on icon at bounding box center [27, 259] width 11 height 11
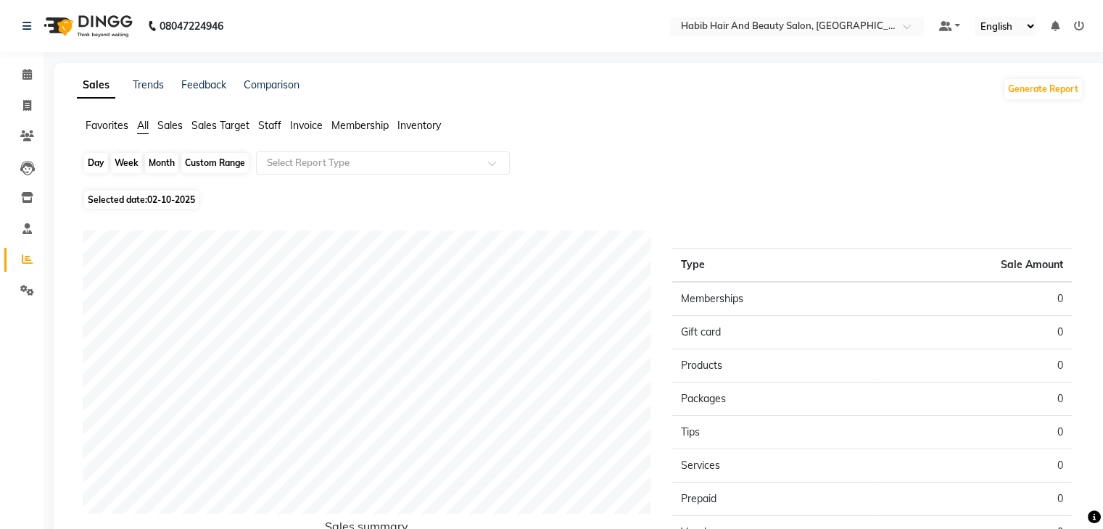
click at [95, 167] on div "Day" at bounding box center [96, 163] width 24 height 20
select select "10"
select select "2025"
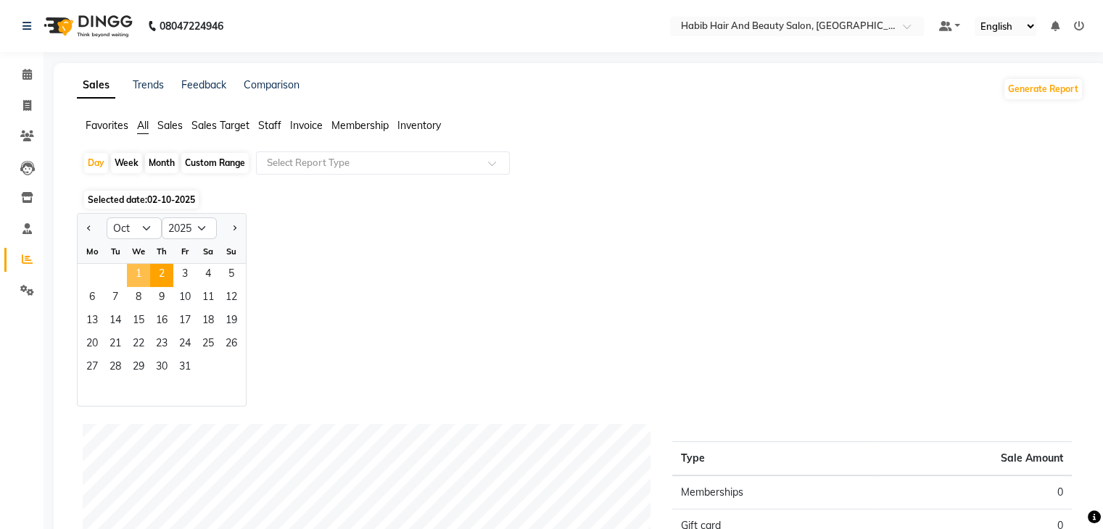
click at [136, 268] on span "1" at bounding box center [138, 275] width 23 height 23
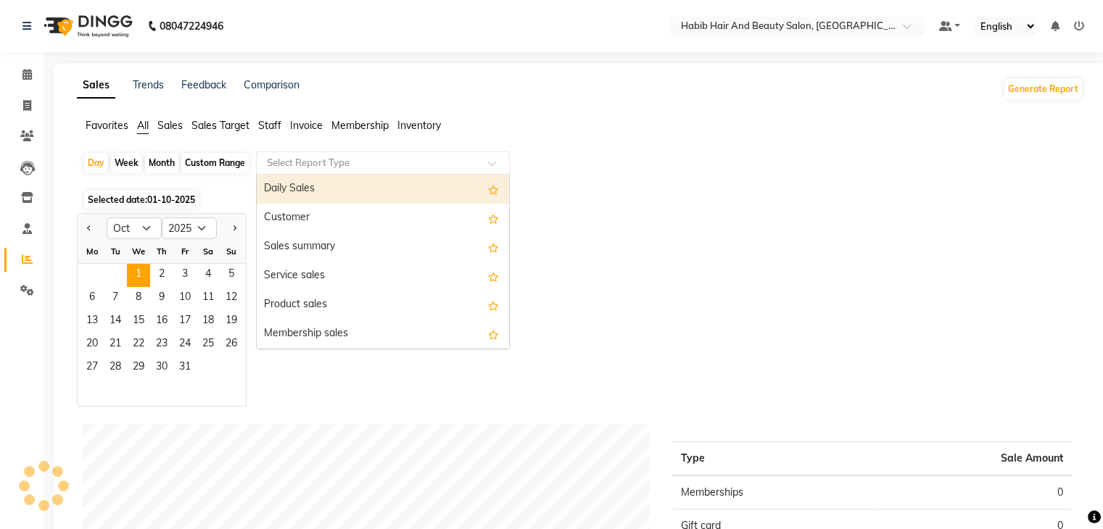
click at [420, 162] on input "text" at bounding box center [368, 163] width 209 height 14
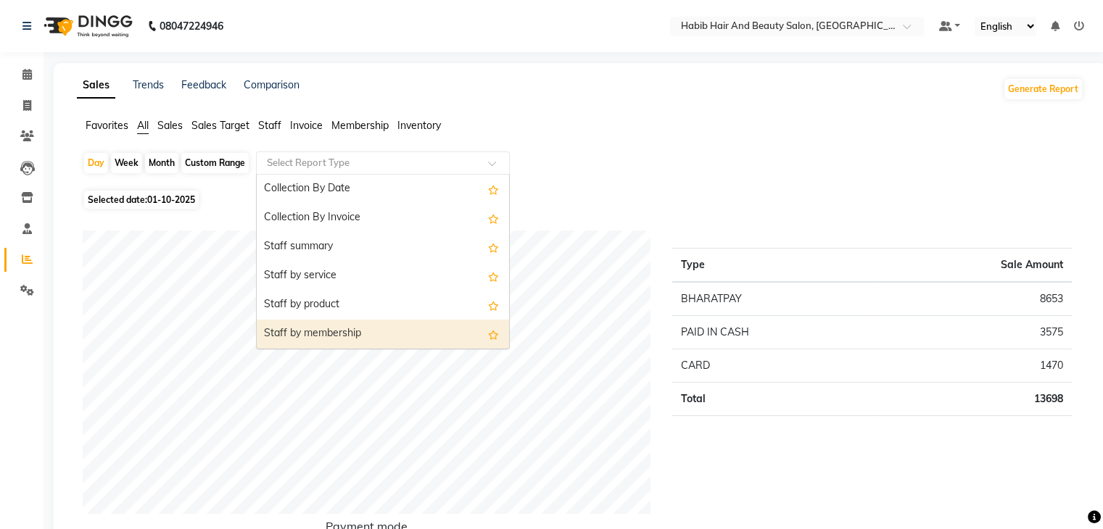
scroll to position [493, 0]
click at [426, 337] on div "Staff by customer service" at bounding box center [383, 334] width 252 height 29
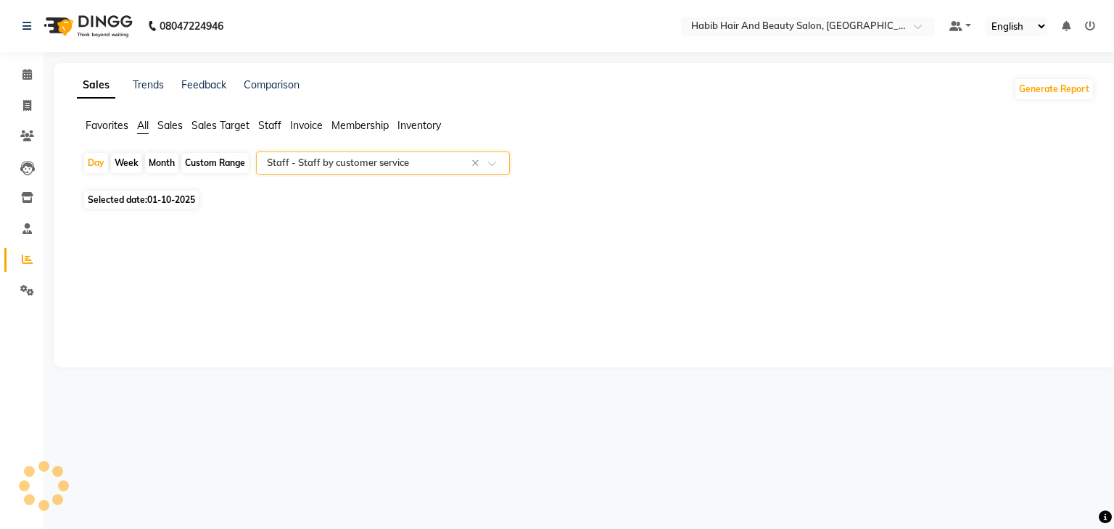
select select "csv"
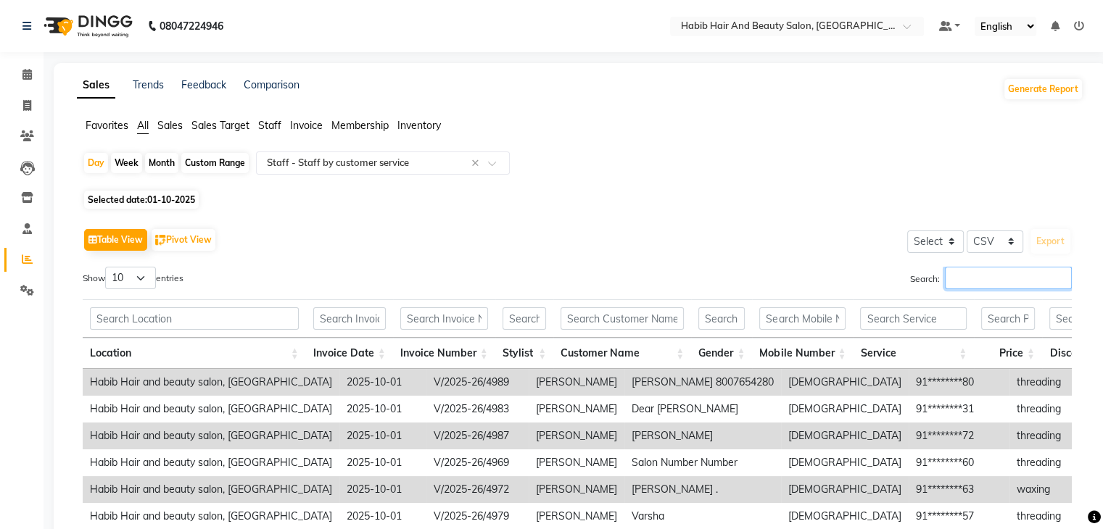
click at [975, 276] on input "Search:" at bounding box center [1008, 278] width 127 height 22
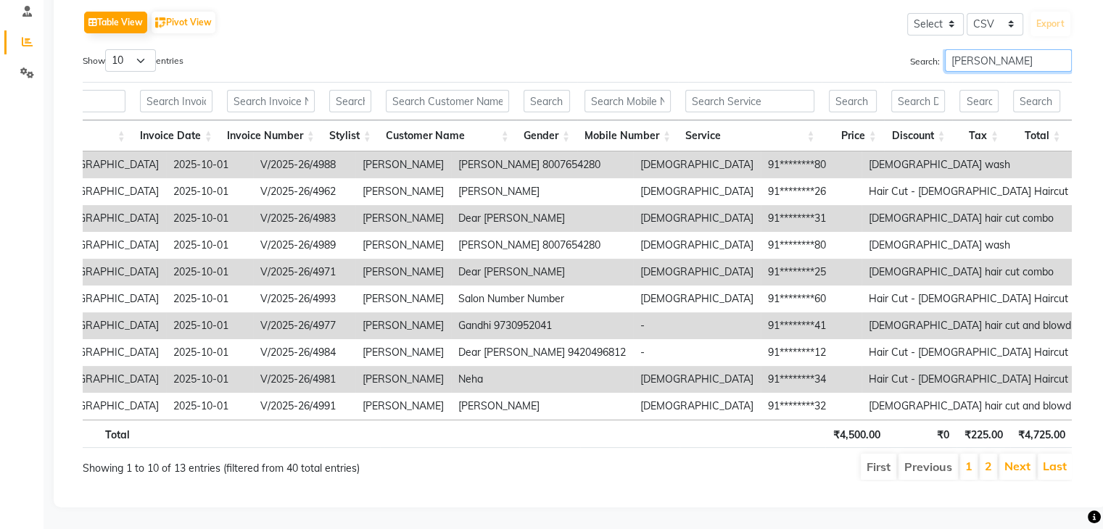
scroll to position [0, 174]
type input "m"
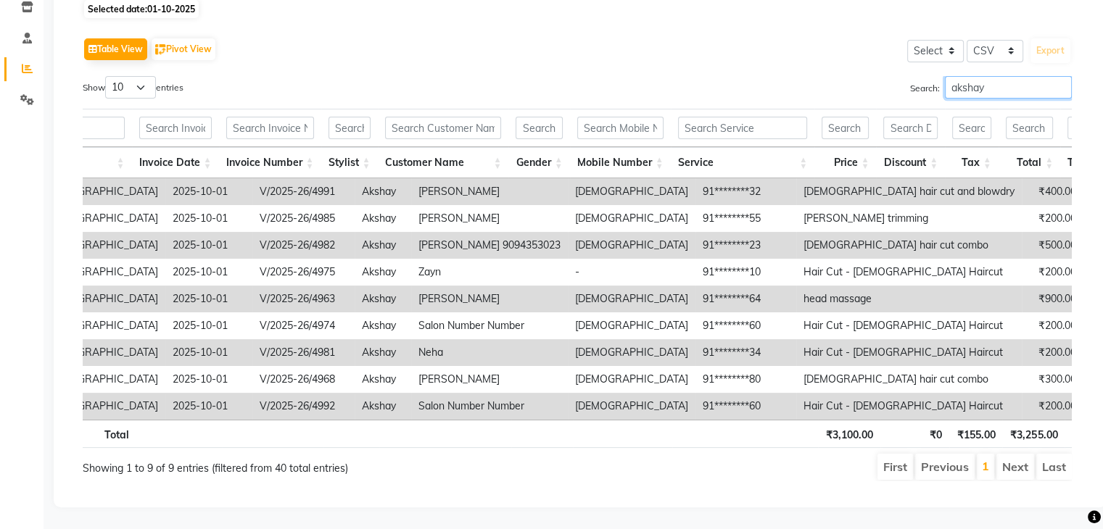
scroll to position [0, 11]
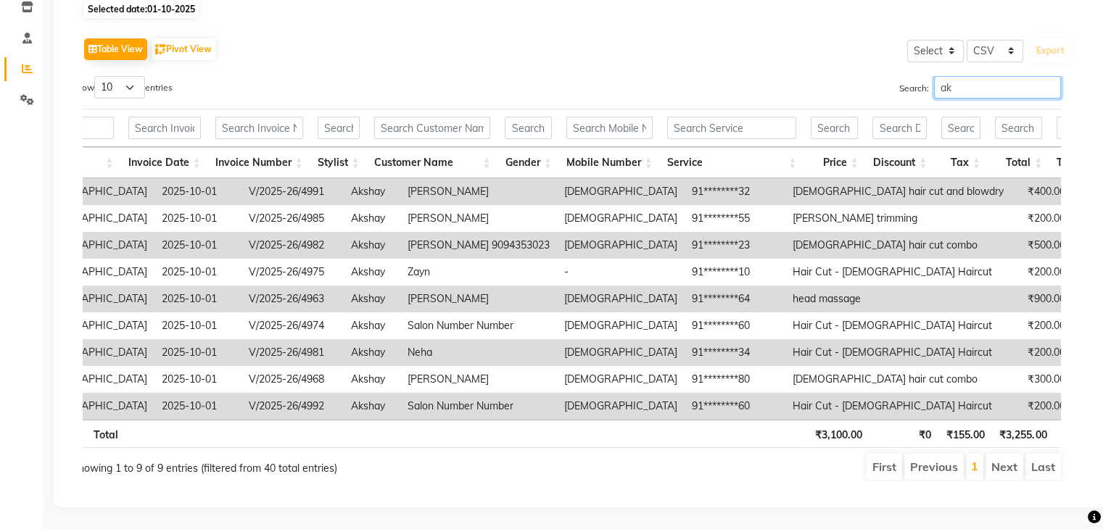
type input "a"
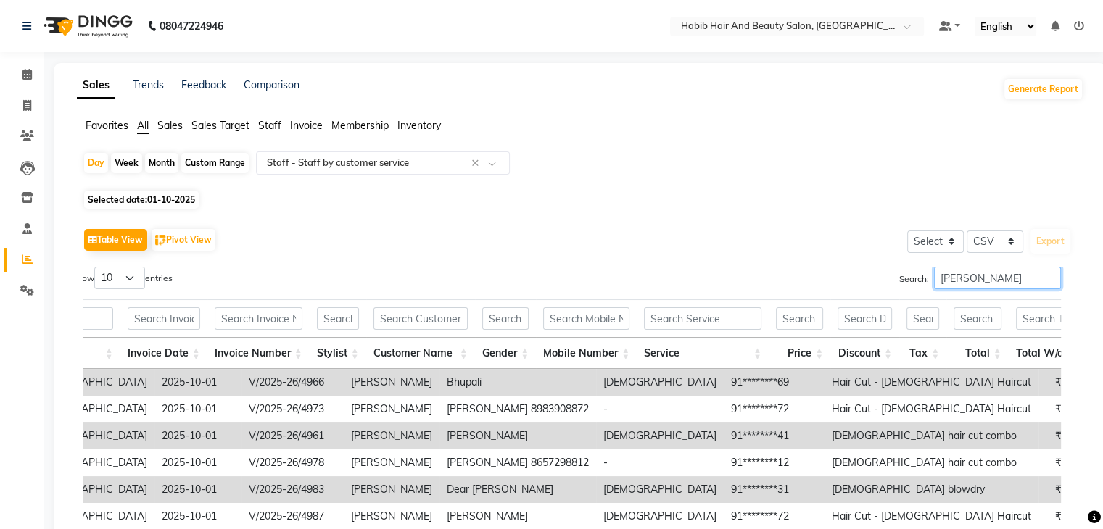
scroll to position [130, 0]
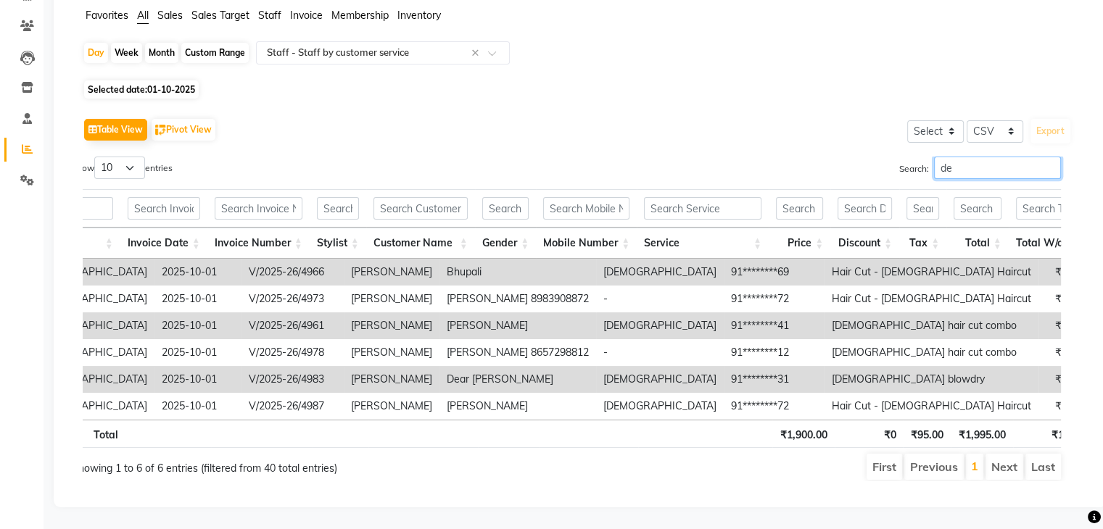
type input "d"
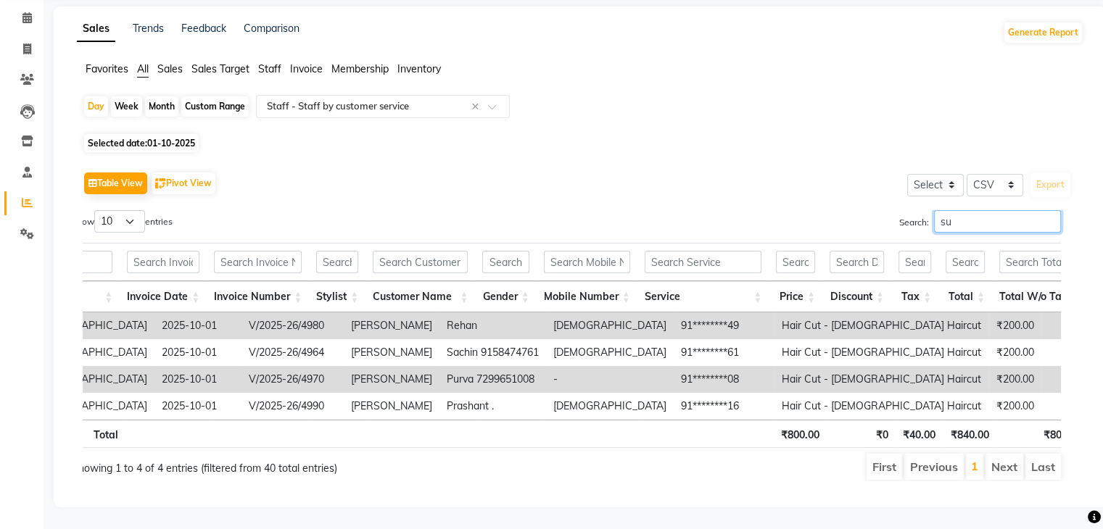
scroll to position [78, 0]
type input "s"
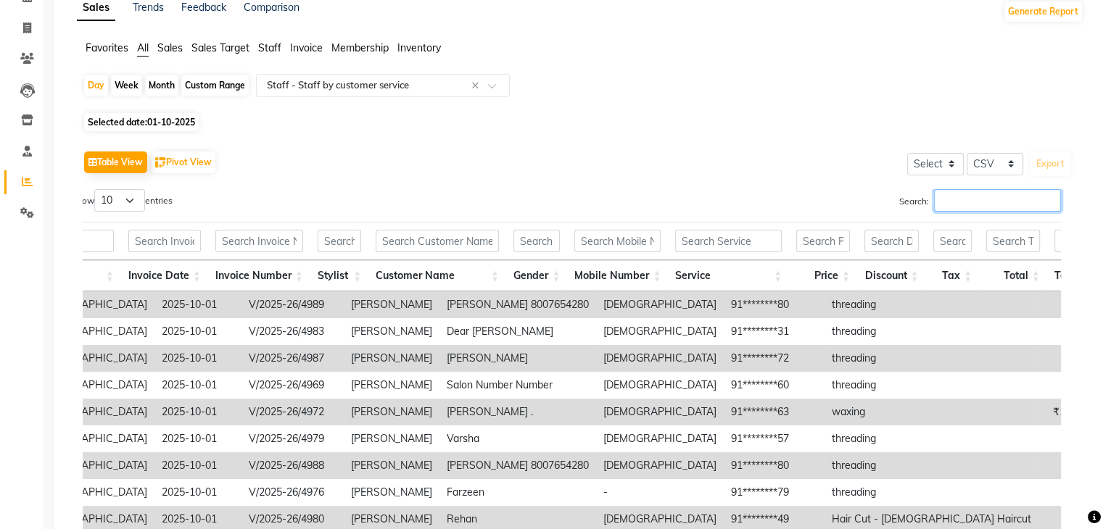
scroll to position [130, 0]
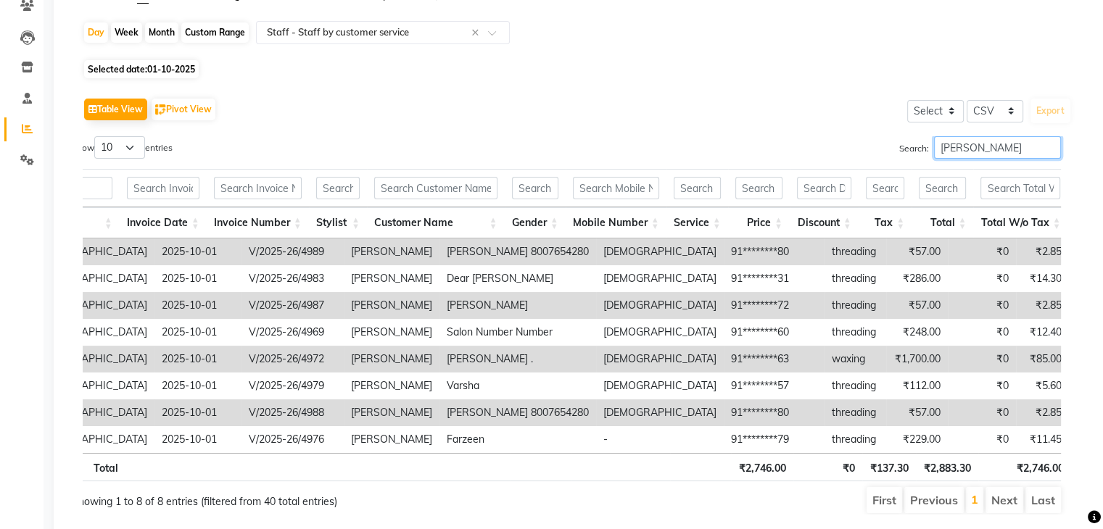
type input "vishakha"
click at [49, 96] on main "Sales Trends Feedback Comparison Generate Report Favorites All Sales Sales Targ…" at bounding box center [572, 248] width 1059 height 630
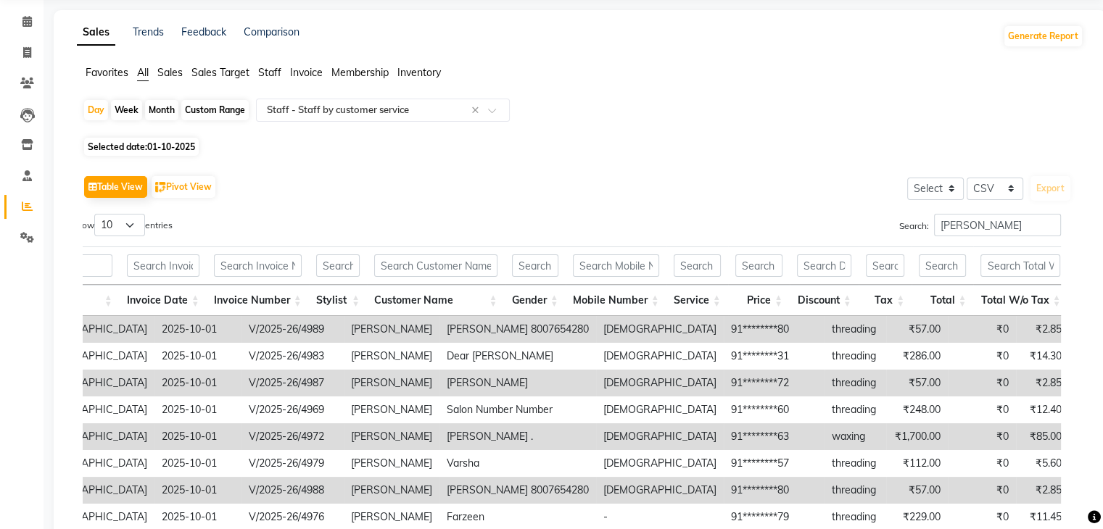
scroll to position [43, 0]
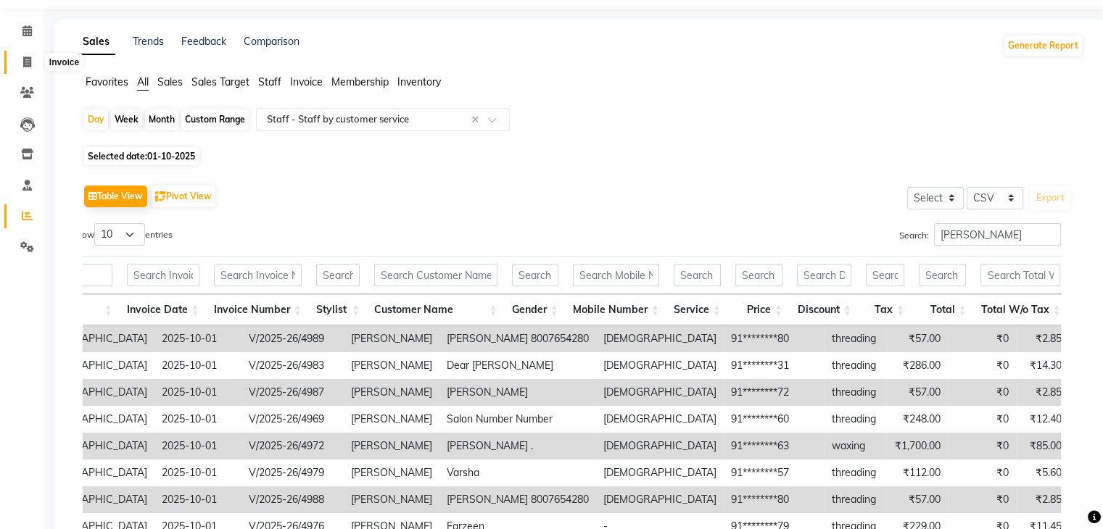
click at [30, 59] on icon at bounding box center [27, 62] width 8 height 11
select select "8362"
select select "service"
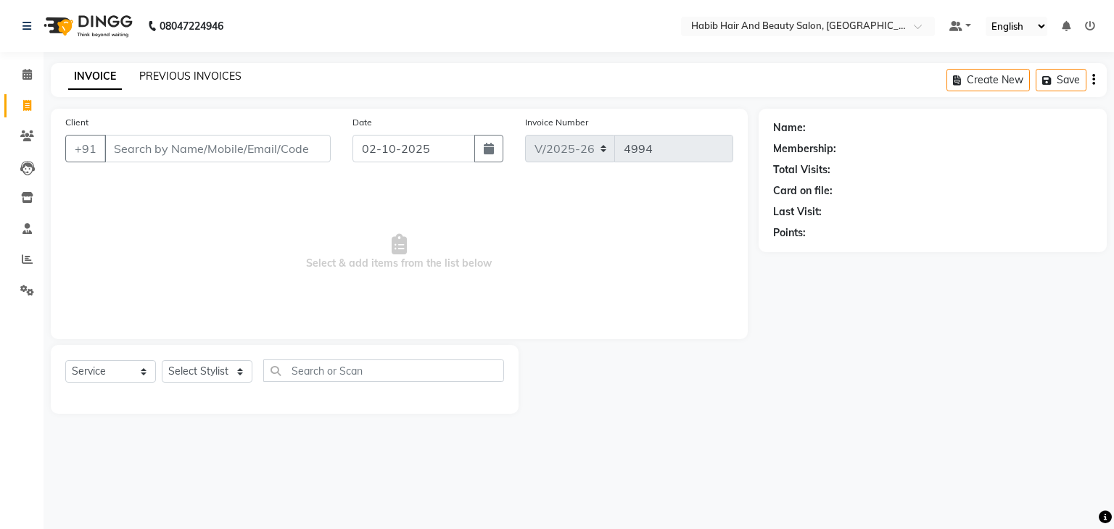
click at [186, 72] on link "PREVIOUS INVOICES" at bounding box center [190, 76] width 102 height 13
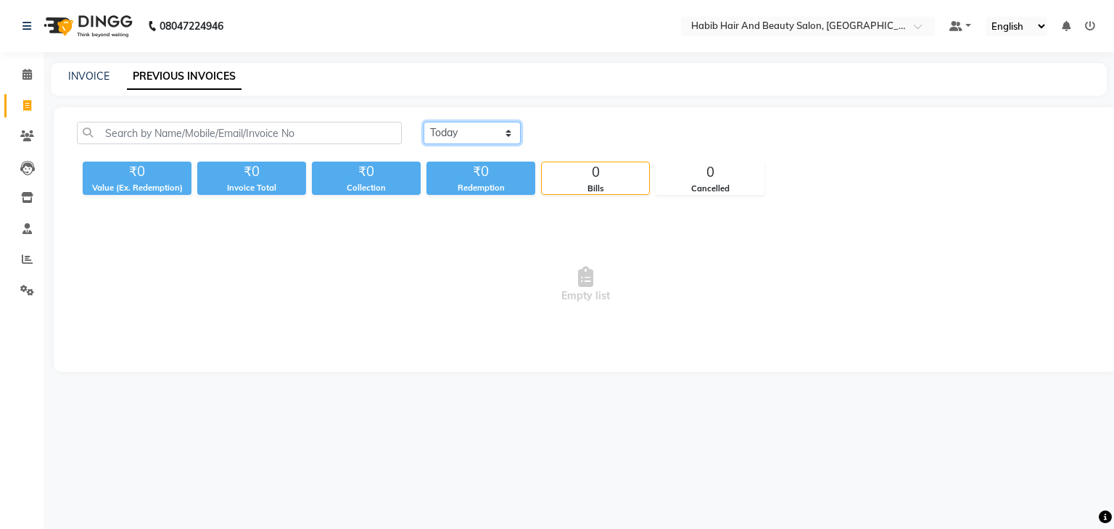
click at [515, 129] on select "Today Yesterday Custom Range" at bounding box center [471, 133] width 97 height 22
select select "range"
click at [423, 122] on select "Today Yesterday Custom Range" at bounding box center [471, 133] width 97 height 22
click at [616, 135] on input "02-10-2025" at bounding box center [589, 133] width 101 height 20
select select "10"
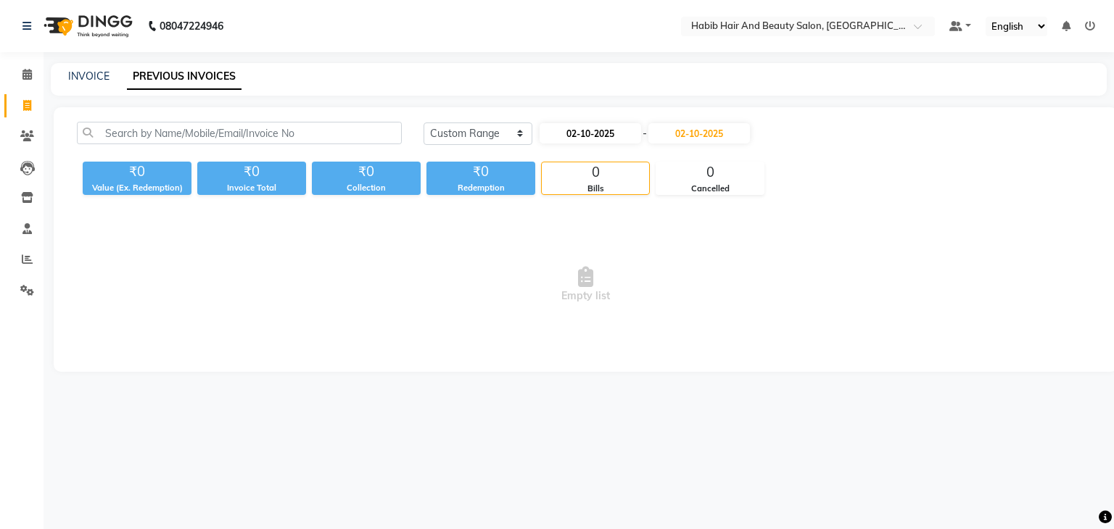
select select "2025"
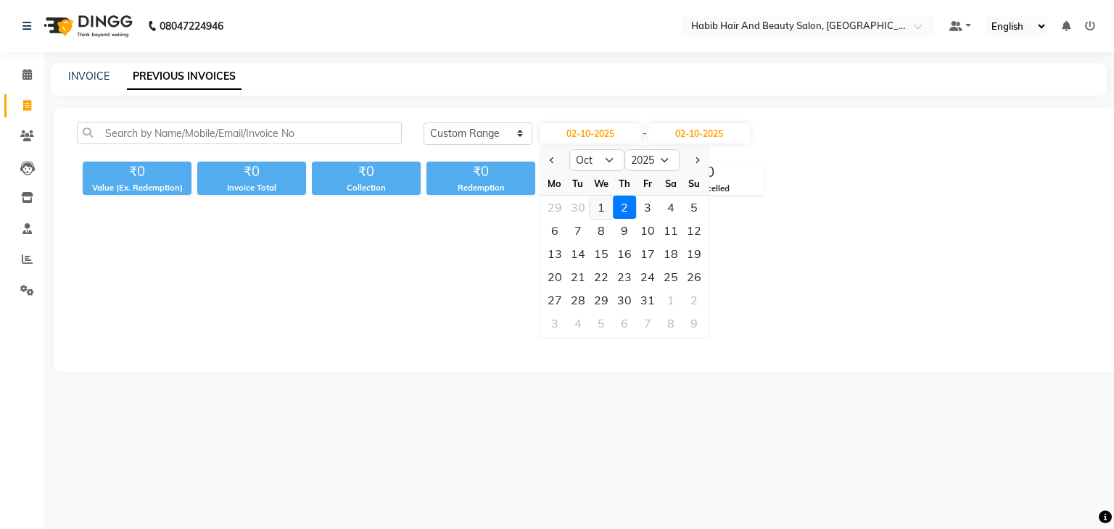
click at [600, 205] on div "1" at bounding box center [600, 207] width 23 height 23
type input "01-10-2025"
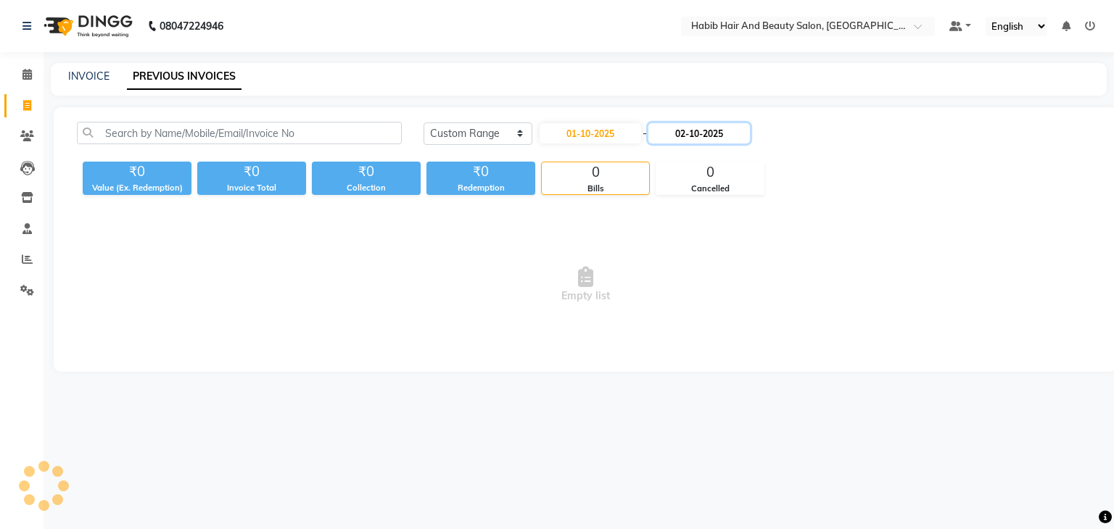
click at [706, 135] on input "02-10-2025" at bounding box center [698, 133] width 101 height 20
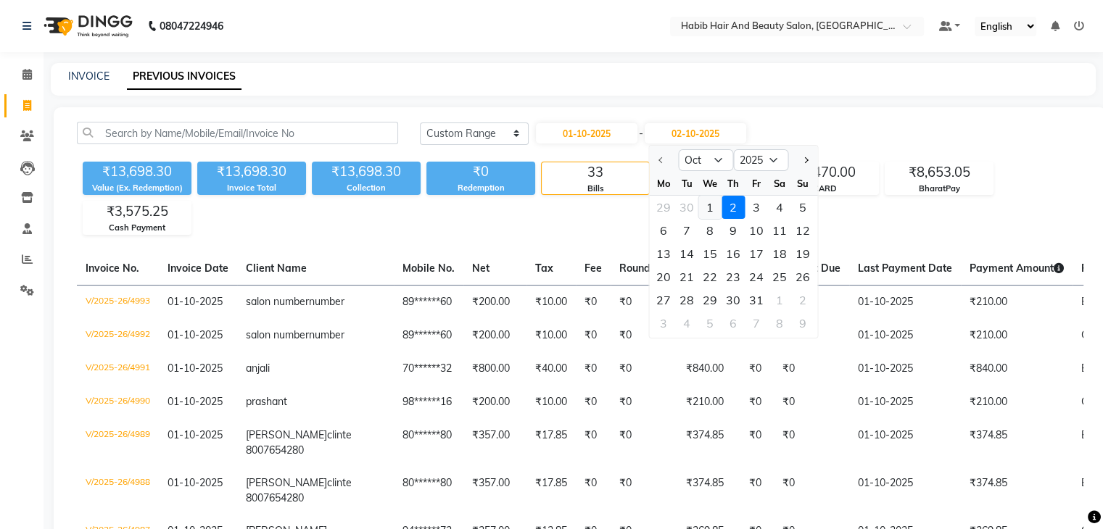
click at [716, 210] on div "1" at bounding box center [709, 207] width 23 height 23
type input "01-10-2025"
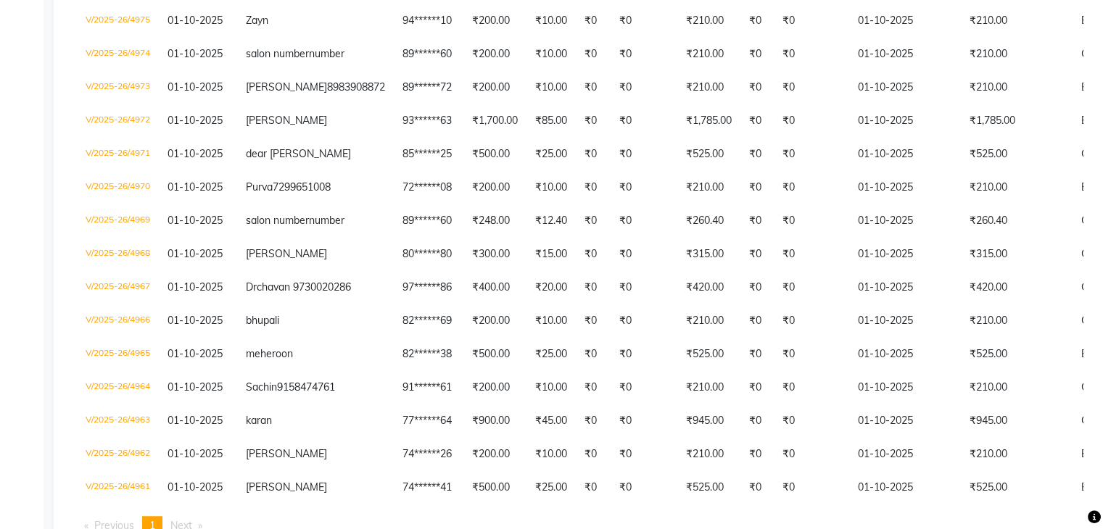
scroll to position [463, 0]
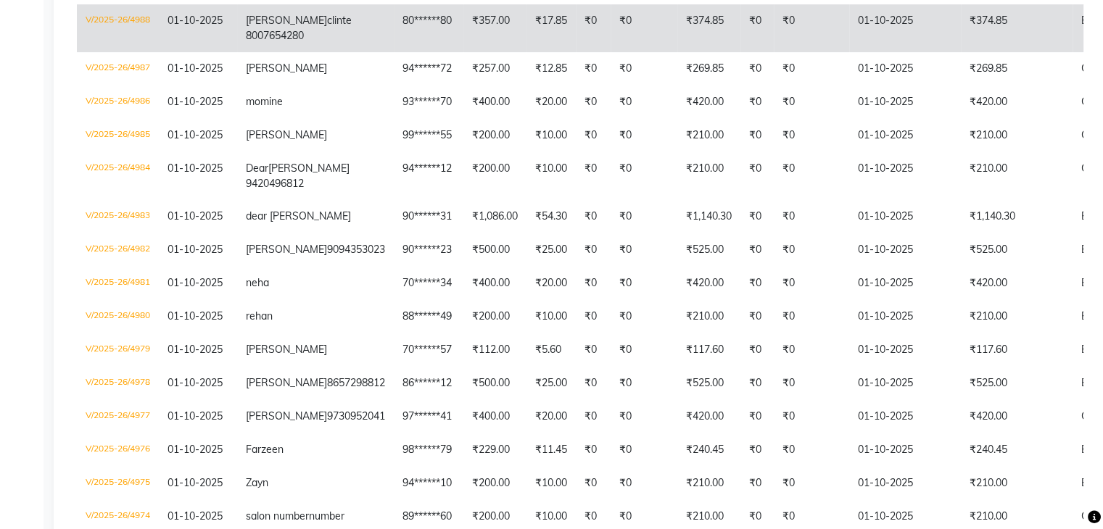
click at [677, 52] on td "₹374.85" at bounding box center [708, 28] width 63 height 48
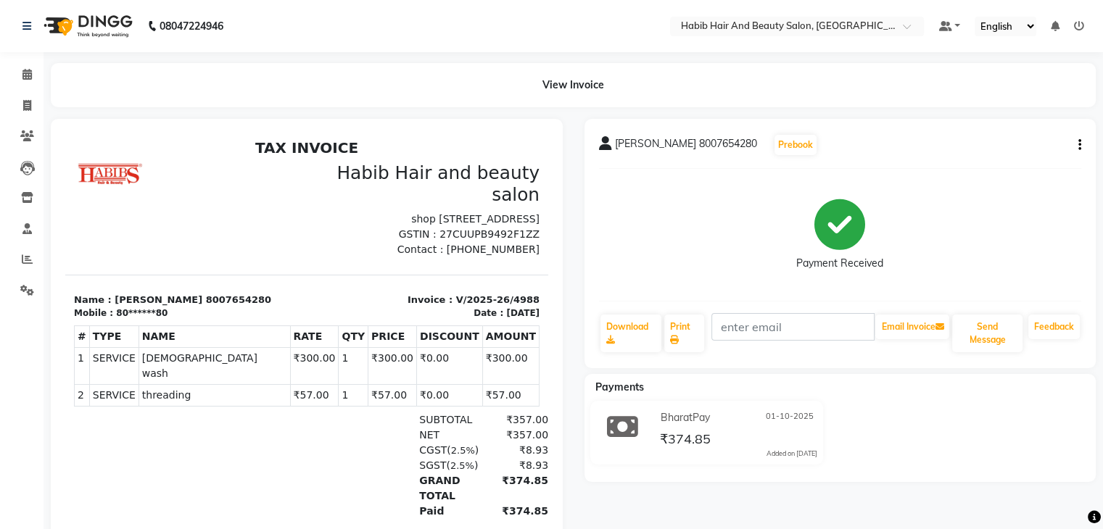
click at [1079, 145] on icon "button" at bounding box center [1079, 145] width 3 height 1
click at [1025, 139] on div "Cancel Invoice" at bounding box center [1021, 136] width 72 height 18
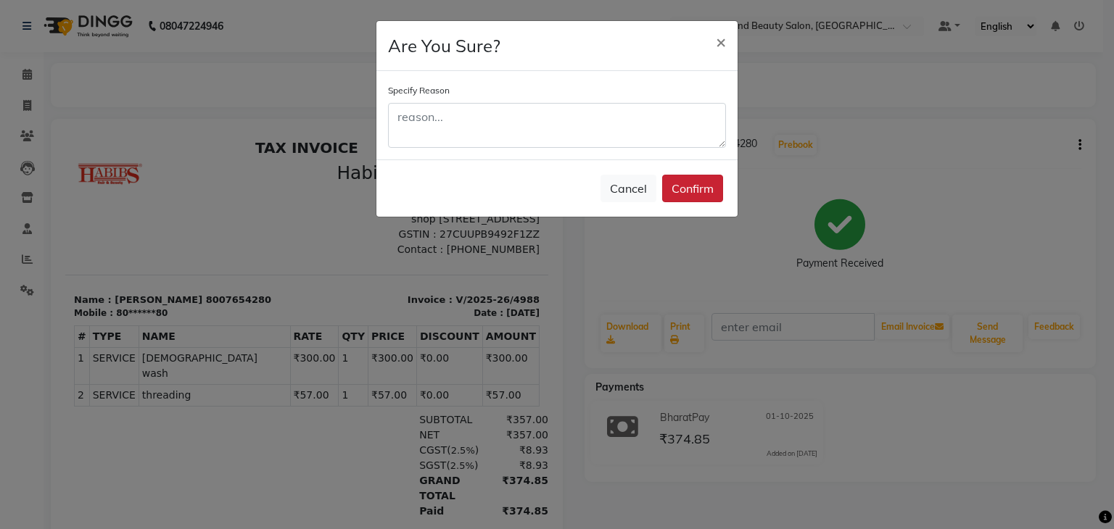
click at [696, 186] on button "Confirm" at bounding box center [692, 189] width 61 height 28
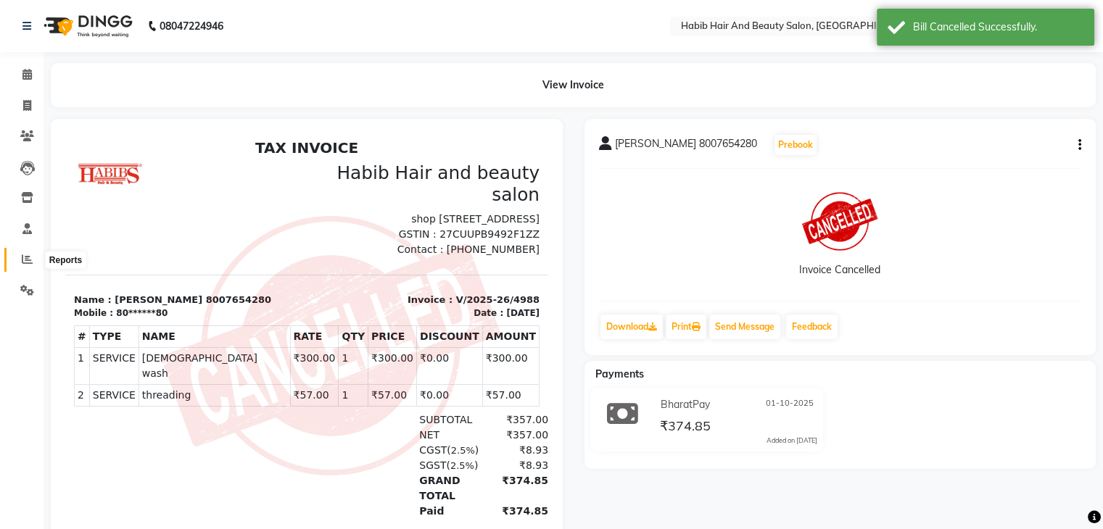
click at [23, 265] on icon at bounding box center [27, 259] width 11 height 11
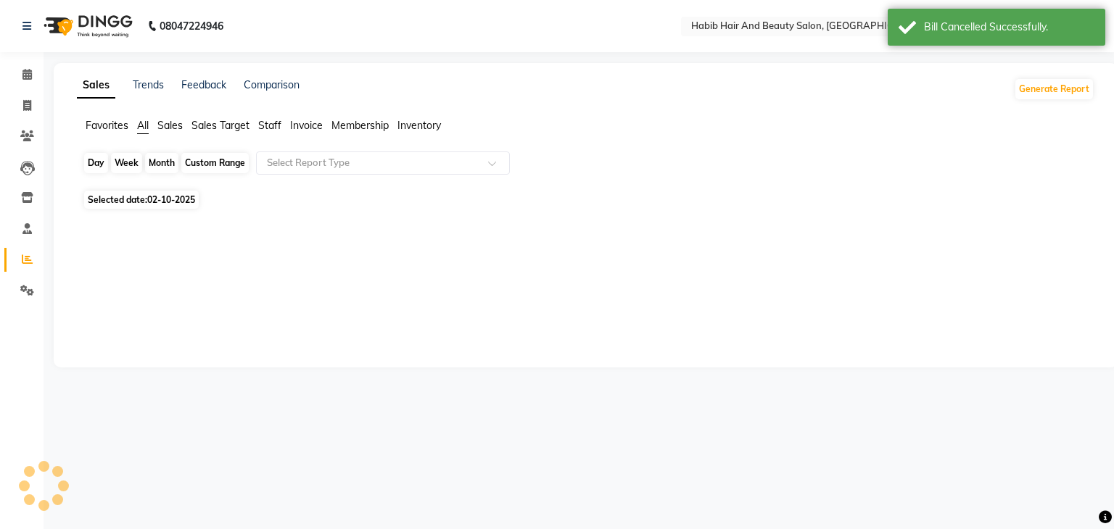
click at [101, 163] on div "Day" at bounding box center [96, 163] width 24 height 20
select select "10"
select select "2025"
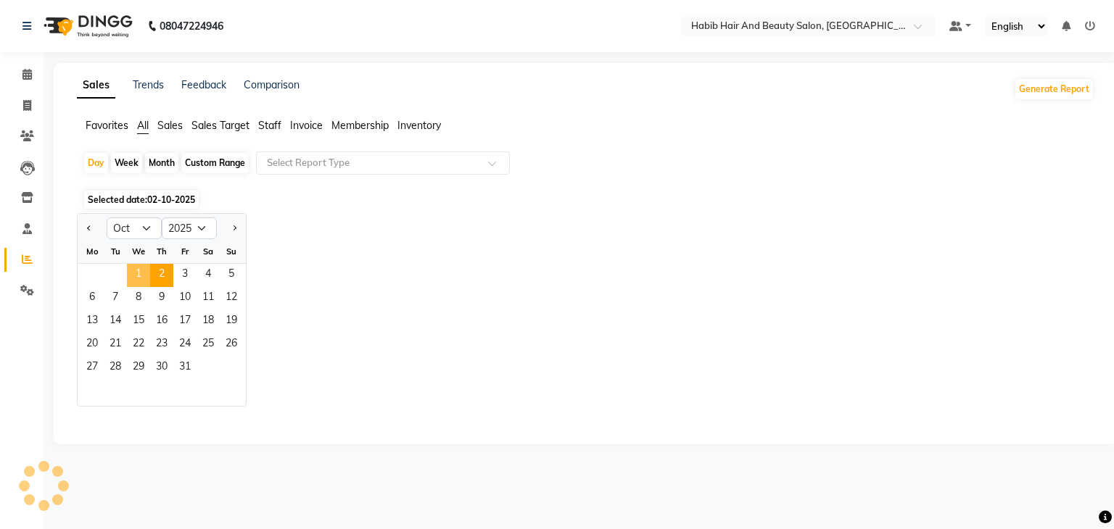
click at [136, 270] on span "1" at bounding box center [138, 275] width 23 height 23
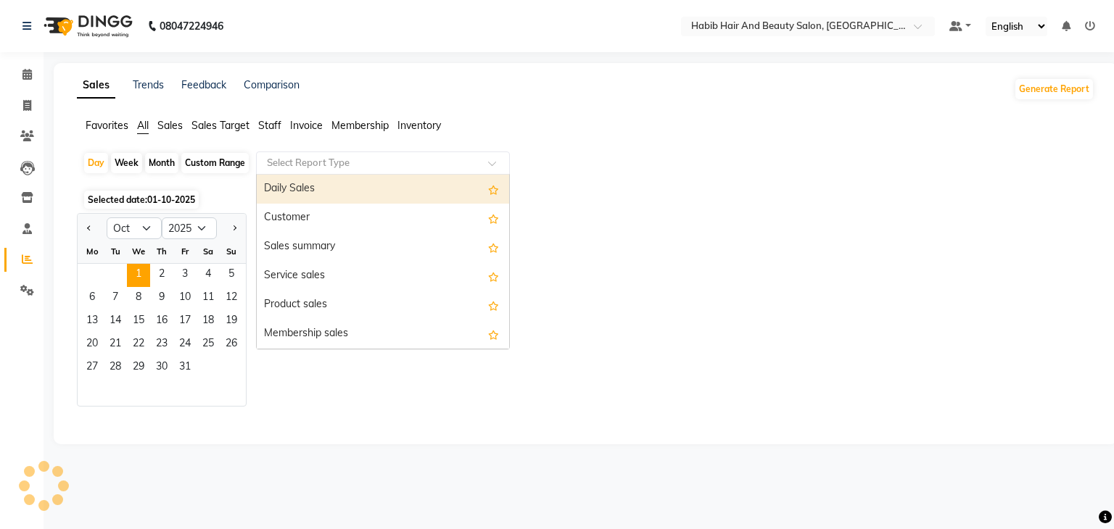
click at [427, 163] on input "text" at bounding box center [368, 163] width 209 height 14
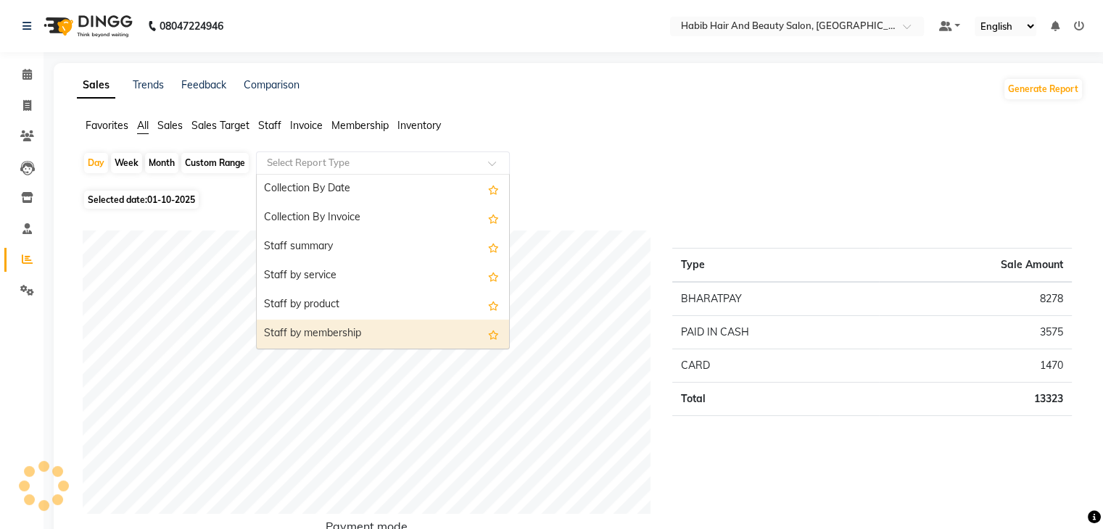
scroll to position [493, 0]
click at [418, 339] on div "Staff by customer service" at bounding box center [383, 334] width 252 height 29
select select "csv"
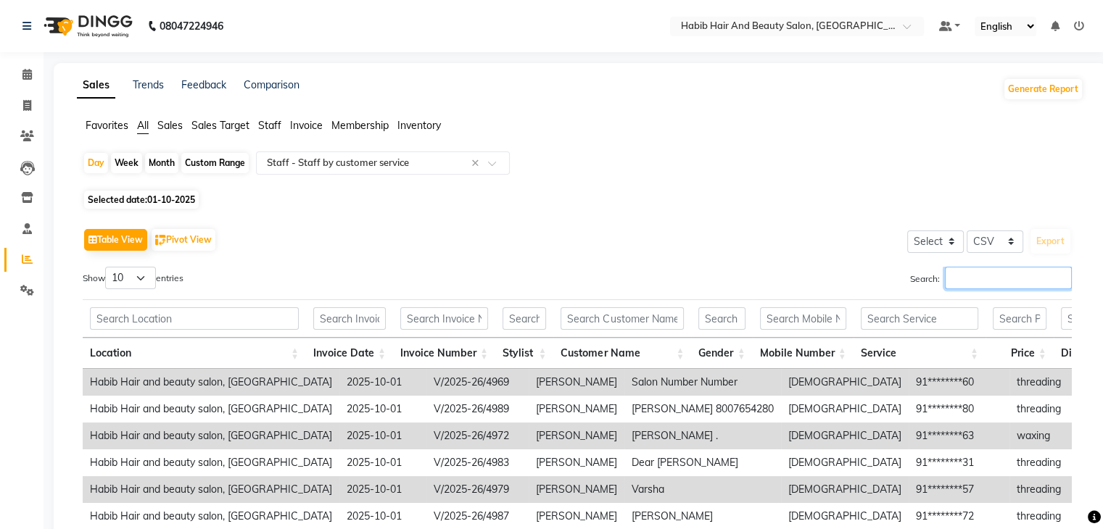
click at [963, 279] on input "Search:" at bounding box center [1008, 278] width 127 height 22
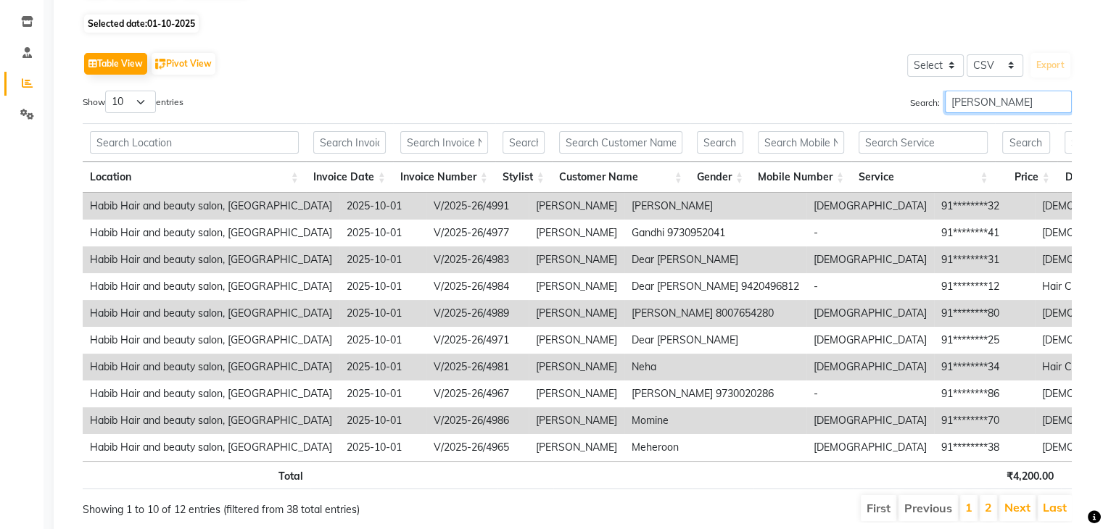
scroll to position [238, 0]
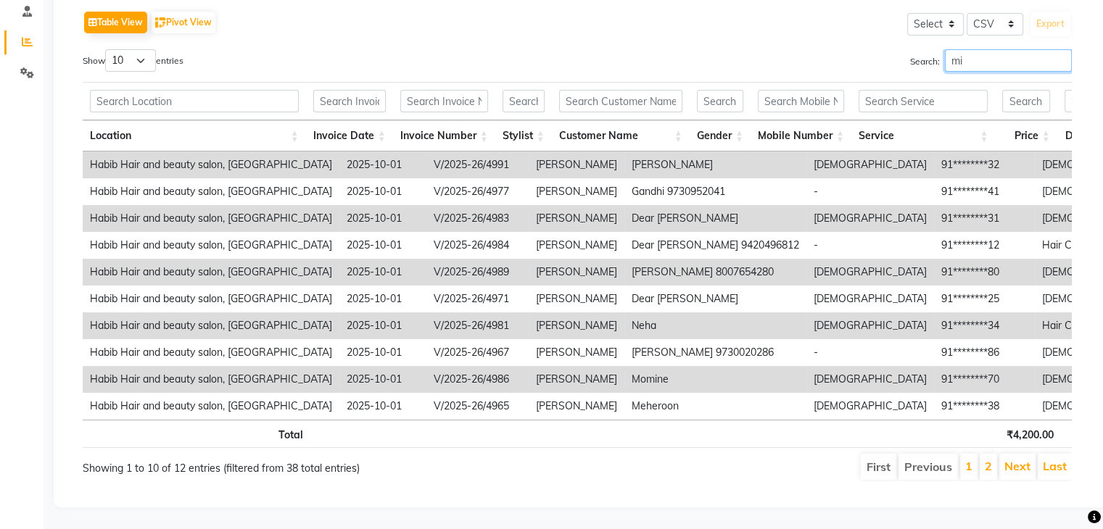
type input "m"
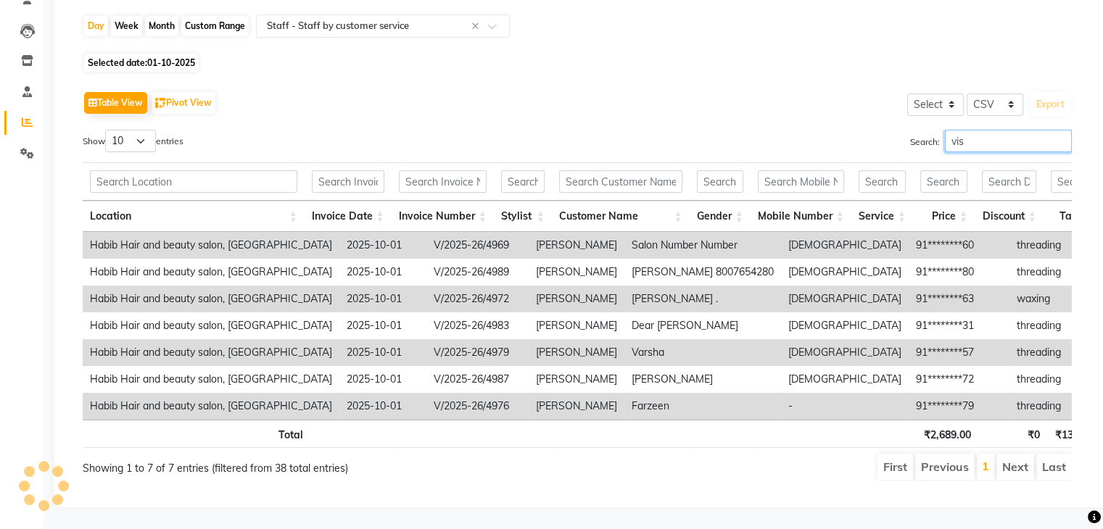
scroll to position [157, 0]
type input "vishakha"
click at [48, 62] on main "Sales Trends Feedback Comparison Generate Report Favorites All Sales Sales Targ…" at bounding box center [572, 227] width 1059 height 603
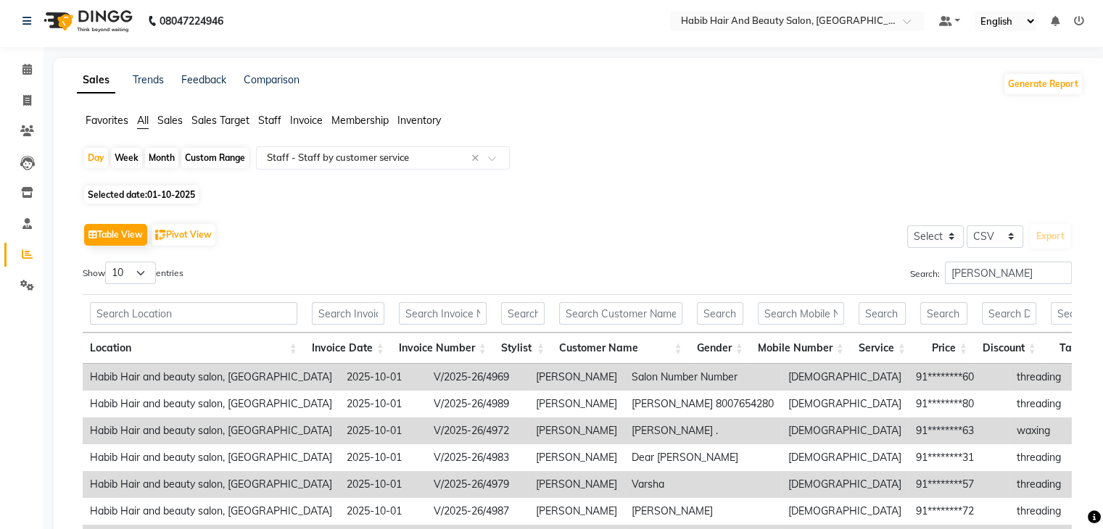
scroll to position [0, 0]
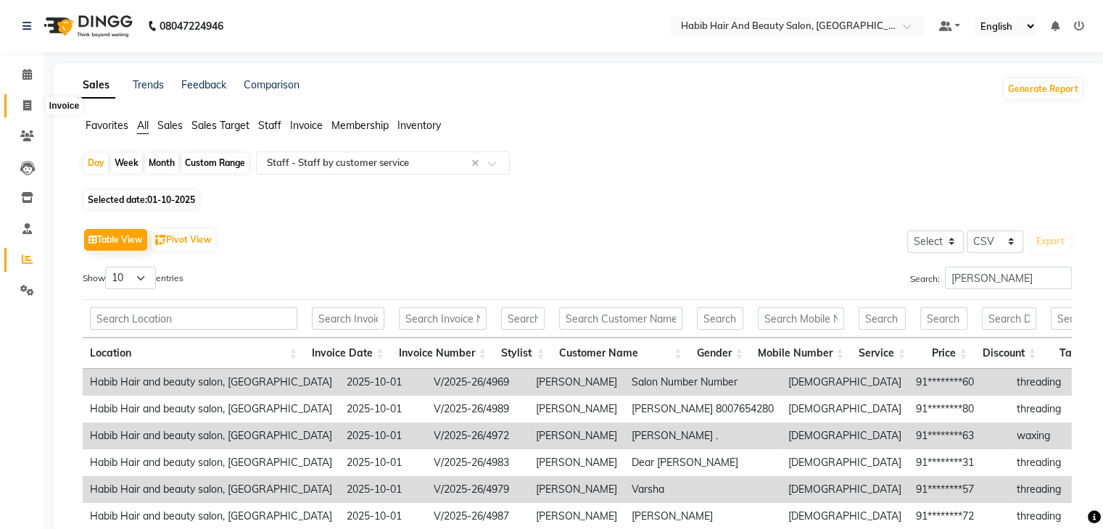
click at [23, 101] on icon at bounding box center [27, 105] width 8 height 11
select select "8362"
select select "service"
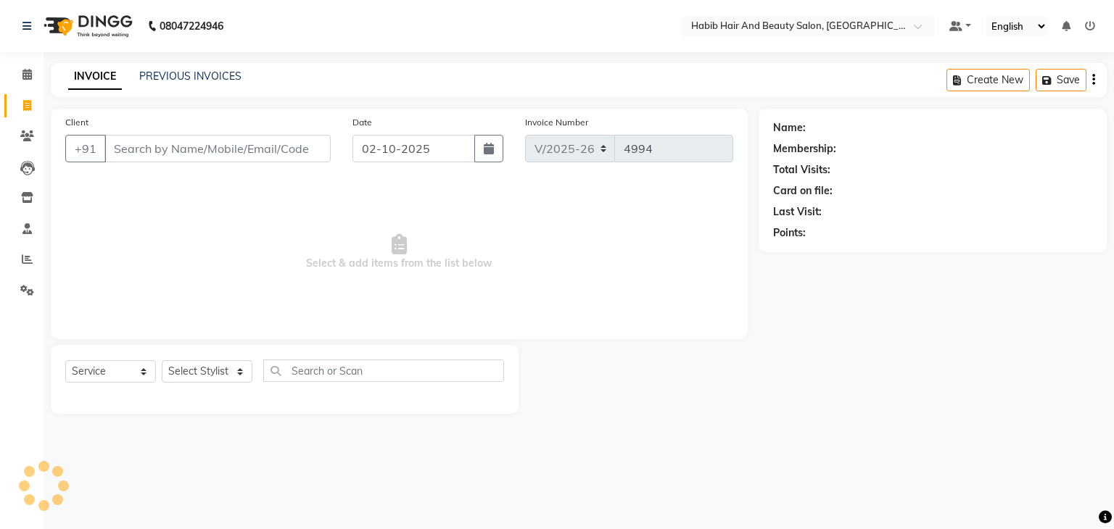
click at [170, 155] on input "Client" at bounding box center [217, 149] width 226 height 28
click at [152, 146] on input "993393596" at bounding box center [180, 149] width 152 height 28
type input "9933939596"
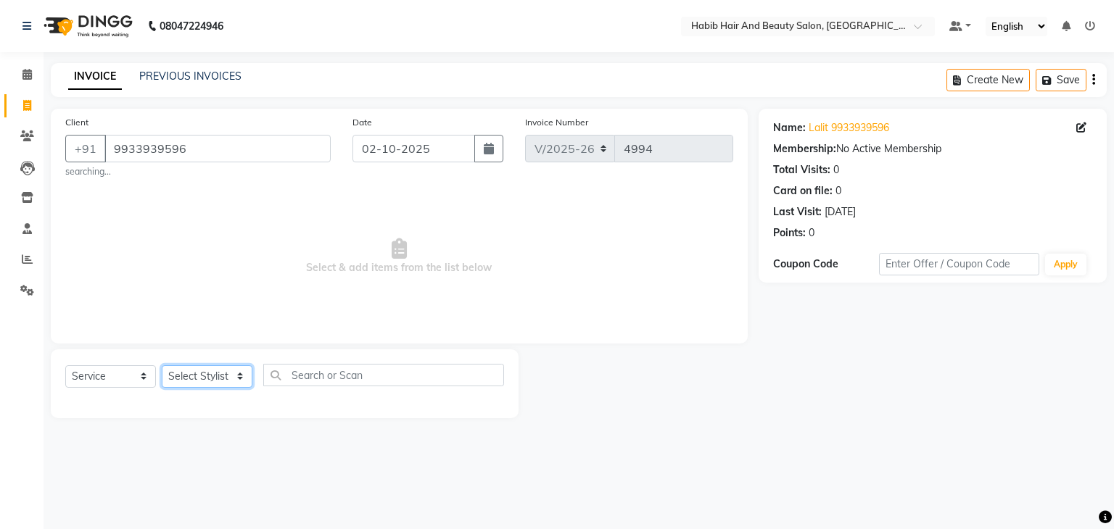
click at [235, 384] on select "Select Stylist akshay Avinash Debojit Manager Micheal sangeeta shilpa sujal Sur…" at bounding box center [207, 376] width 91 height 22
select select "81158"
click at [162, 366] on select "Select Stylist akshay Avinash Debojit Manager Micheal sangeeta shilpa sujal Sur…" at bounding box center [207, 376] width 91 height 22
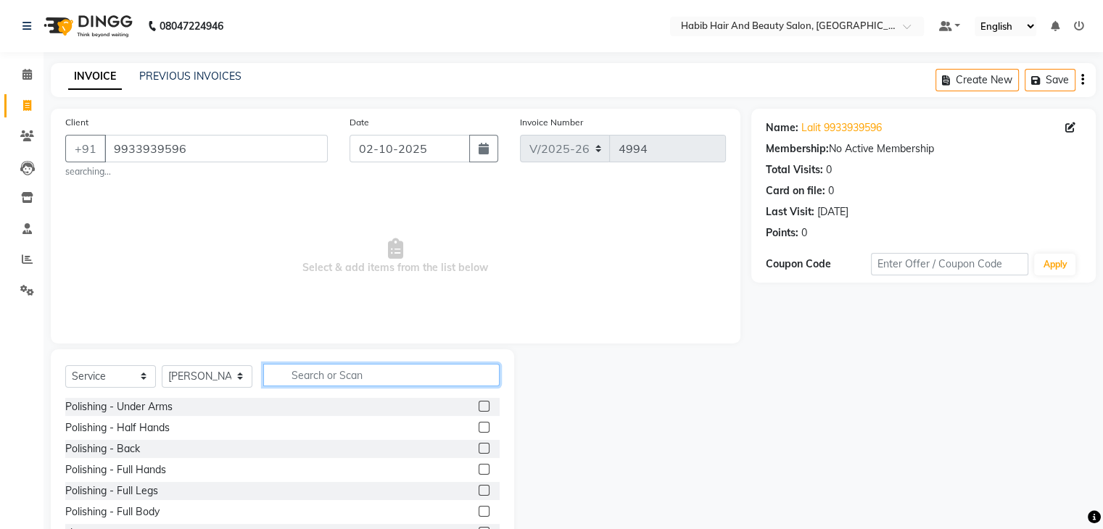
click at [374, 375] on input "text" at bounding box center [381, 375] width 236 height 22
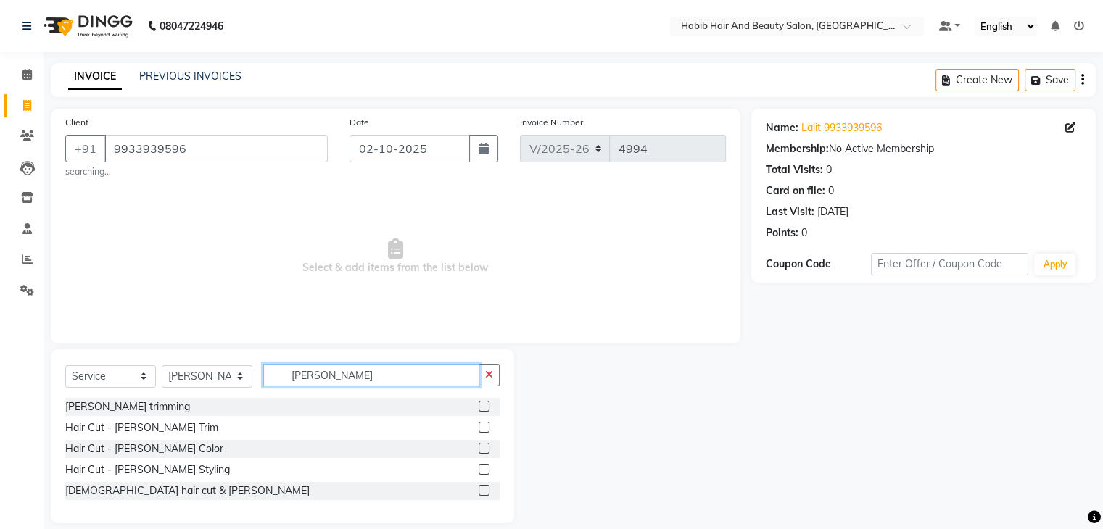
type input "beard"
click at [486, 429] on label at bounding box center [483, 427] width 11 height 11
click at [486, 429] on input "checkbox" at bounding box center [482, 427] width 9 height 9
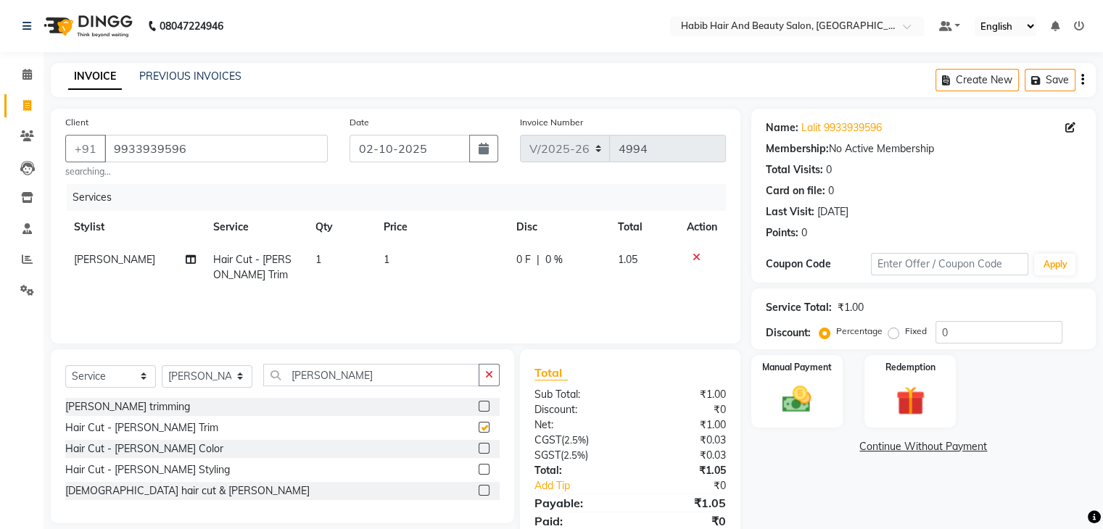
checkbox input "false"
click at [429, 268] on td "1" at bounding box center [441, 268] width 133 height 48
select select "81158"
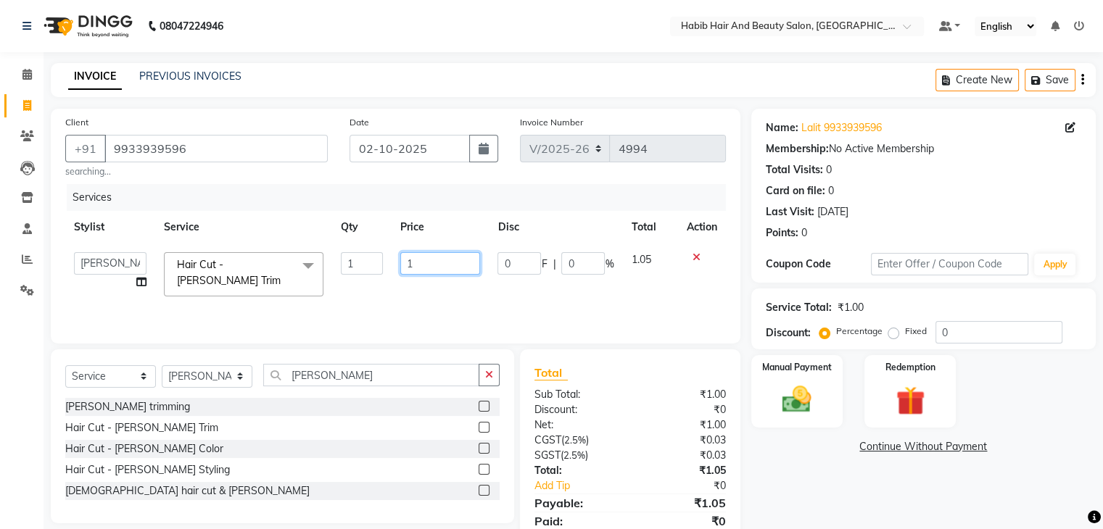
click at [429, 268] on input "1" at bounding box center [440, 263] width 80 height 22
type input "400"
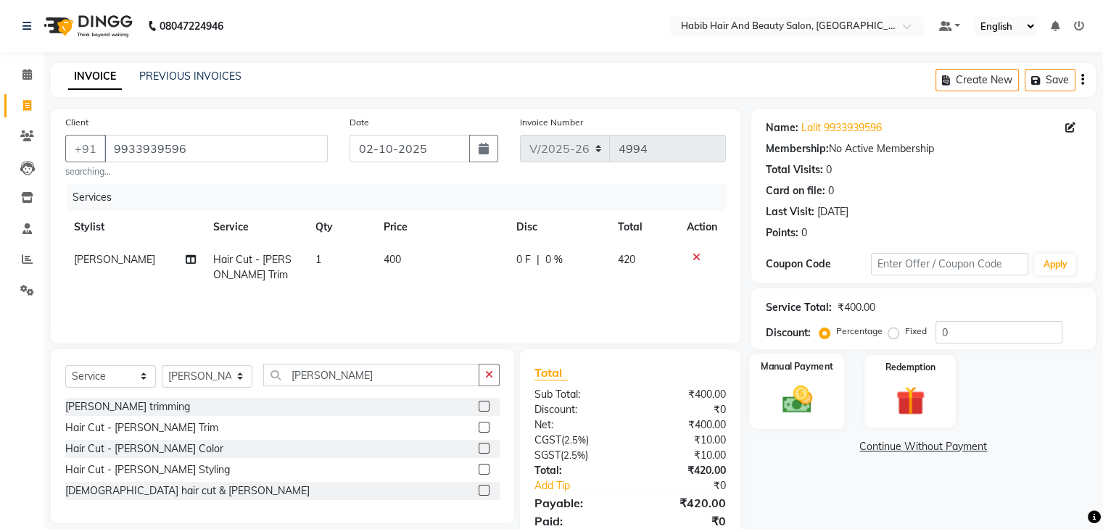
click at [824, 378] on div "Manual Payment" at bounding box center [796, 391] width 95 height 75
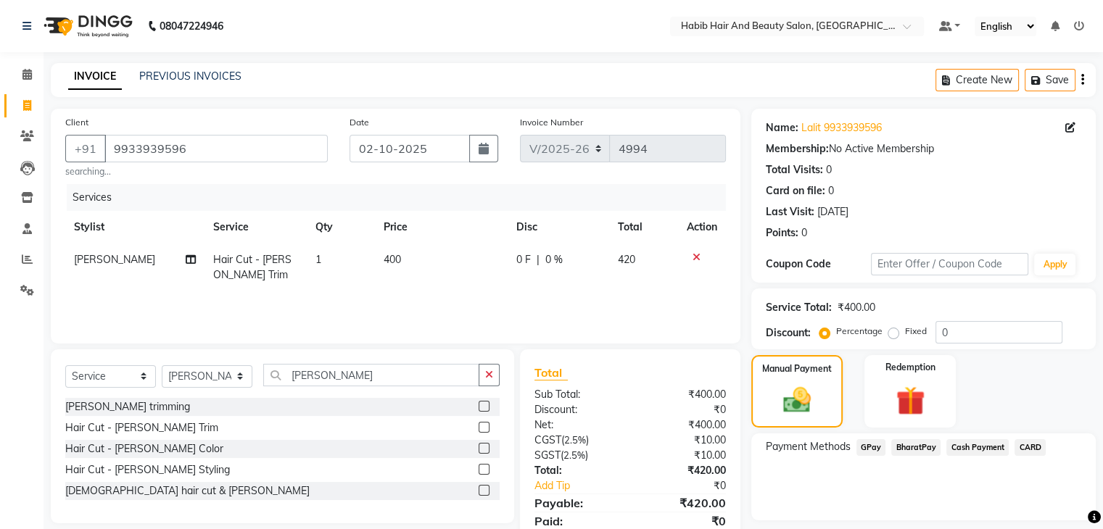
click at [961, 449] on span "Cash Payment" at bounding box center [977, 447] width 62 height 17
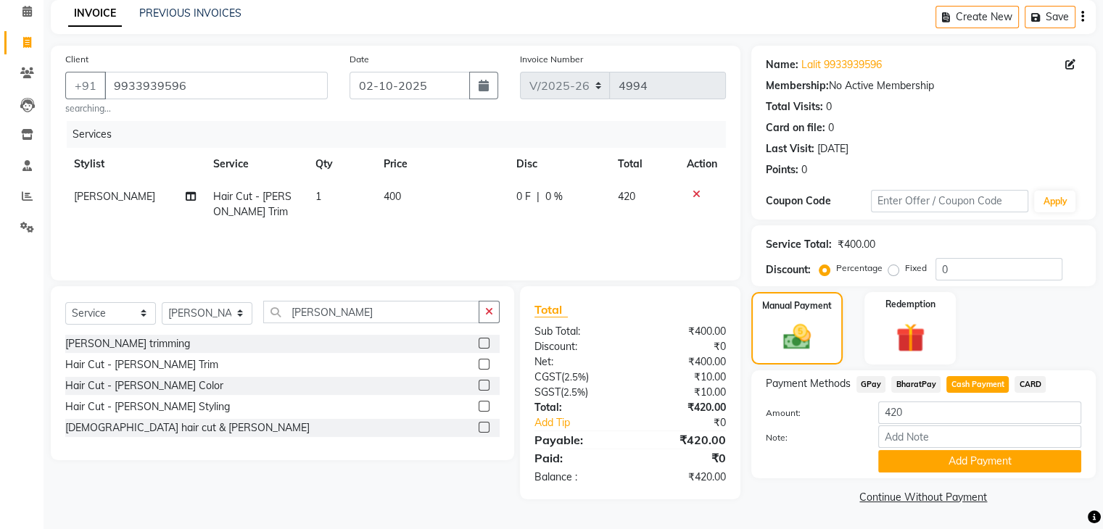
scroll to position [65, 0]
click at [993, 453] on button "Add Payment" at bounding box center [979, 460] width 203 height 22
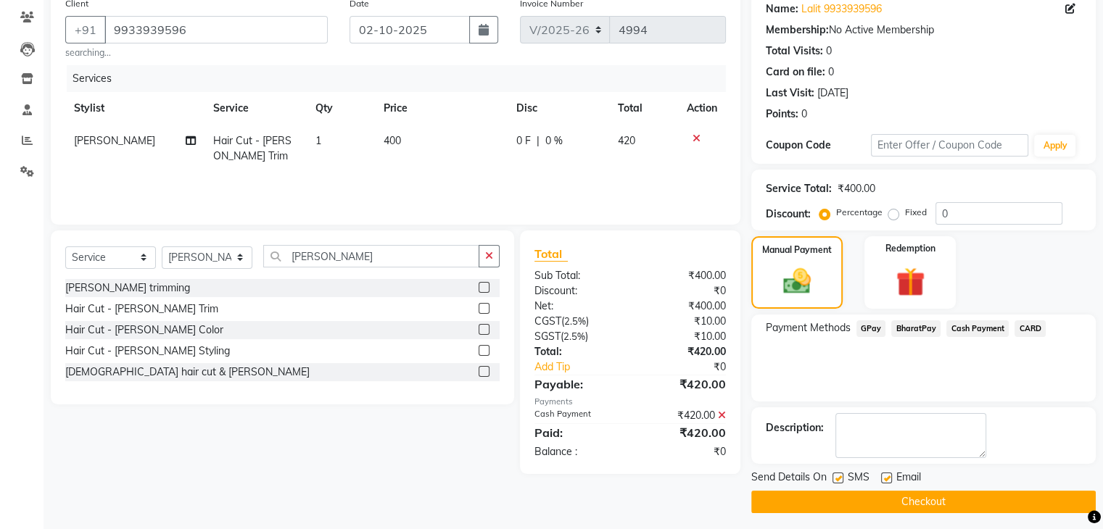
scroll to position [124, 0]
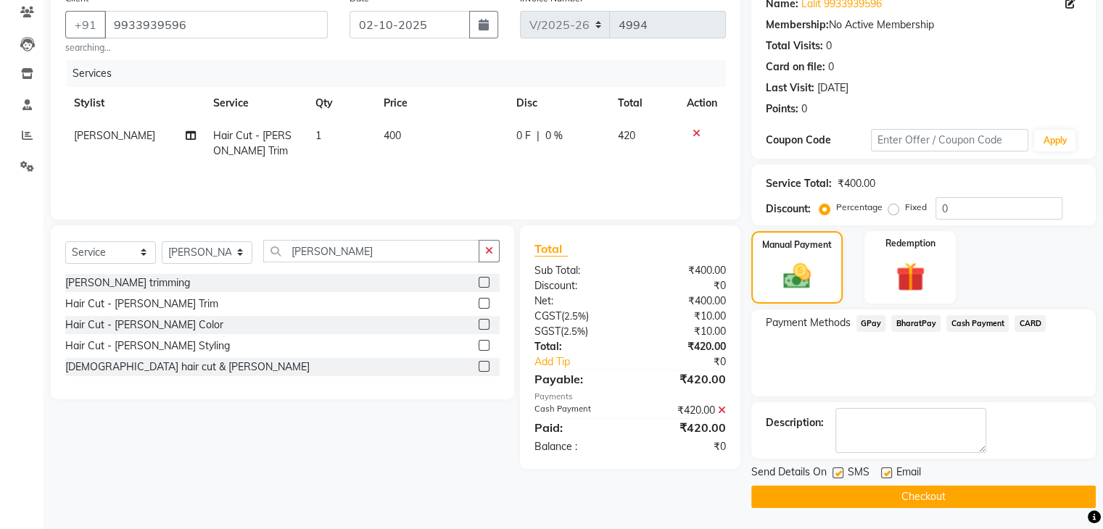
click at [999, 489] on button "Checkout" at bounding box center [923, 497] width 344 height 22
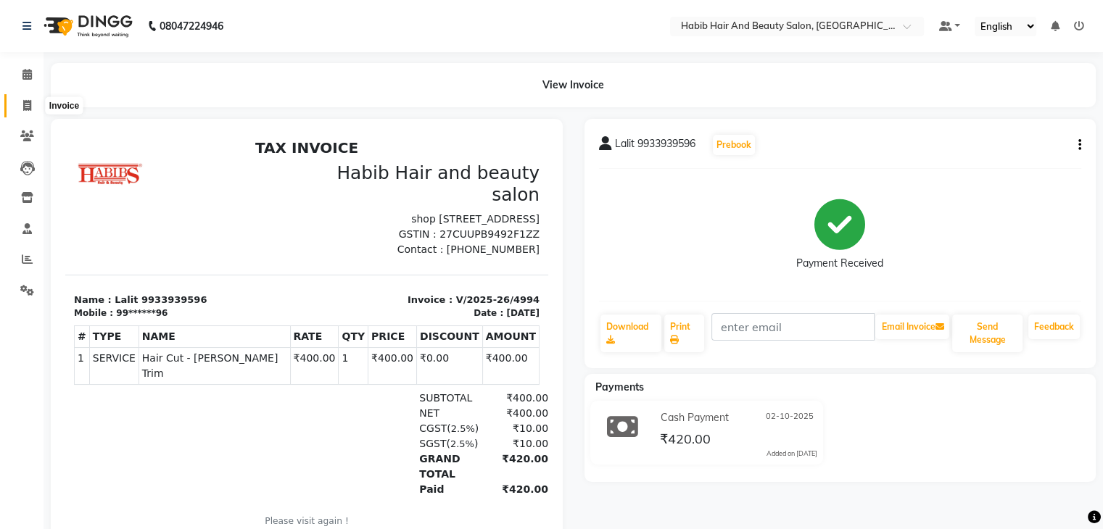
click at [22, 98] on span at bounding box center [26, 106] width 25 height 17
select select "service"
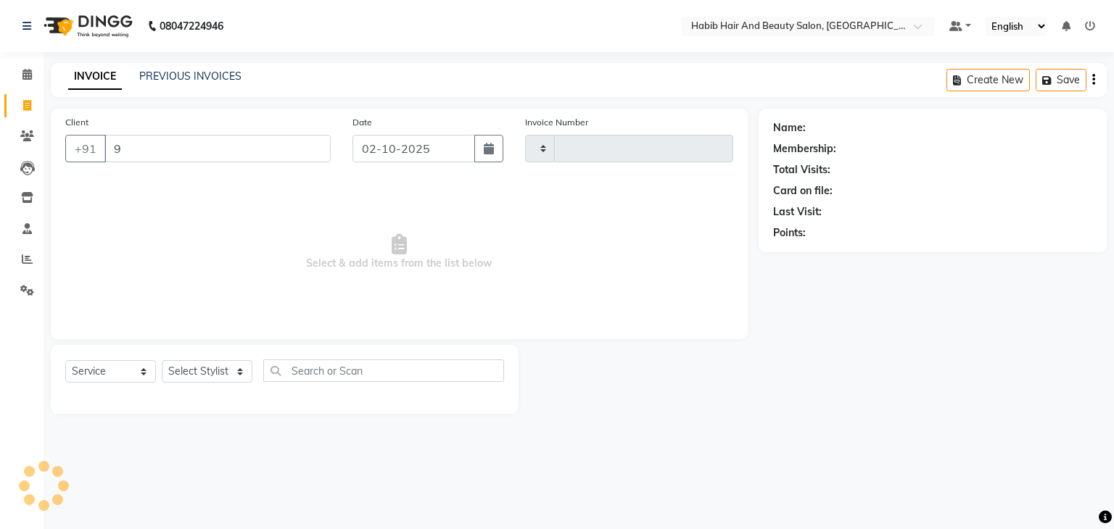
type input "98"
type input "4995"
select select "8362"
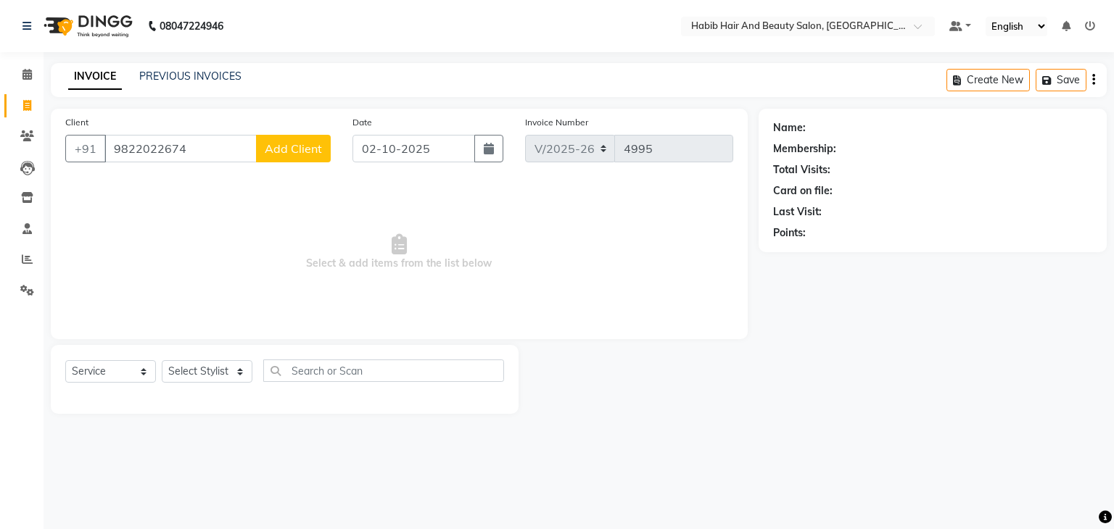
type input "9822022674"
click at [291, 147] on span "Add Client" at bounding box center [293, 148] width 57 height 14
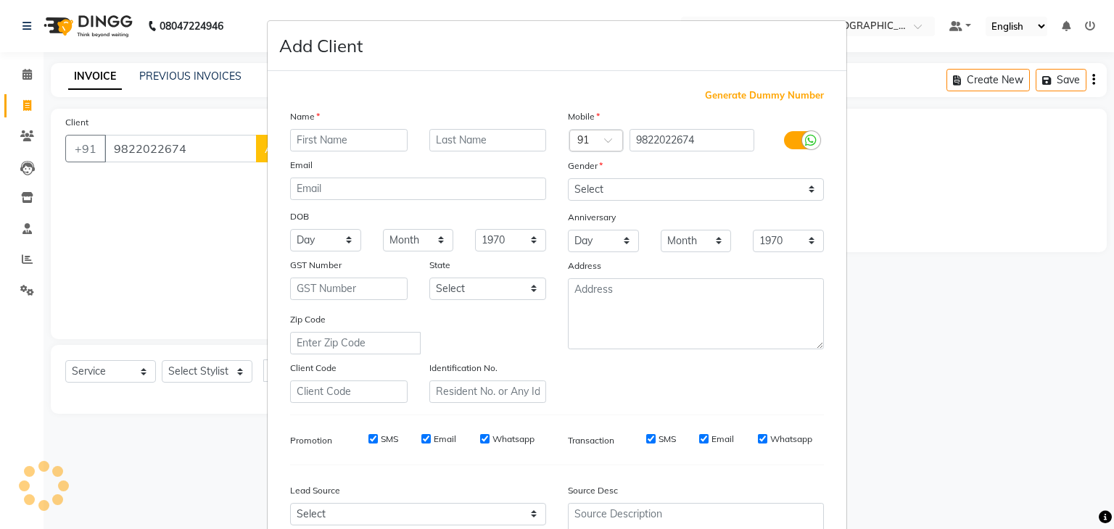
click at [291, 147] on input "text" at bounding box center [348, 140] width 117 height 22
type input "ravi"
click at [637, 192] on select "Select [DEMOGRAPHIC_DATA] [DEMOGRAPHIC_DATA] Other Prefer Not To Say" at bounding box center [696, 189] width 256 height 22
select select "[DEMOGRAPHIC_DATA]"
click at [568, 179] on select "Select [DEMOGRAPHIC_DATA] [DEMOGRAPHIC_DATA] Other Prefer Not To Say" at bounding box center [696, 189] width 256 height 22
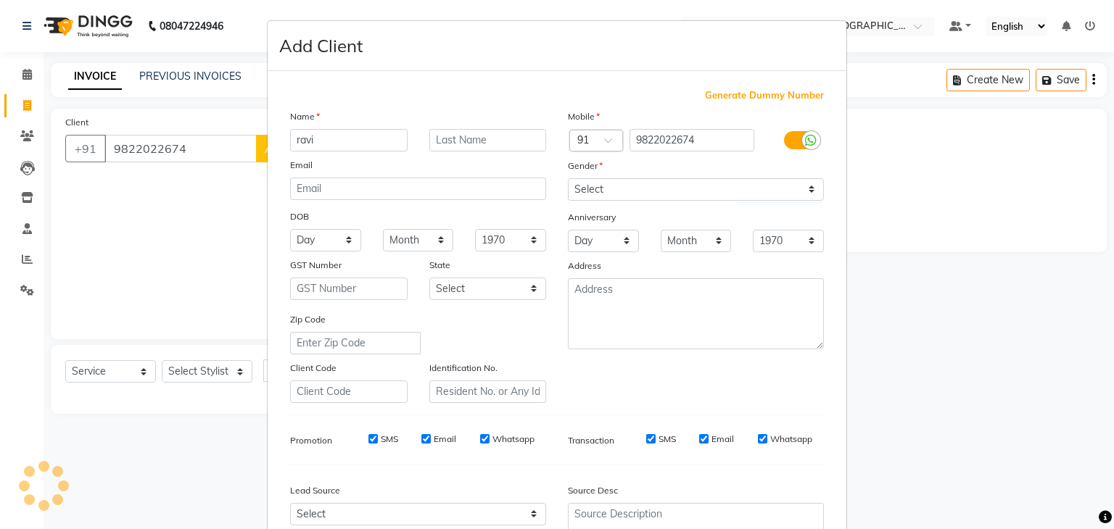
click at [540, 366] on div "Identification No." at bounding box center [487, 381] width 139 height 43
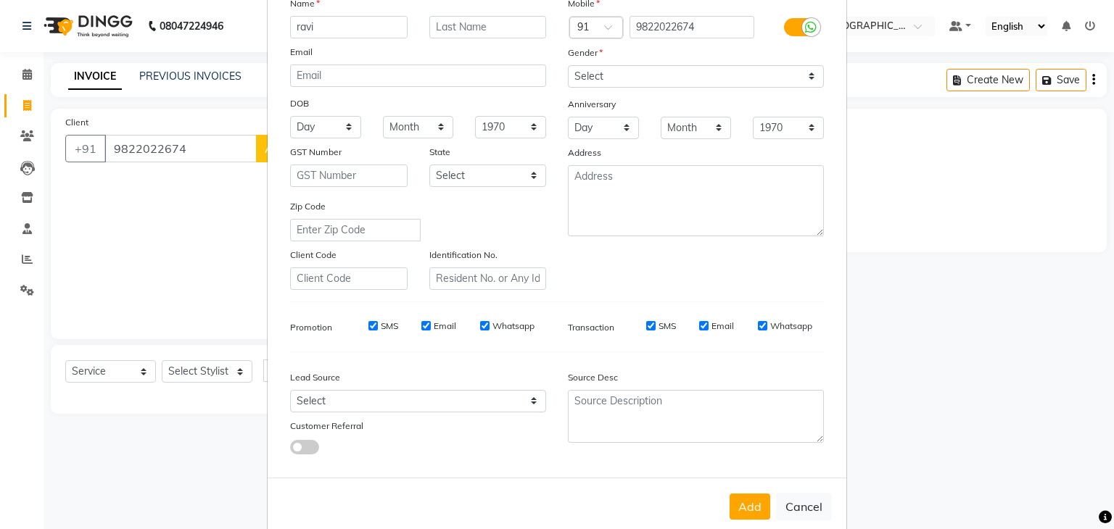
scroll to position [147, 0]
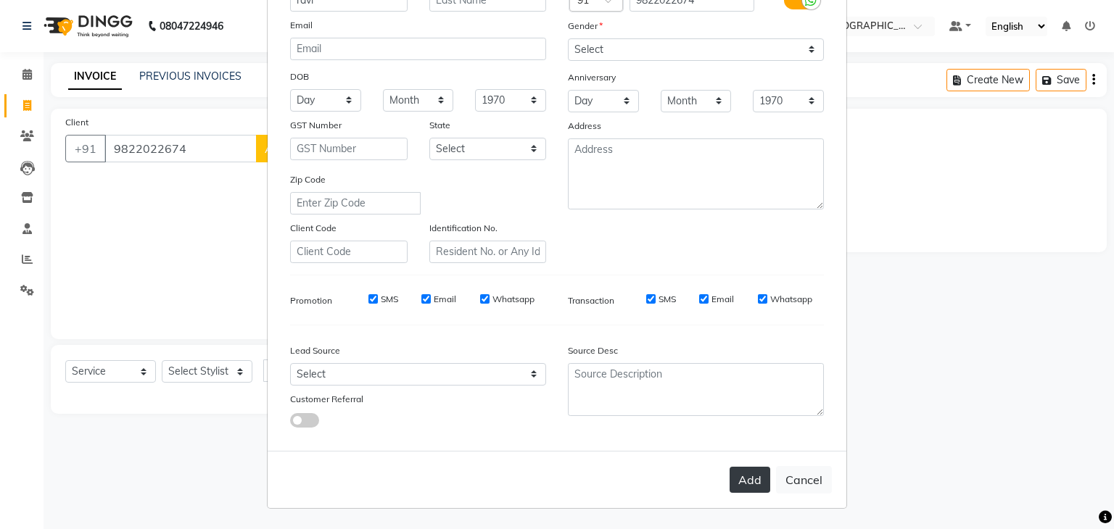
click at [747, 479] on button "Add" at bounding box center [749, 480] width 41 height 26
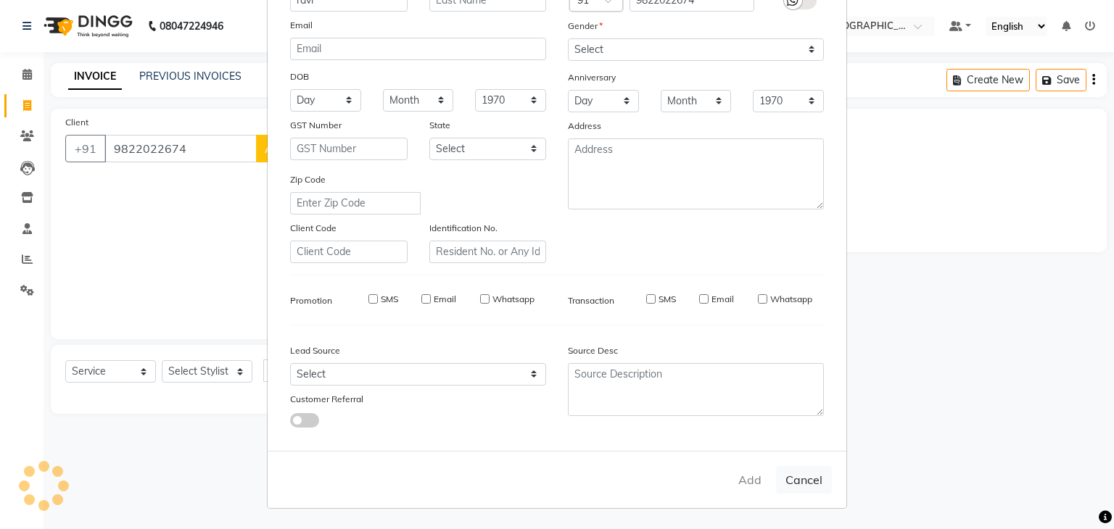
type input "98******74"
select select
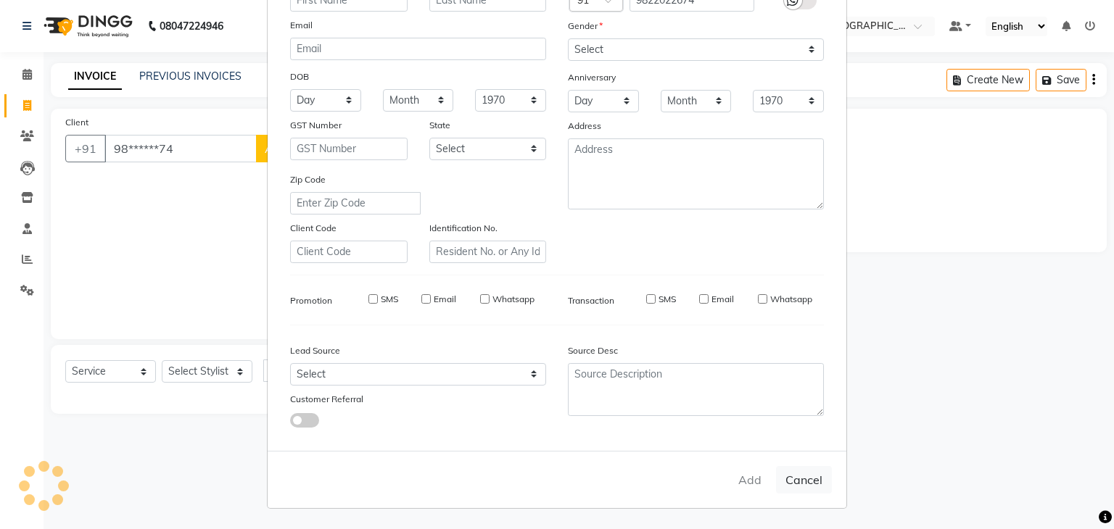
select select
checkbox input "false"
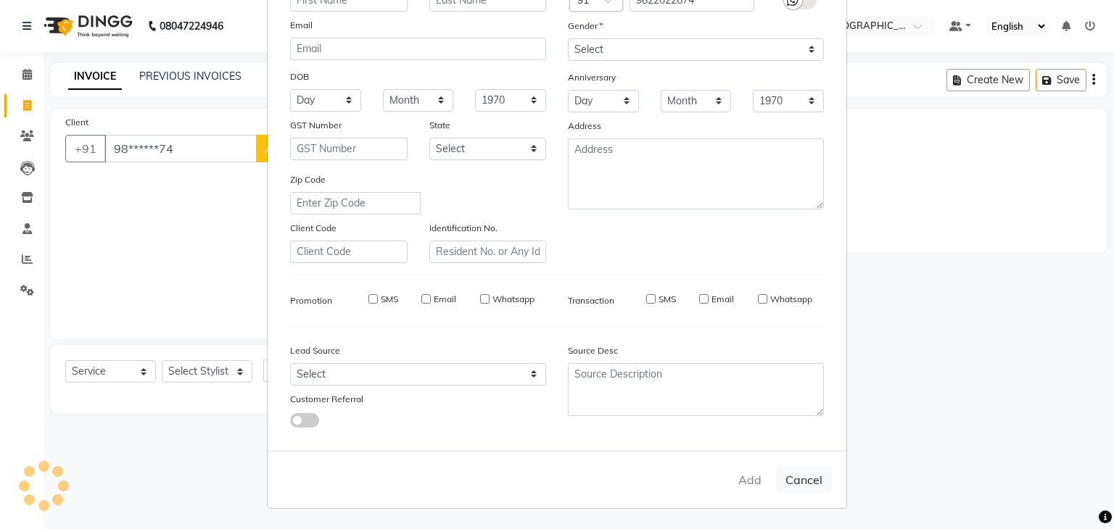
checkbox input "false"
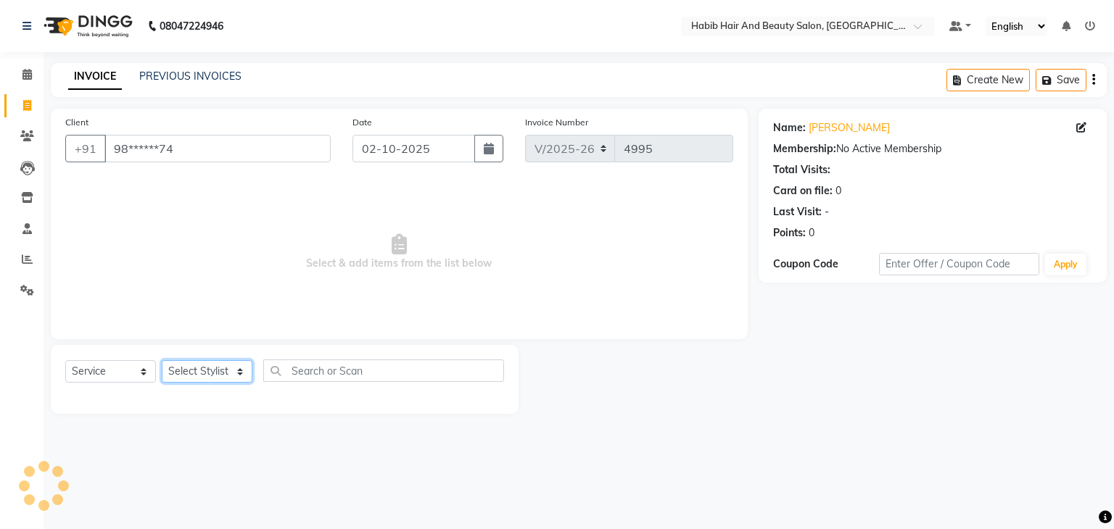
click at [238, 370] on select "Select Stylist" at bounding box center [207, 371] width 91 height 22
click at [267, 245] on span "Select & add items from the list below" at bounding box center [399, 252] width 668 height 145
click at [242, 366] on select "Select Stylist" at bounding box center [207, 371] width 91 height 22
click at [202, 237] on span "Select & add items from the list below" at bounding box center [399, 252] width 668 height 145
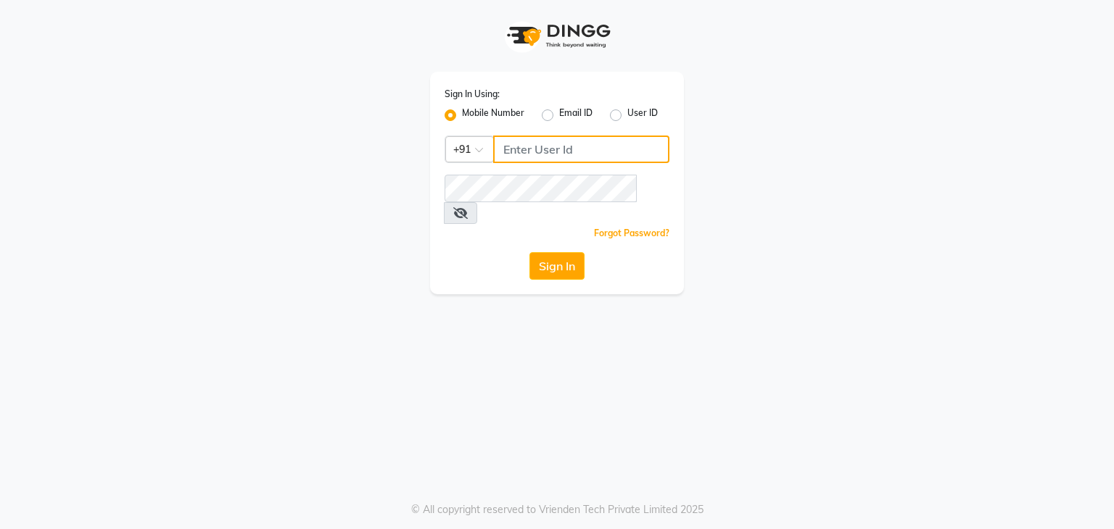
click at [545, 150] on input "Username" at bounding box center [581, 150] width 176 height 28
type input "8907660660"
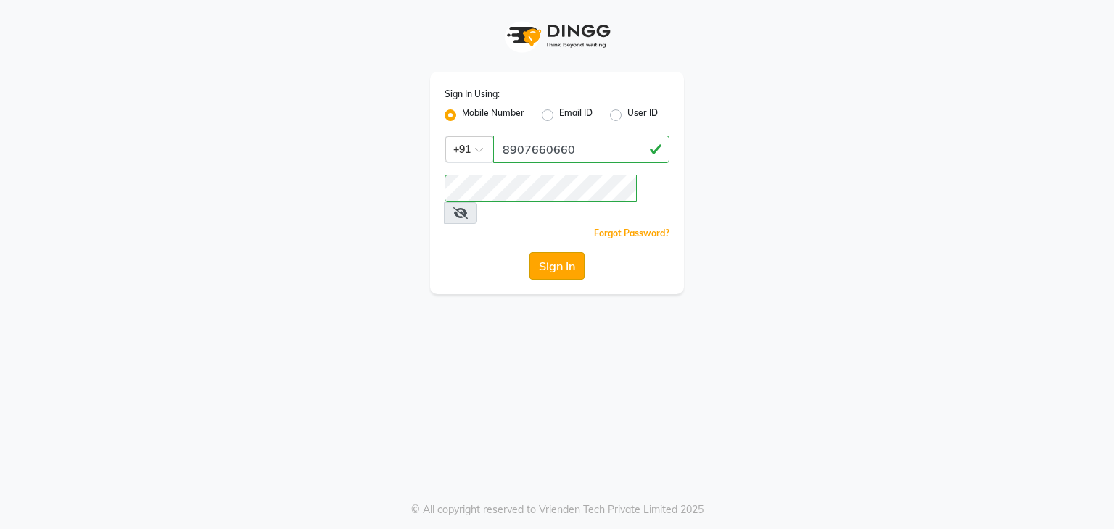
click at [557, 252] on button "Sign In" at bounding box center [556, 266] width 55 height 28
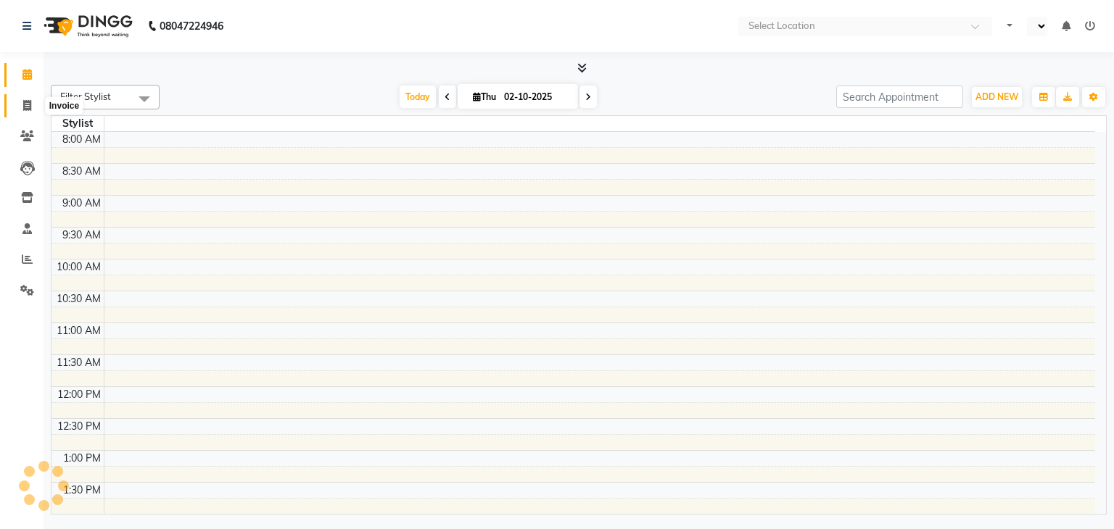
click at [24, 104] on icon at bounding box center [27, 105] width 8 height 11
select select "service"
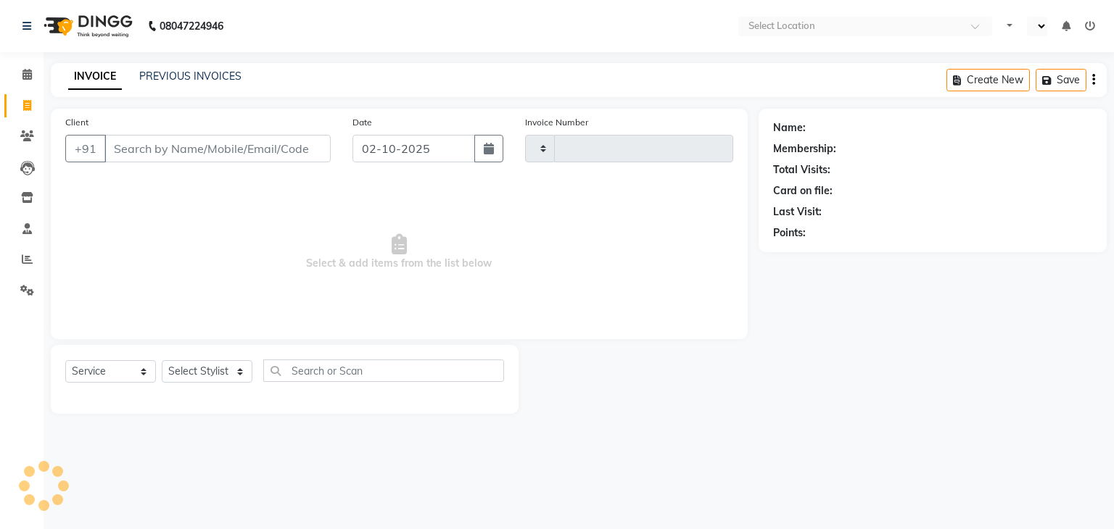
click at [203, 143] on input "Client" at bounding box center [217, 149] width 226 height 28
click at [181, 152] on input "Client" at bounding box center [217, 149] width 226 height 28
type input "9822022674"
select select "en"
type input "9822022674"
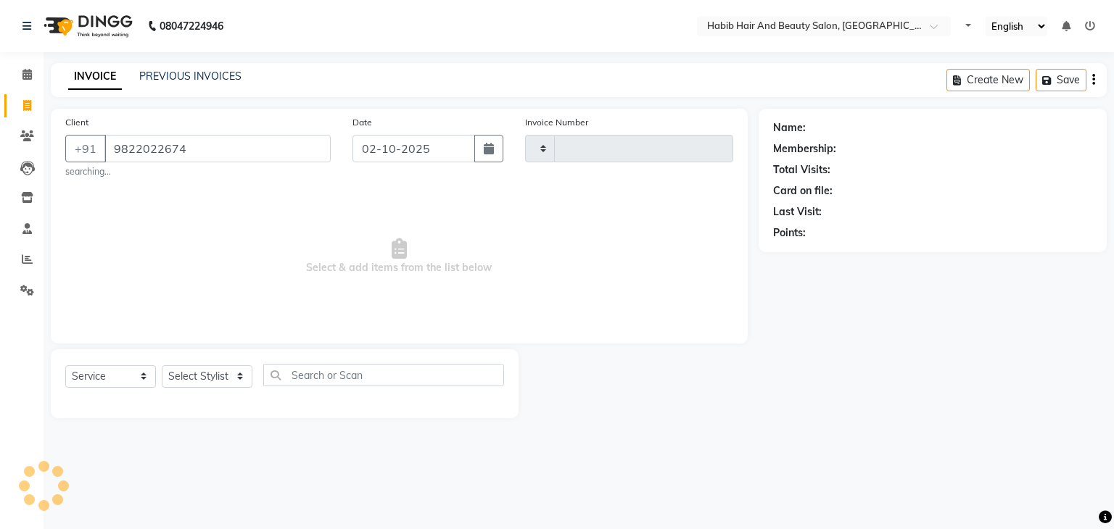
type input "4995"
select select "8362"
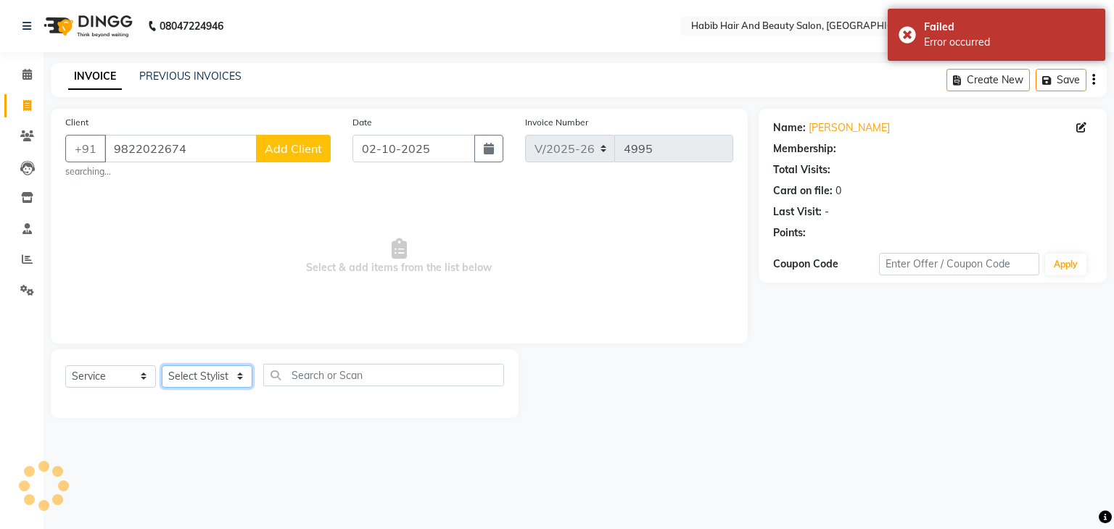
click at [235, 376] on select "Select Stylist" at bounding box center [207, 376] width 91 height 22
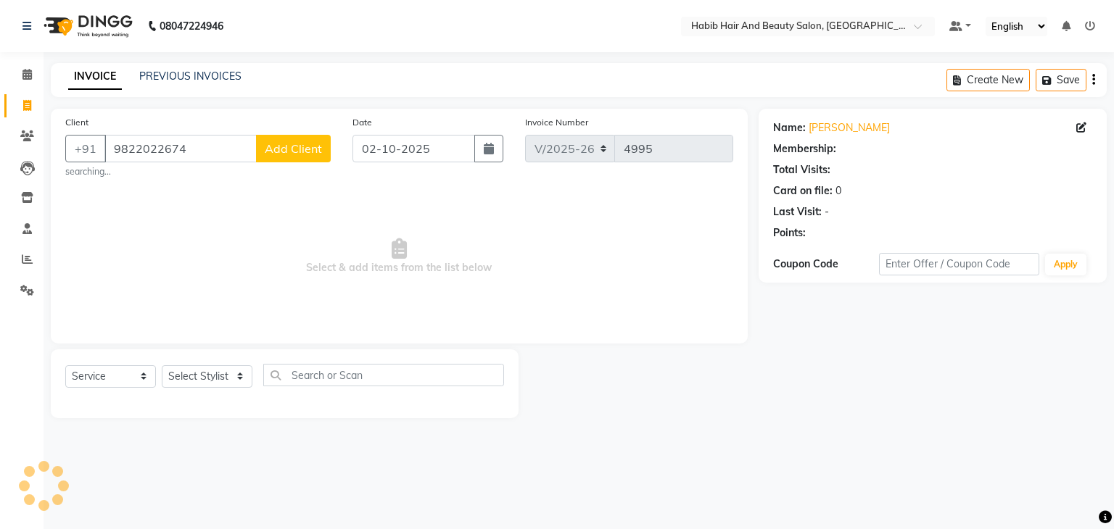
click at [558, 262] on span "Select & add items from the list below" at bounding box center [399, 256] width 668 height 145
click at [280, 137] on button "Add Client" at bounding box center [293, 149] width 75 height 28
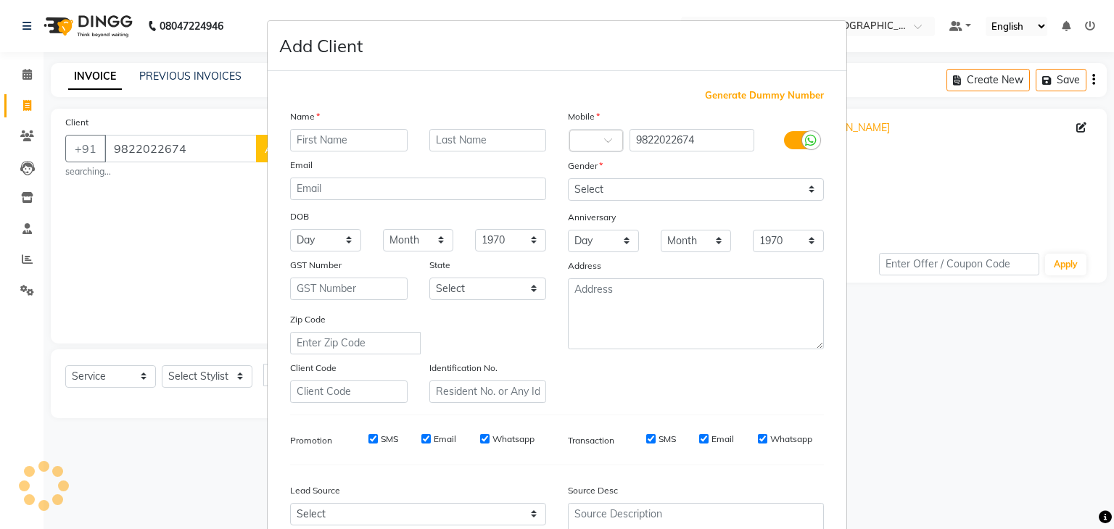
click at [316, 134] on input "text" at bounding box center [348, 140] width 117 height 22
type input "ravi"
click at [573, 189] on select "Select [DEMOGRAPHIC_DATA] [DEMOGRAPHIC_DATA] Other Prefer Not To Say" at bounding box center [696, 189] width 256 height 22
select select "[DEMOGRAPHIC_DATA]"
click at [568, 179] on select "Select [DEMOGRAPHIC_DATA] [DEMOGRAPHIC_DATA] Other Prefer Not To Say" at bounding box center [696, 189] width 256 height 22
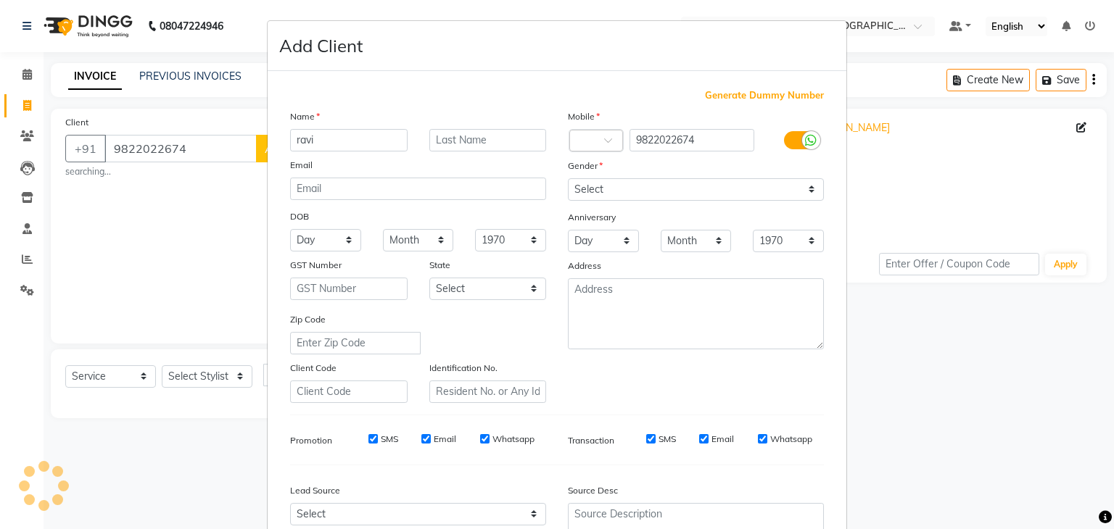
click at [545, 355] on div "Zip Code" at bounding box center [418, 333] width 278 height 43
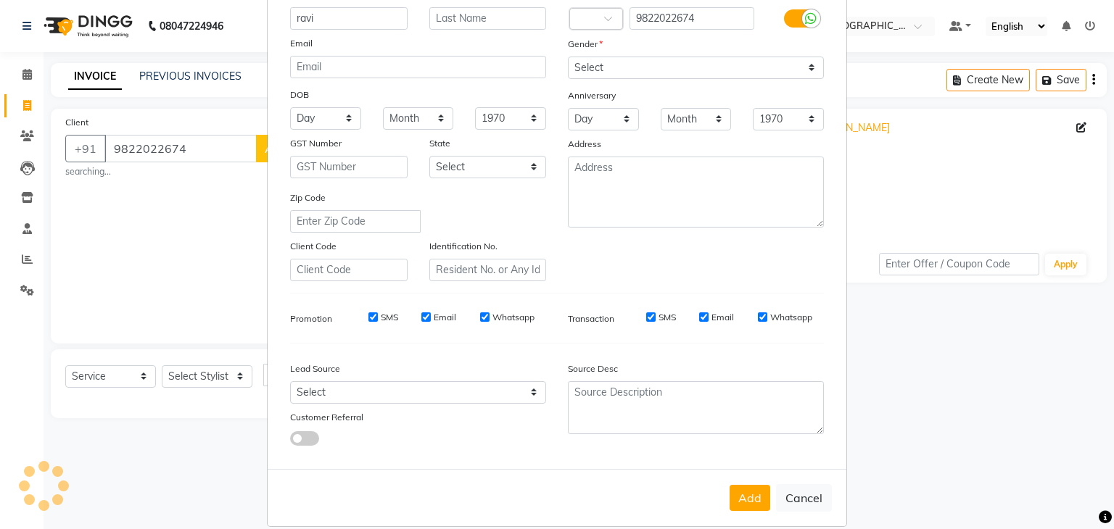
scroll to position [147, 0]
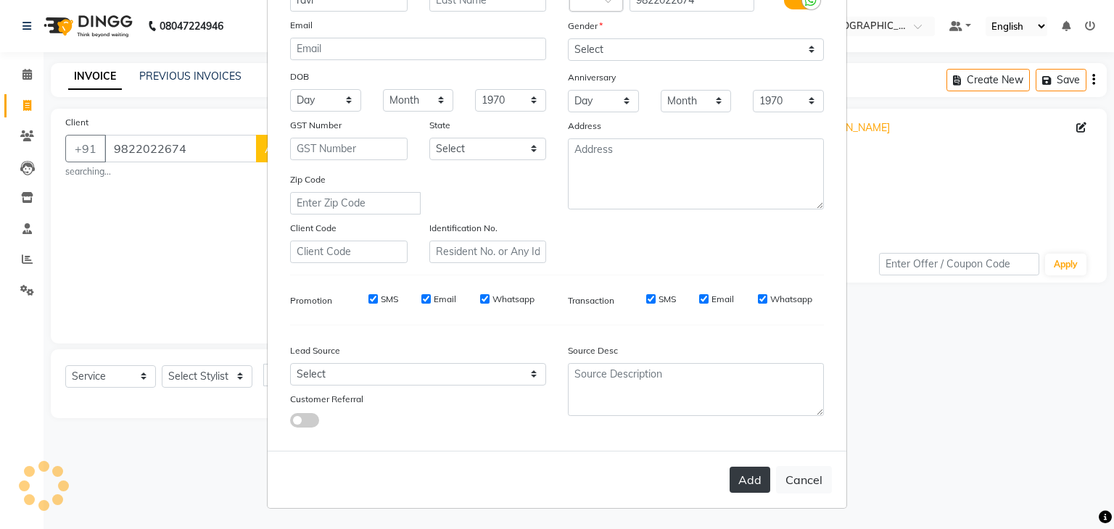
click at [754, 481] on button "Add" at bounding box center [749, 480] width 41 height 26
click at [744, 483] on button "Add" at bounding box center [749, 480] width 41 height 26
click at [806, 479] on button "Cancel" at bounding box center [804, 480] width 56 height 28
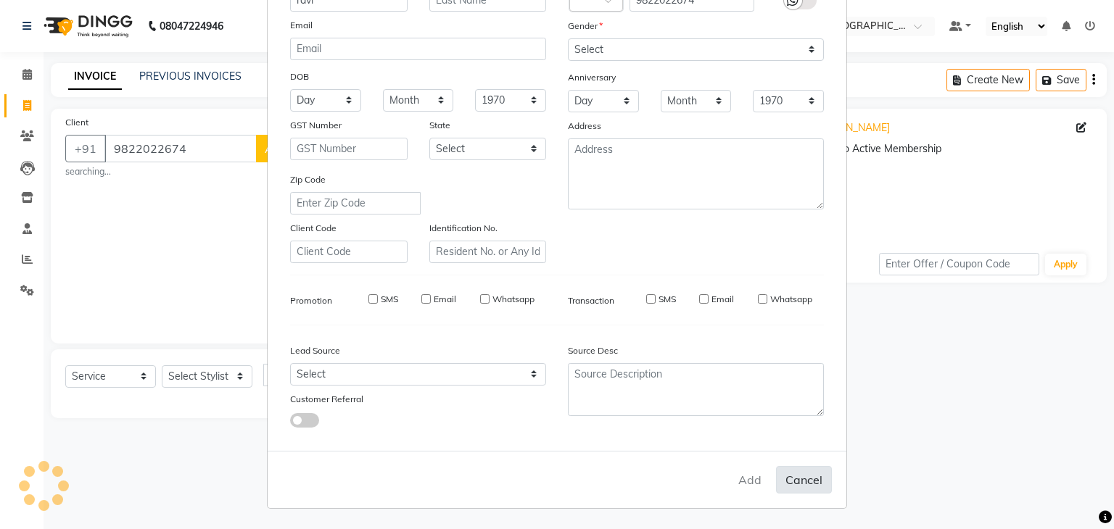
select select
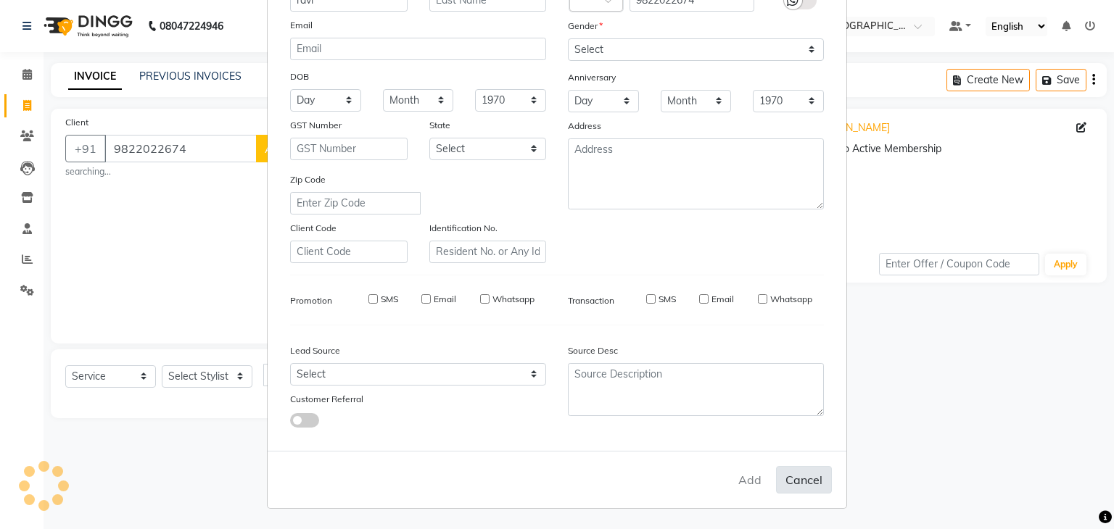
select select
checkbox input "false"
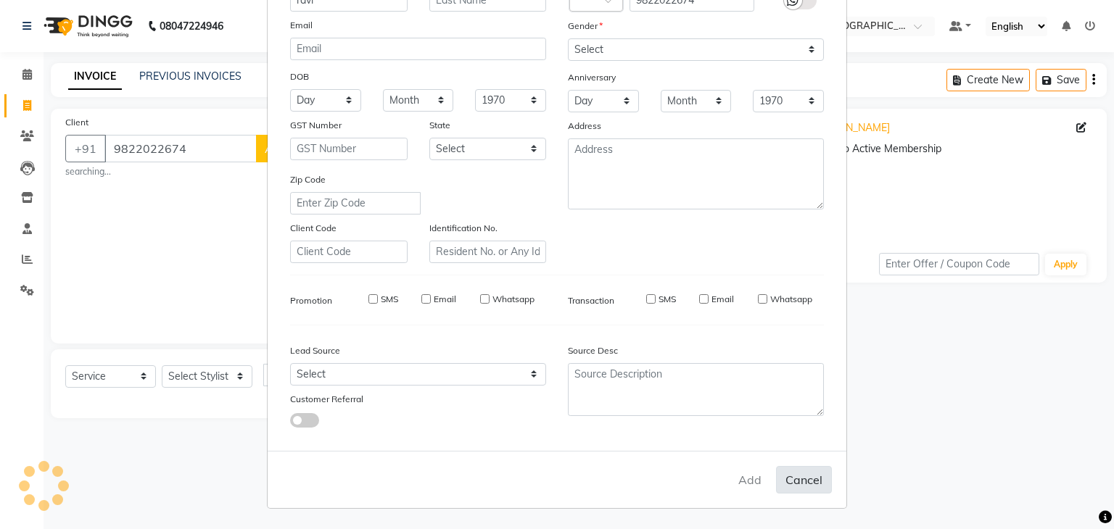
checkbox input "false"
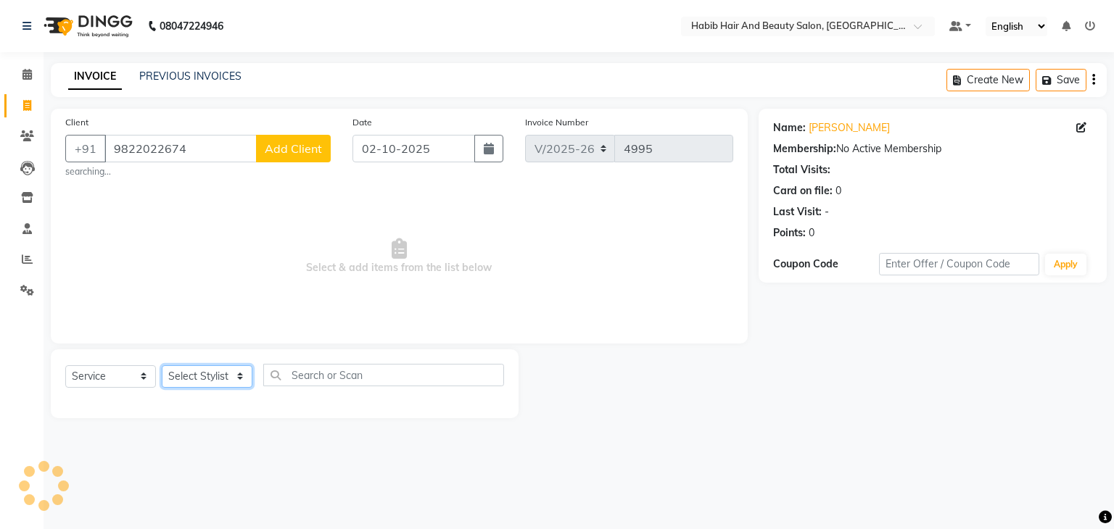
click at [238, 376] on select "Select Stylist" at bounding box center [207, 376] width 91 height 22
click at [243, 375] on select "Select Stylist" at bounding box center [207, 376] width 91 height 22
click at [257, 240] on span "Select & add items from the list below" at bounding box center [399, 256] width 668 height 145
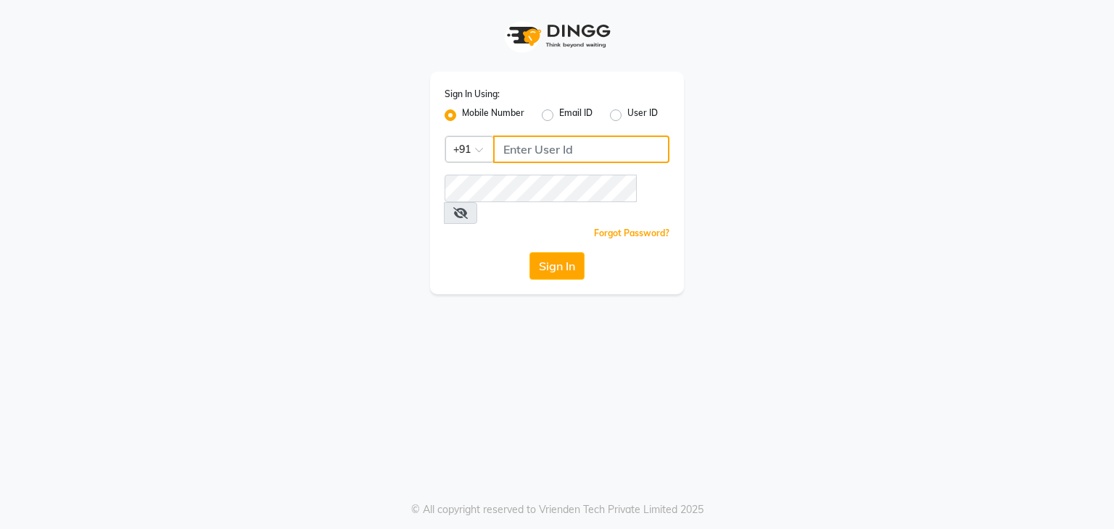
click at [544, 152] on input "Username" at bounding box center [581, 150] width 176 height 28
type input "8907660660"
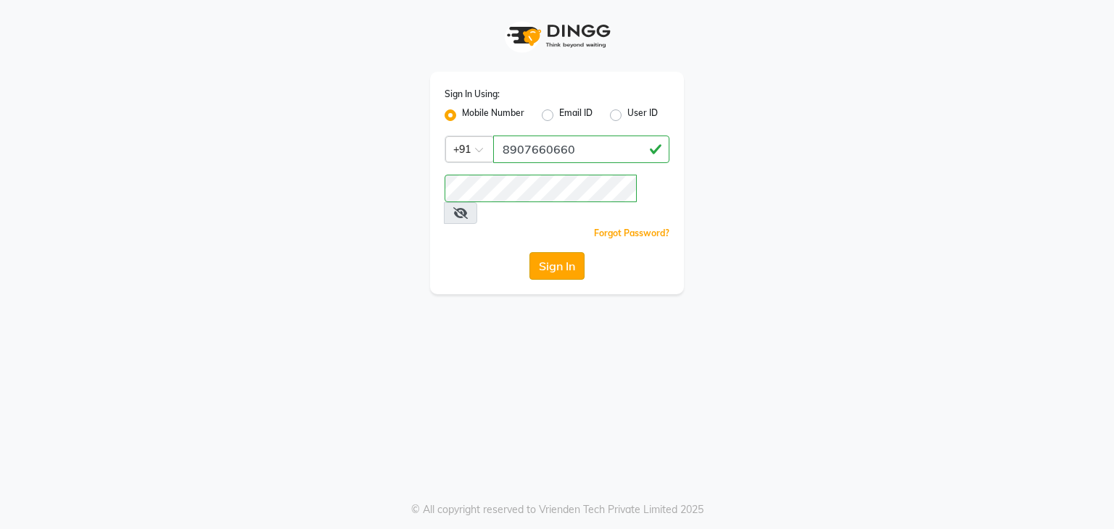
click at [562, 252] on button "Sign In" at bounding box center [556, 266] width 55 height 28
click at [547, 252] on button "Sign In" at bounding box center [556, 266] width 55 height 28
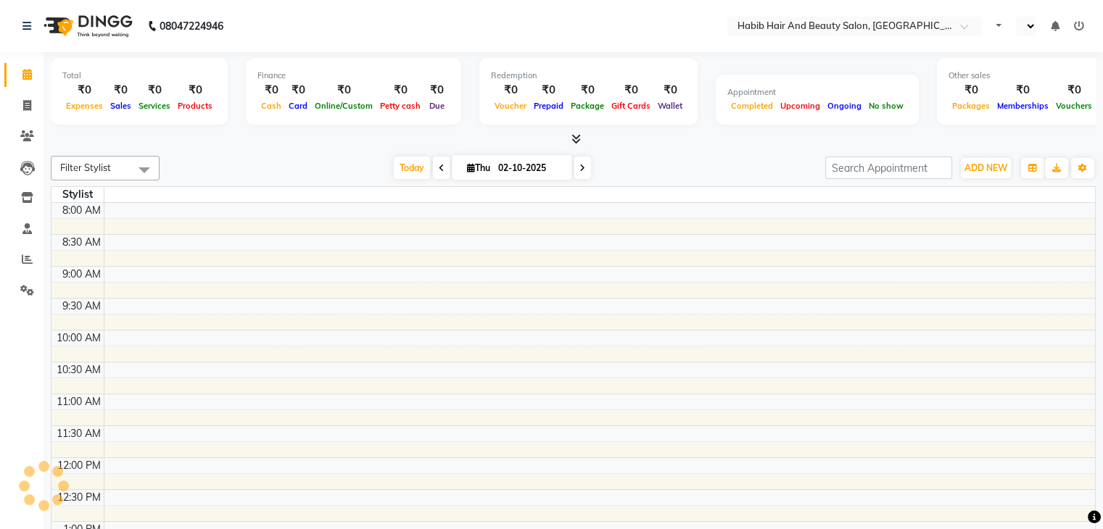
select select "en"
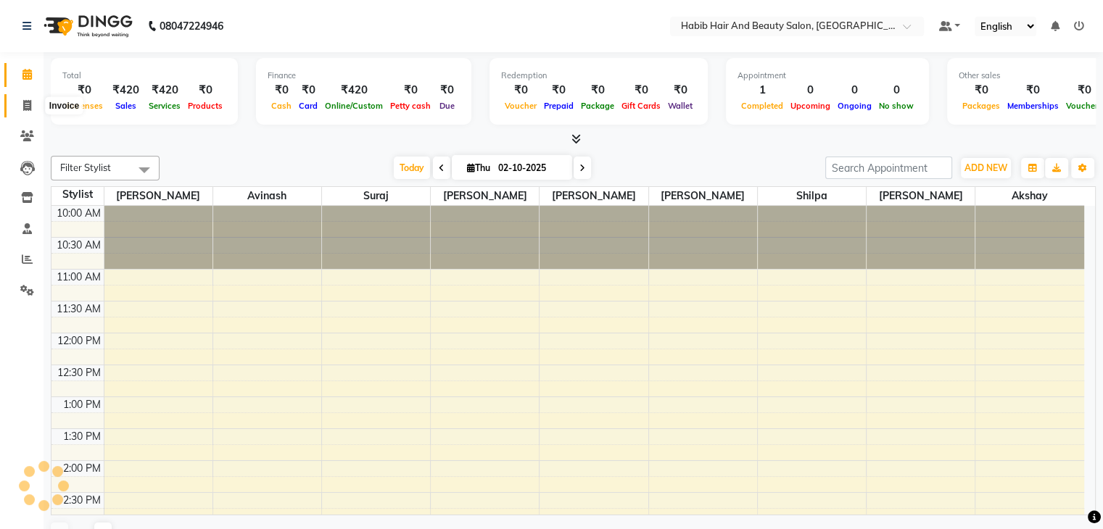
click at [29, 102] on icon at bounding box center [27, 105] width 8 height 11
select select "service"
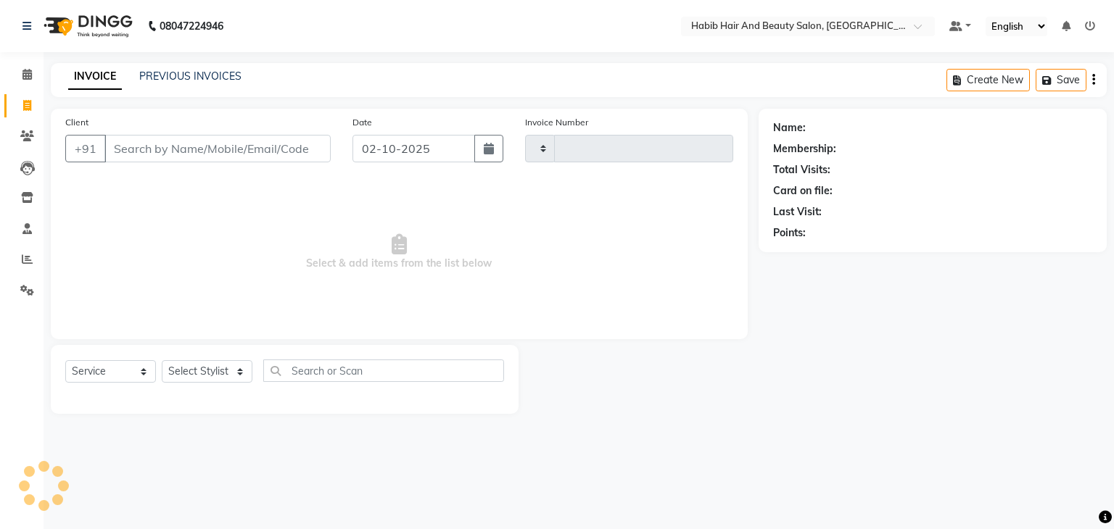
click at [209, 147] on input "Client" at bounding box center [217, 149] width 226 height 28
type input "9822022674"
click at [291, 146] on span "Add Client" at bounding box center [293, 148] width 57 height 14
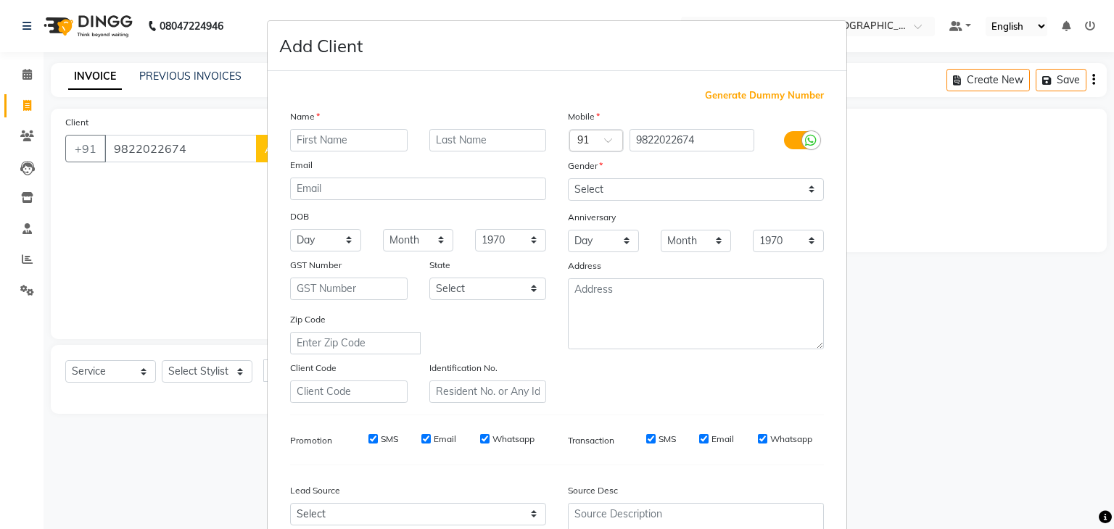
click at [316, 136] on input "text" at bounding box center [348, 140] width 117 height 22
type input "ravi"
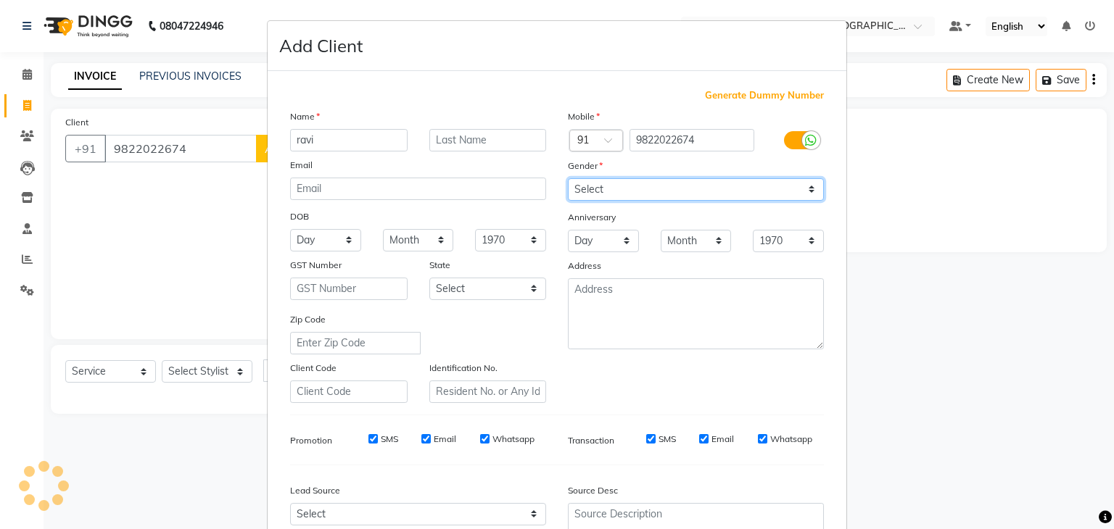
click at [613, 189] on select "Select [DEMOGRAPHIC_DATA] [DEMOGRAPHIC_DATA] Other Prefer Not To Say" at bounding box center [696, 189] width 256 height 22
select select "[DEMOGRAPHIC_DATA]"
click at [568, 179] on select "Select [DEMOGRAPHIC_DATA] [DEMOGRAPHIC_DATA] Other Prefer Not To Say" at bounding box center [696, 189] width 256 height 22
click at [542, 355] on div "Zip Code" at bounding box center [418, 333] width 278 height 43
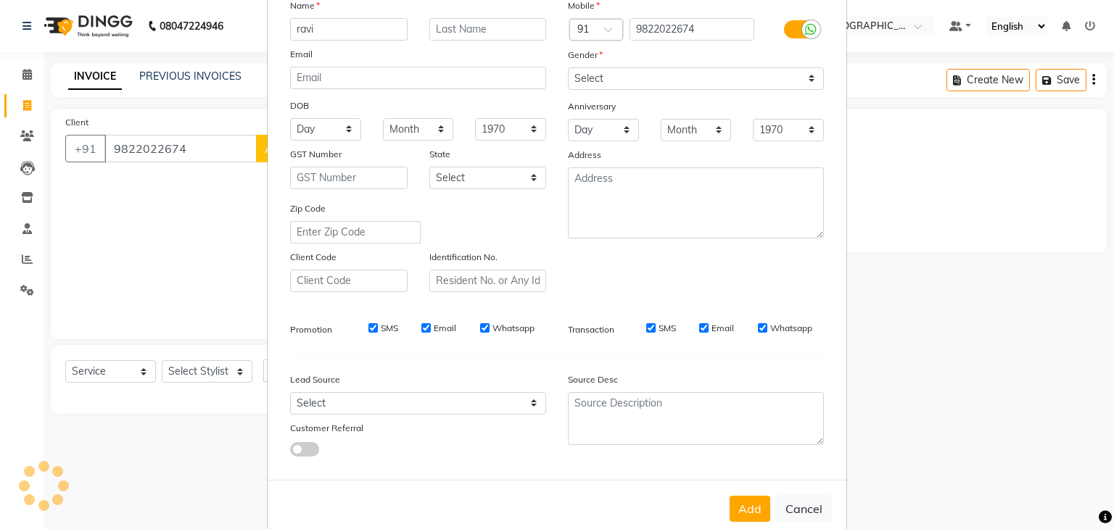
scroll to position [147, 0]
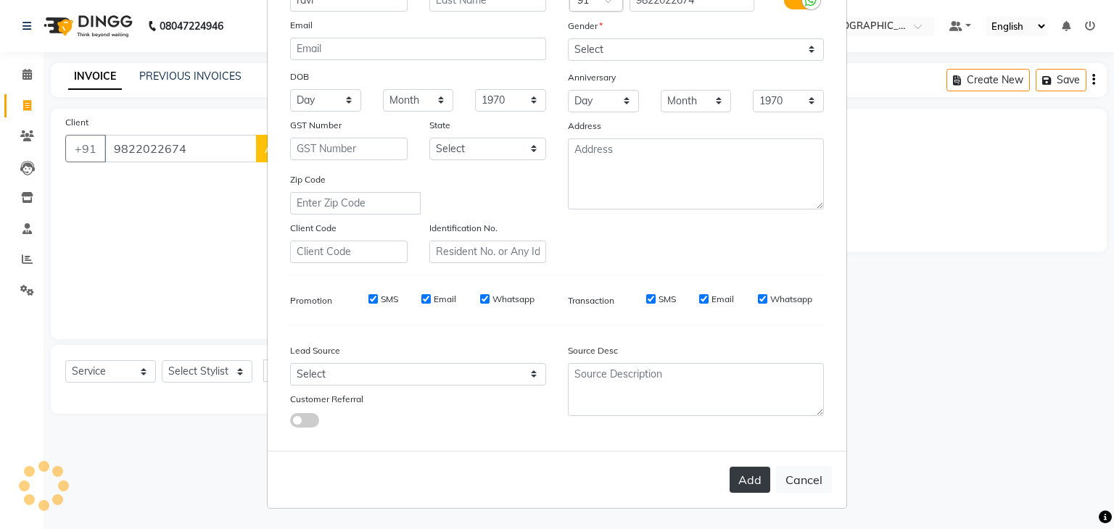
click at [739, 481] on button "Add" at bounding box center [749, 480] width 41 height 26
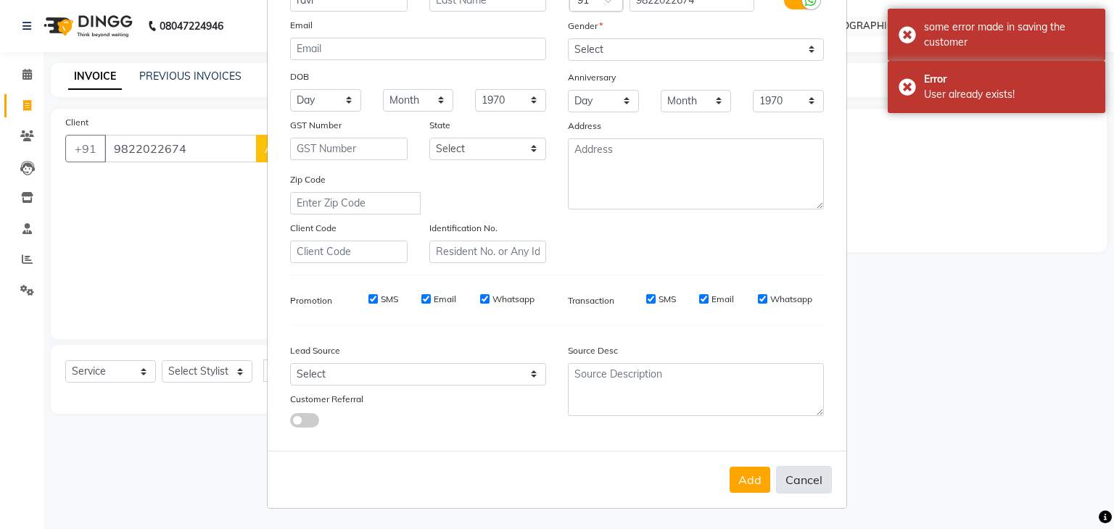
click at [806, 478] on button "Cancel" at bounding box center [804, 480] width 56 height 28
select select
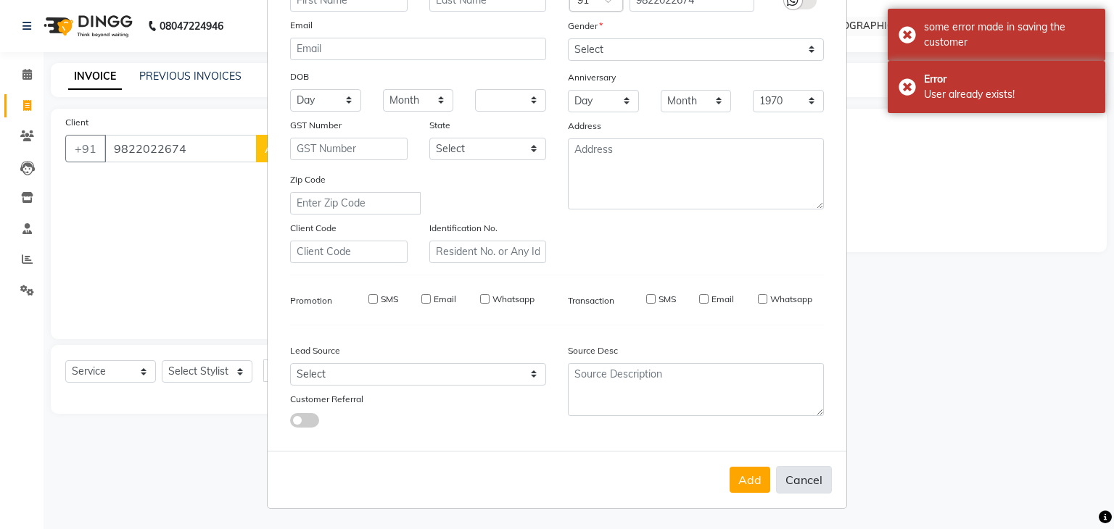
select select
checkbox input "false"
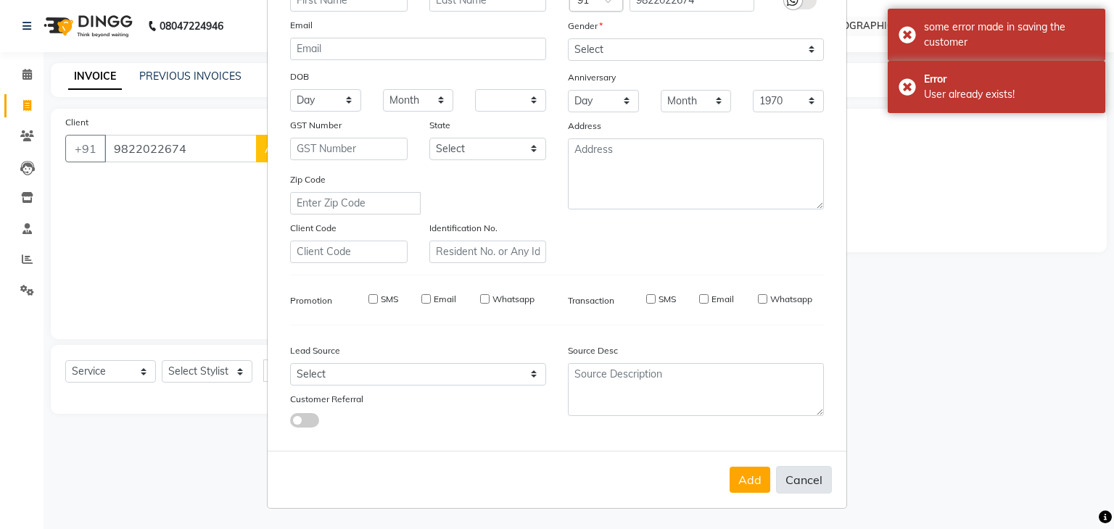
checkbox input "false"
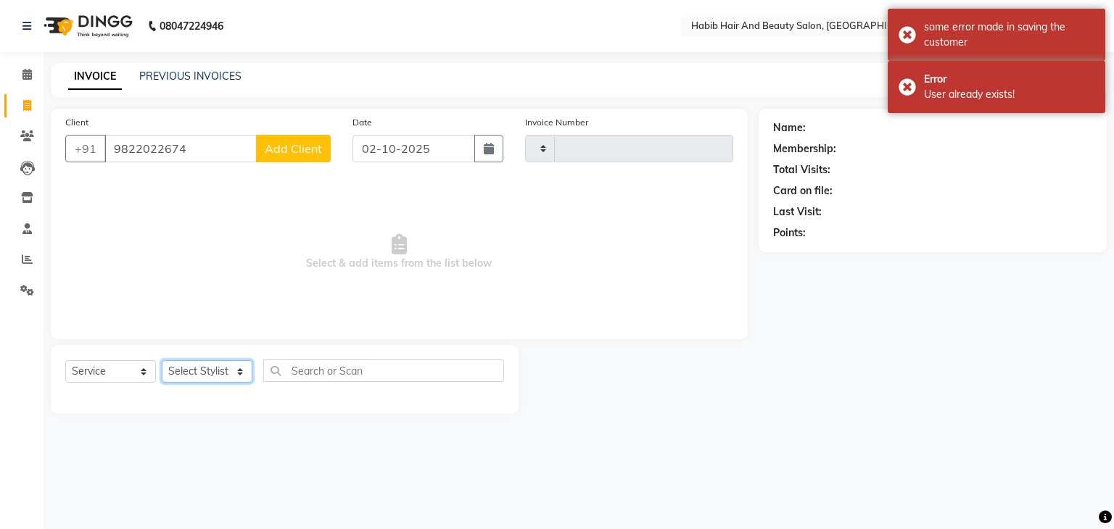
click at [238, 372] on select "Select Stylist" at bounding box center [207, 371] width 91 height 22
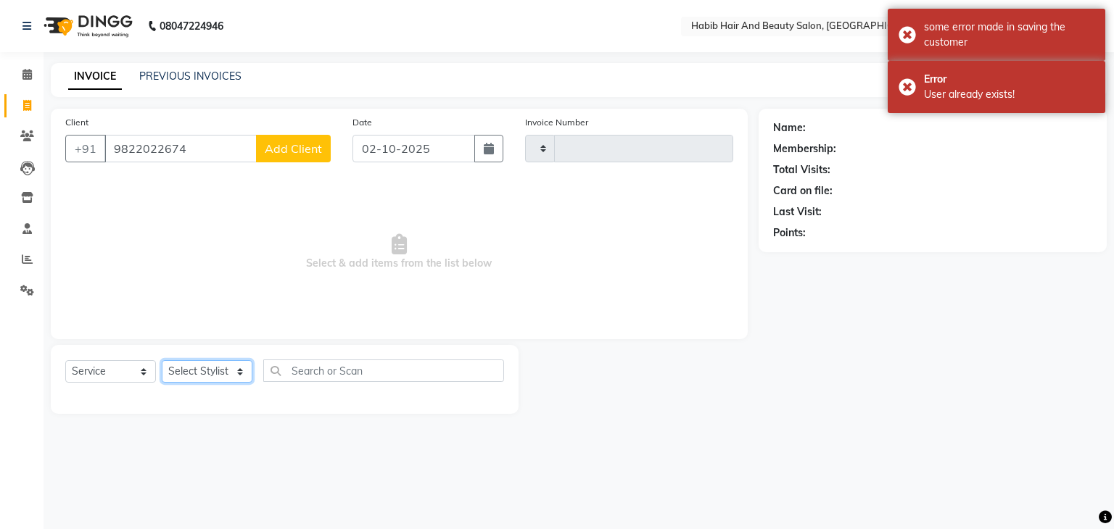
click at [238, 372] on select "Select Stylist" at bounding box center [207, 371] width 91 height 22
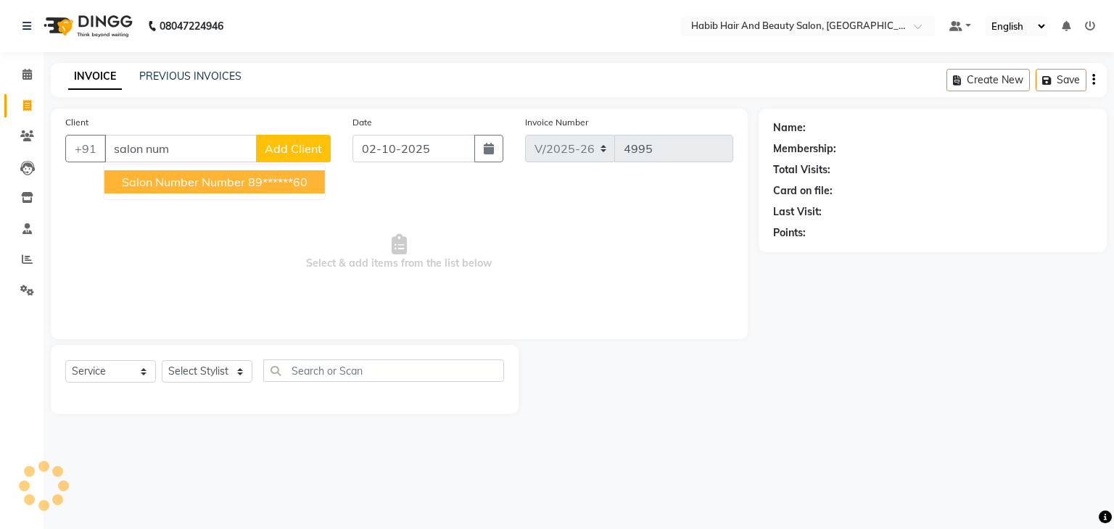
select select "8362"
select select "service"
click at [183, 186] on span "salon number number" at bounding box center [183, 182] width 123 height 14
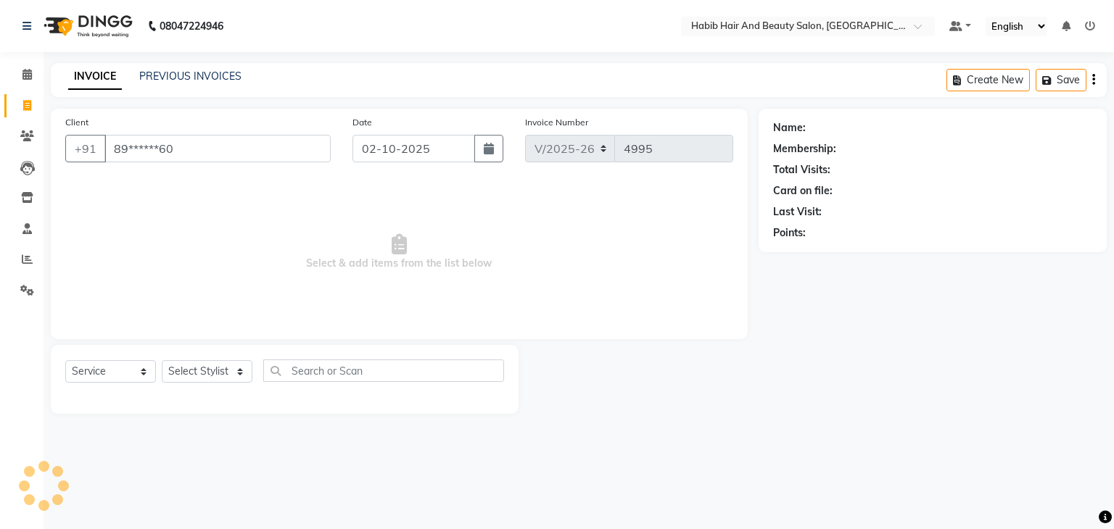
type input "89******60"
drag, startPoint x: 183, startPoint y: 186, endPoint x: 241, endPoint y: 291, distance: 119.1
click at [241, 291] on span "Select & add items from the list below" at bounding box center [399, 252] width 668 height 145
click at [244, 374] on select "Select Stylist" at bounding box center [207, 371] width 91 height 22
click at [228, 375] on select "Select Stylist" at bounding box center [207, 371] width 91 height 22
